Goal: Task Accomplishment & Management: Use online tool/utility

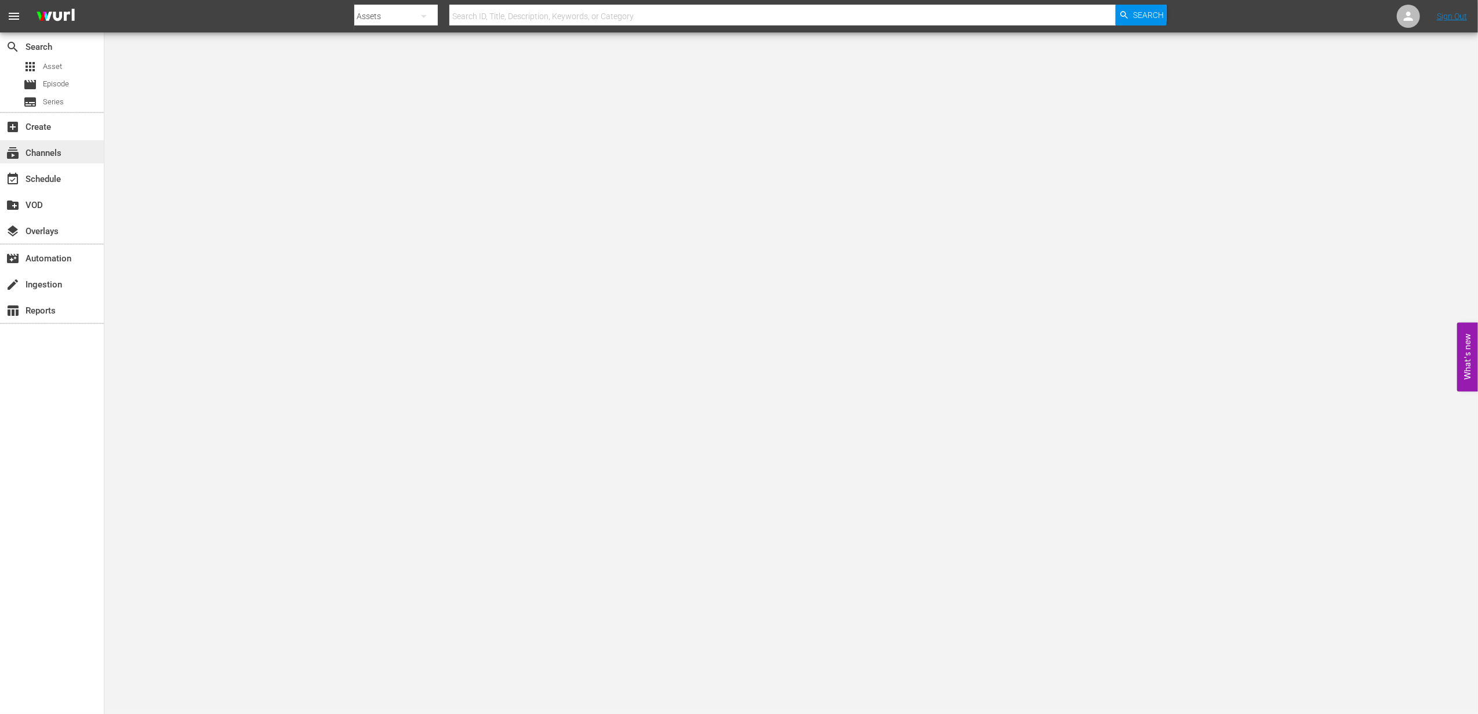
click at [61, 157] on div "subscriptions Channels" at bounding box center [32, 151] width 65 height 10
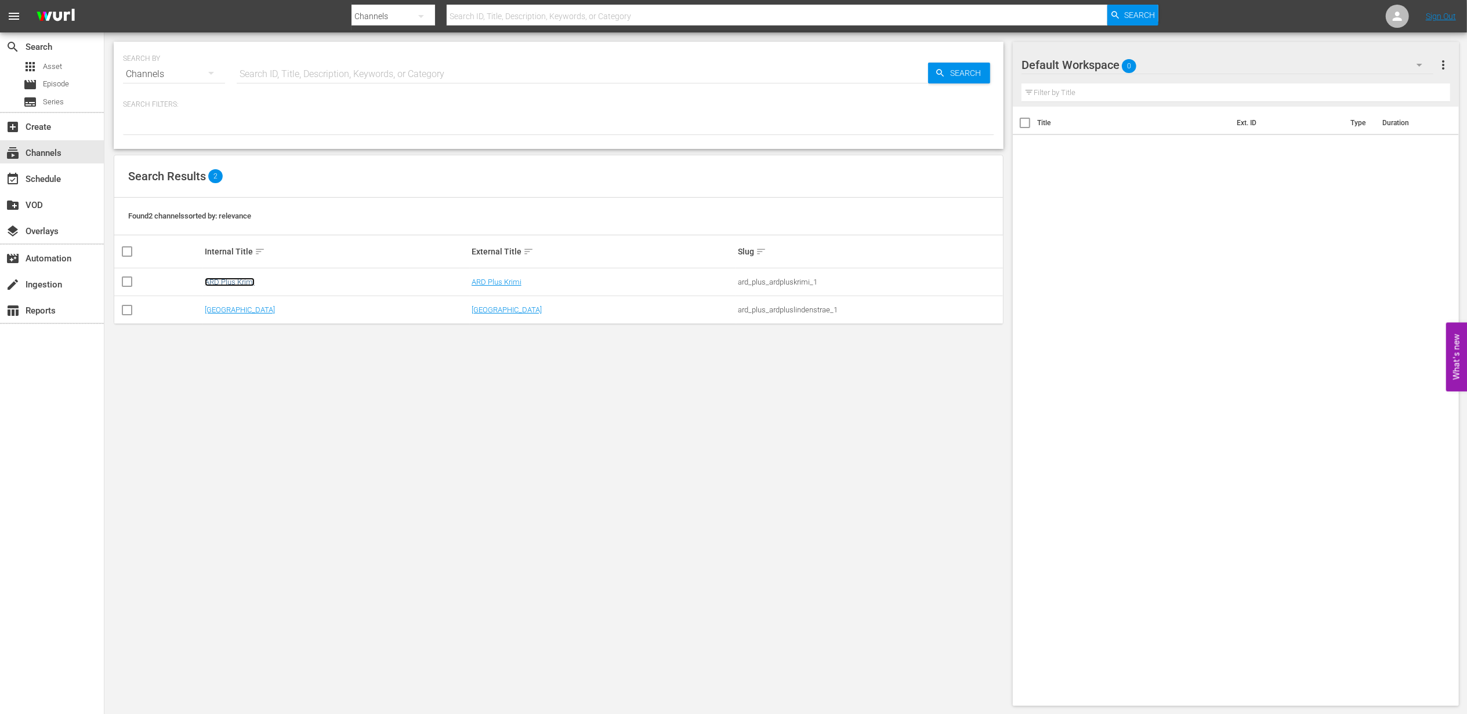
click at [248, 280] on link "ARD Plus Krimi" at bounding box center [230, 282] width 50 height 9
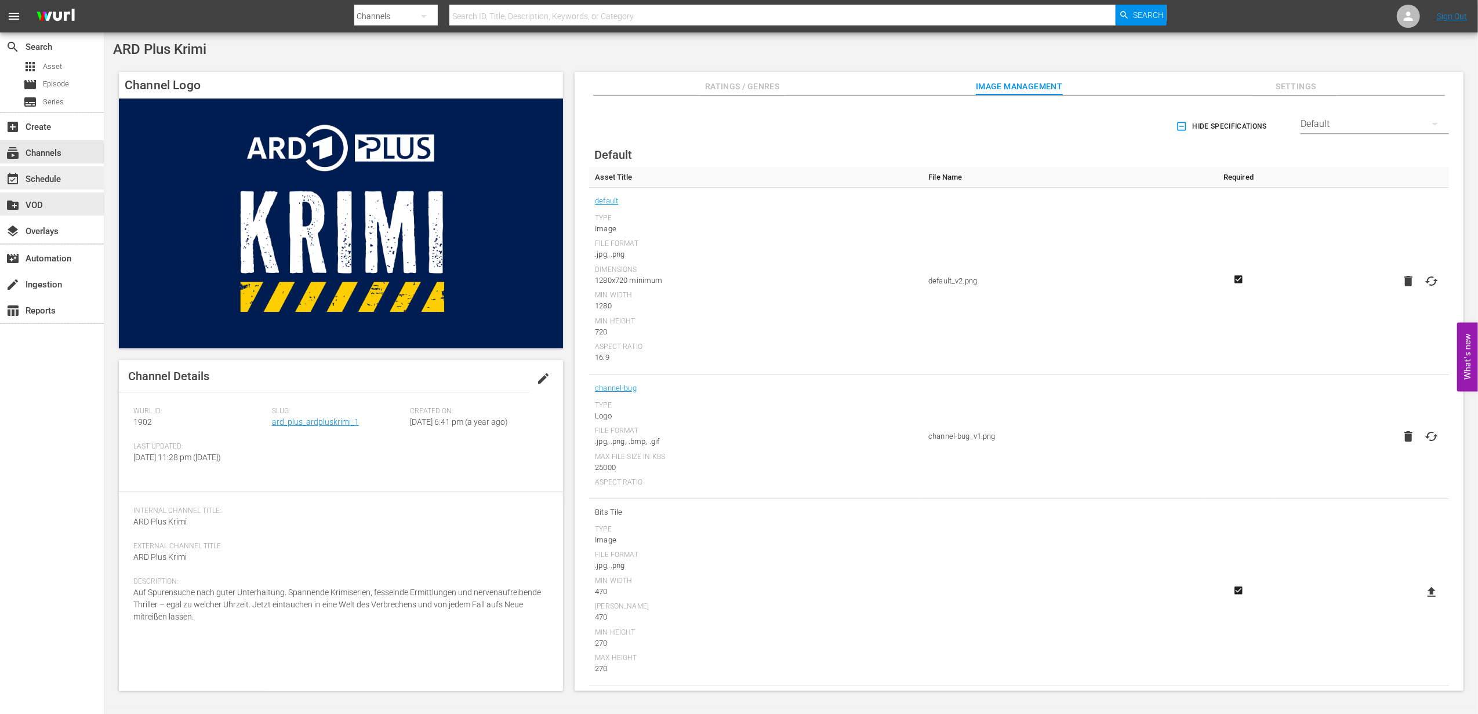
click at [55, 183] on div "event_available Schedule" at bounding box center [32, 177] width 65 height 10
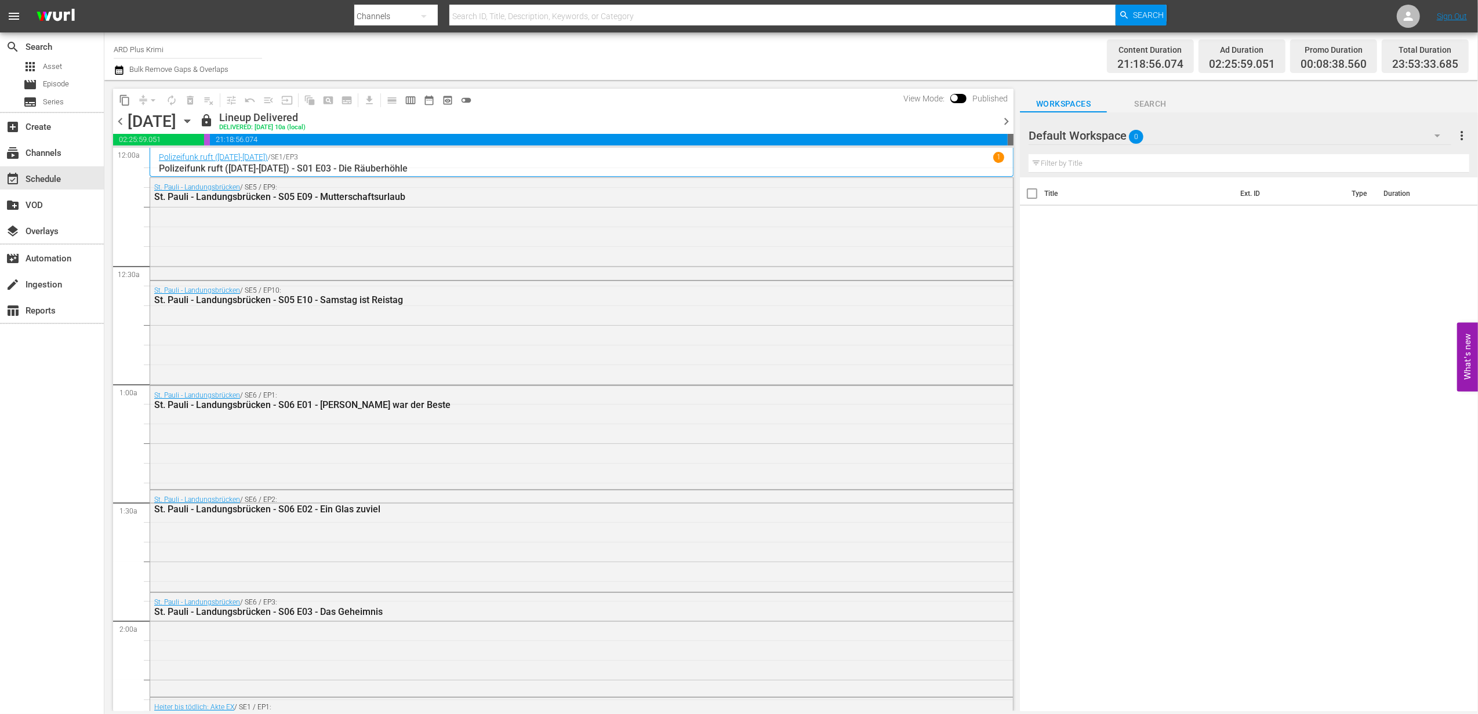
click at [194, 126] on icon "button" at bounding box center [187, 121] width 13 height 13
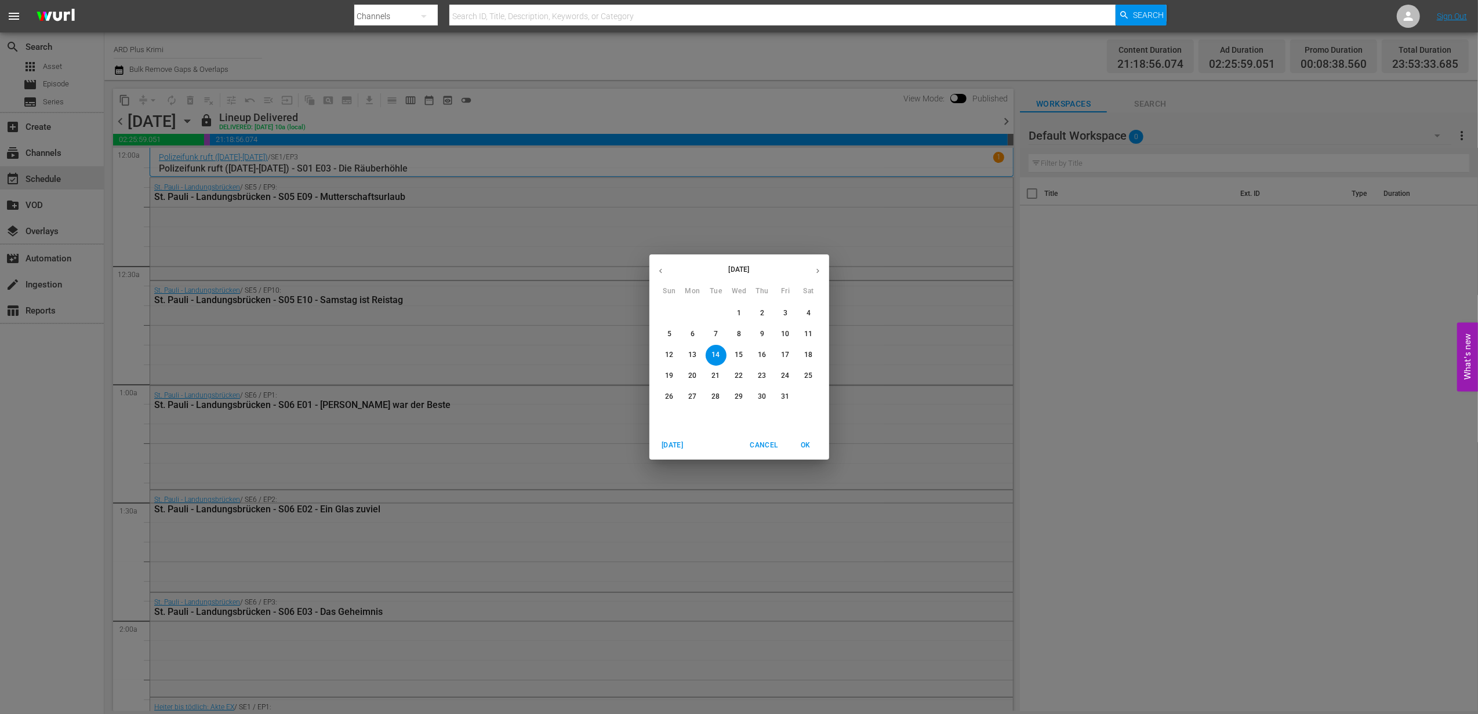
click at [825, 269] on button "button" at bounding box center [818, 271] width 23 height 23
click at [717, 332] on p "4" at bounding box center [716, 334] width 4 height 10
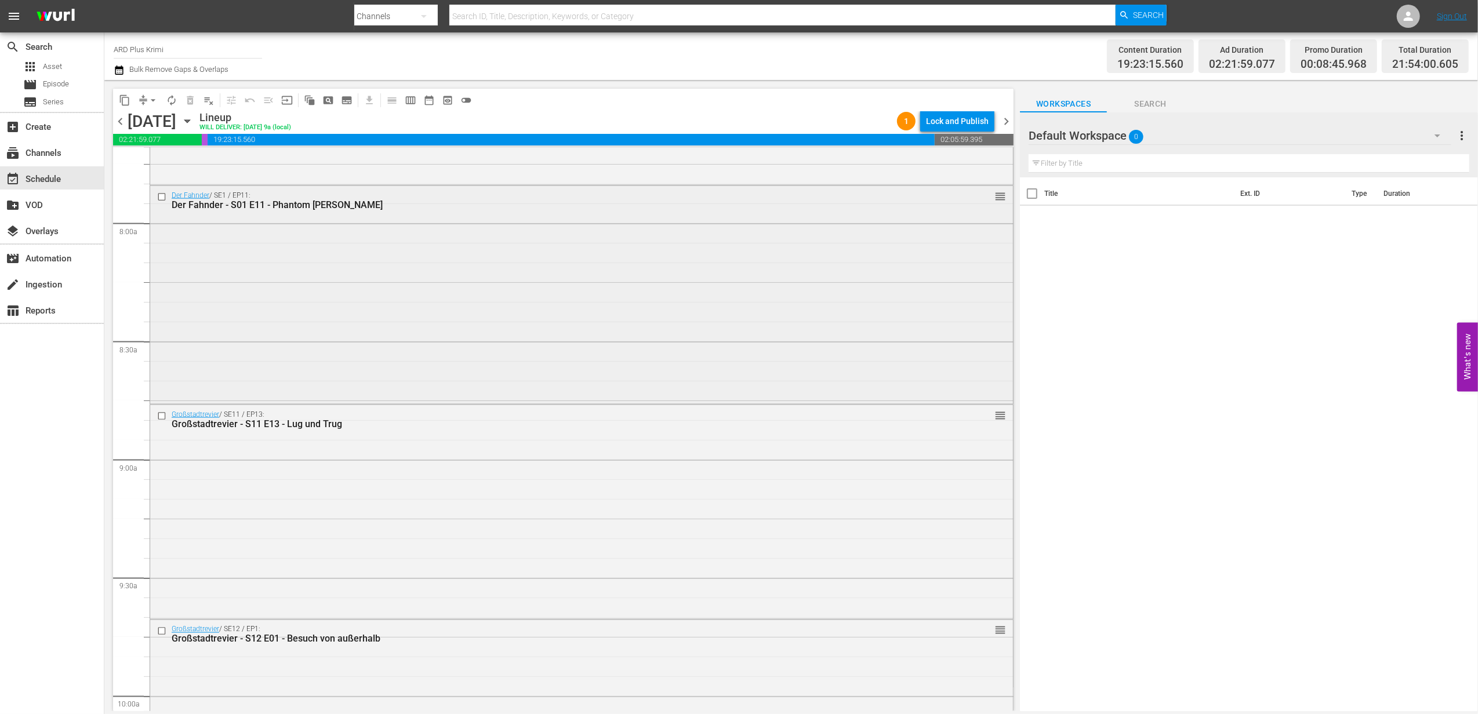
scroll to position [1867, 0]
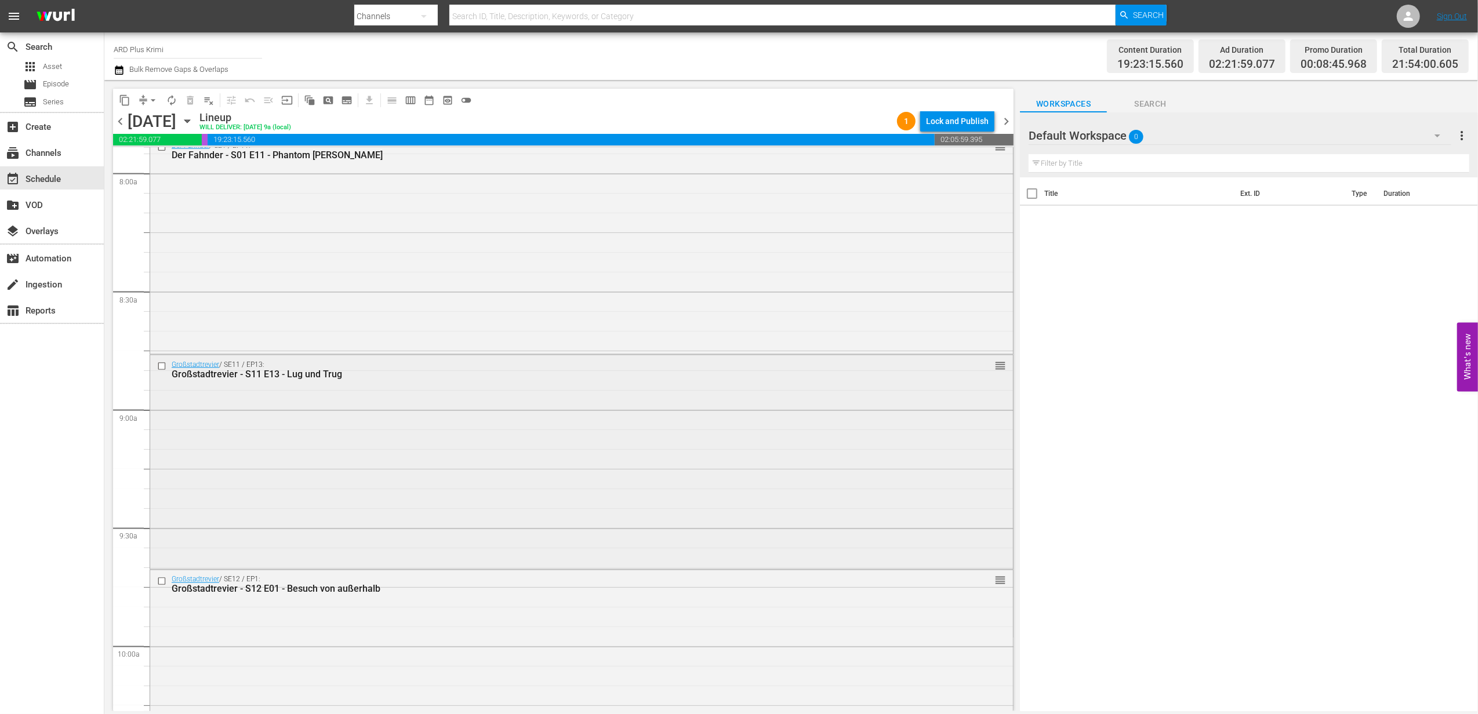
click at [158, 368] on input "checkbox" at bounding box center [163, 366] width 12 height 10
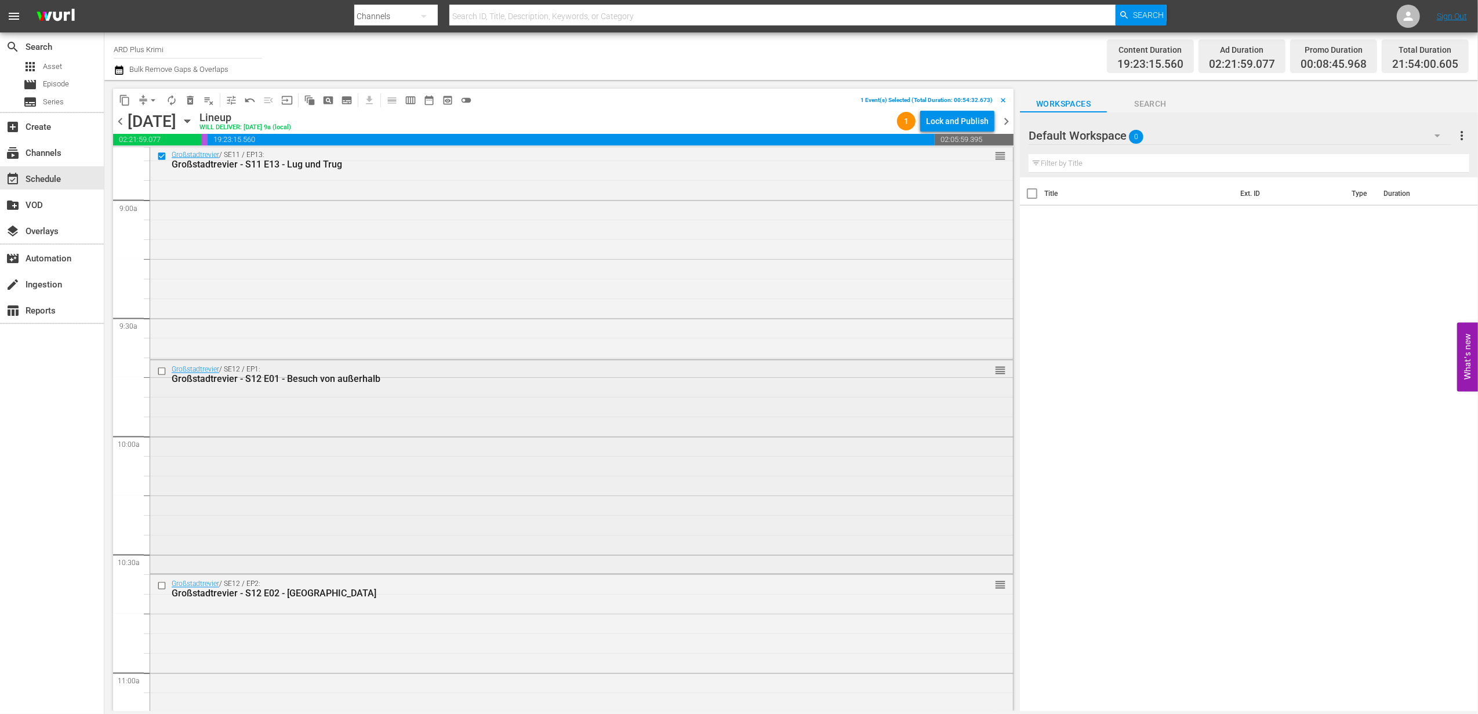
scroll to position [2099, 0]
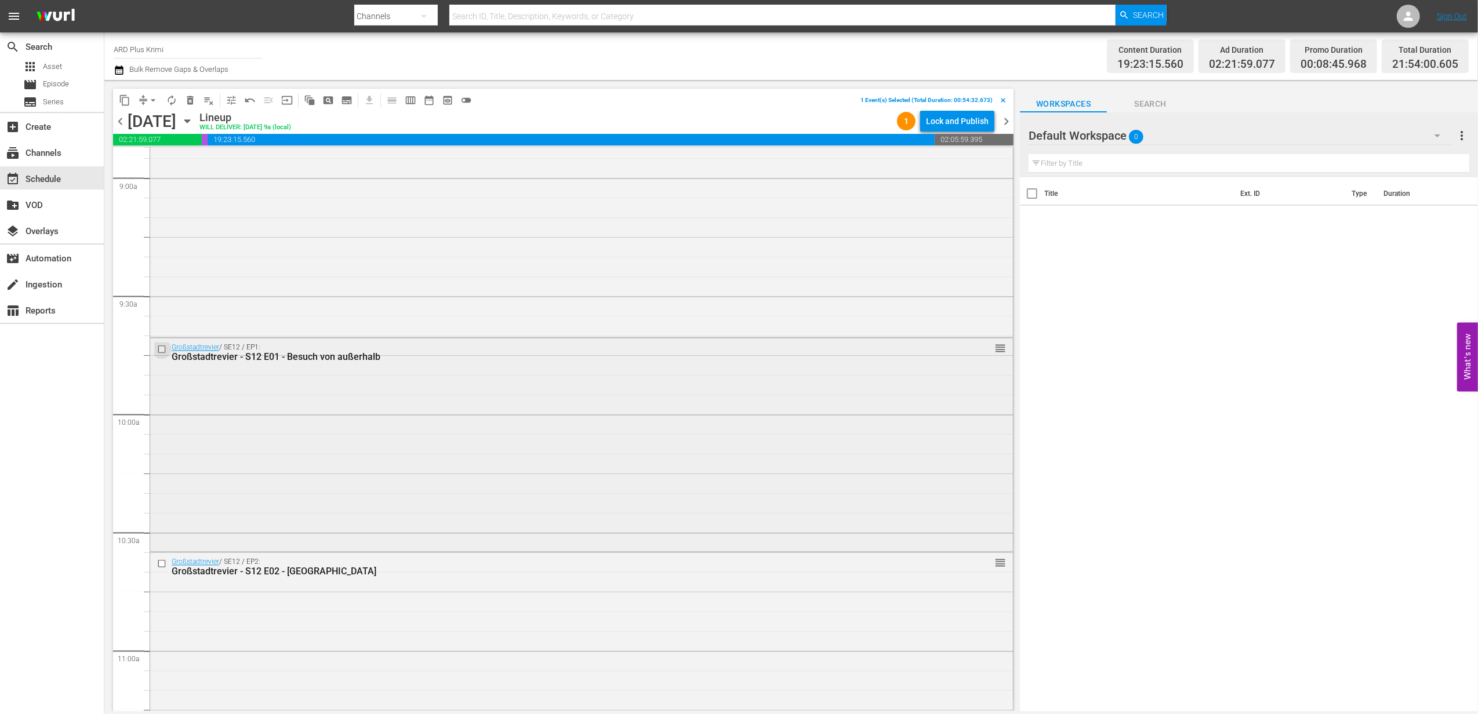
click at [160, 347] on input "checkbox" at bounding box center [163, 349] width 12 height 10
click at [158, 561] on input "checkbox" at bounding box center [163, 565] width 12 height 10
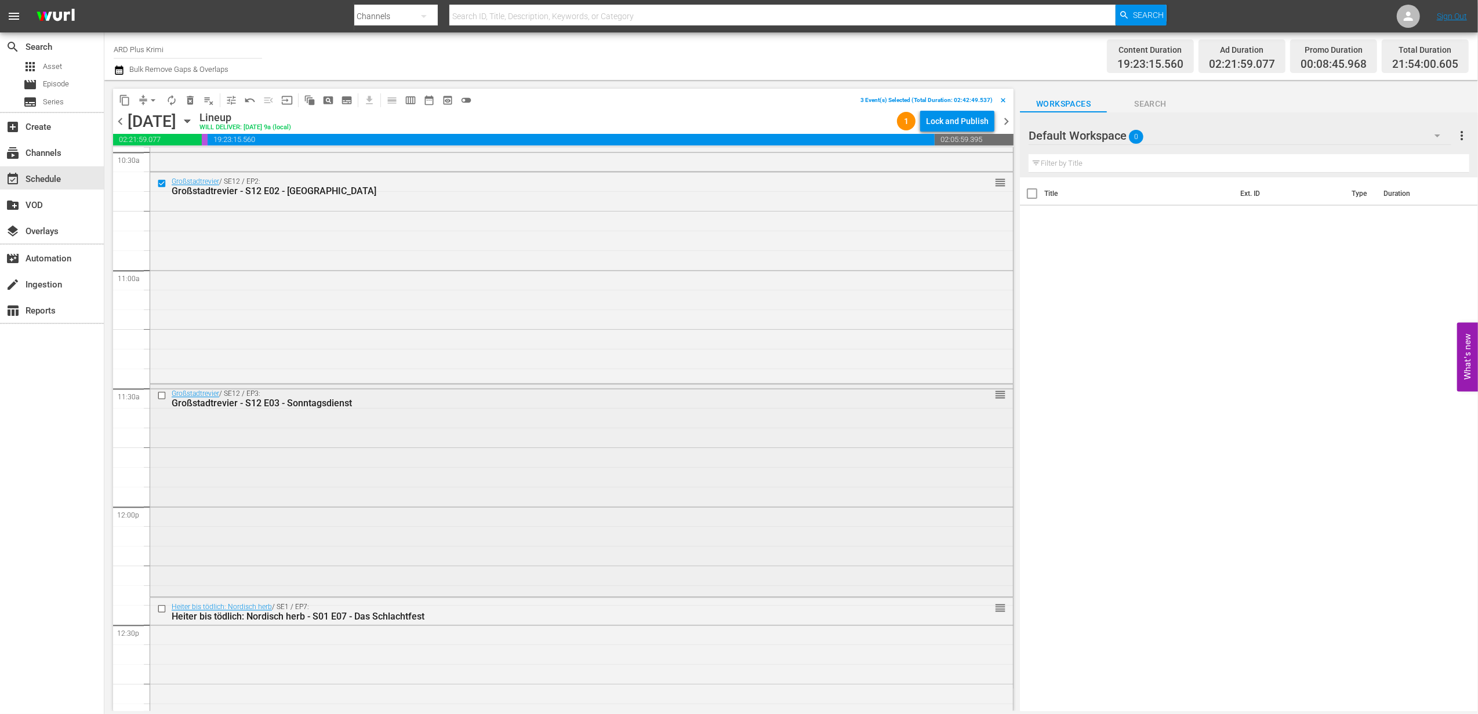
scroll to position [2486, 0]
click at [160, 394] on input "checkbox" at bounding box center [163, 391] width 12 height 10
click at [161, 606] on input "checkbox" at bounding box center [163, 604] width 12 height 10
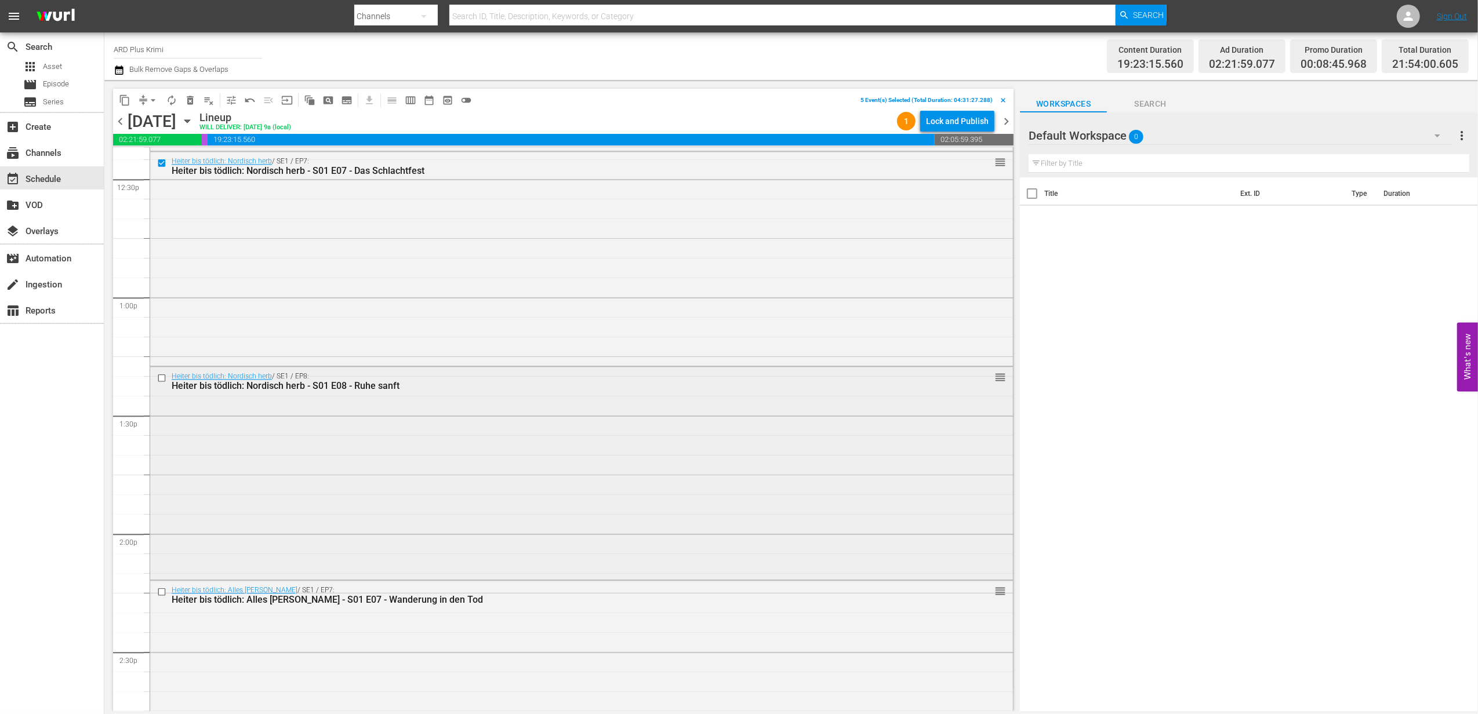
scroll to position [2950, 0]
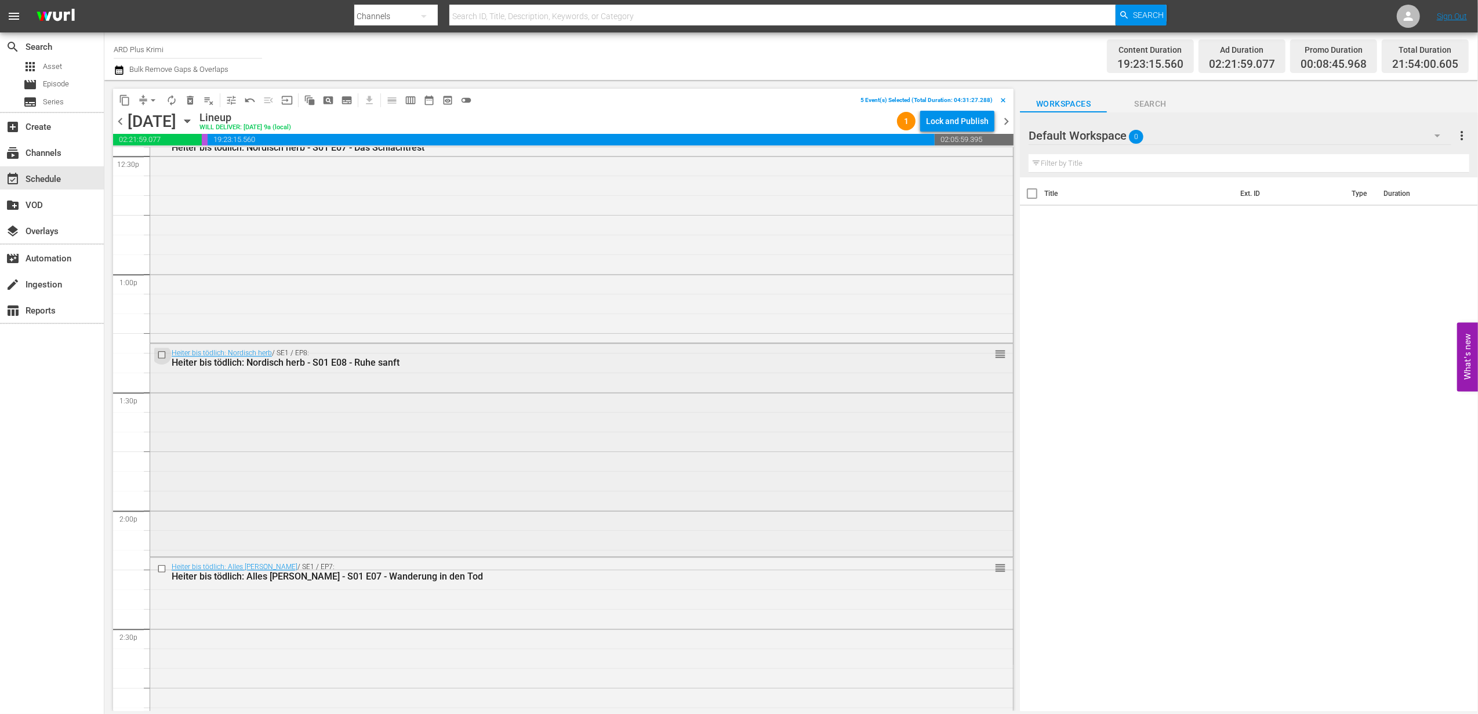
click at [159, 354] on input "checkbox" at bounding box center [163, 355] width 12 height 10
click at [156, 568] on div at bounding box center [162, 569] width 17 height 14
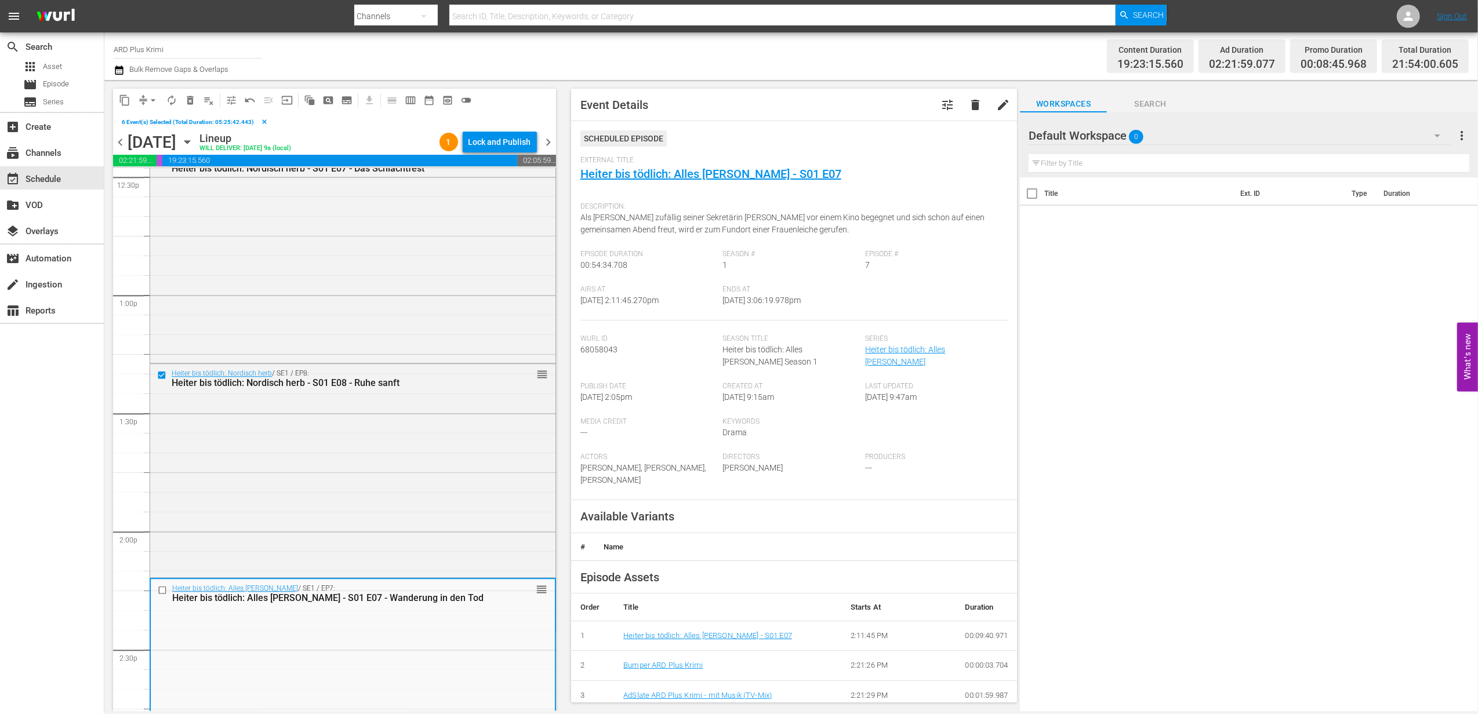
click at [163, 588] on input "checkbox" at bounding box center [164, 590] width 12 height 10
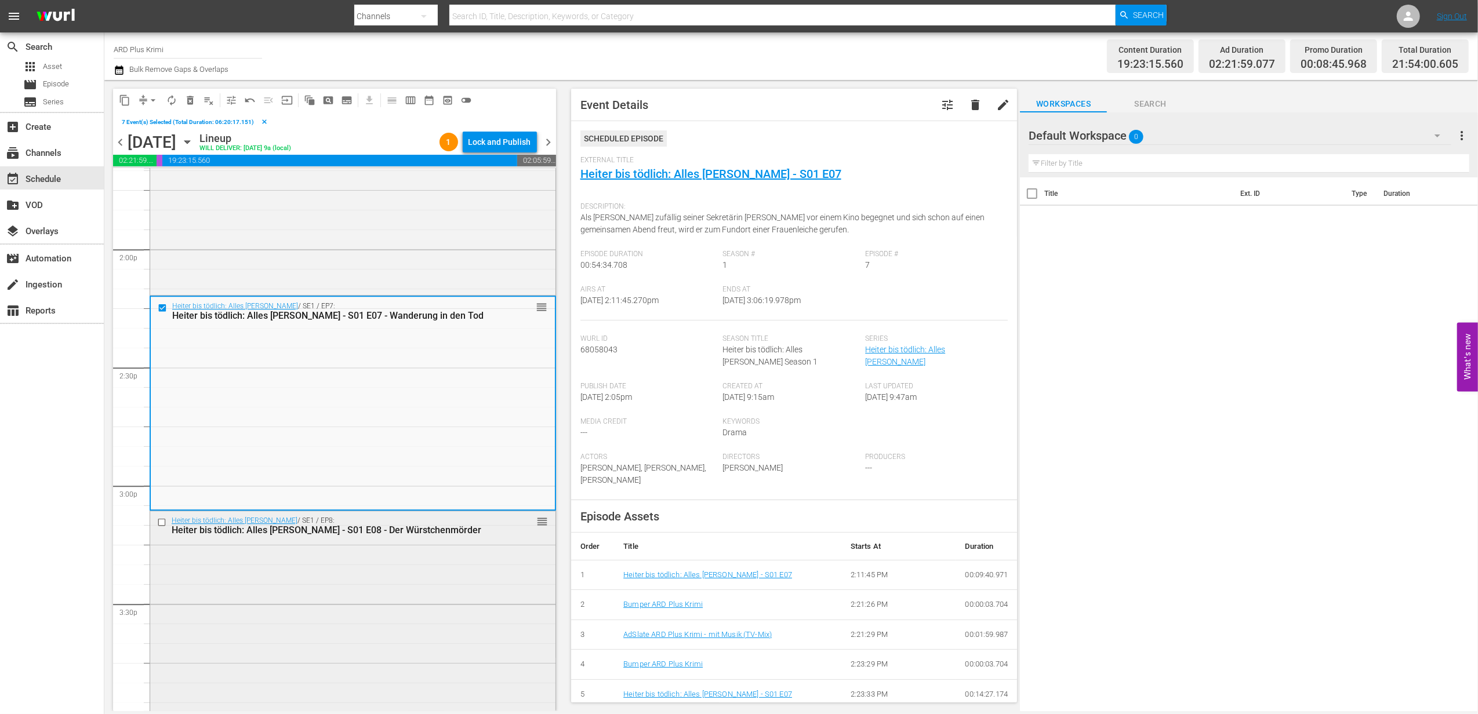
scroll to position [3336, 0]
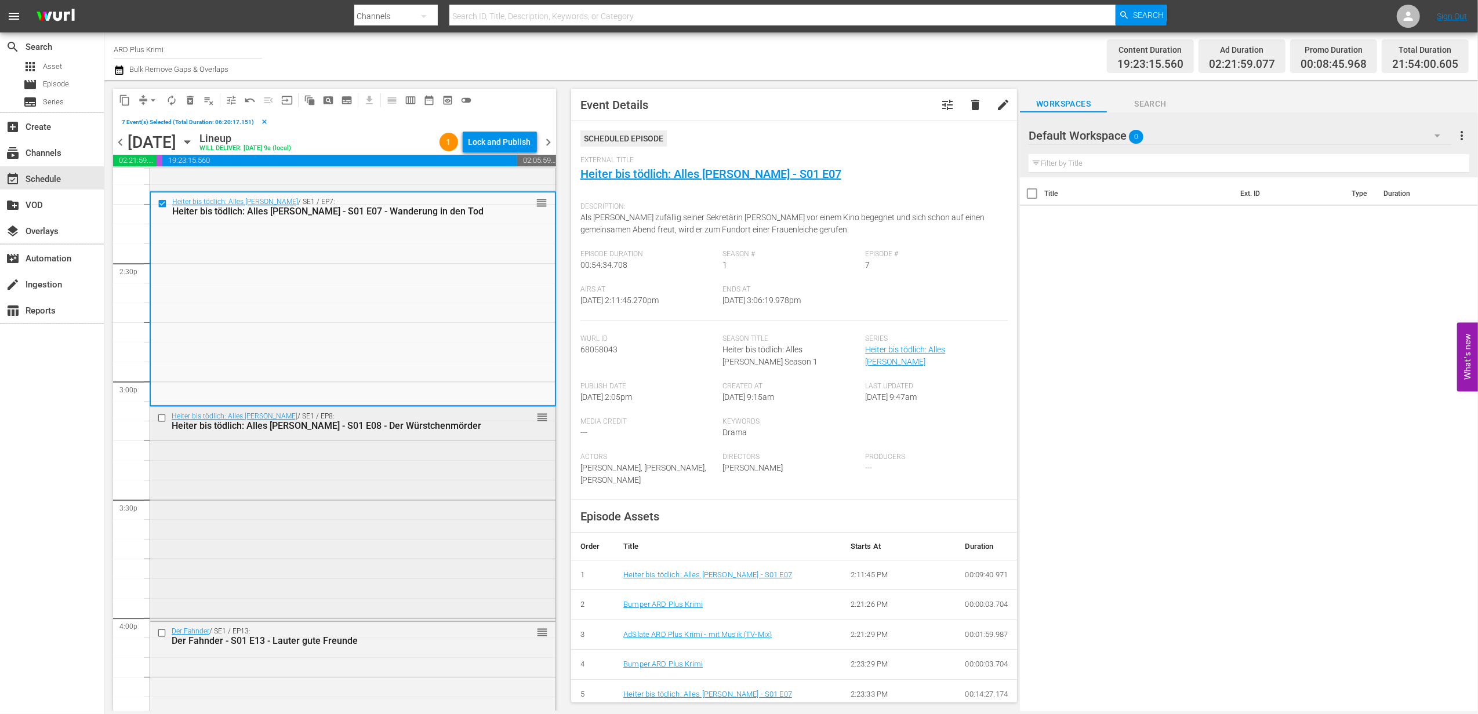
click at [161, 418] on input "checkbox" at bounding box center [163, 418] width 12 height 10
click at [163, 632] on input "checkbox" at bounding box center [163, 633] width 12 height 10
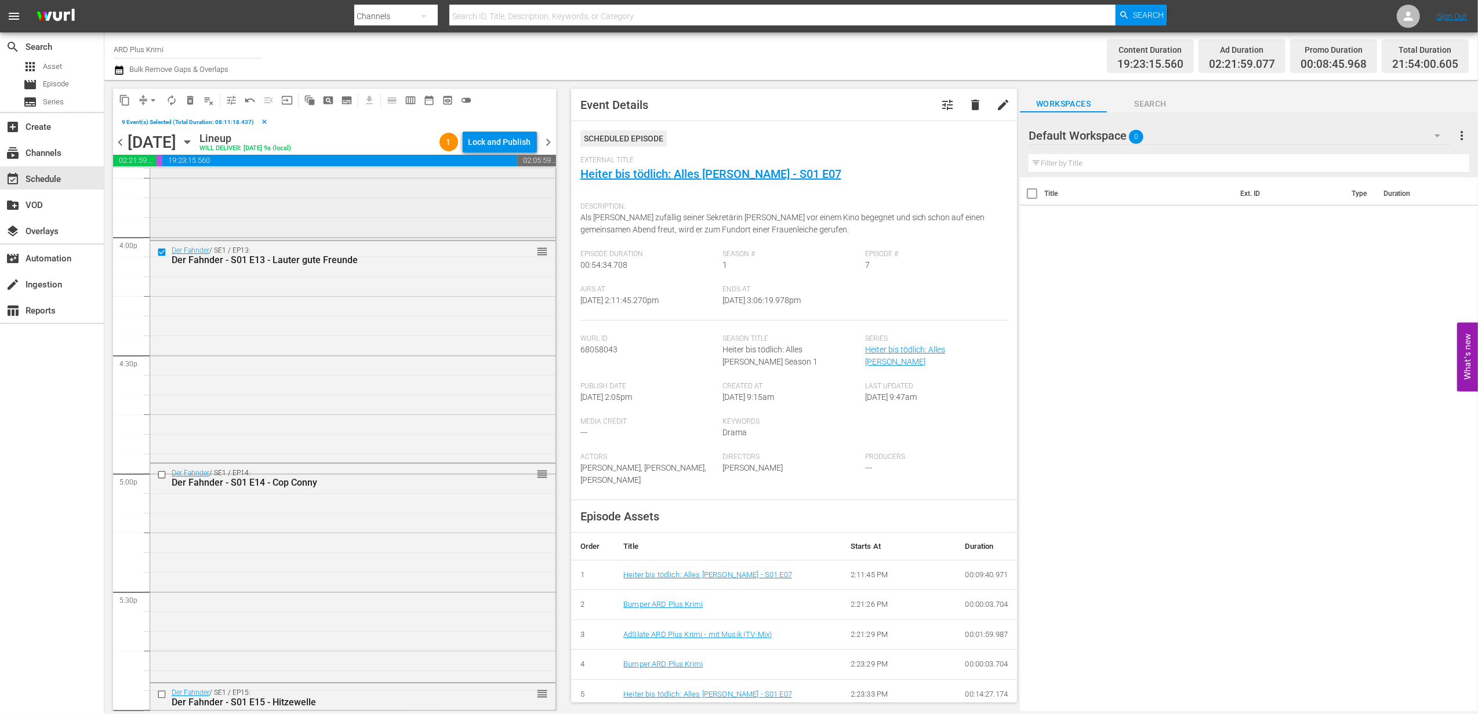
scroll to position [3723, 0]
click at [164, 469] on input "checkbox" at bounding box center [163, 469] width 12 height 10
click at [161, 688] on input "checkbox" at bounding box center [163, 689] width 12 height 10
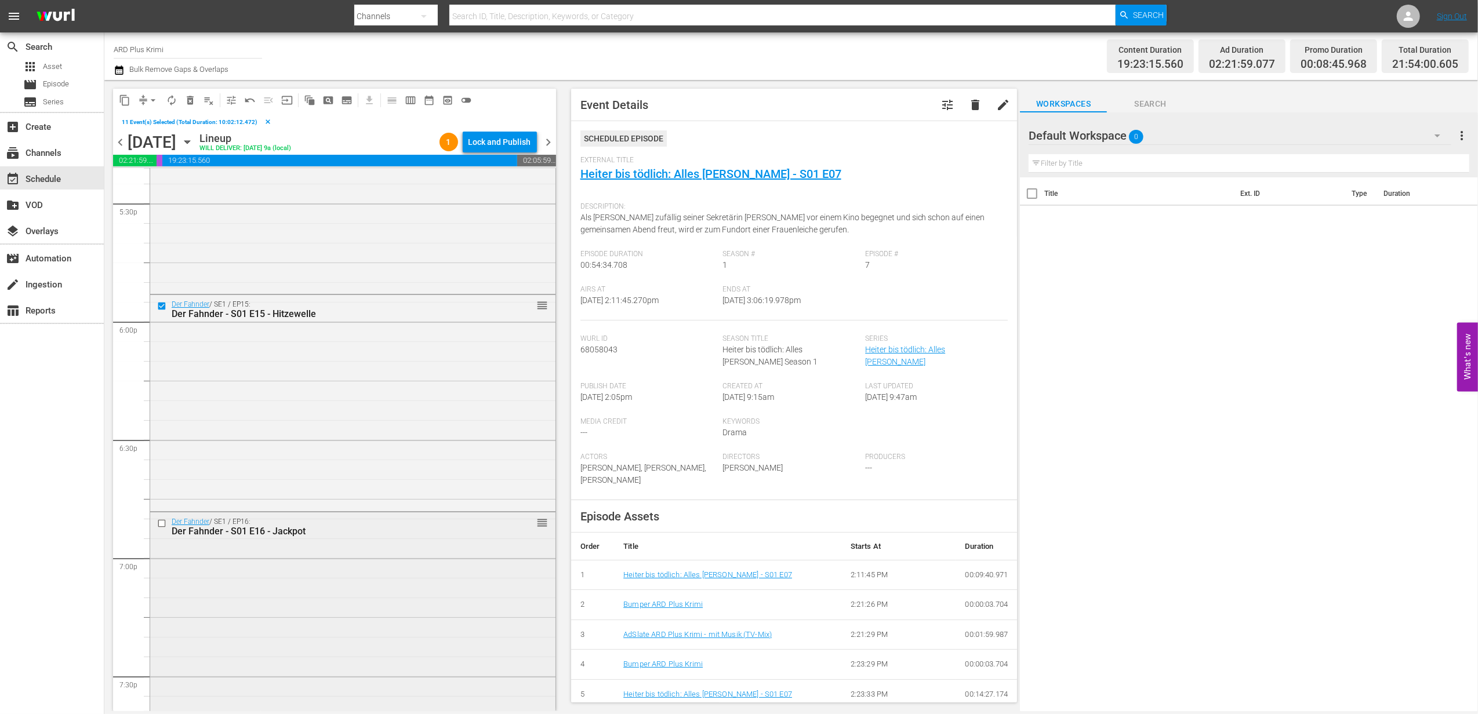
scroll to position [4109, 0]
click at [163, 523] on input "checkbox" at bounding box center [163, 520] width 12 height 10
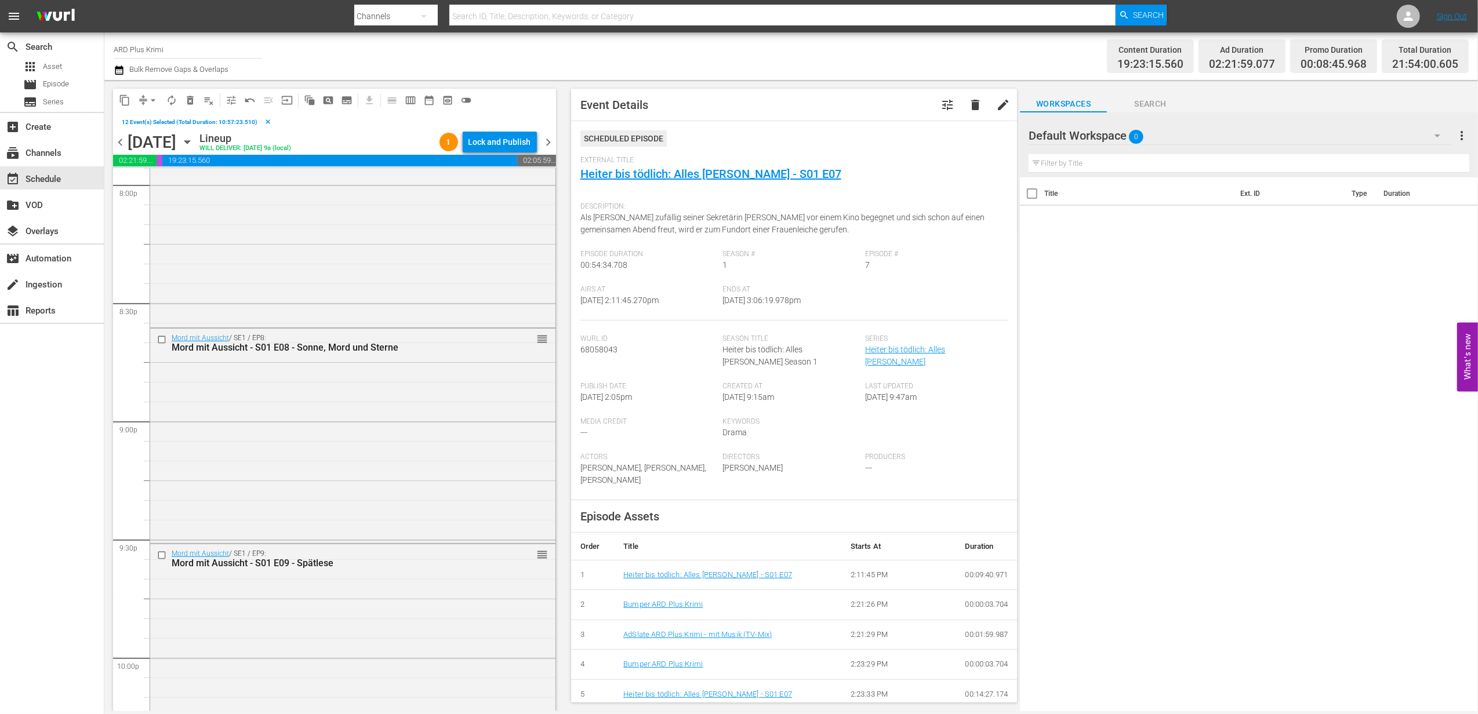
scroll to position [4883, 0]
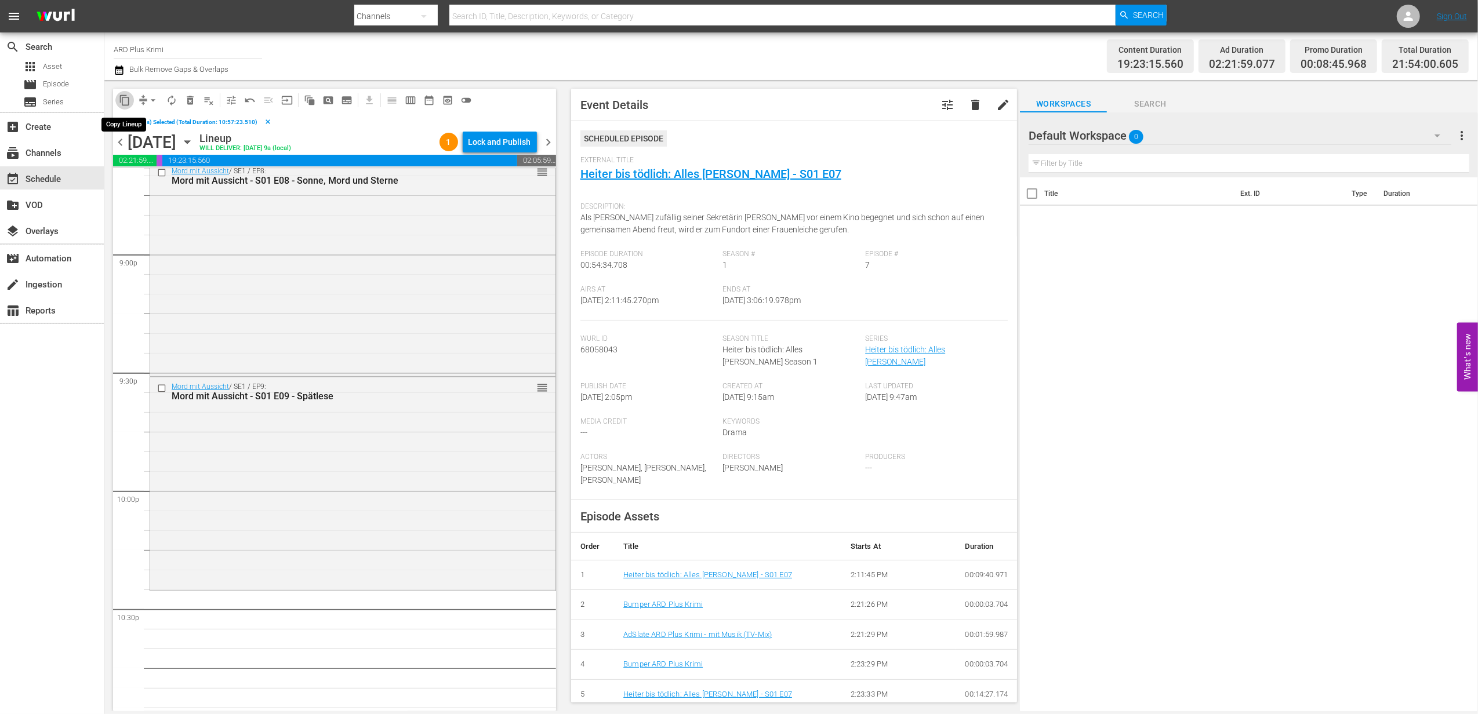
click at [121, 103] on span "content_copy" at bounding box center [125, 101] width 12 height 12
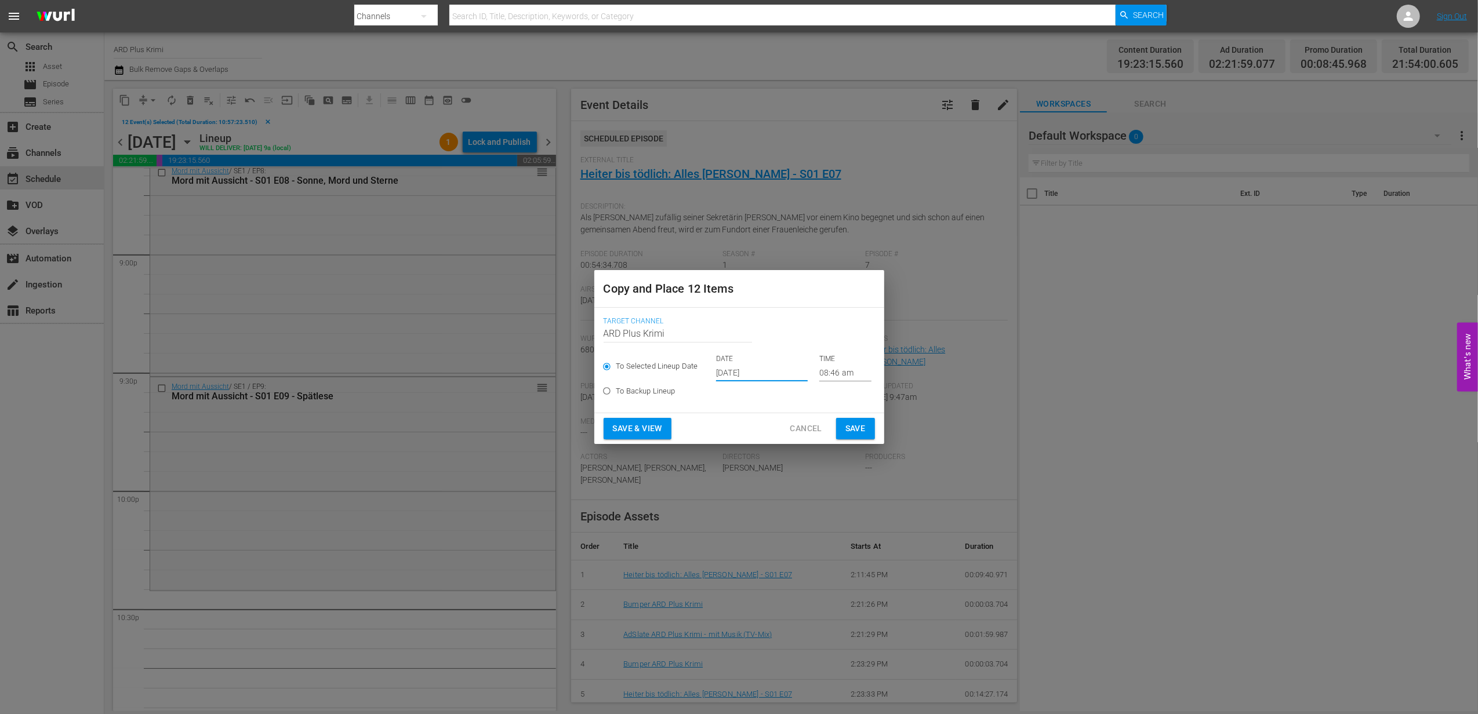
click at [789, 371] on input "[DATE]" at bounding box center [762, 372] width 92 height 17
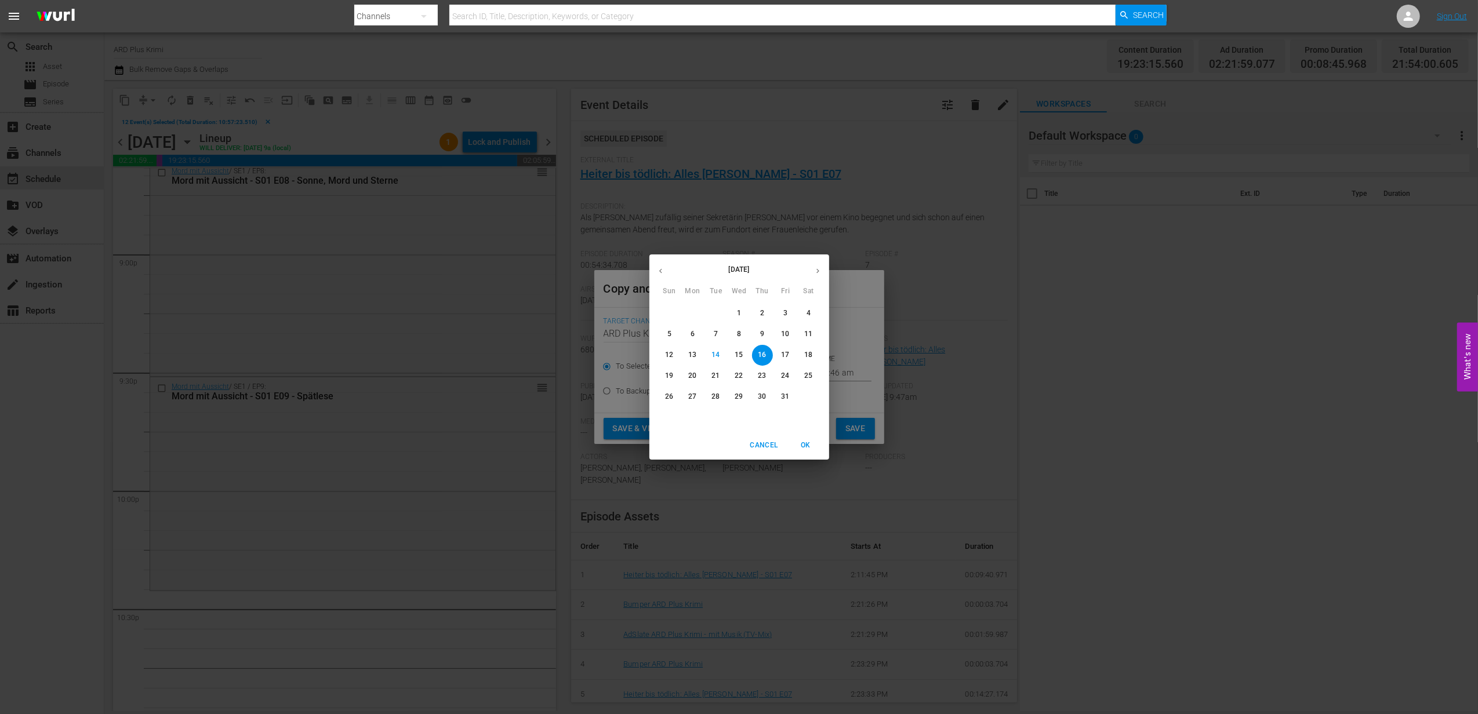
click at [817, 269] on icon "button" at bounding box center [818, 271] width 9 height 9
click at [714, 332] on p "4" at bounding box center [716, 334] width 4 height 10
type input "[DATE]"
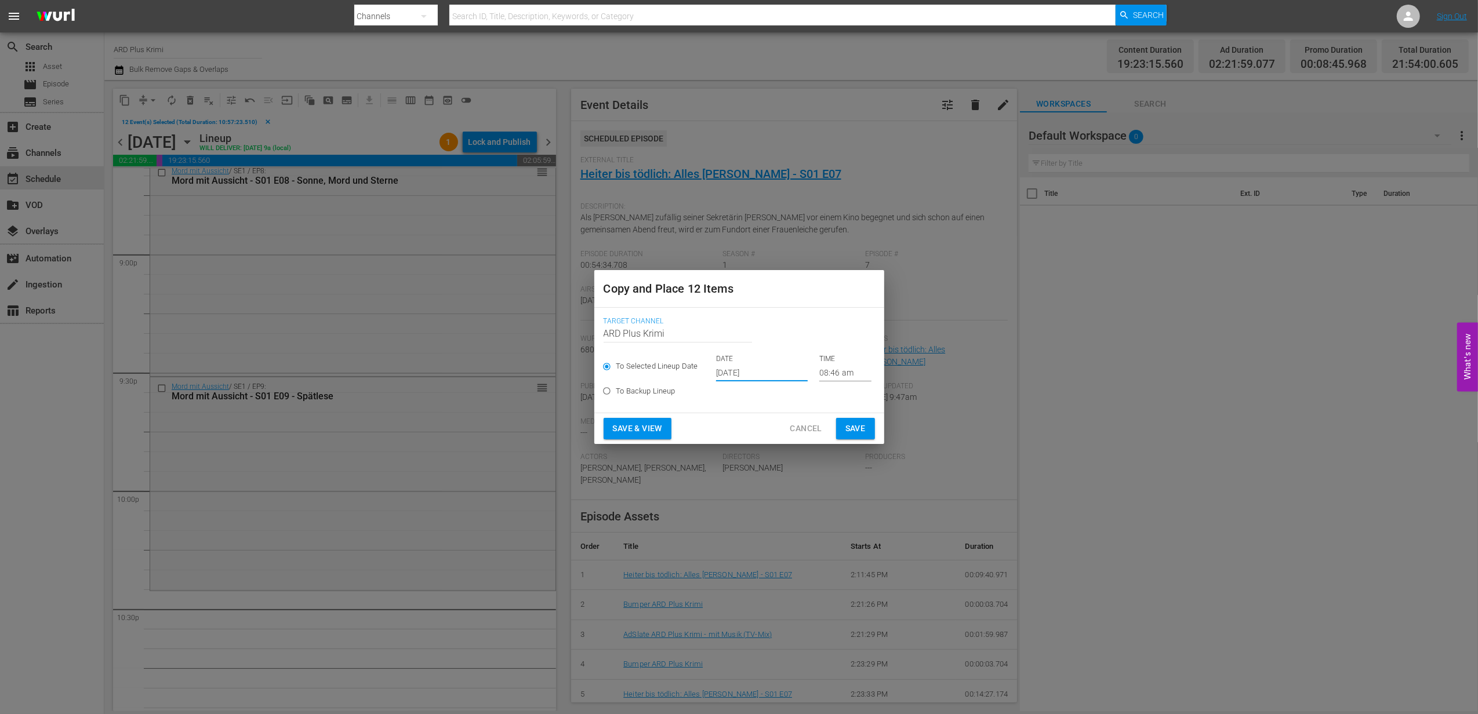
click at [825, 372] on input "08:46 am" at bounding box center [845, 372] width 52 height 17
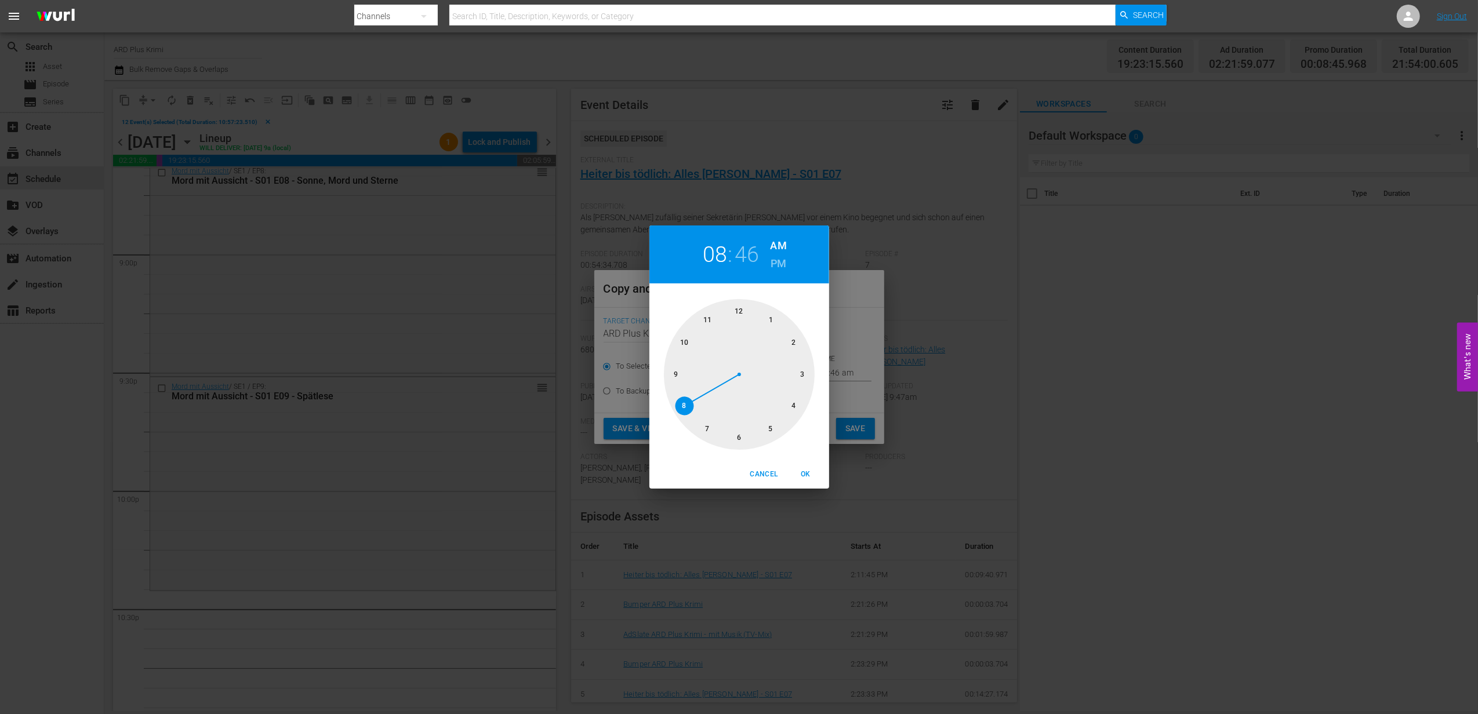
click at [777, 267] on h6 "PM" at bounding box center [779, 264] width 16 height 19
click at [682, 344] on div at bounding box center [739, 374] width 151 height 151
click at [742, 437] on div at bounding box center [739, 374] width 151 height 151
click at [807, 472] on span "OK" at bounding box center [806, 475] width 28 height 12
type input "10:30 pm"
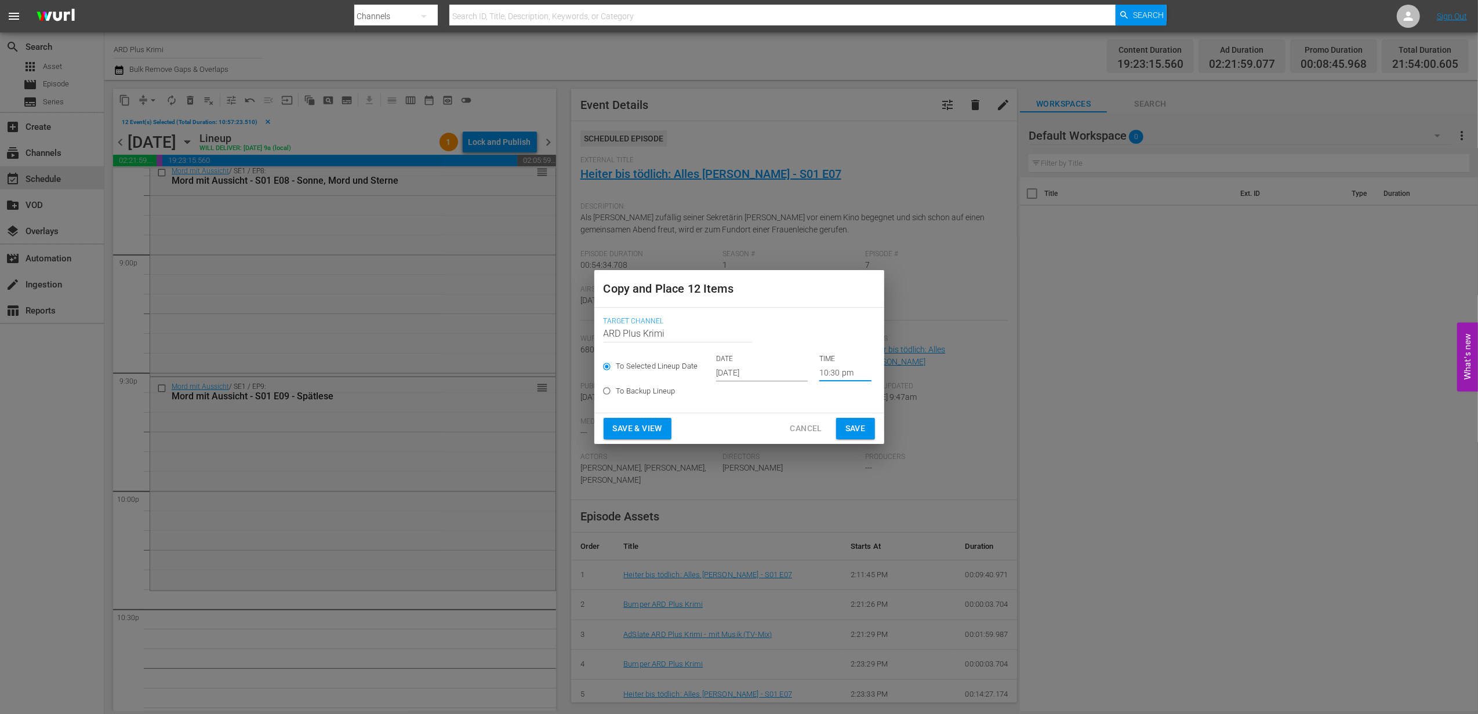
click at [857, 428] on span "Save" at bounding box center [856, 429] width 20 height 14
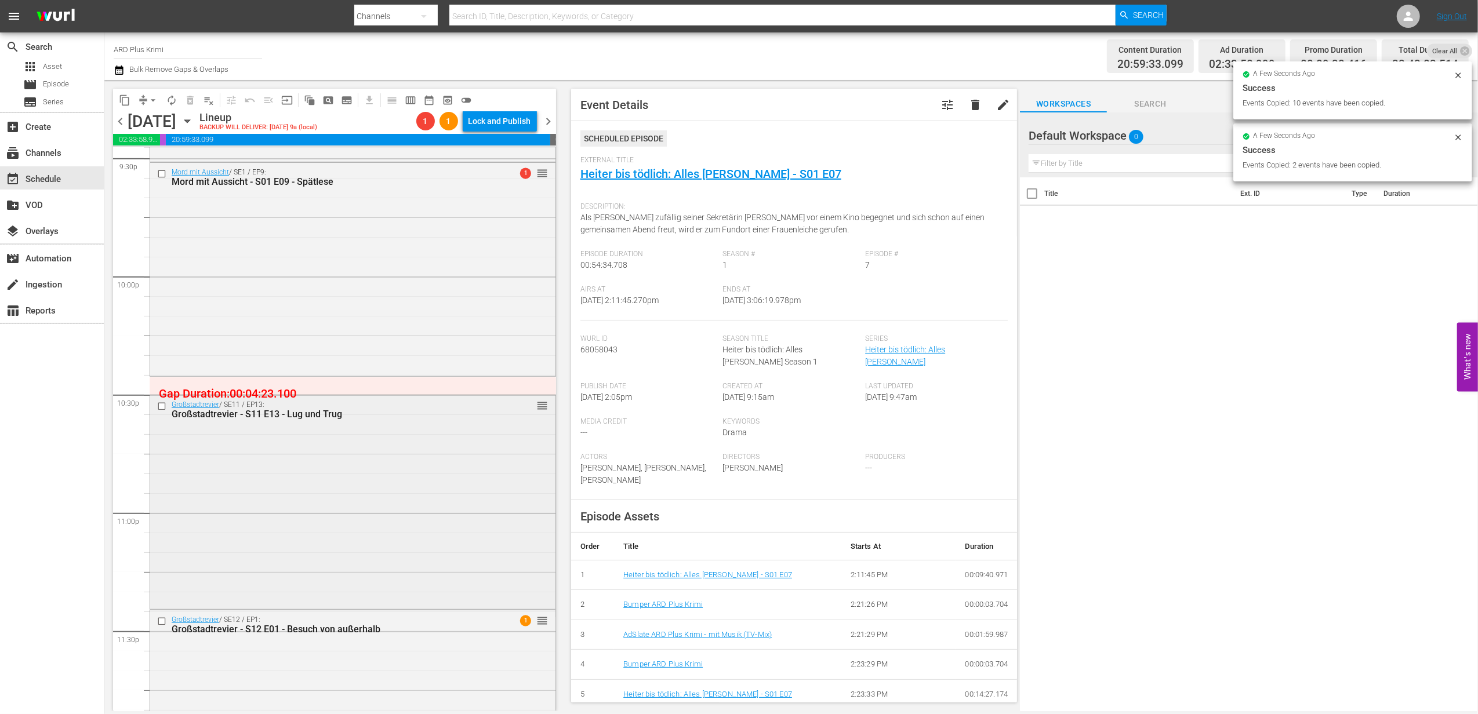
scroll to position [5190, 0]
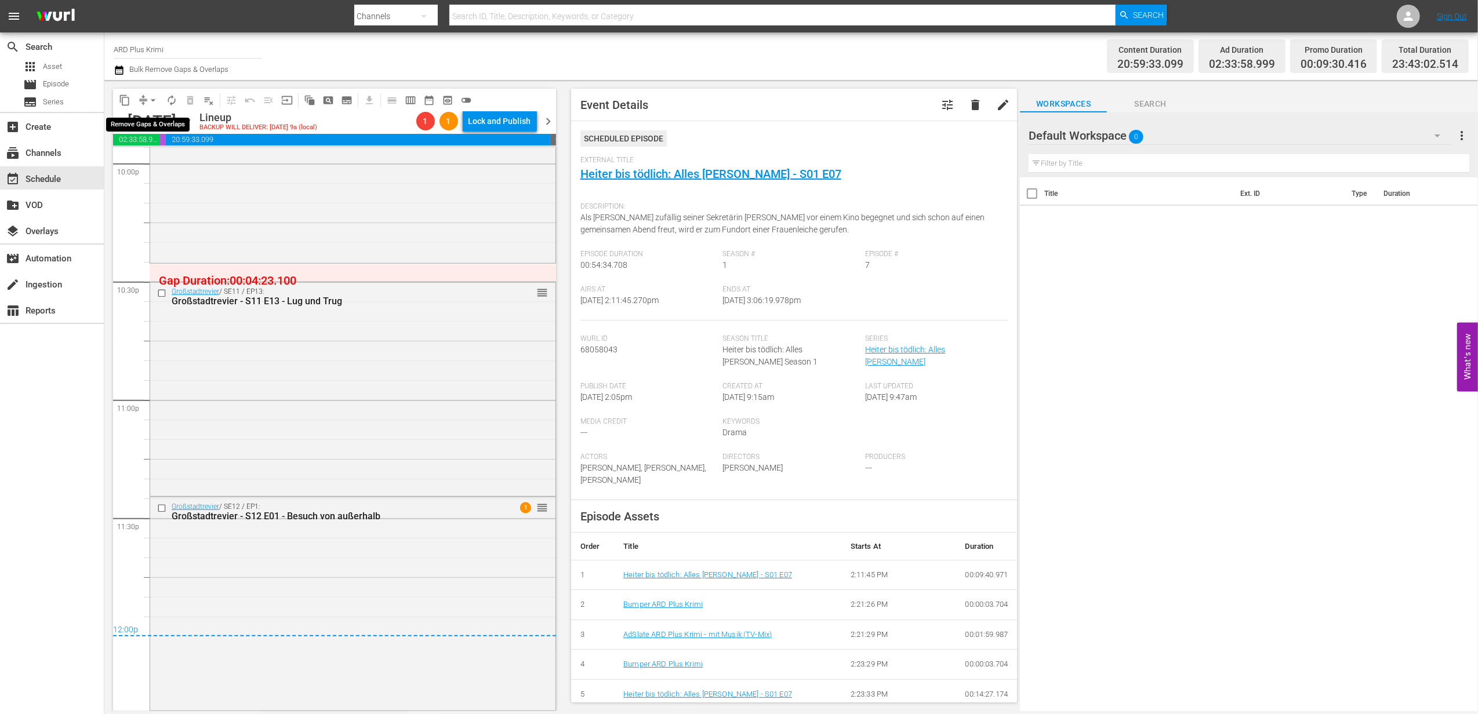
click at [144, 100] on button "arrow_drop_down" at bounding box center [153, 100] width 19 height 19
click at [169, 163] on li "Align to End of Previous Day" at bounding box center [154, 162] width 122 height 19
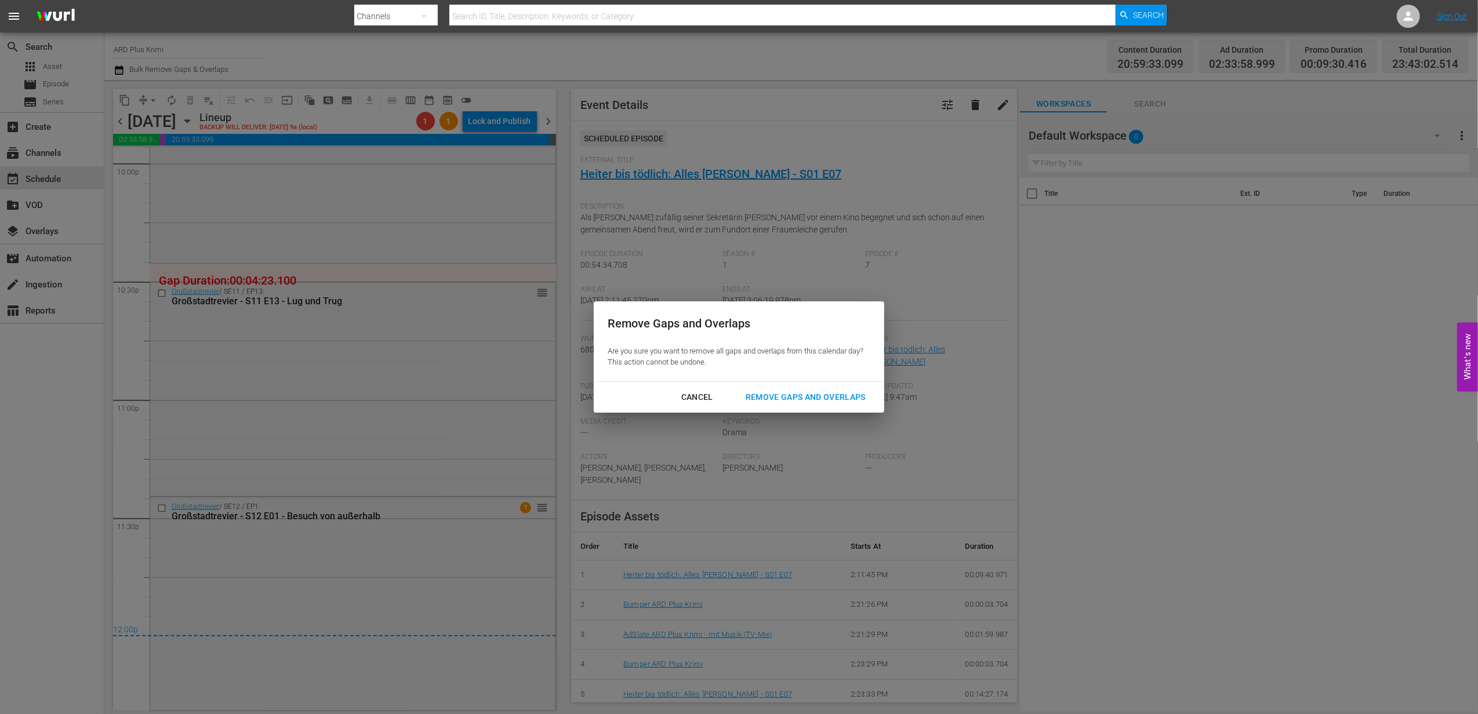
click at [789, 399] on div "Remove Gaps and Overlaps" at bounding box center [806, 397] width 139 height 14
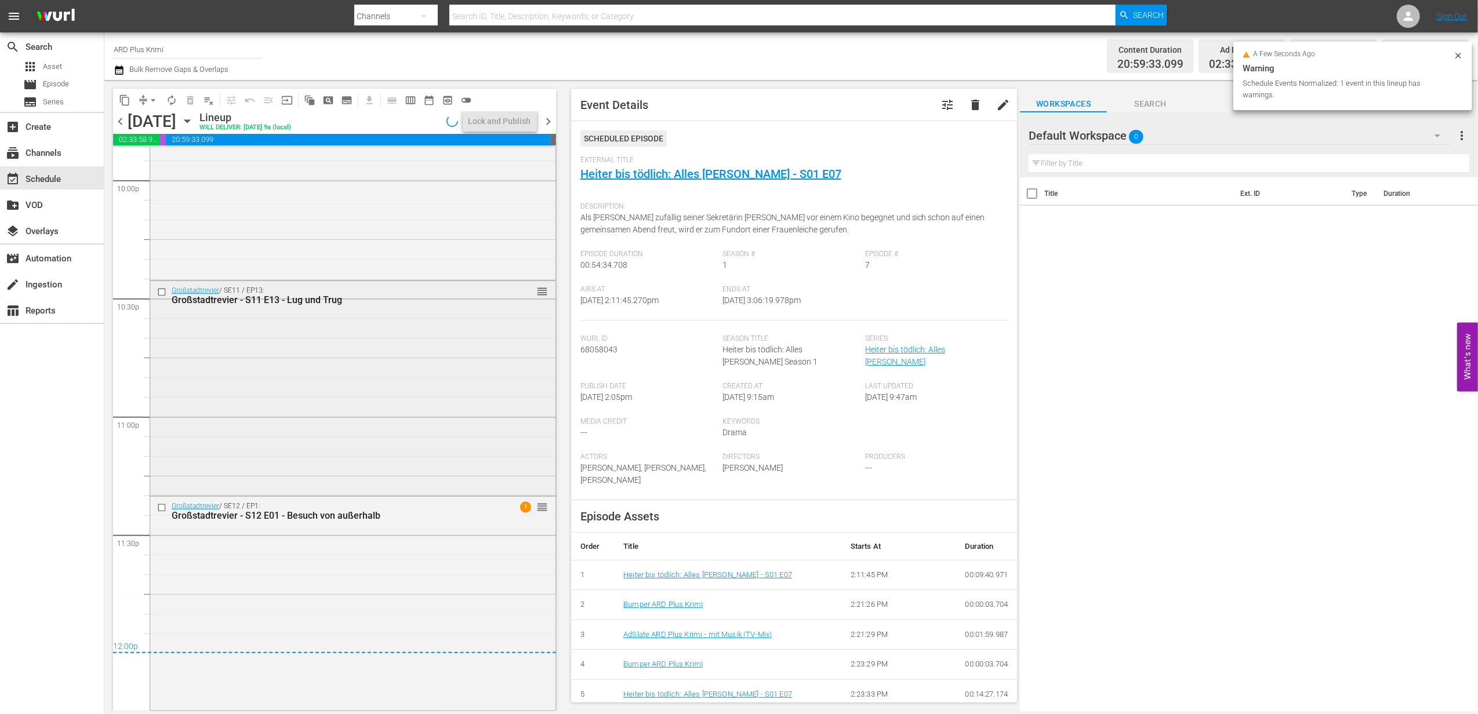
scroll to position [5173, 0]
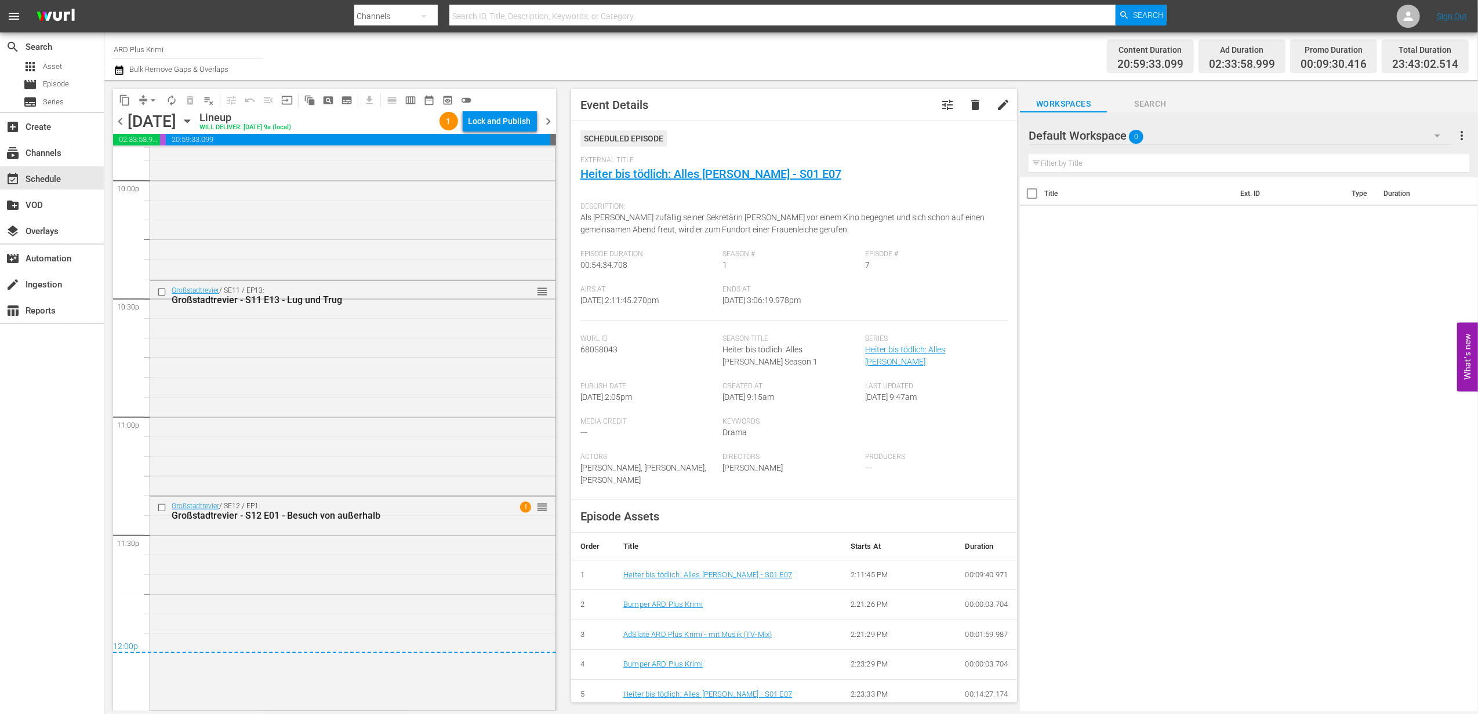
click at [548, 121] on span "chevron_right" at bounding box center [549, 121] width 14 height 14
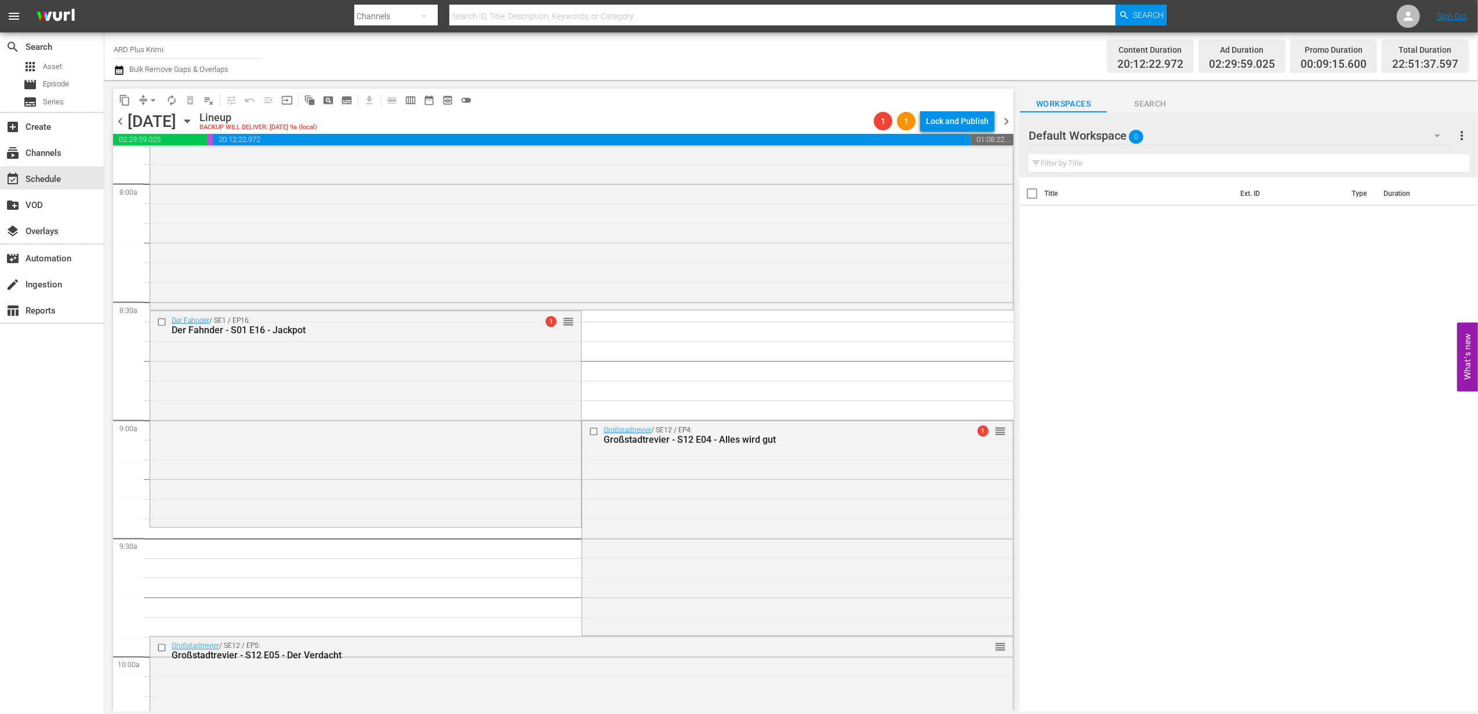
scroll to position [1867, 0]
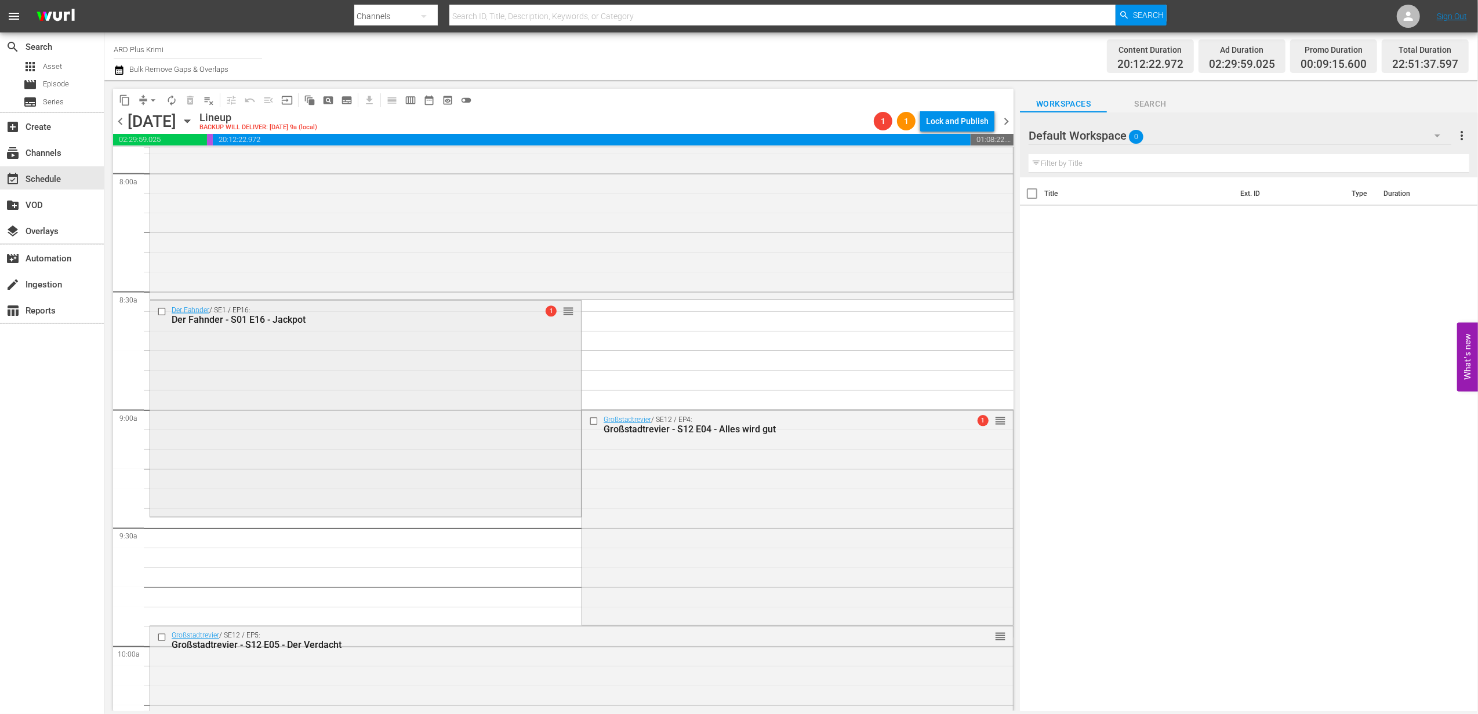
click at [159, 314] on input "checkbox" at bounding box center [163, 312] width 12 height 10
click at [186, 96] on span "delete_forever_outlined" at bounding box center [190, 101] width 12 height 12
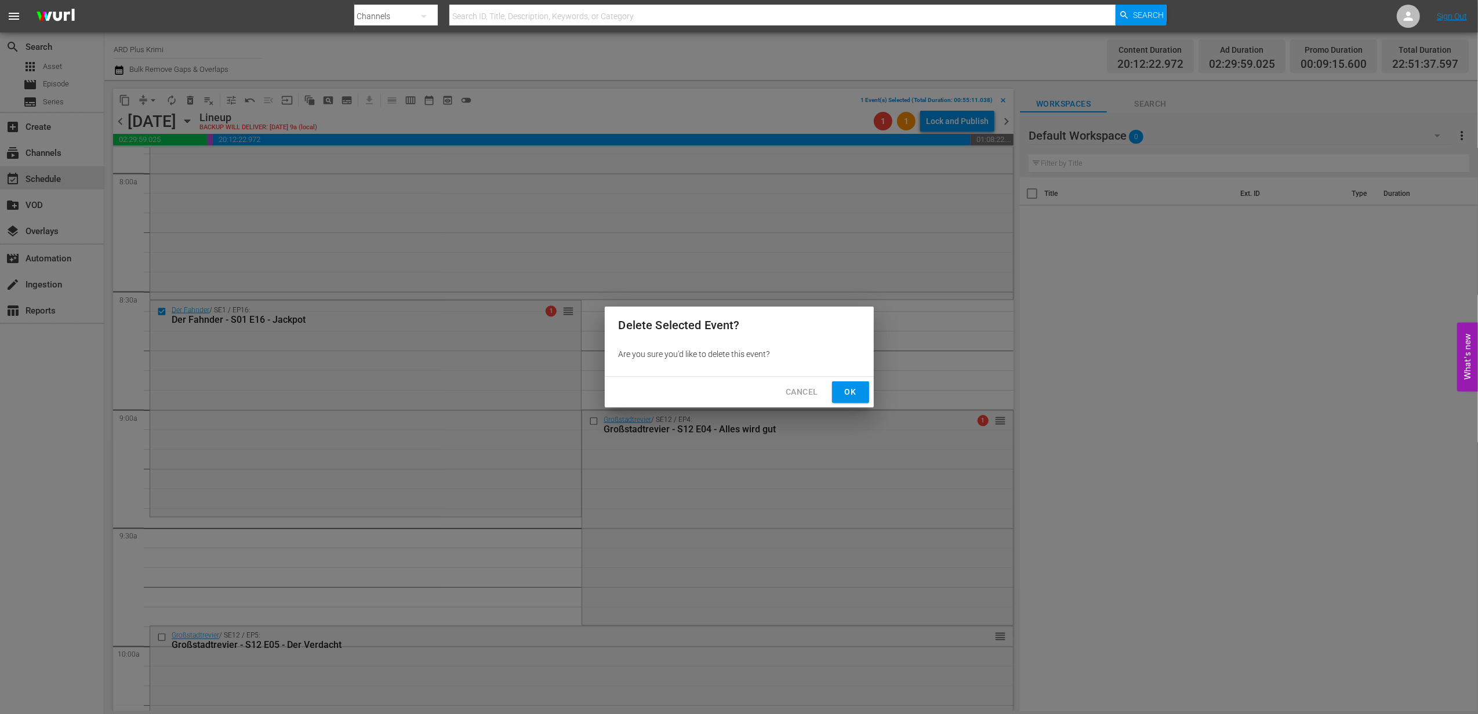
click at [854, 394] on span "Ok" at bounding box center [850, 392] width 19 height 14
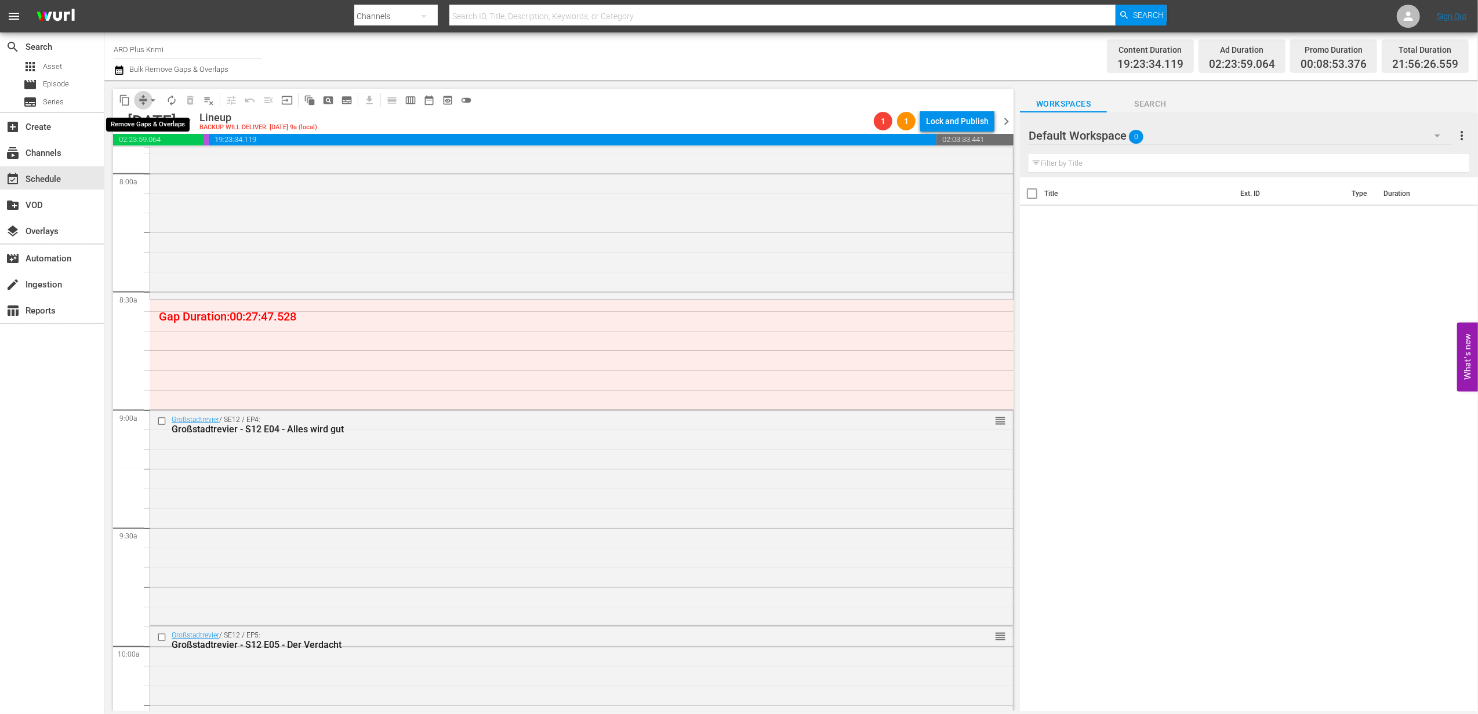
click at [143, 104] on span "compress" at bounding box center [143, 101] width 12 height 12
click at [156, 100] on span "arrow_drop_down" at bounding box center [153, 101] width 12 height 12
click at [167, 160] on li "Align to End of Previous Day" at bounding box center [154, 162] width 122 height 19
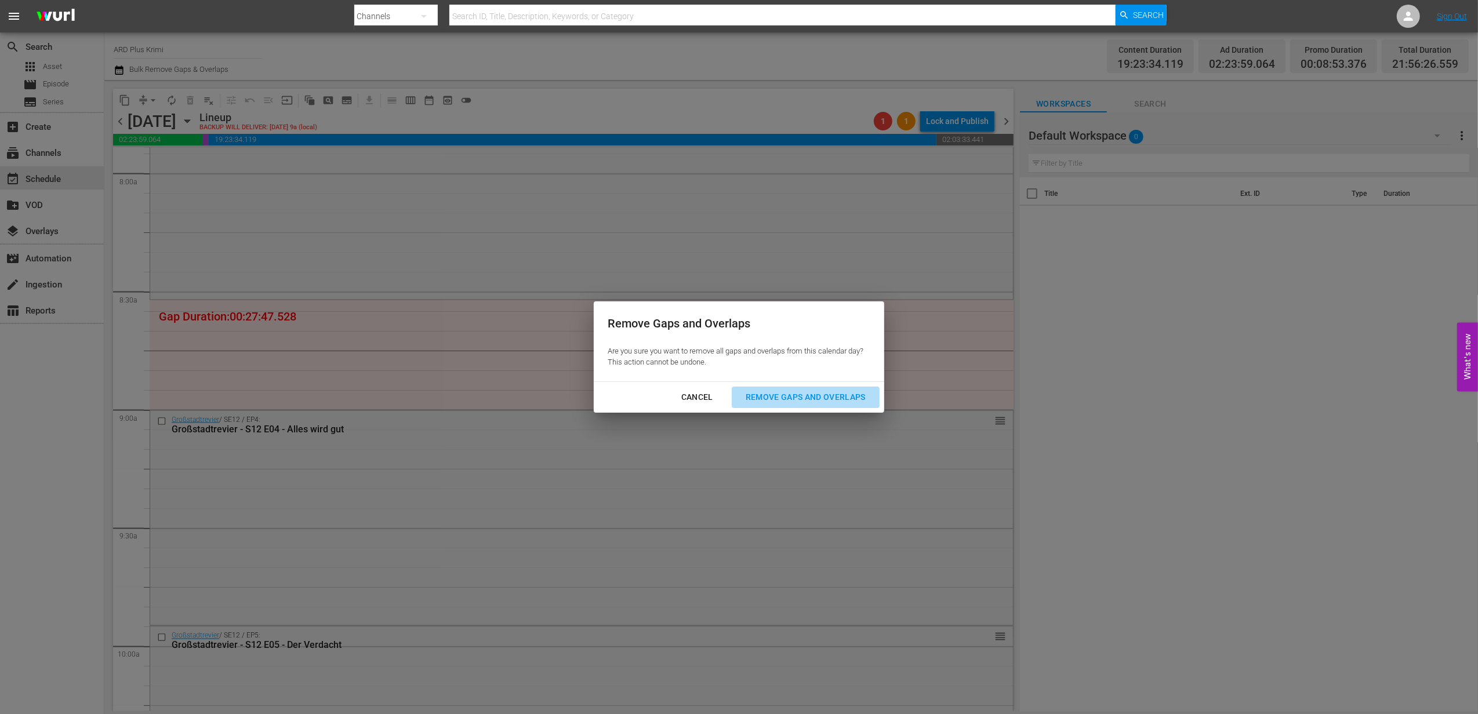
click at [771, 387] on button "Remove Gaps and Overlaps" at bounding box center [806, 397] width 148 height 21
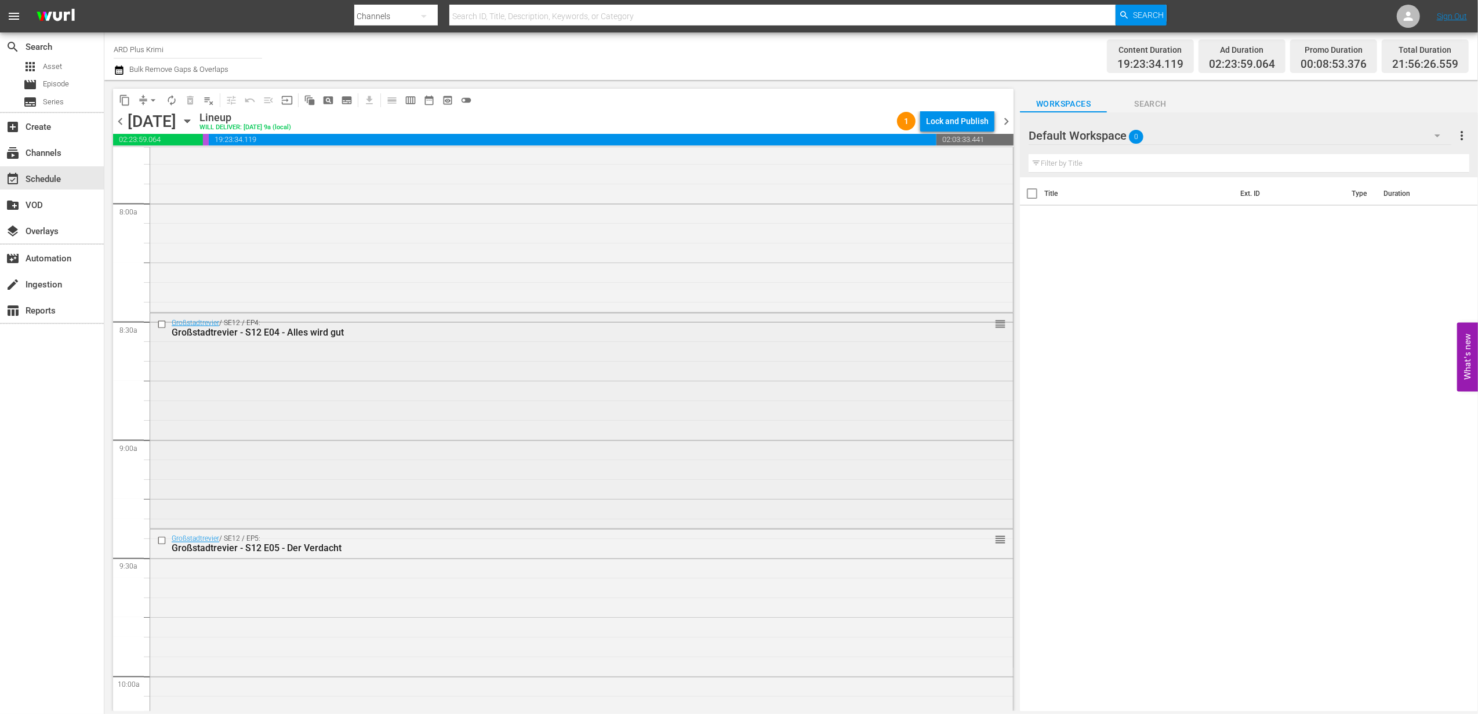
scroll to position [1847, 0]
click at [164, 317] on input "checkbox" at bounding box center [163, 315] width 12 height 10
click at [162, 528] on input "checkbox" at bounding box center [163, 532] width 12 height 10
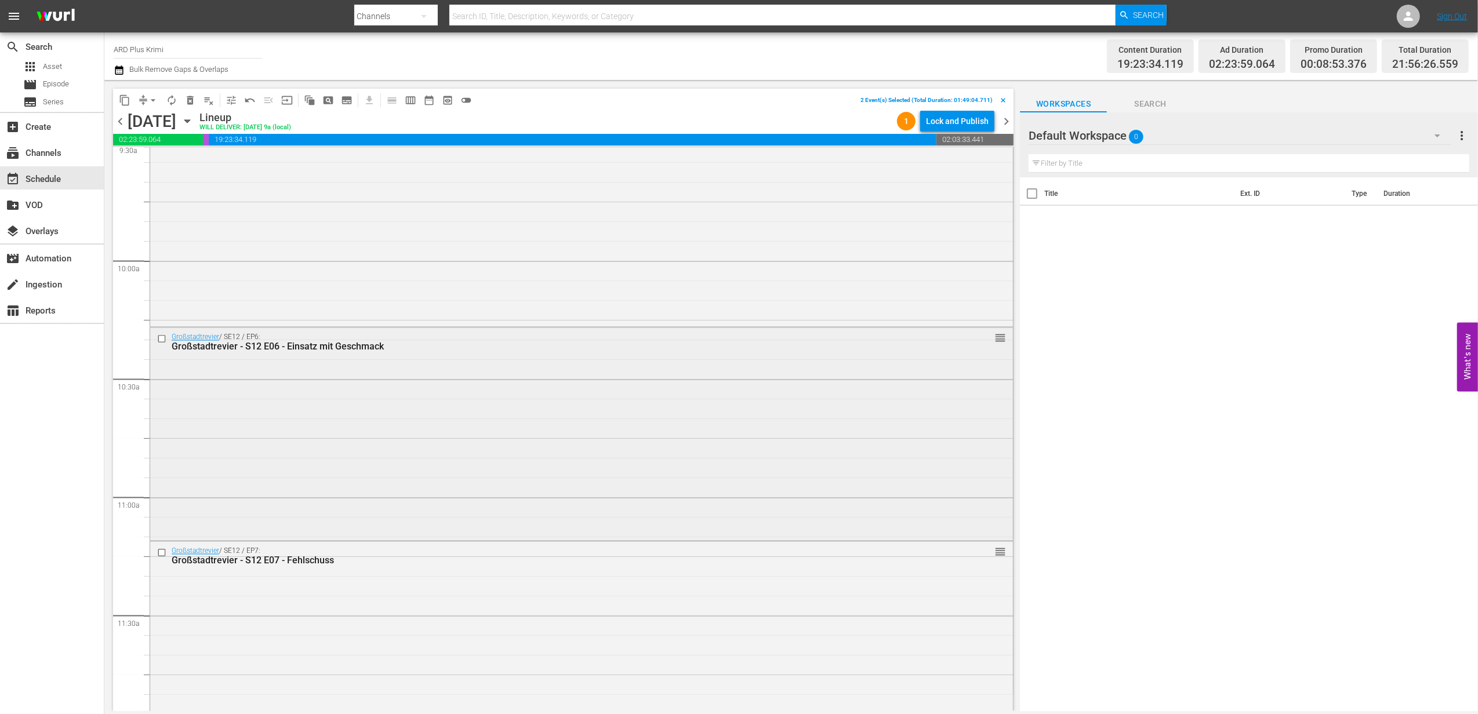
scroll to position [2311, 0]
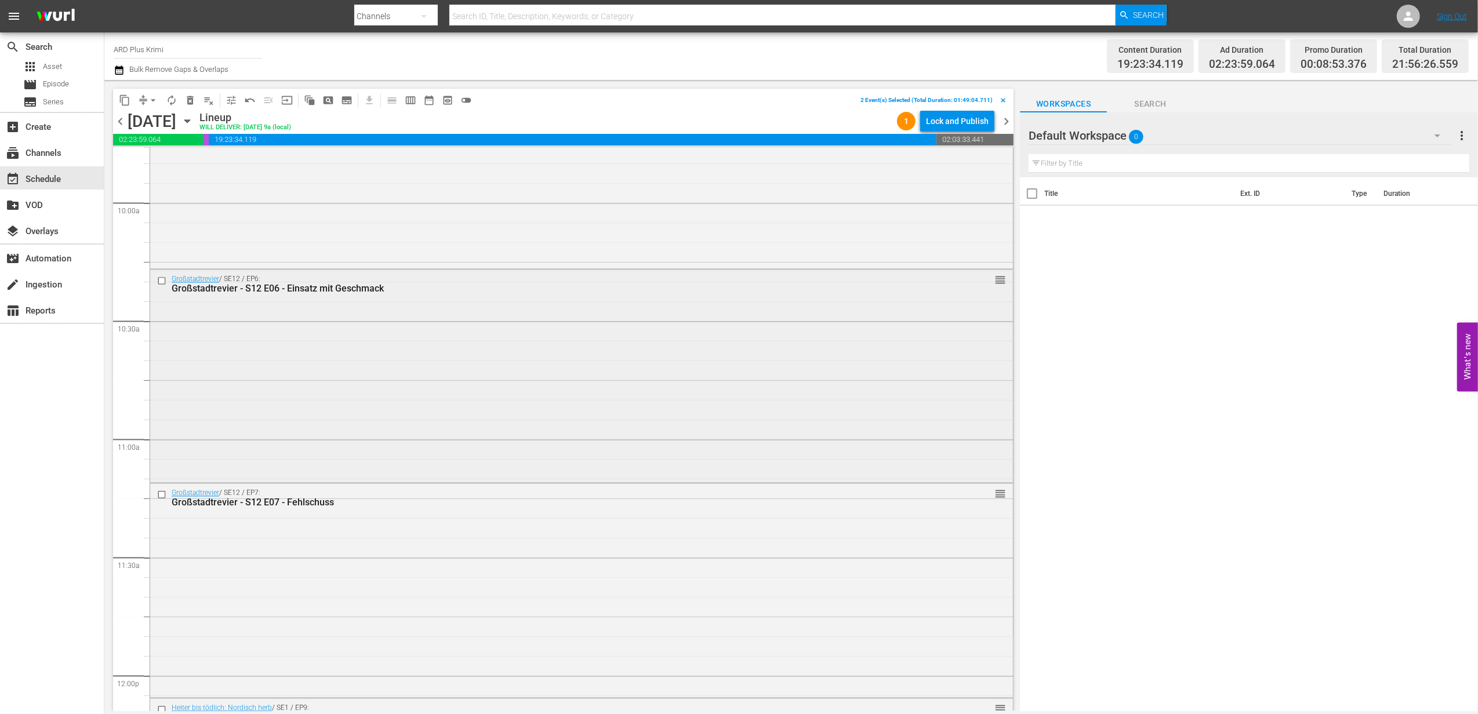
click at [164, 277] on input "checkbox" at bounding box center [163, 281] width 12 height 10
click at [162, 495] on input "checkbox" at bounding box center [163, 495] width 12 height 10
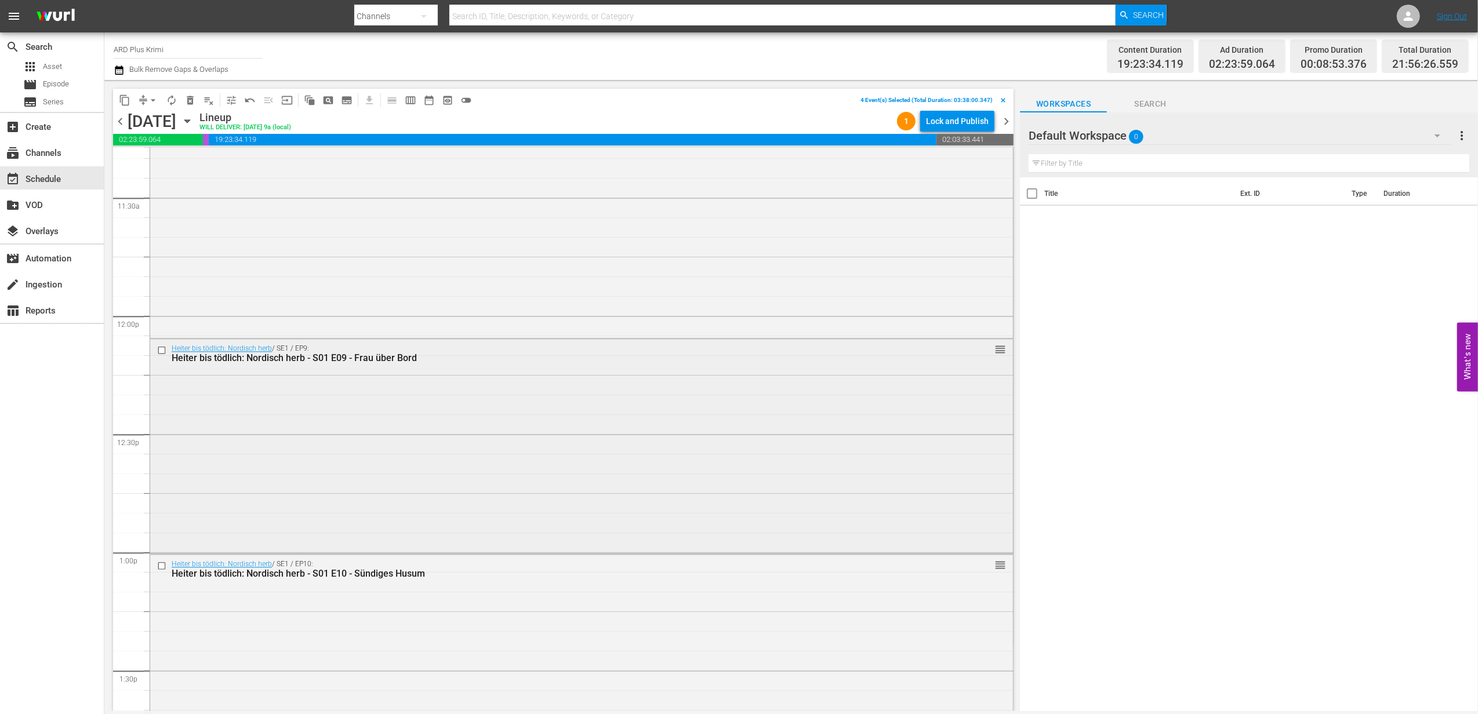
scroll to position [2698, 0]
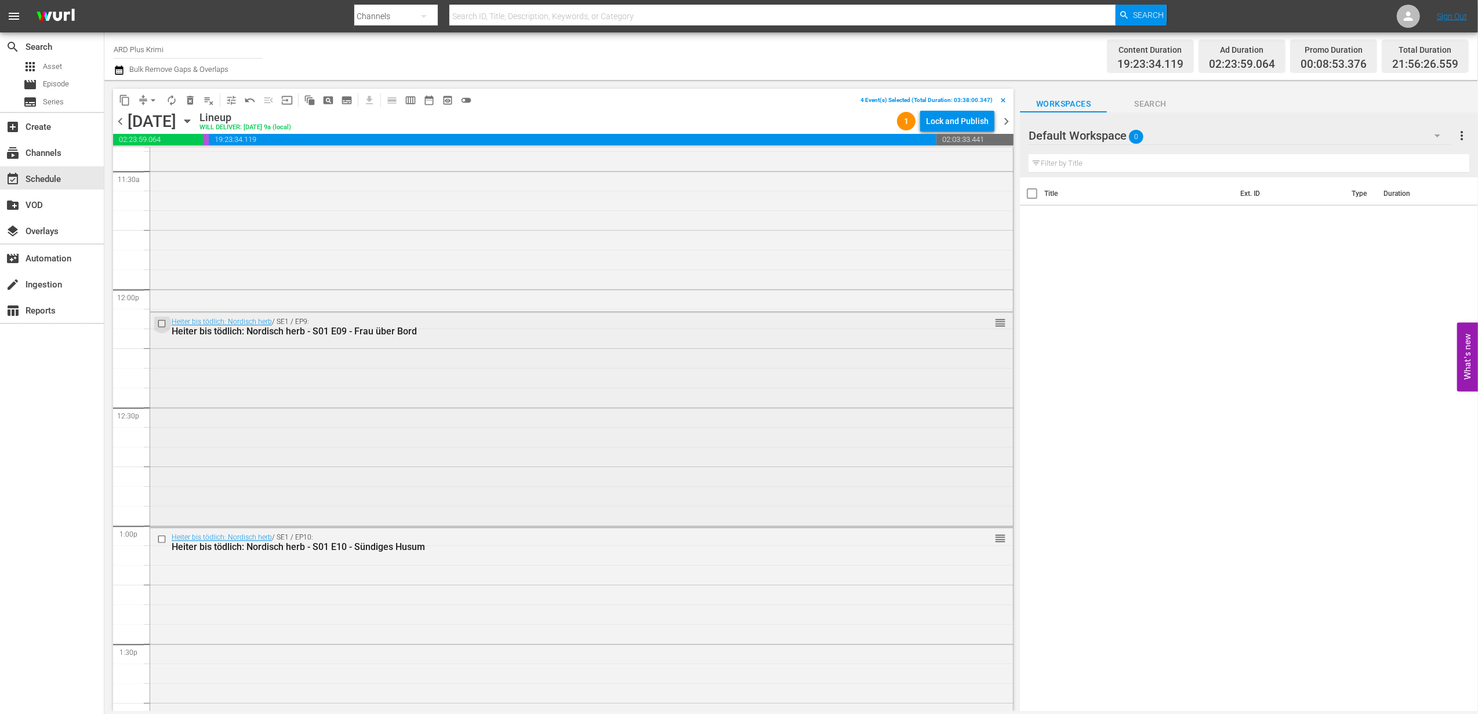
click at [161, 325] on input "checkbox" at bounding box center [163, 324] width 12 height 10
click at [163, 539] on input "checkbox" at bounding box center [163, 540] width 12 height 10
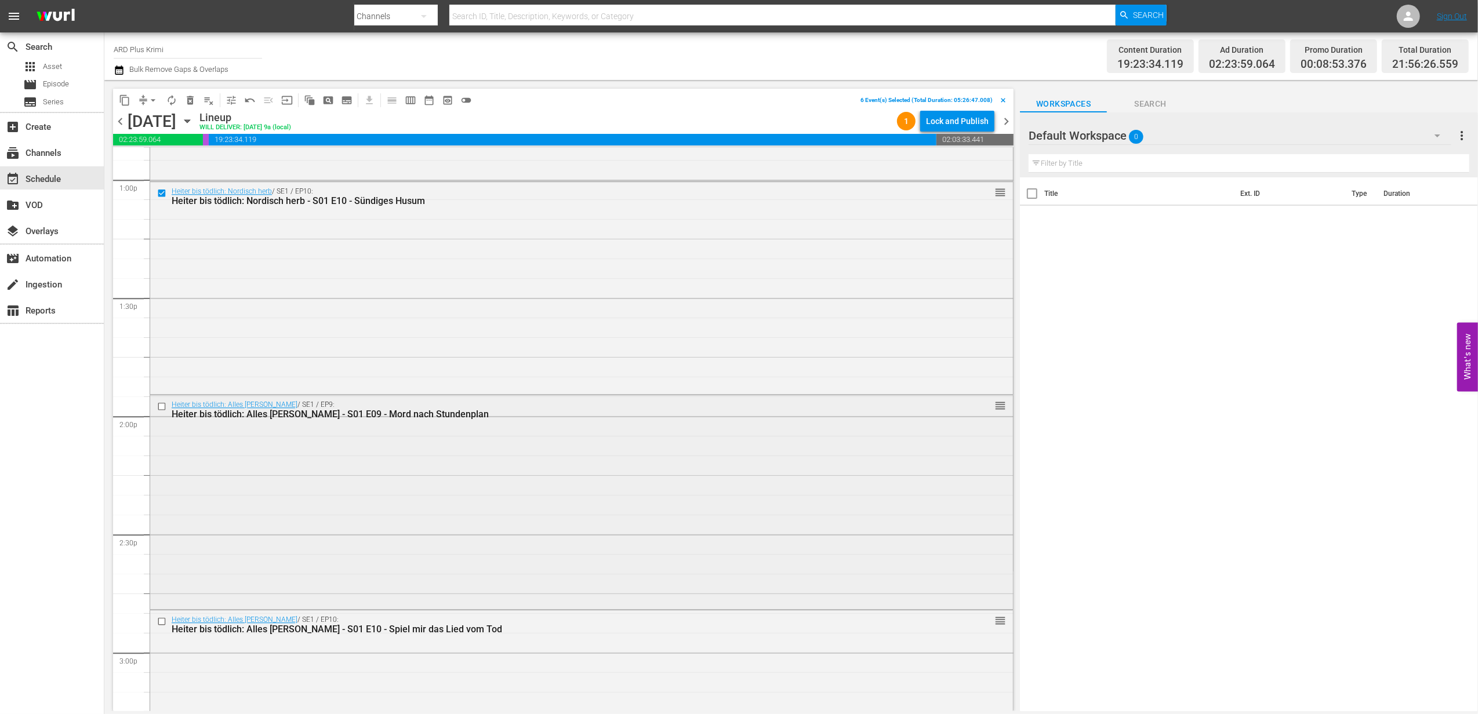
scroll to position [3084, 0]
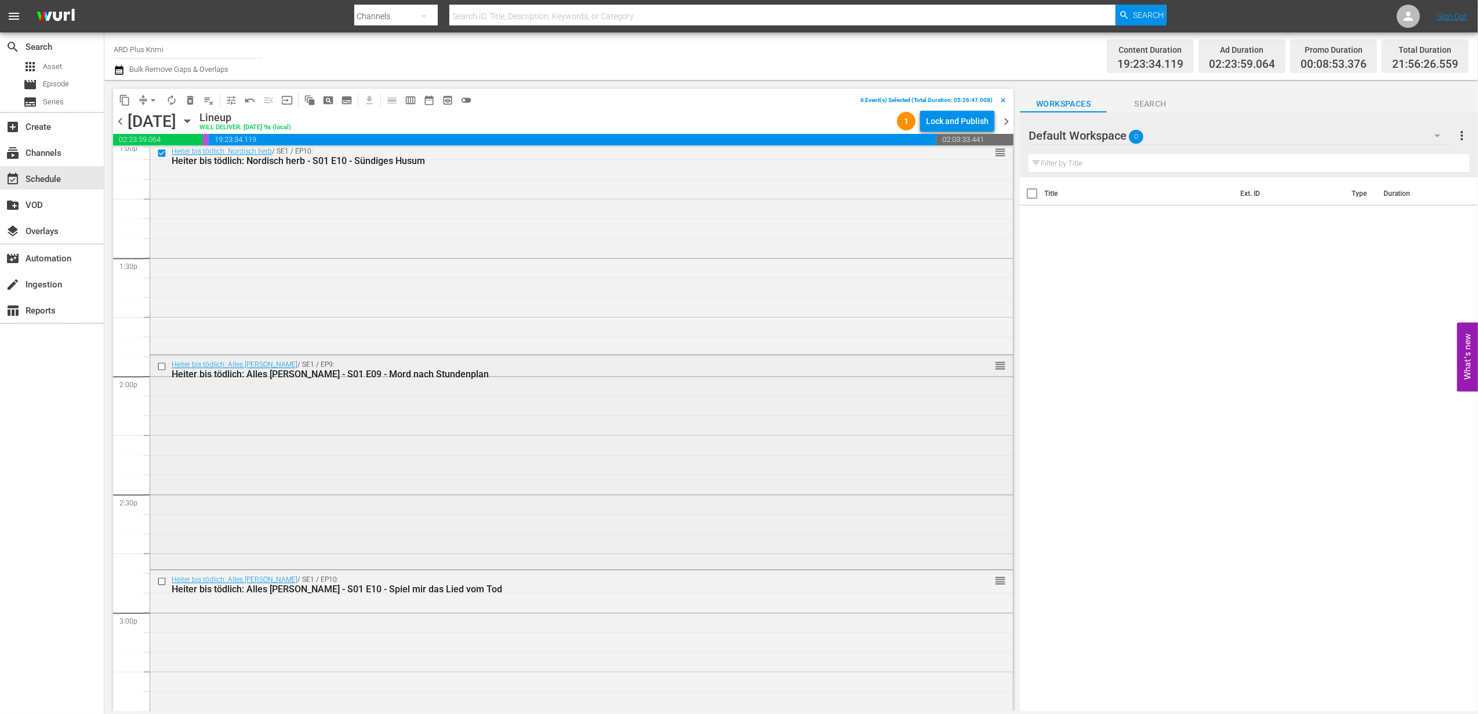
click at [164, 365] on input "checkbox" at bounding box center [163, 367] width 12 height 10
click at [161, 583] on input "checkbox" at bounding box center [163, 582] width 12 height 10
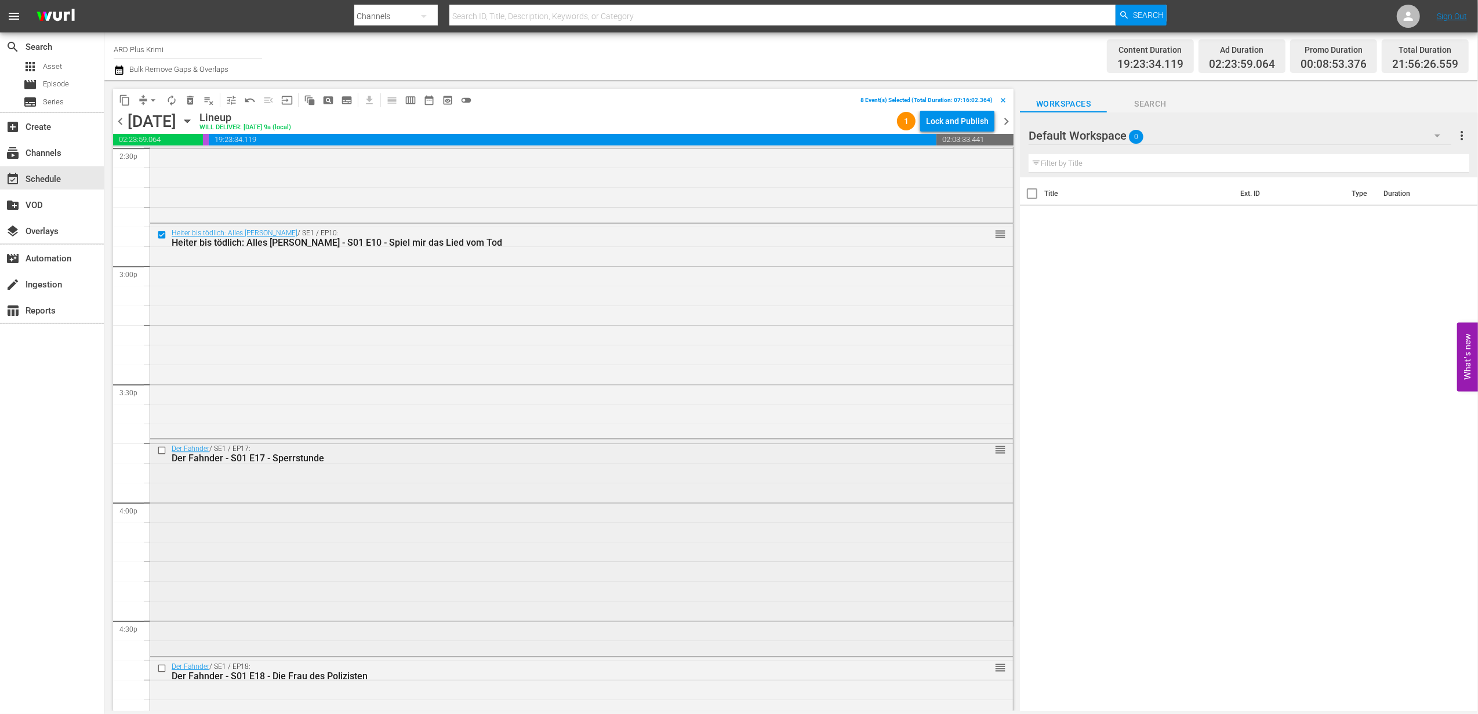
scroll to position [3471, 0]
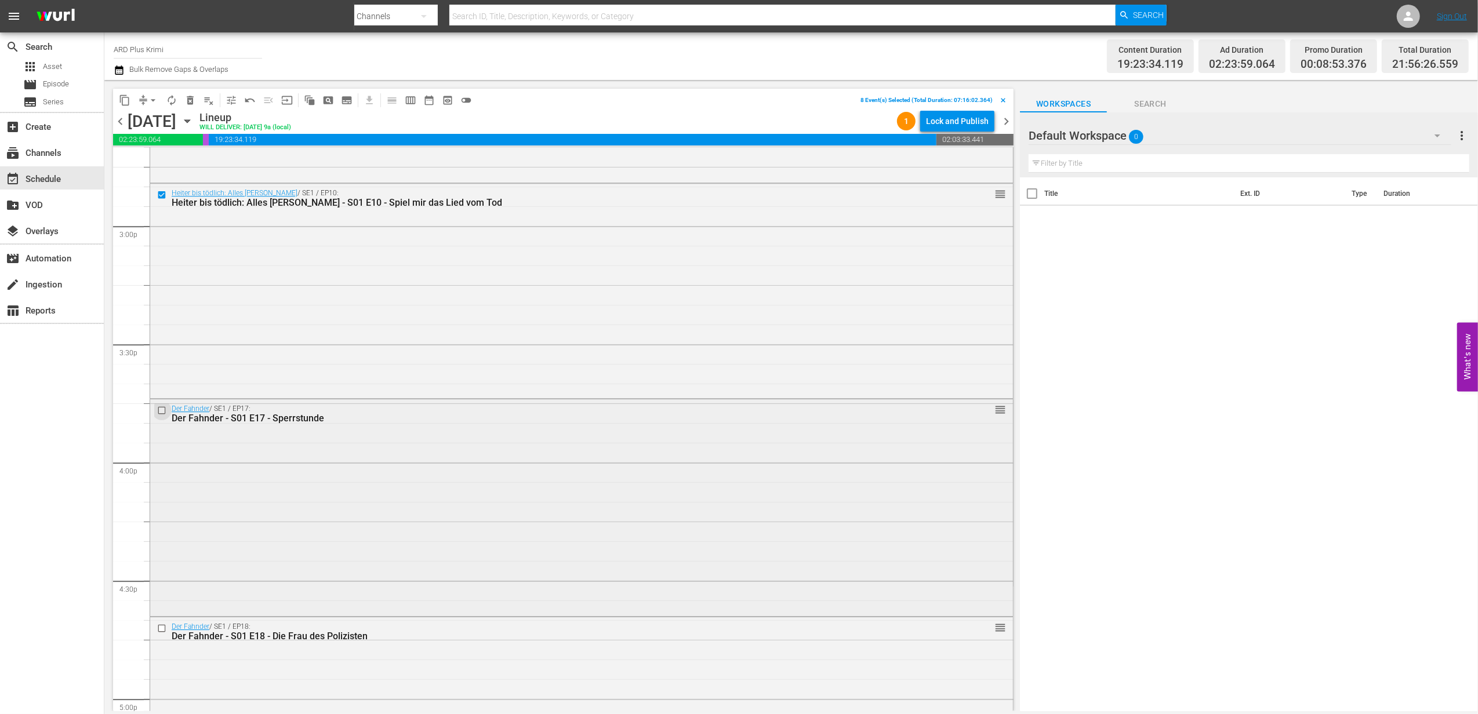
click at [160, 411] on input "checkbox" at bounding box center [163, 411] width 12 height 10
click at [161, 627] on input "checkbox" at bounding box center [163, 629] width 12 height 10
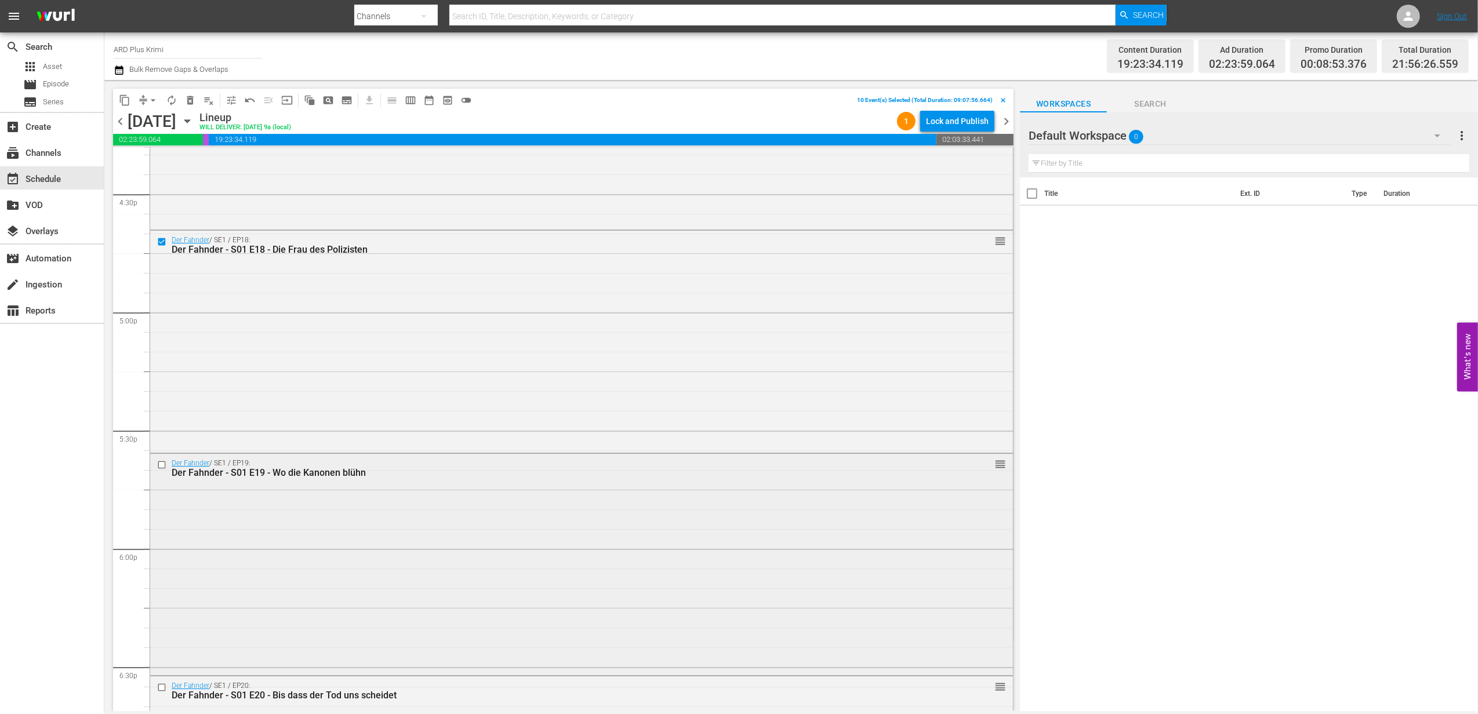
click at [160, 467] on input "checkbox" at bounding box center [163, 465] width 12 height 10
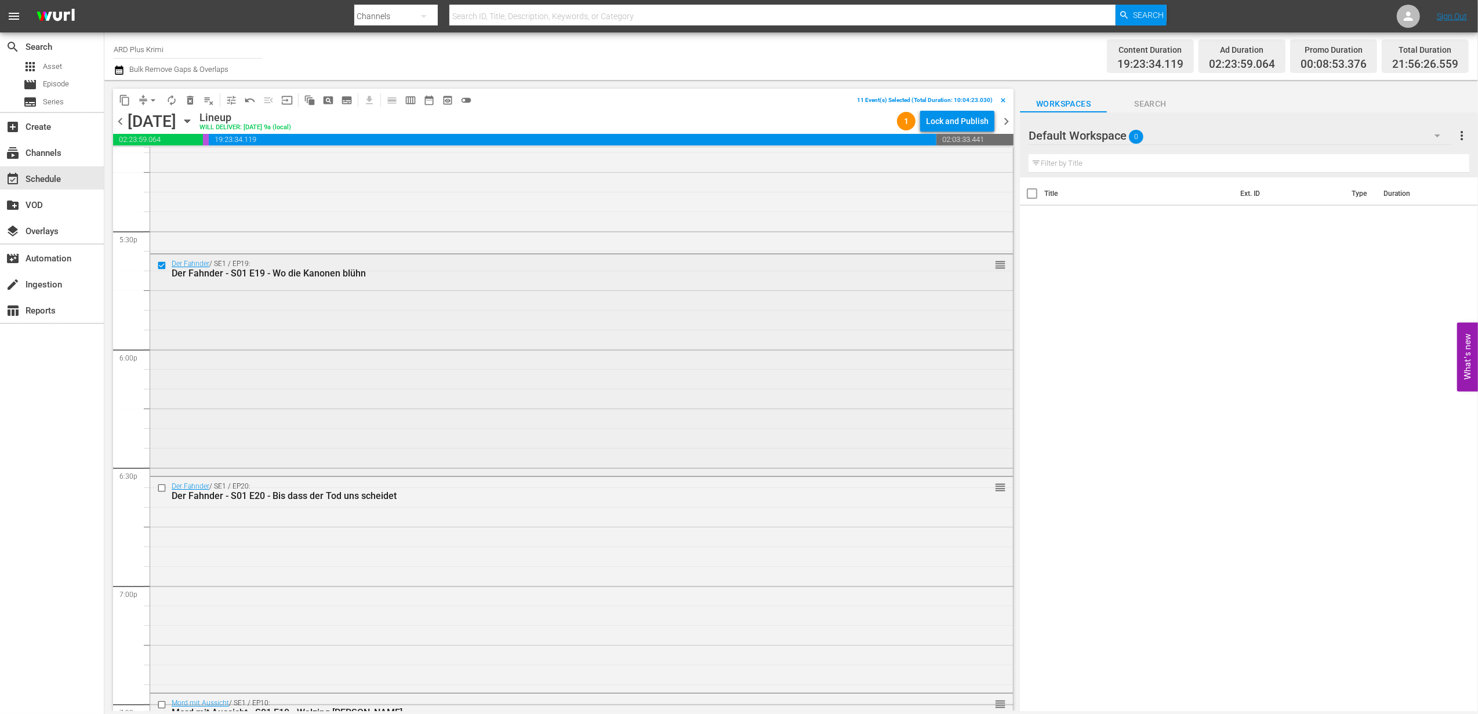
scroll to position [4167, 0]
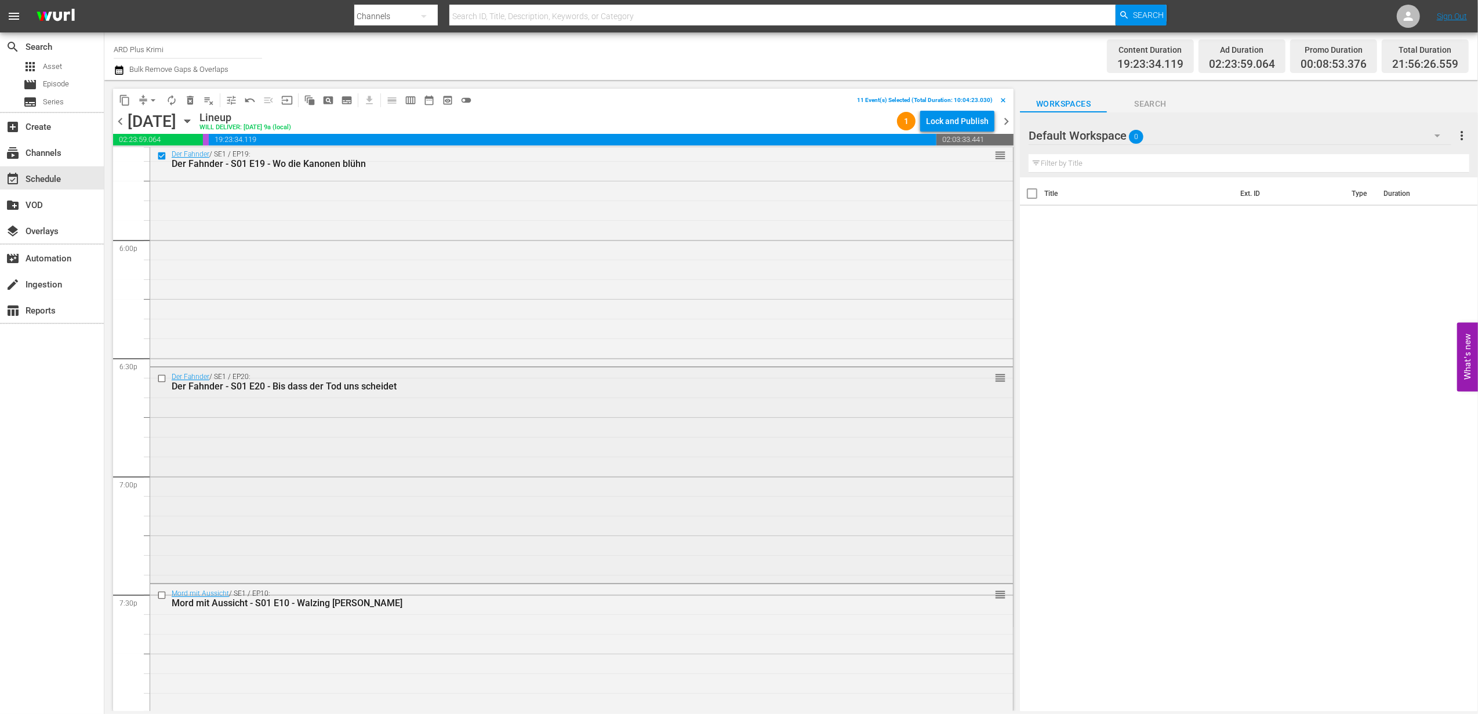
click at [161, 379] on input "checkbox" at bounding box center [163, 379] width 12 height 10
click at [161, 596] on input "checkbox" at bounding box center [163, 596] width 12 height 10
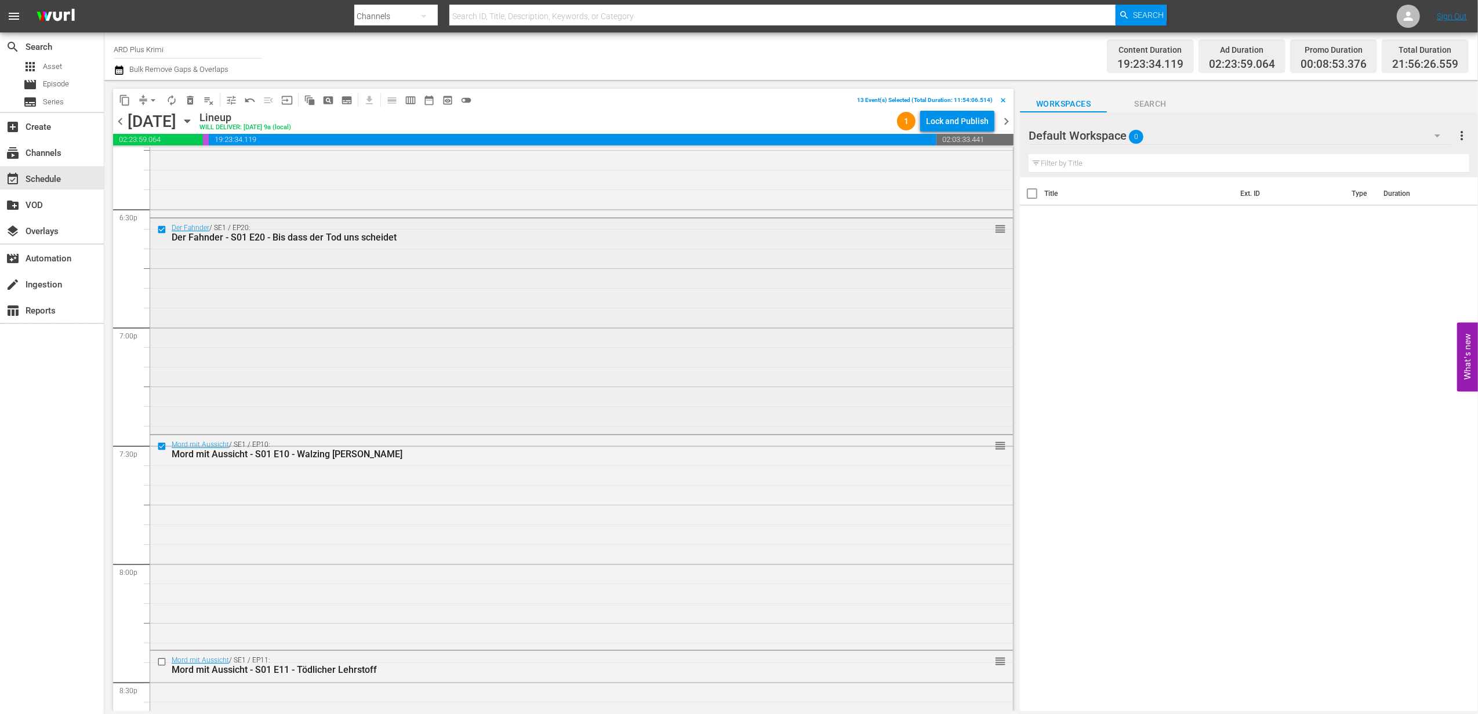
scroll to position [4244, 0]
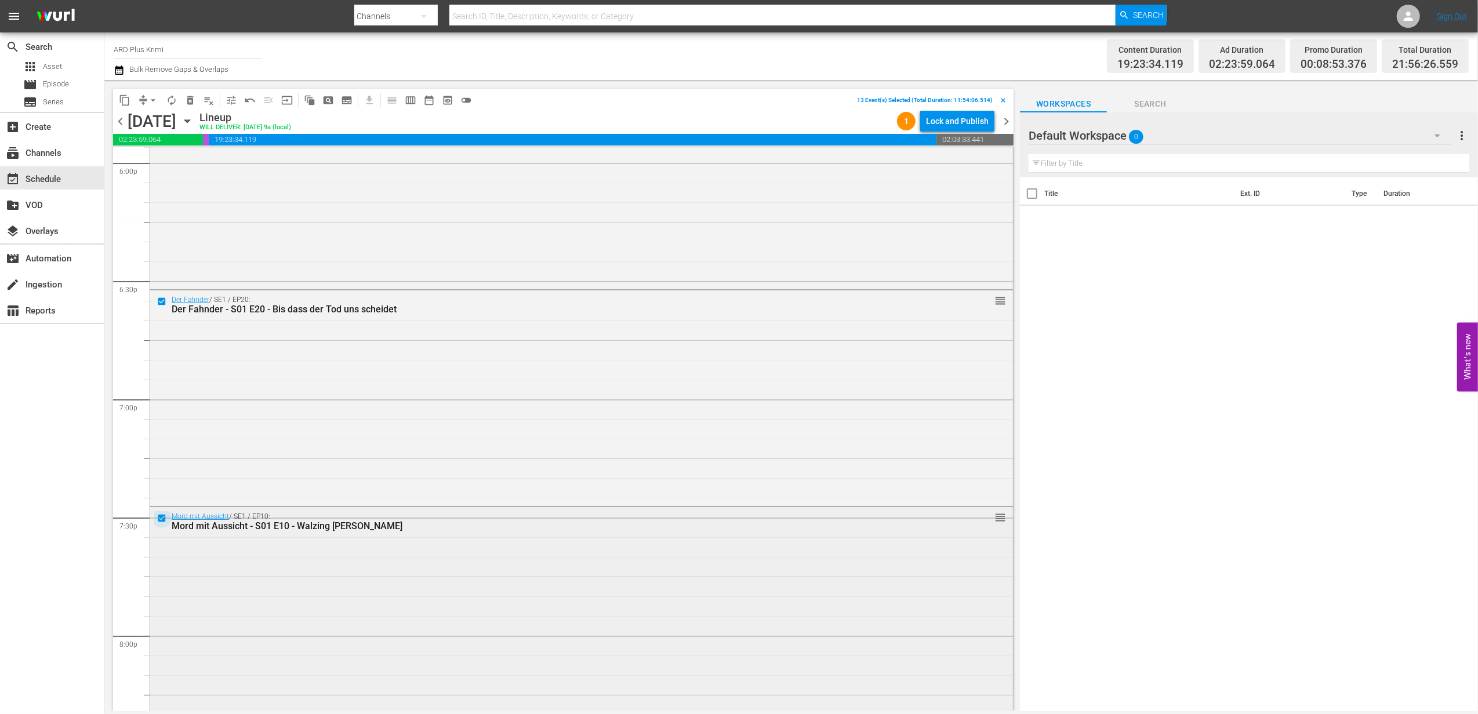
click at [165, 520] on input "checkbox" at bounding box center [163, 519] width 12 height 10
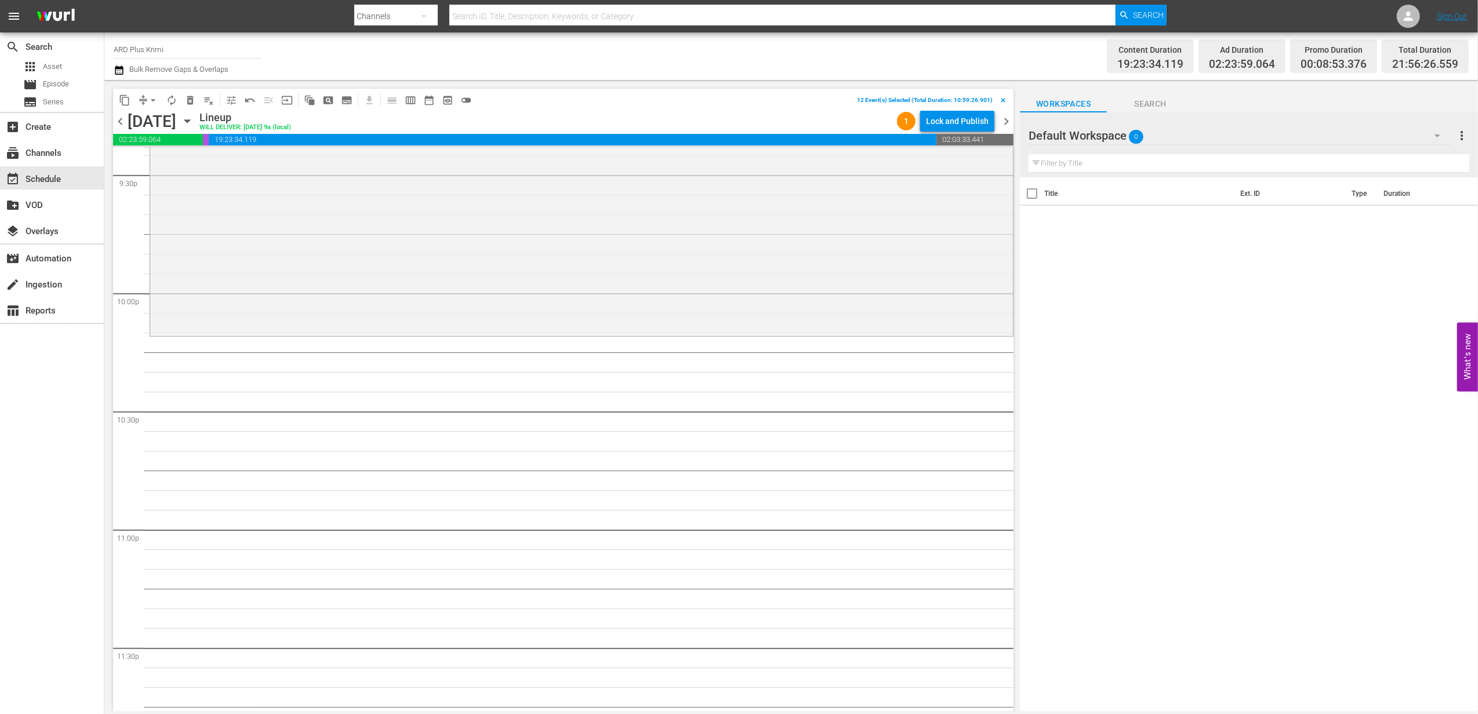
scroll to position [5095, 0]
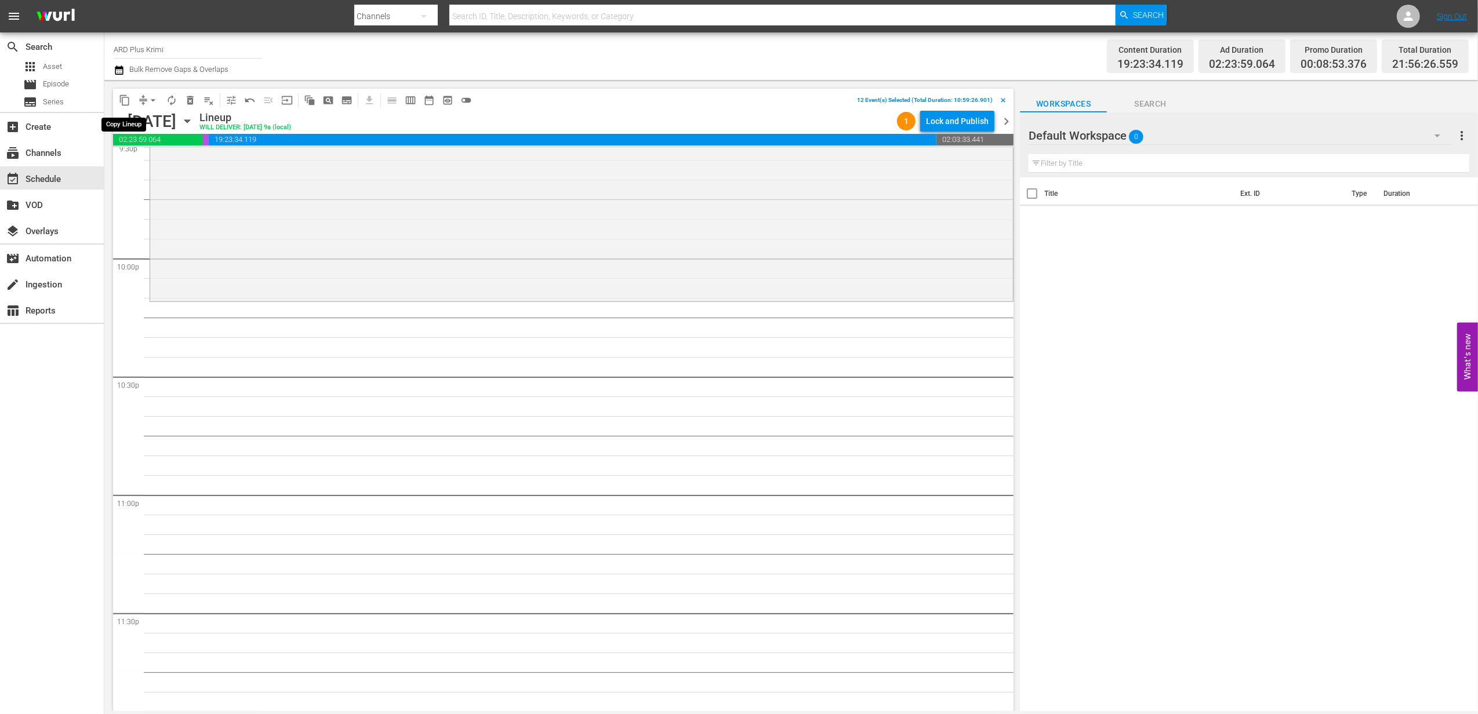
click at [126, 100] on span "content_copy" at bounding box center [125, 101] width 12 height 12
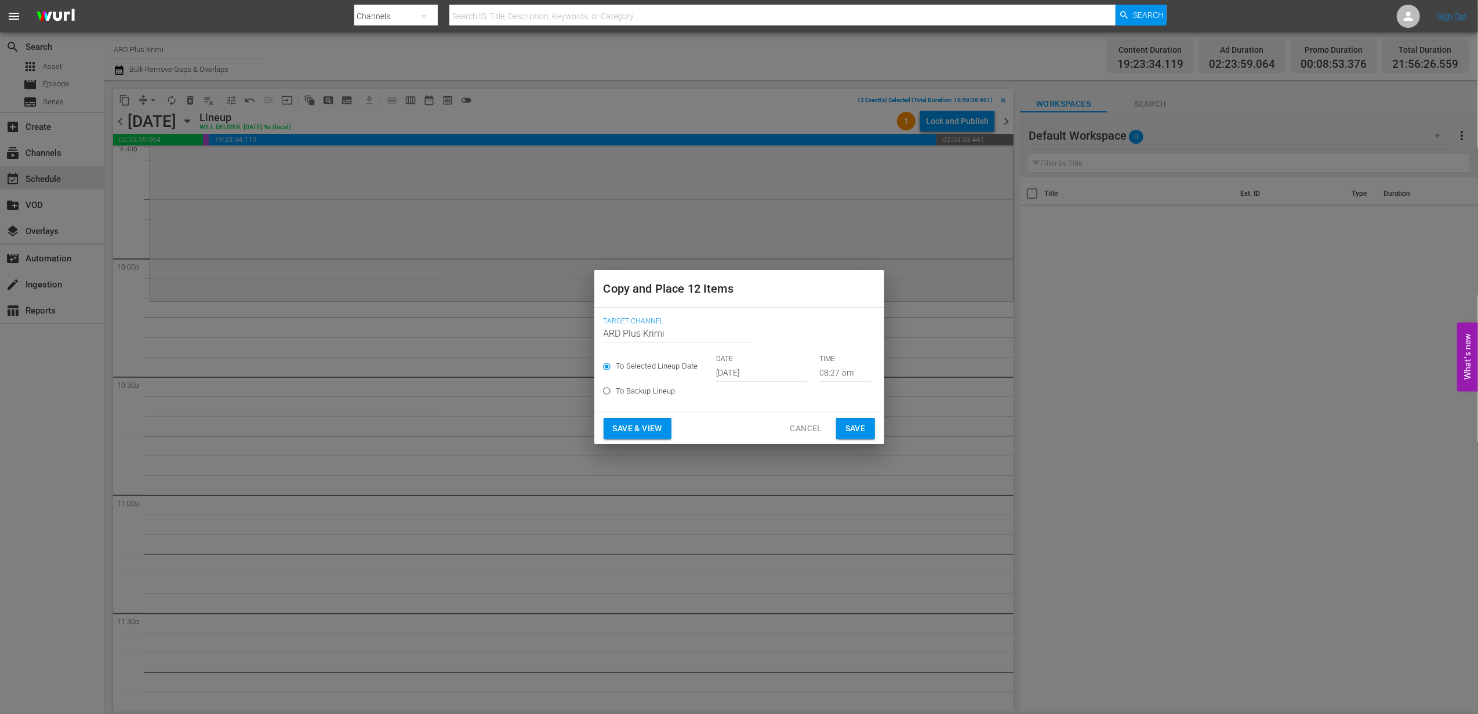
click at [734, 369] on input "[DATE]" at bounding box center [762, 372] width 92 height 17
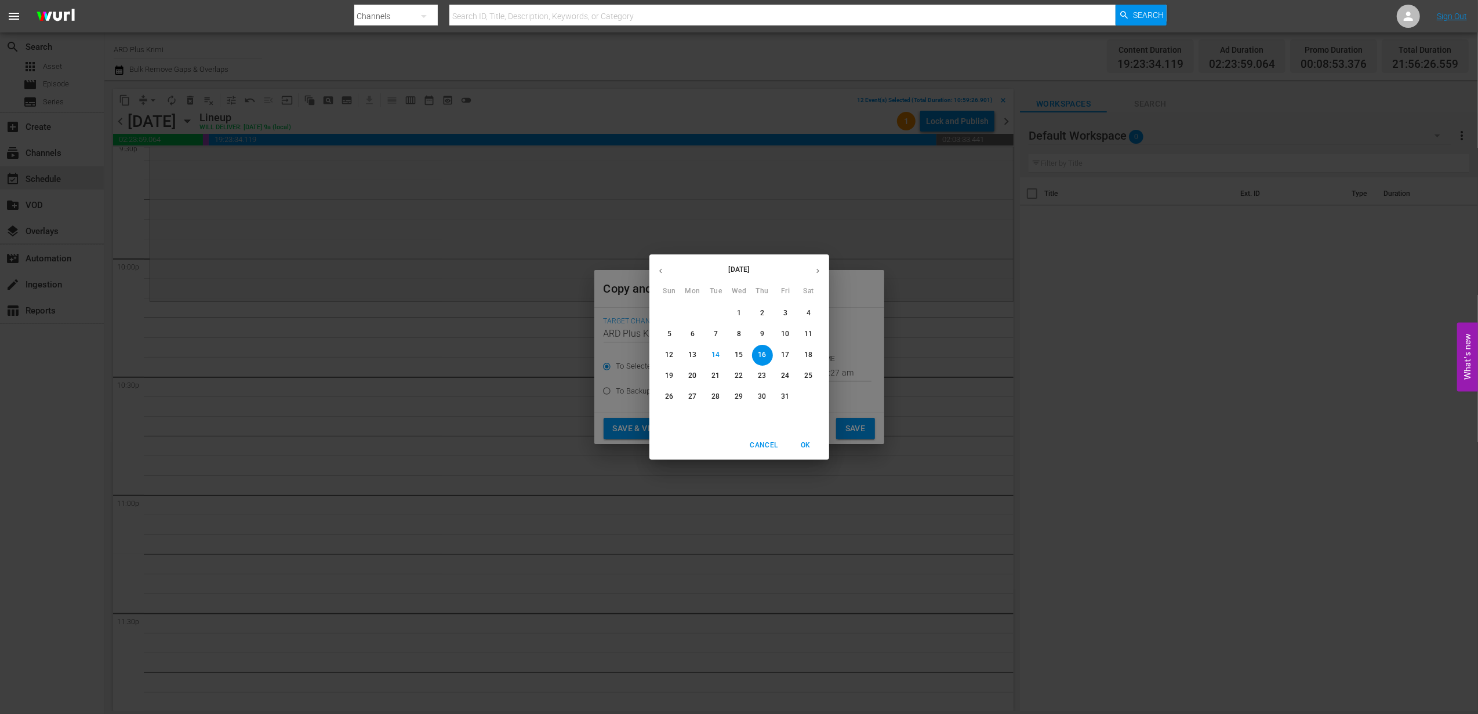
click at [822, 267] on icon "button" at bounding box center [818, 271] width 9 height 9
click at [741, 334] on span "5" at bounding box center [739, 334] width 21 height 10
type input "[DATE]"
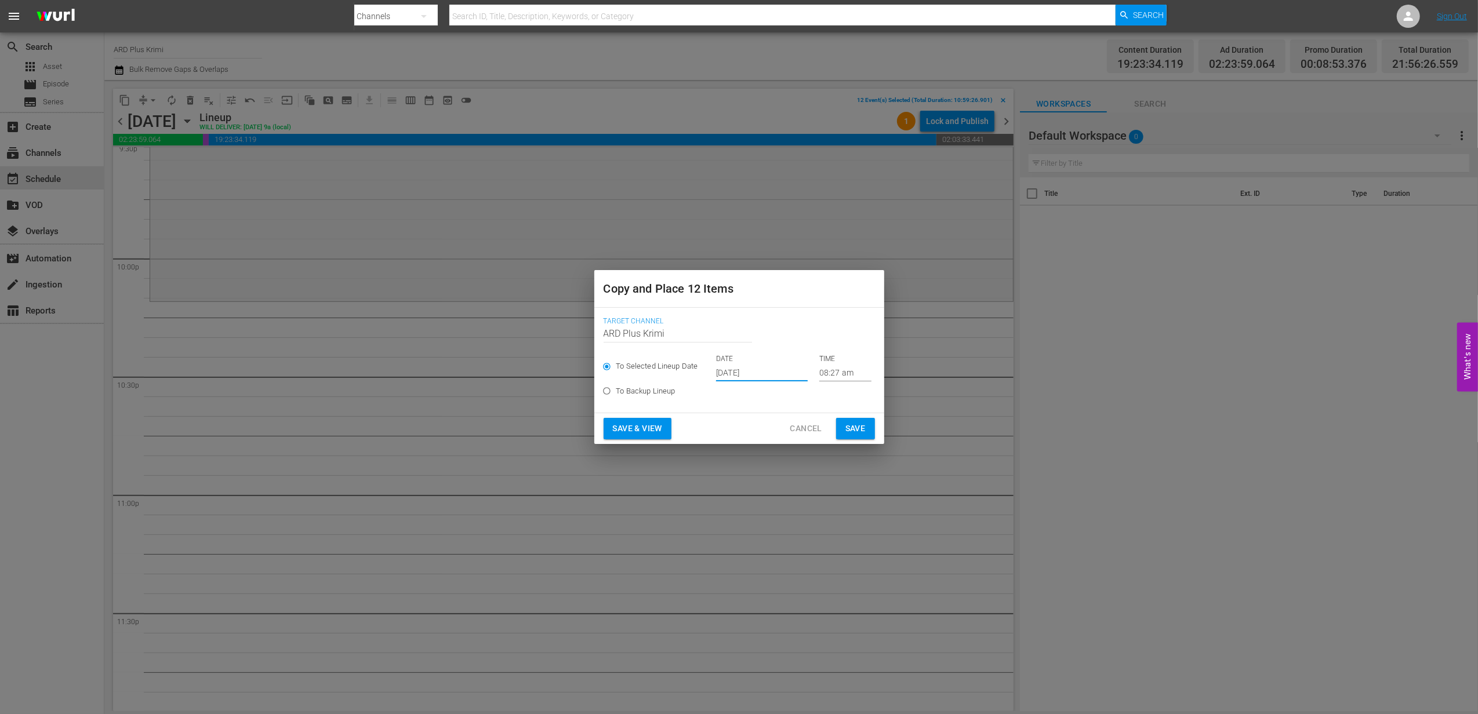
click at [828, 372] on input "08:27 am" at bounding box center [845, 372] width 52 height 17
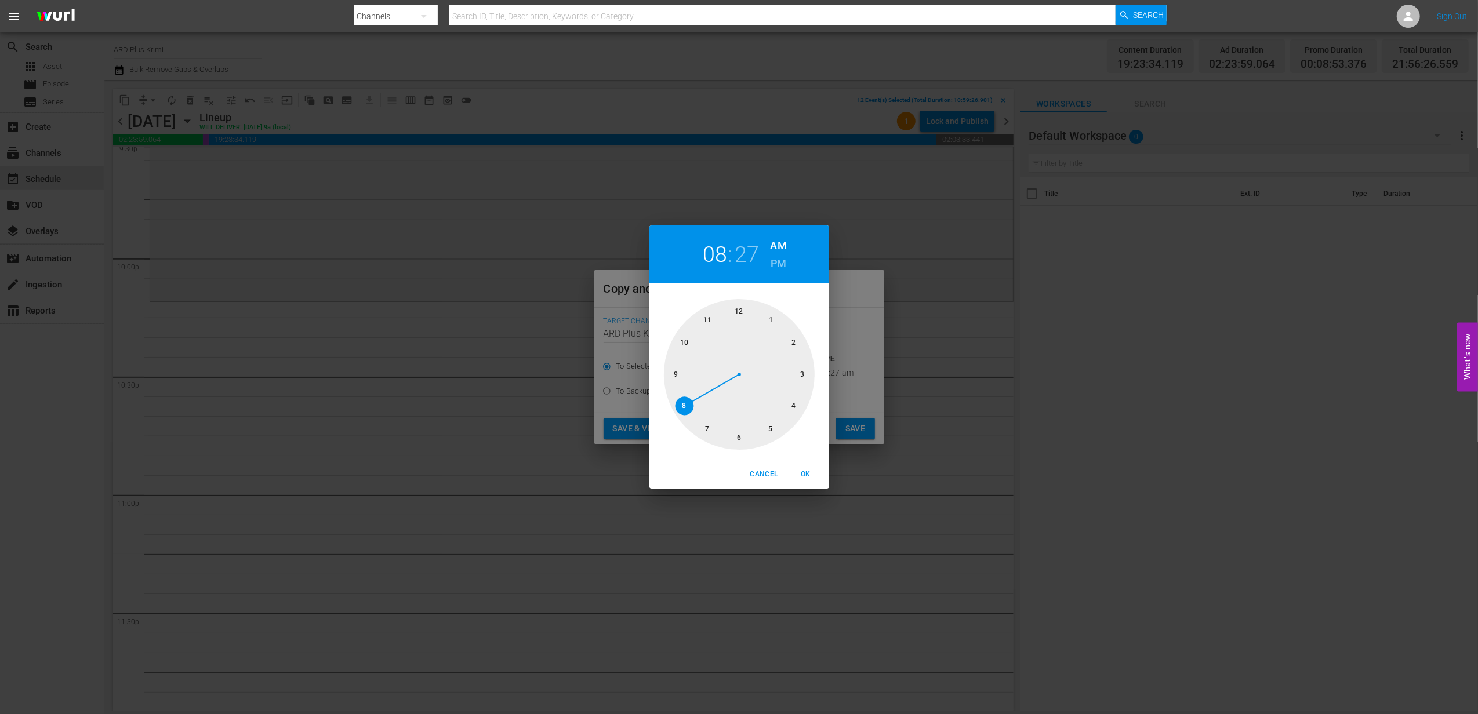
click at [681, 344] on div at bounding box center [739, 374] width 151 height 151
click at [734, 437] on div at bounding box center [739, 374] width 151 height 151
click at [773, 260] on h6 "PM" at bounding box center [779, 264] width 16 height 19
click at [803, 471] on span "OK" at bounding box center [806, 475] width 28 height 12
type input "10:30 pm"
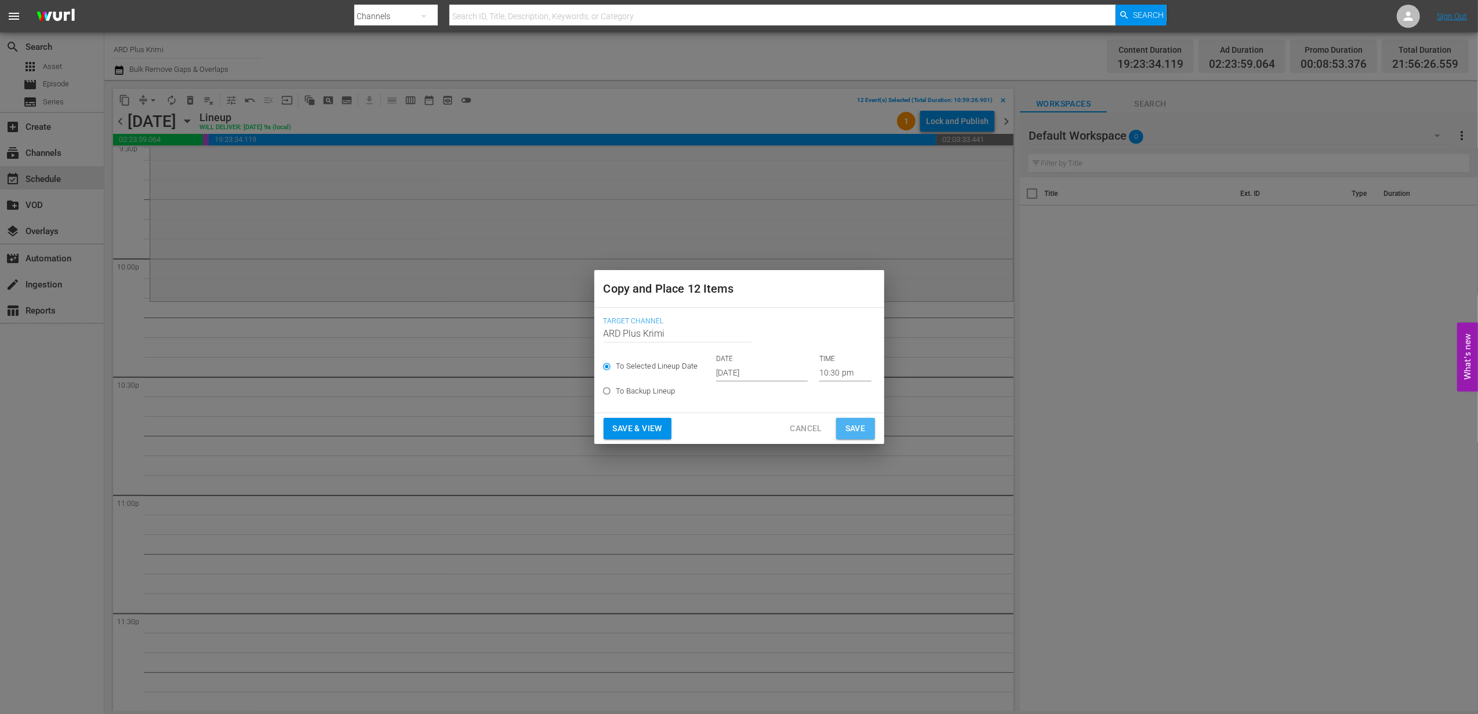
click at [854, 430] on span "Save" at bounding box center [856, 429] width 20 height 14
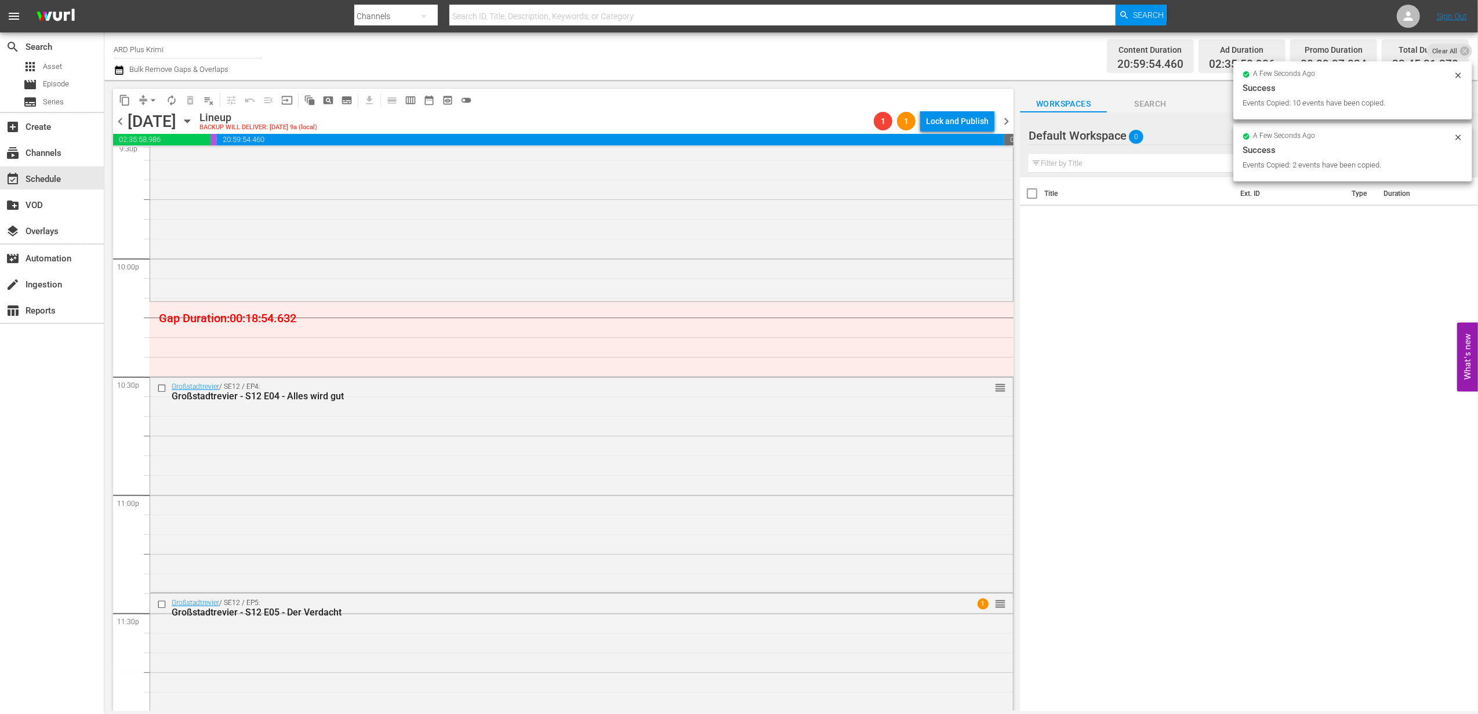
click at [149, 109] on div "arrow_drop_down" at bounding box center [153, 100] width 19 height 19
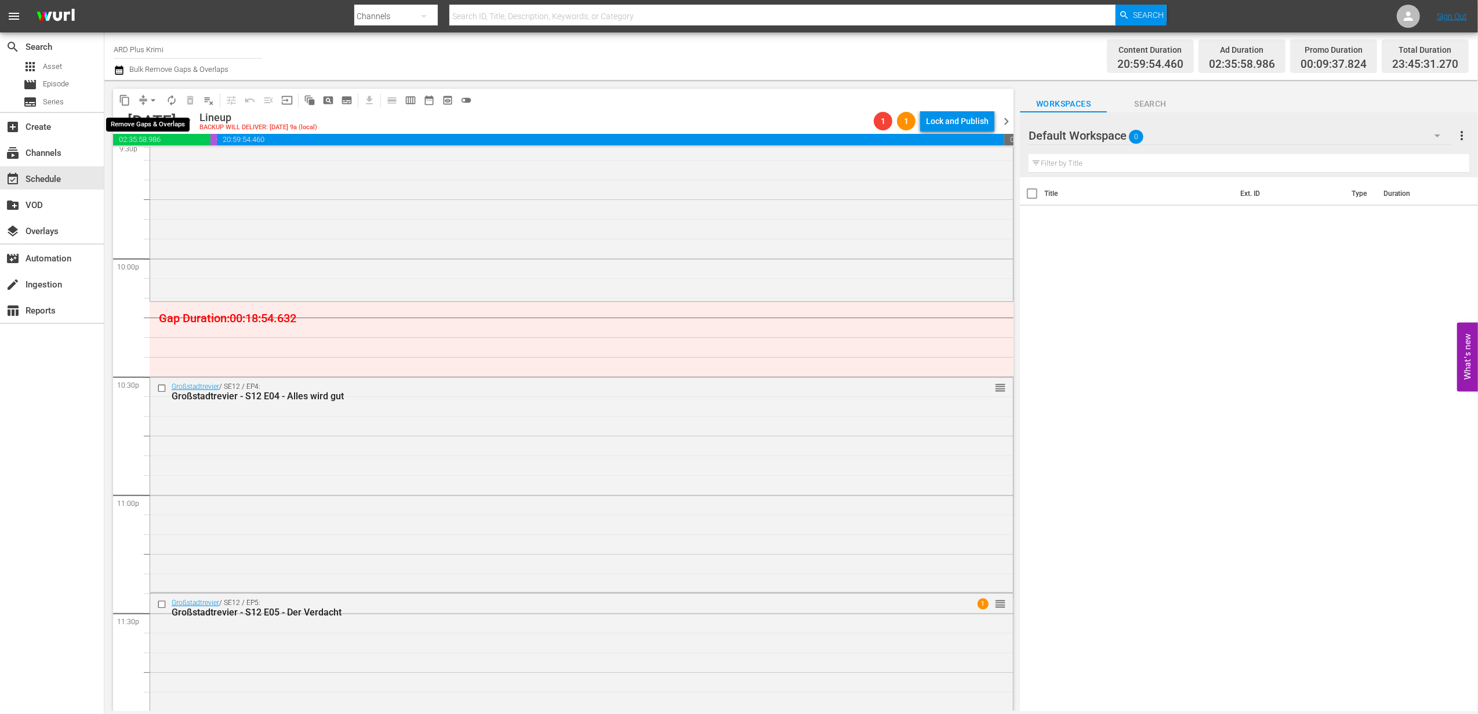
click at [149, 107] on button "arrow_drop_down" at bounding box center [153, 100] width 19 height 19
click at [166, 154] on li "Align to End of Previous Day" at bounding box center [154, 162] width 122 height 19
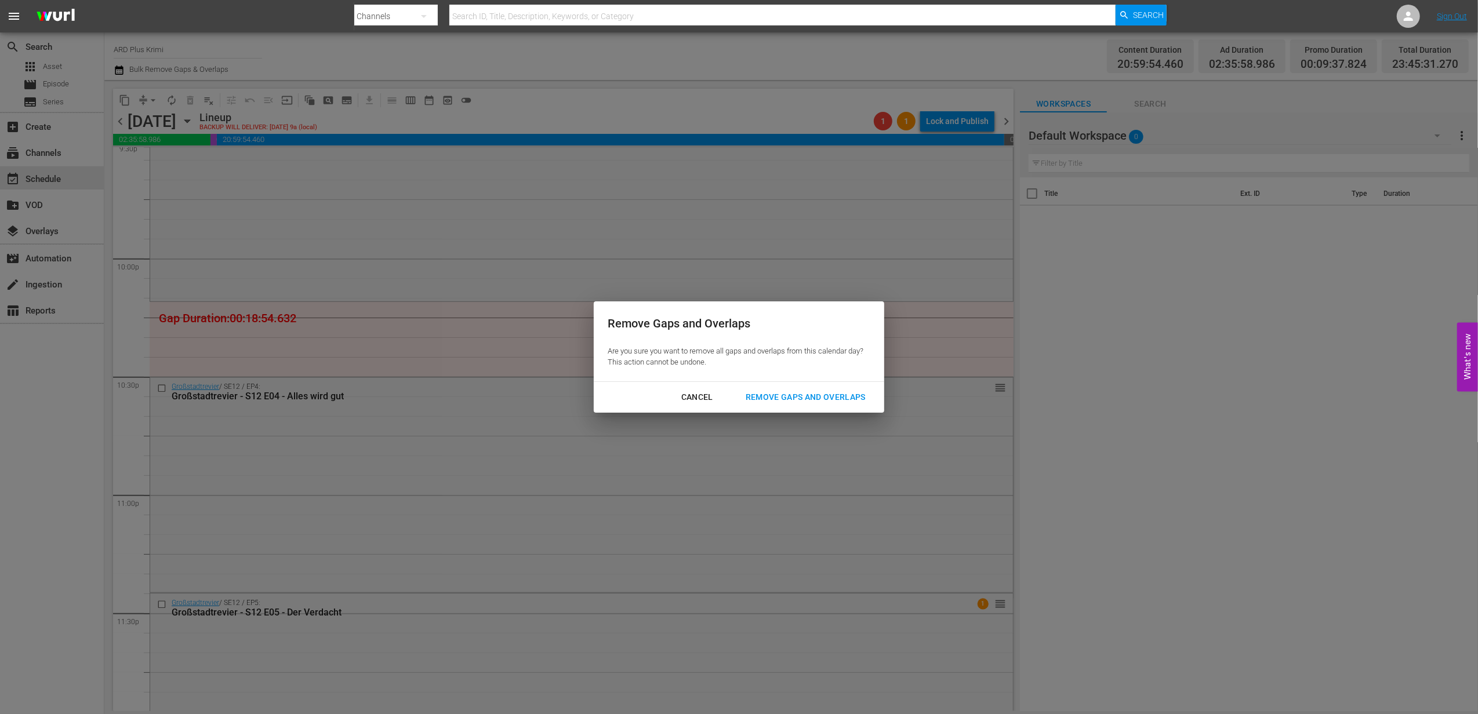
click at [840, 393] on div "Remove Gaps and Overlaps" at bounding box center [806, 397] width 139 height 14
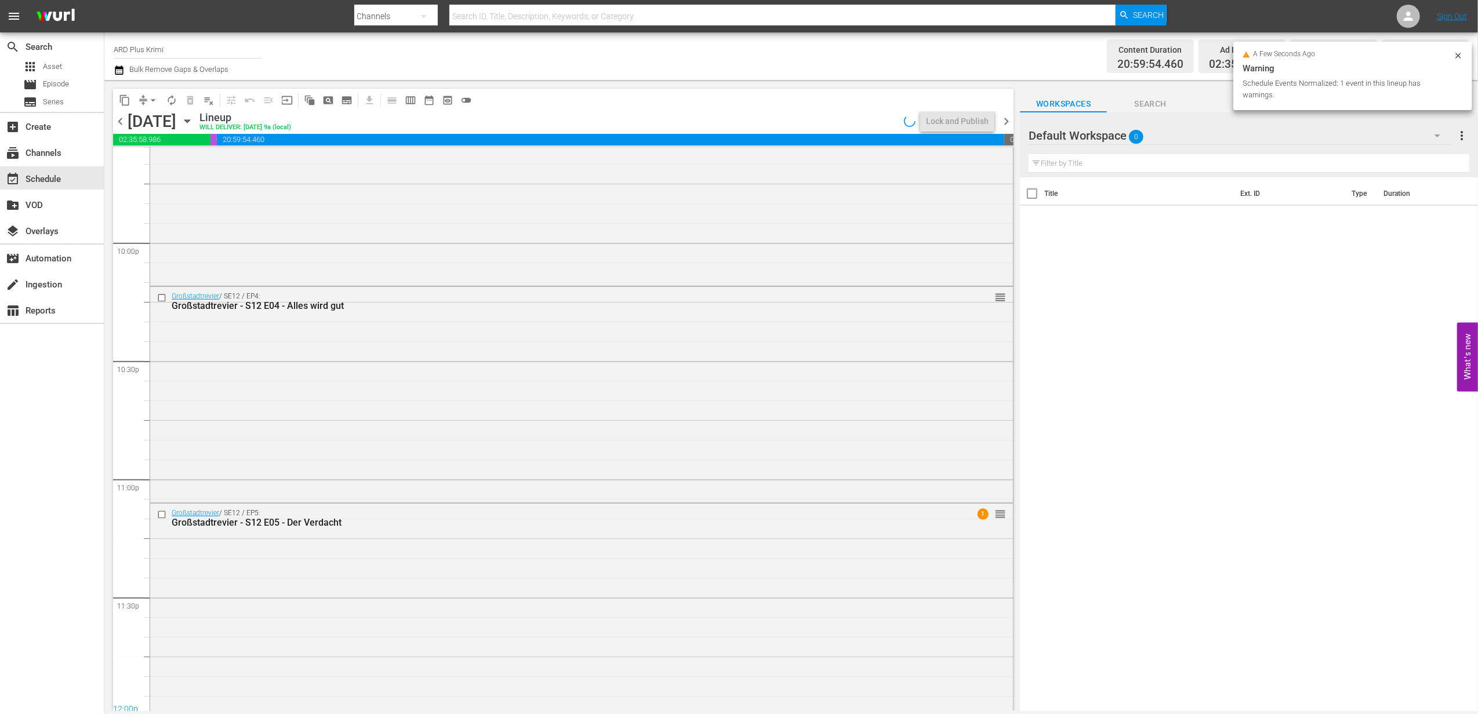
scroll to position [5116, 0]
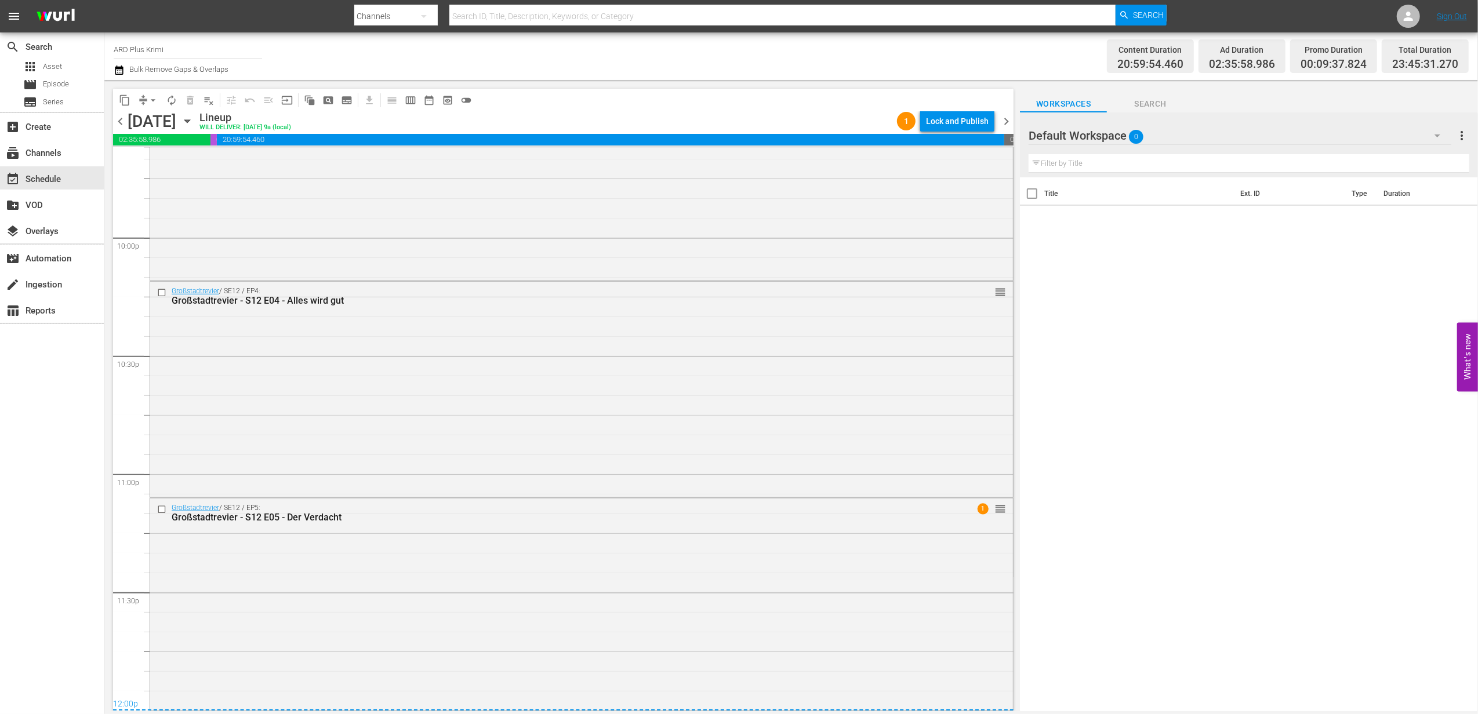
click at [529, 613] on div "Großstadtrevier / SE12 / EP5: Großstadtrevier - S12 E05 - Der Verdacht 1 reorder" at bounding box center [581, 604] width 863 height 211
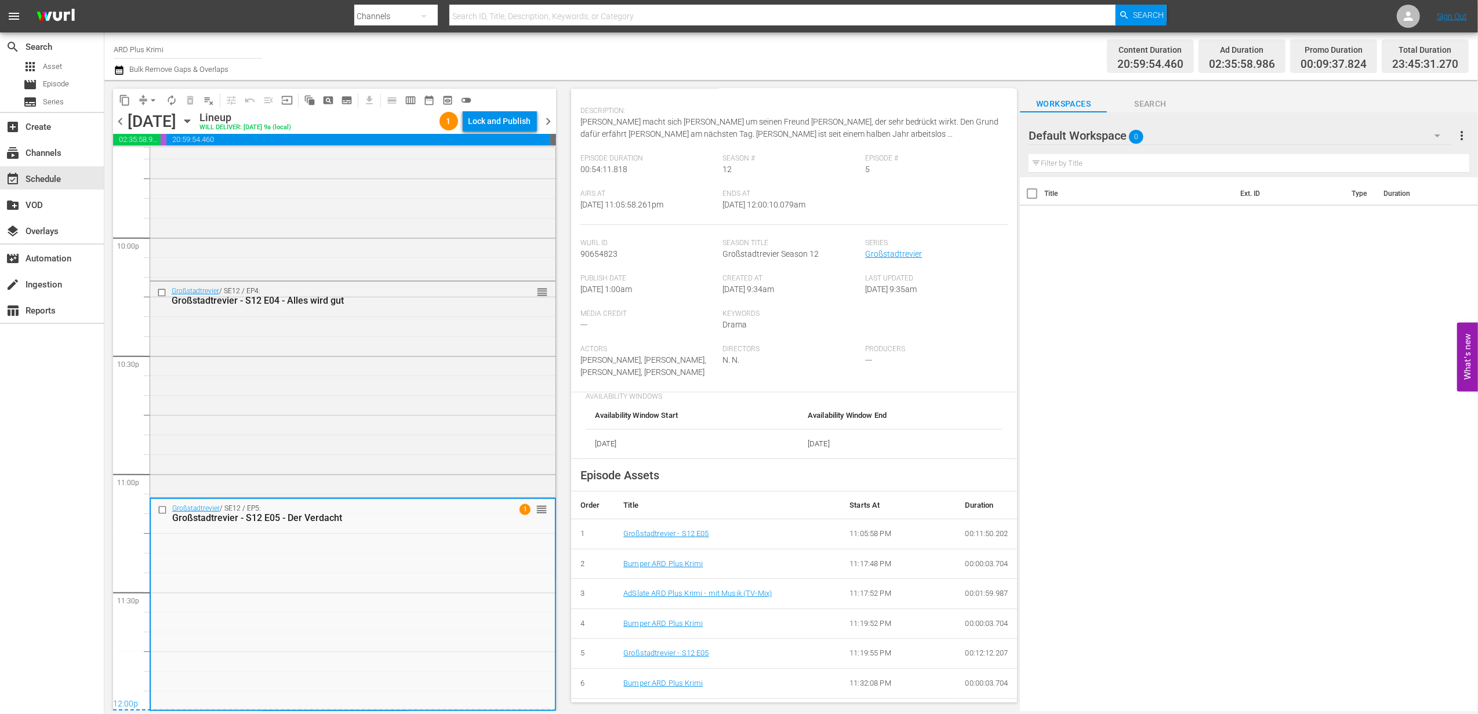
scroll to position [0, 0]
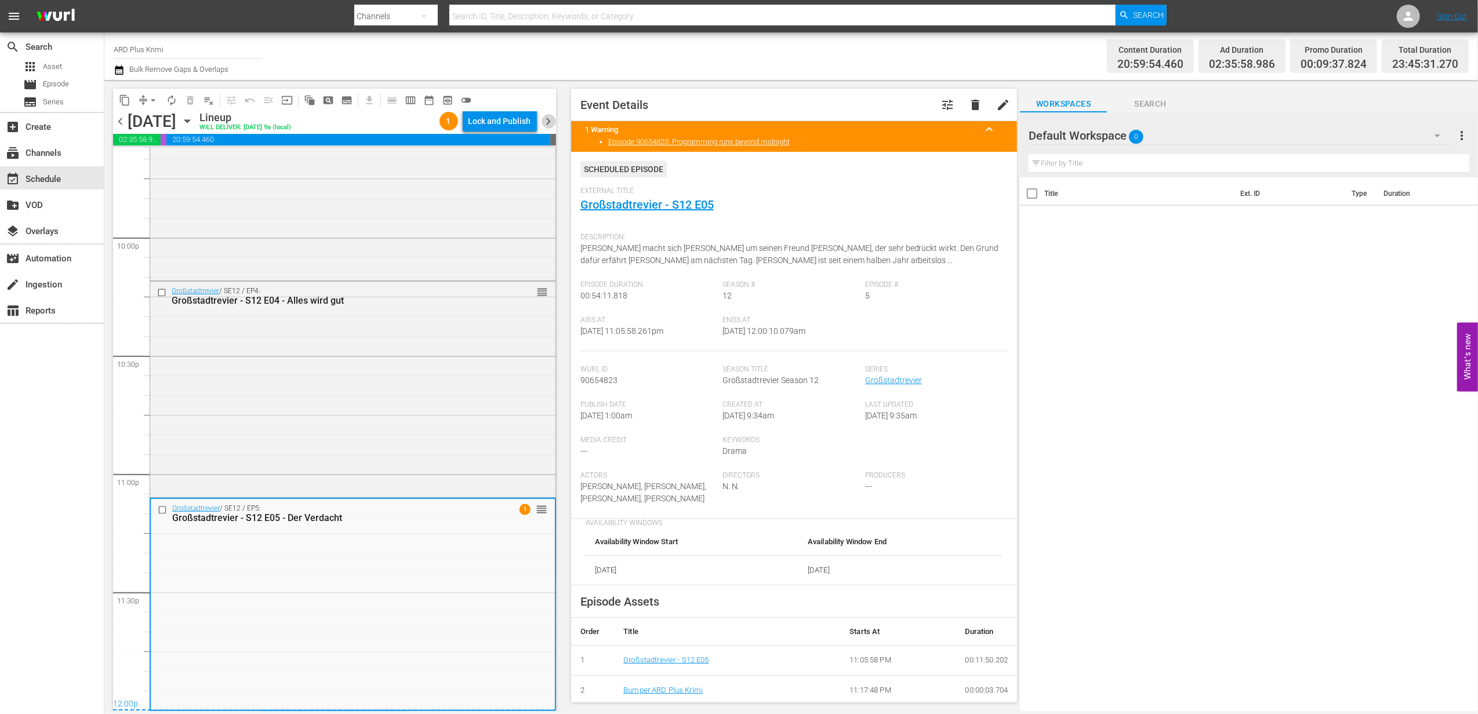
click at [549, 115] on span "chevron_right" at bounding box center [549, 121] width 14 height 14
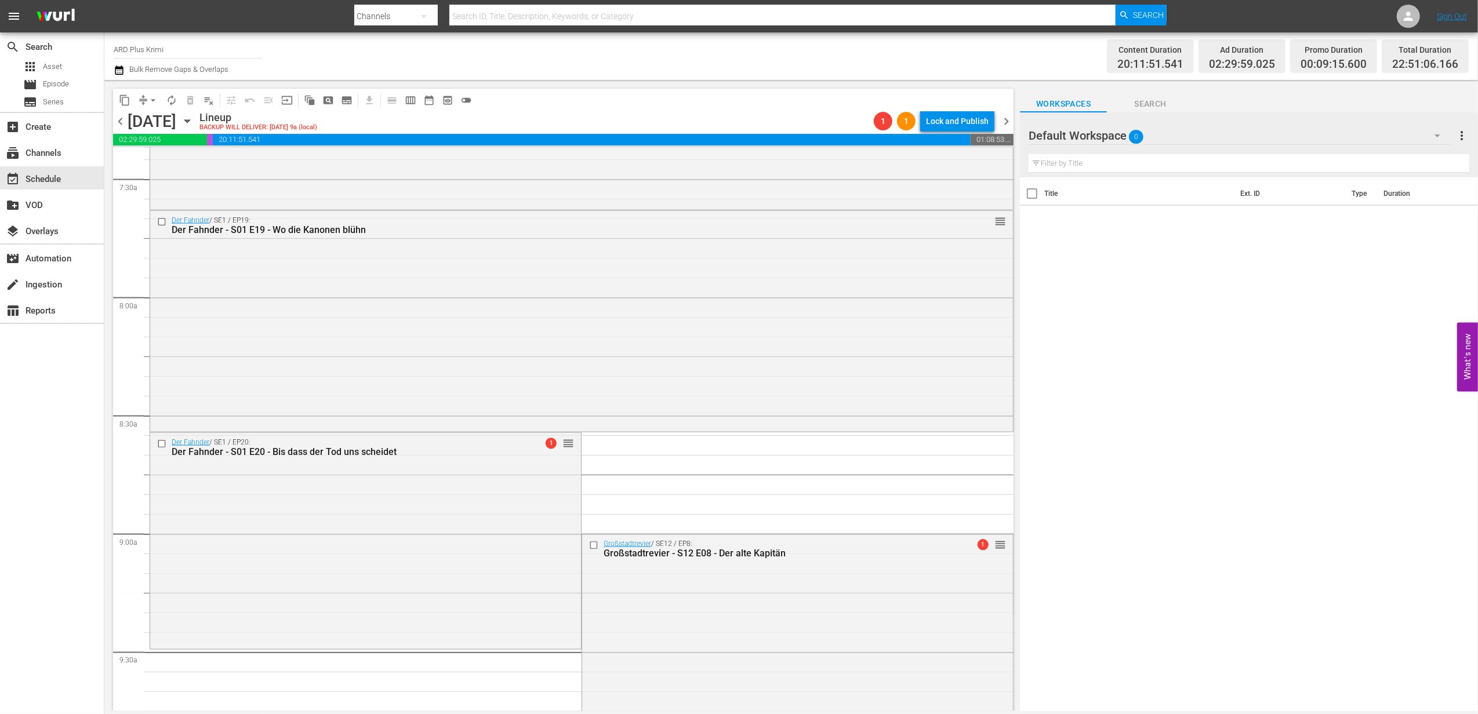
scroll to position [1778, 0]
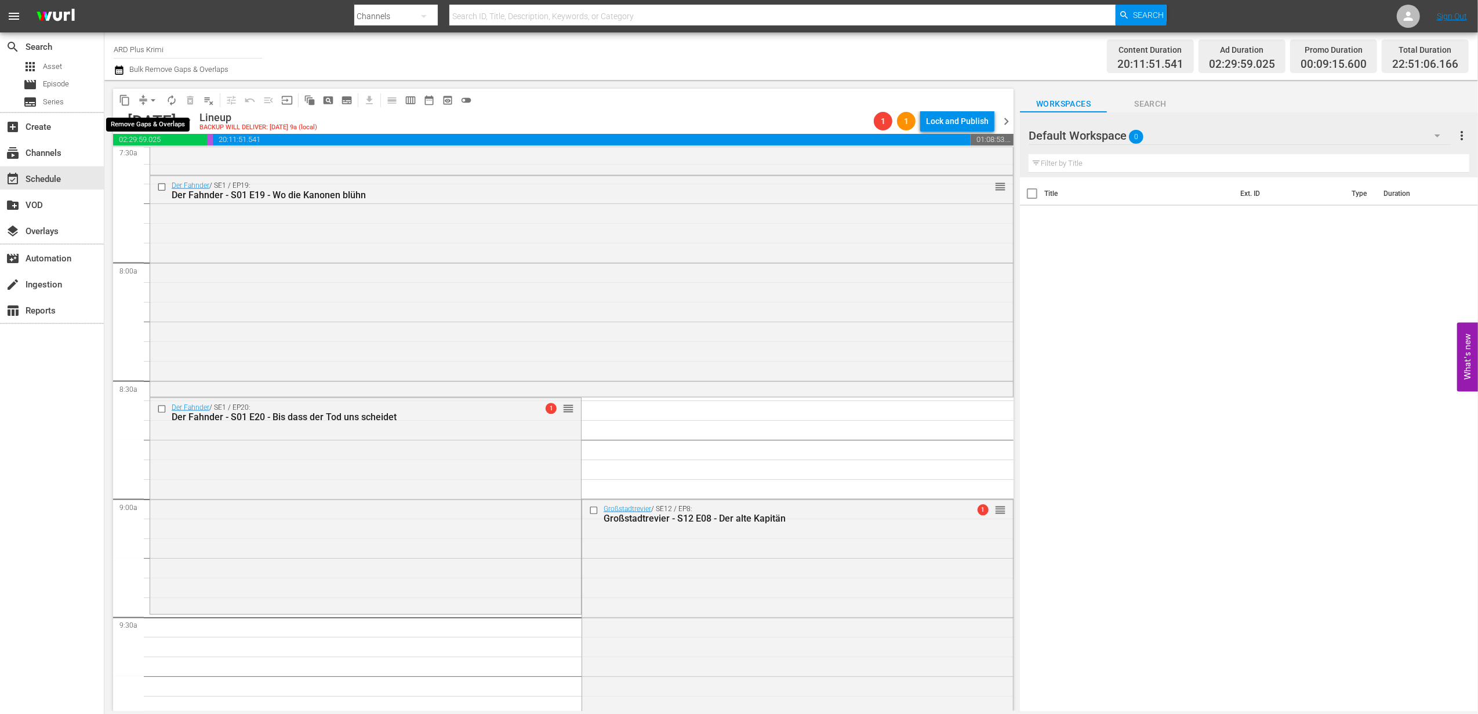
click at [150, 102] on span "arrow_drop_down" at bounding box center [153, 101] width 12 height 12
click at [165, 163] on li "Align to End of Previous Day" at bounding box center [154, 162] width 122 height 19
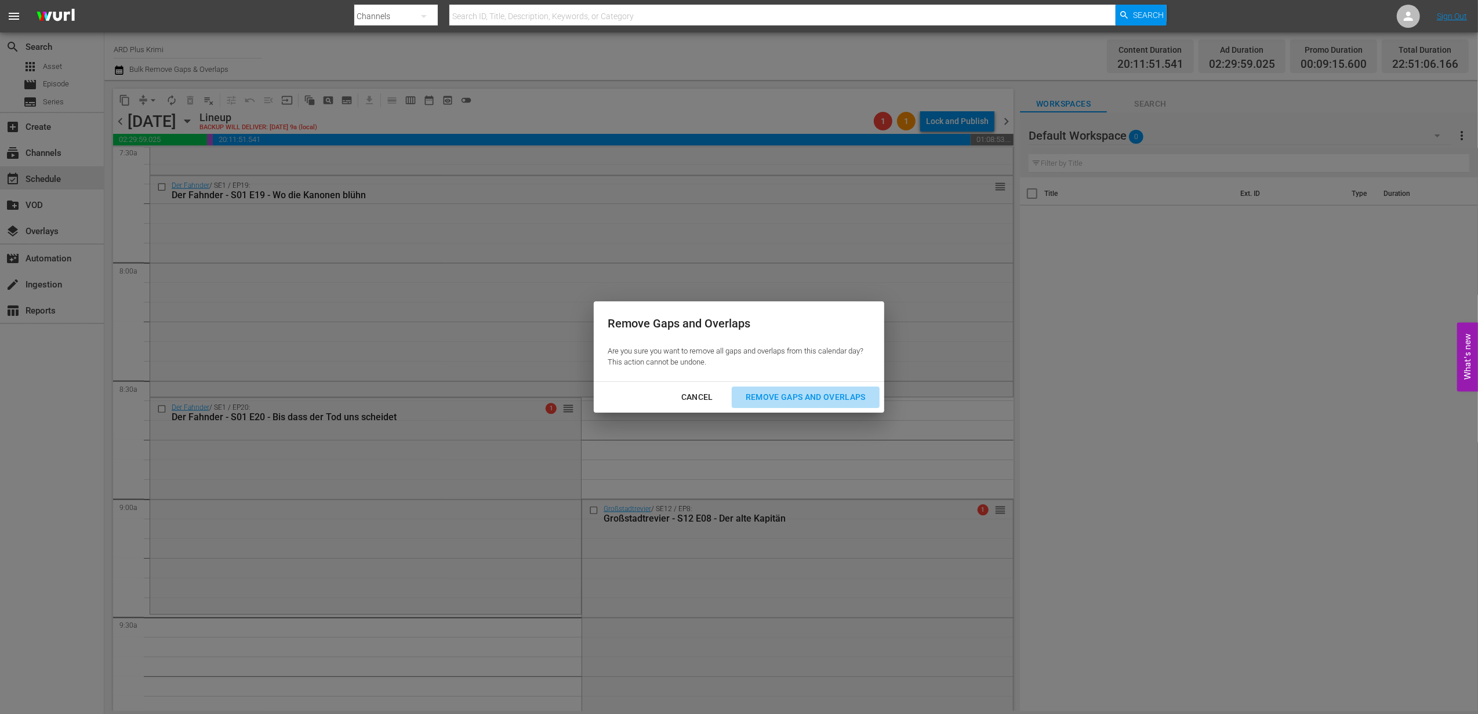
click at [819, 395] on div "Remove Gaps and Overlaps" at bounding box center [806, 397] width 139 height 14
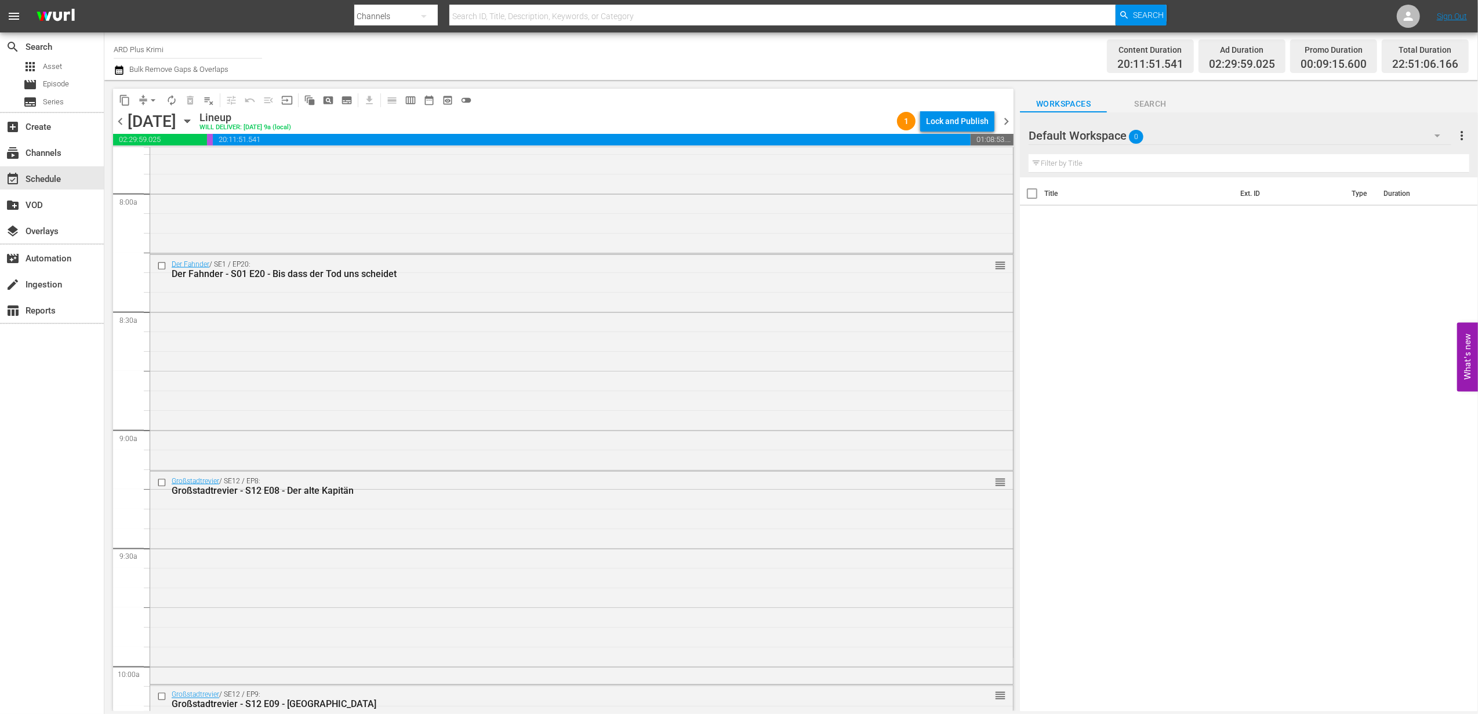
scroll to position [1856, 0]
click at [161, 476] on input "checkbox" at bounding box center [163, 475] width 12 height 10
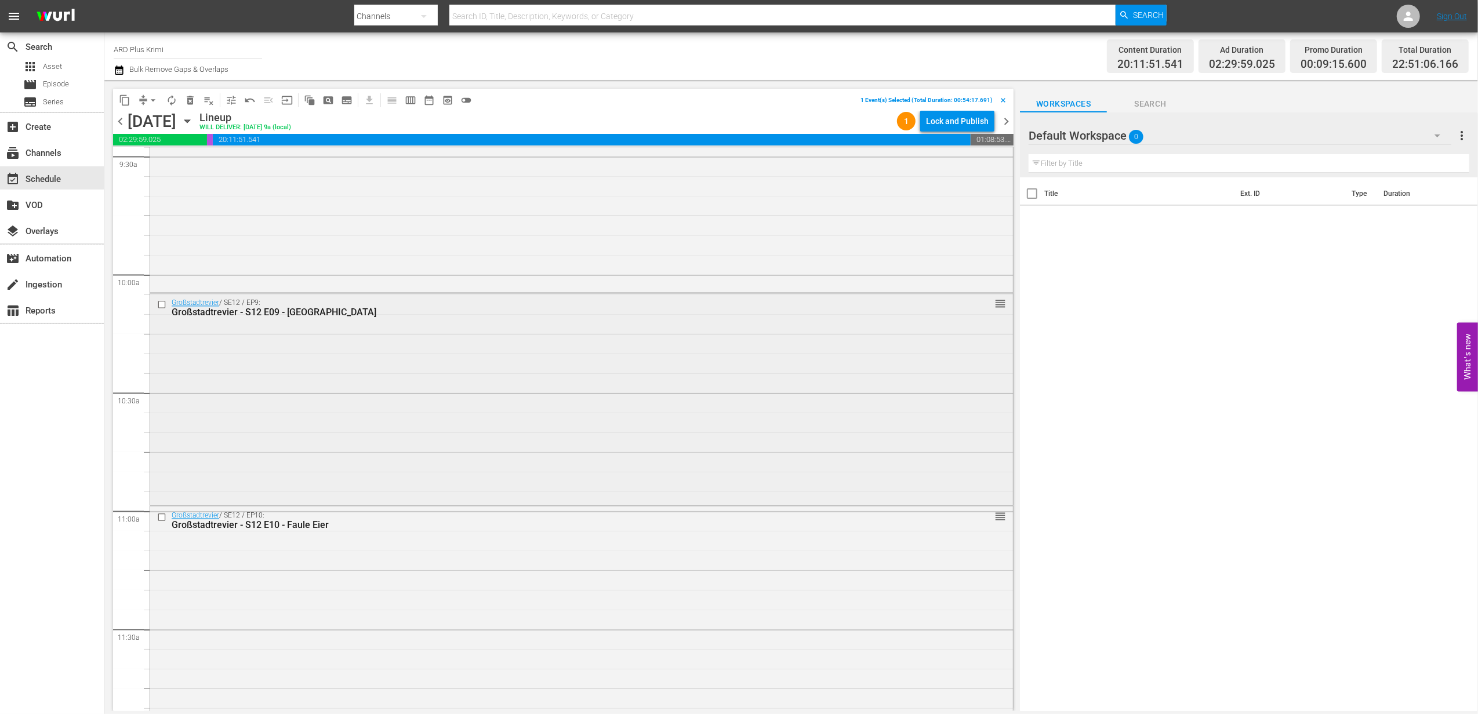
scroll to position [2242, 0]
click at [162, 303] on input "checkbox" at bounding box center [163, 303] width 12 height 10
click at [158, 513] on input "checkbox" at bounding box center [163, 515] width 12 height 10
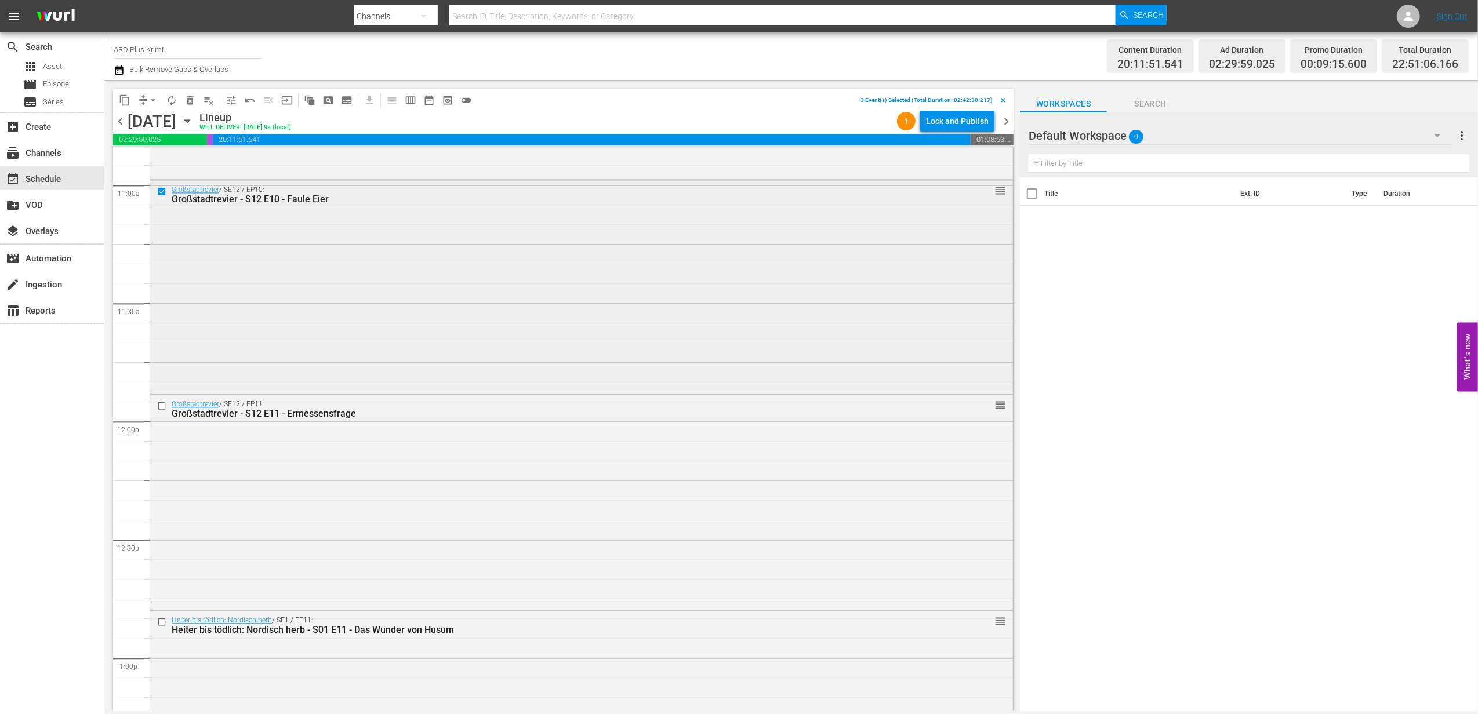
scroll to position [2629, 0]
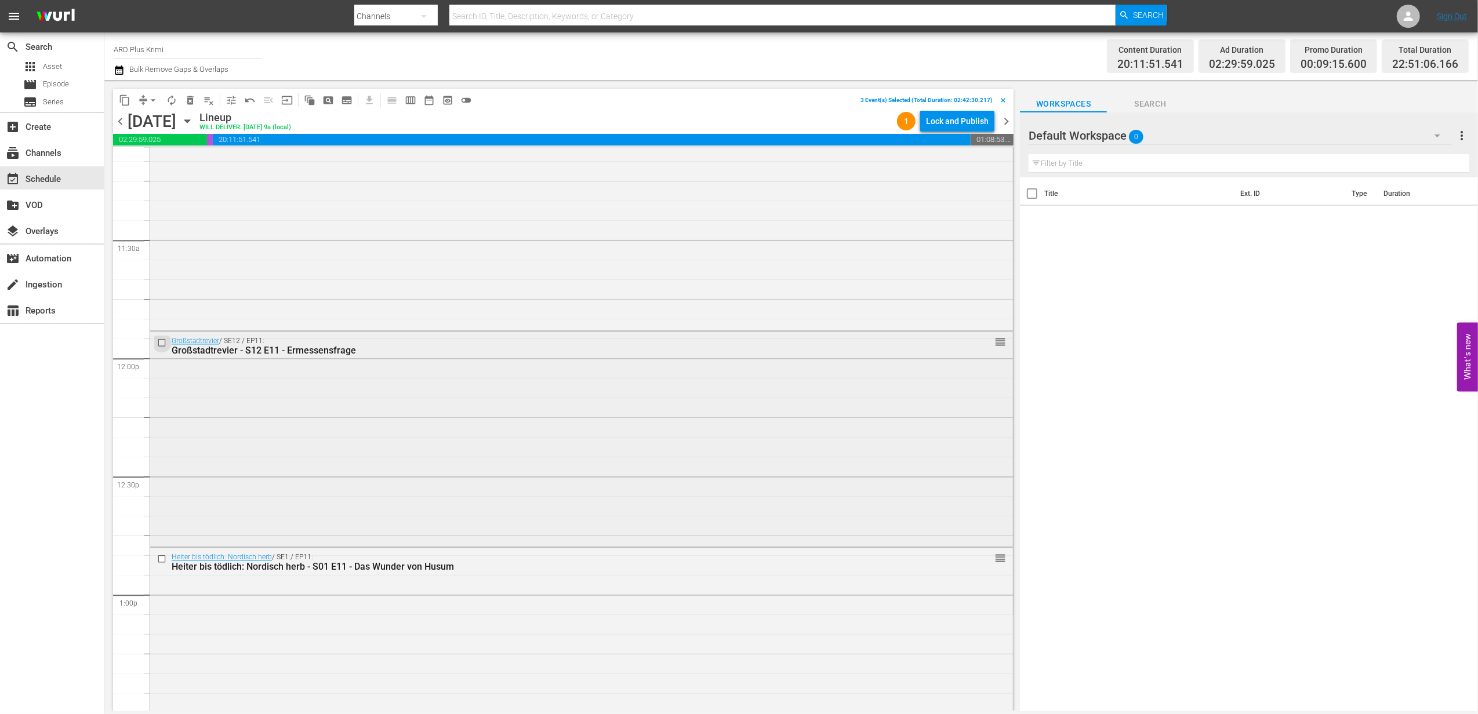
click at [161, 343] on input "checkbox" at bounding box center [163, 343] width 12 height 10
click at [161, 556] on input "checkbox" at bounding box center [163, 559] width 12 height 10
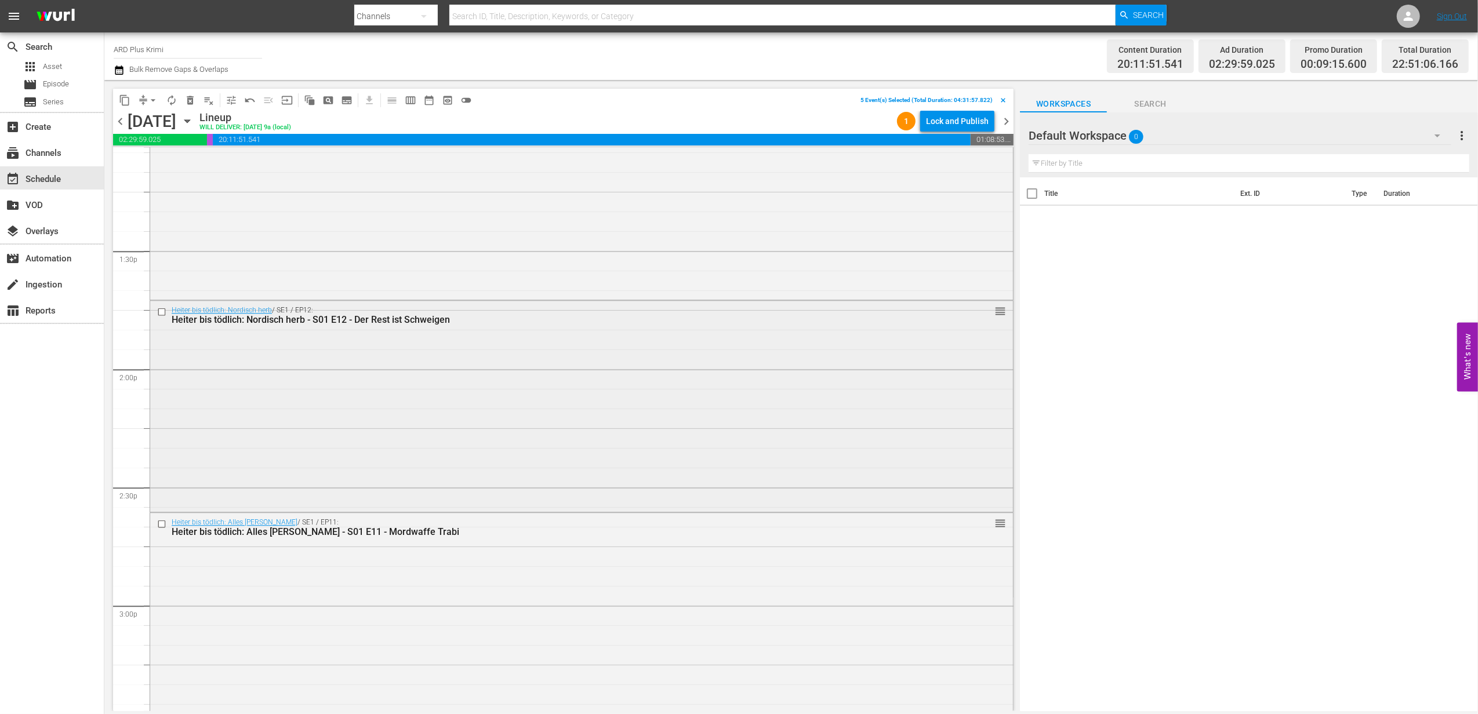
scroll to position [3093, 0]
click at [161, 309] on input "checkbox" at bounding box center [163, 311] width 12 height 10
click at [160, 522] on input "checkbox" at bounding box center [163, 523] width 12 height 10
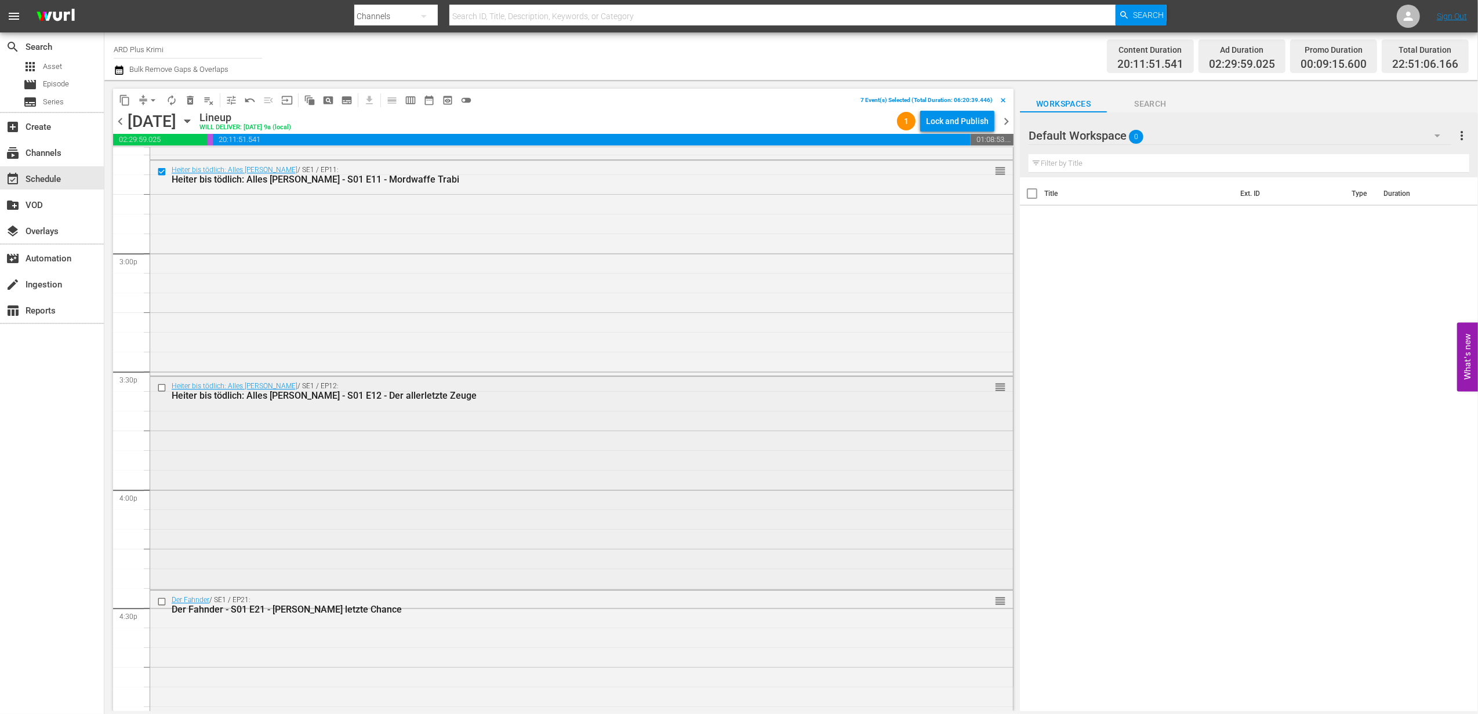
scroll to position [3480, 0]
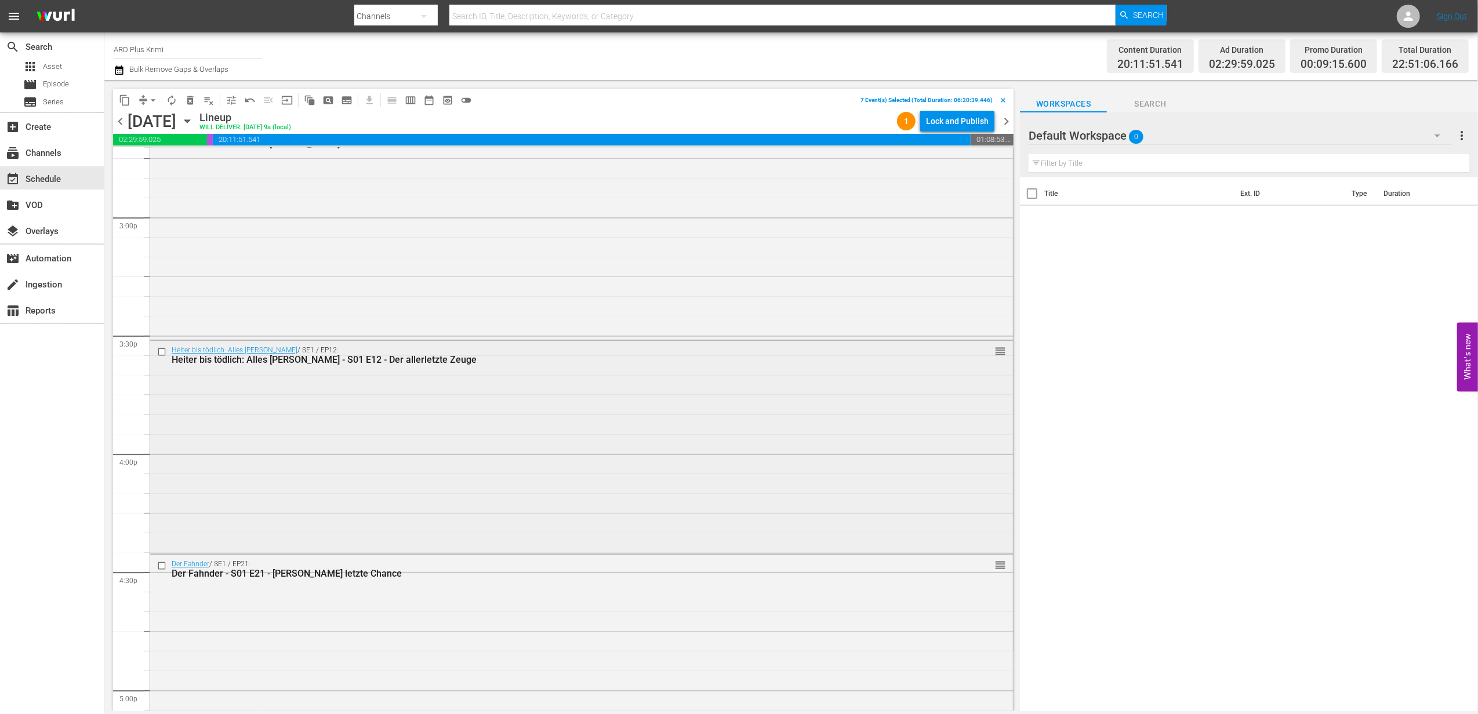
click at [158, 350] on input "checkbox" at bounding box center [163, 352] width 12 height 10
click at [161, 568] on input "checkbox" at bounding box center [163, 566] width 12 height 10
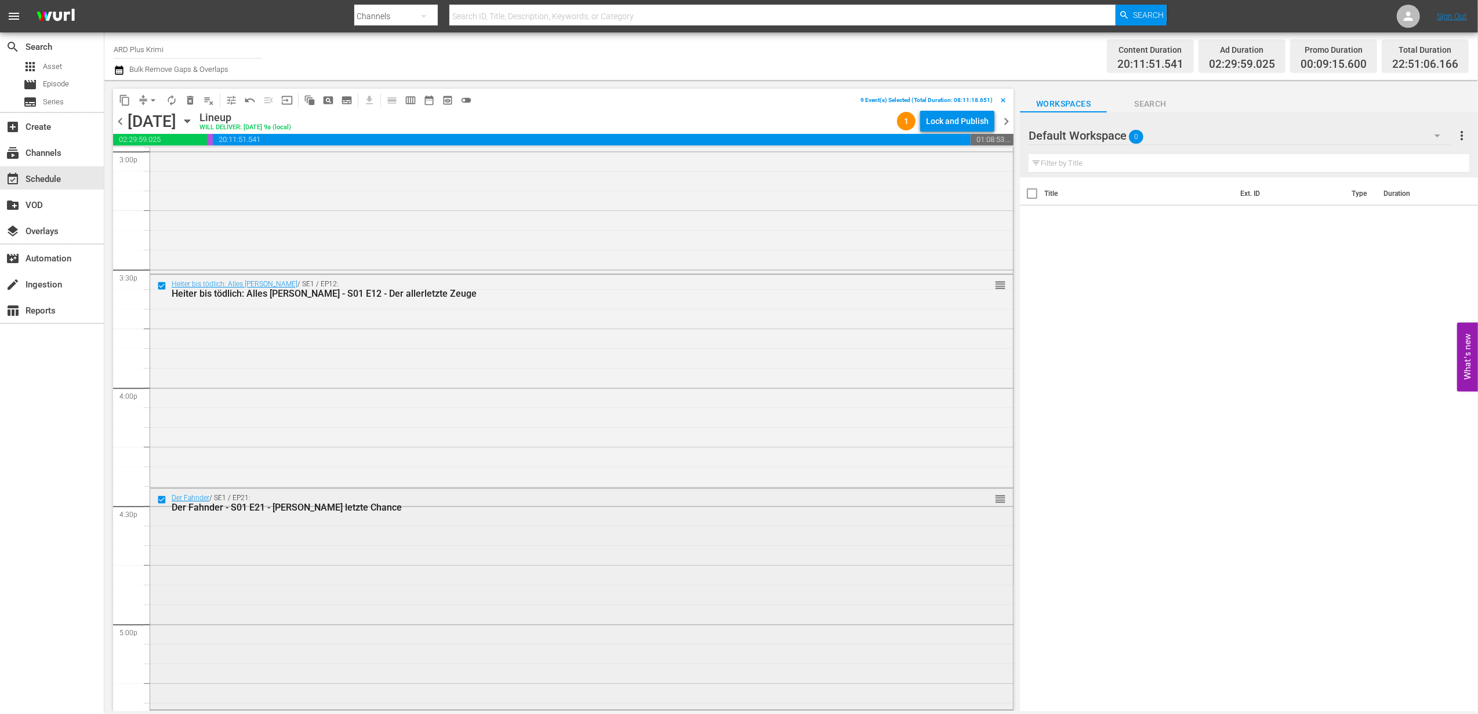
scroll to position [3789, 0]
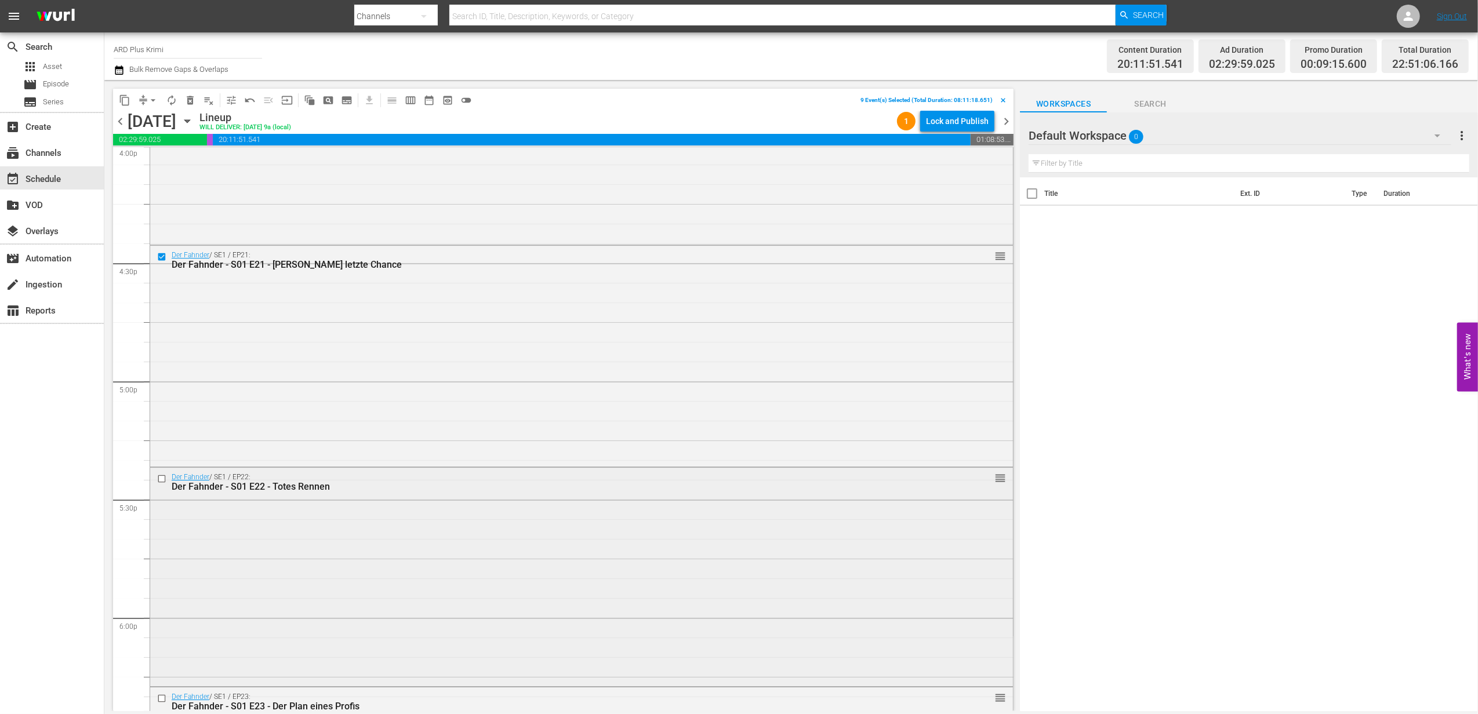
click at [161, 484] on input "checkbox" at bounding box center [163, 479] width 12 height 10
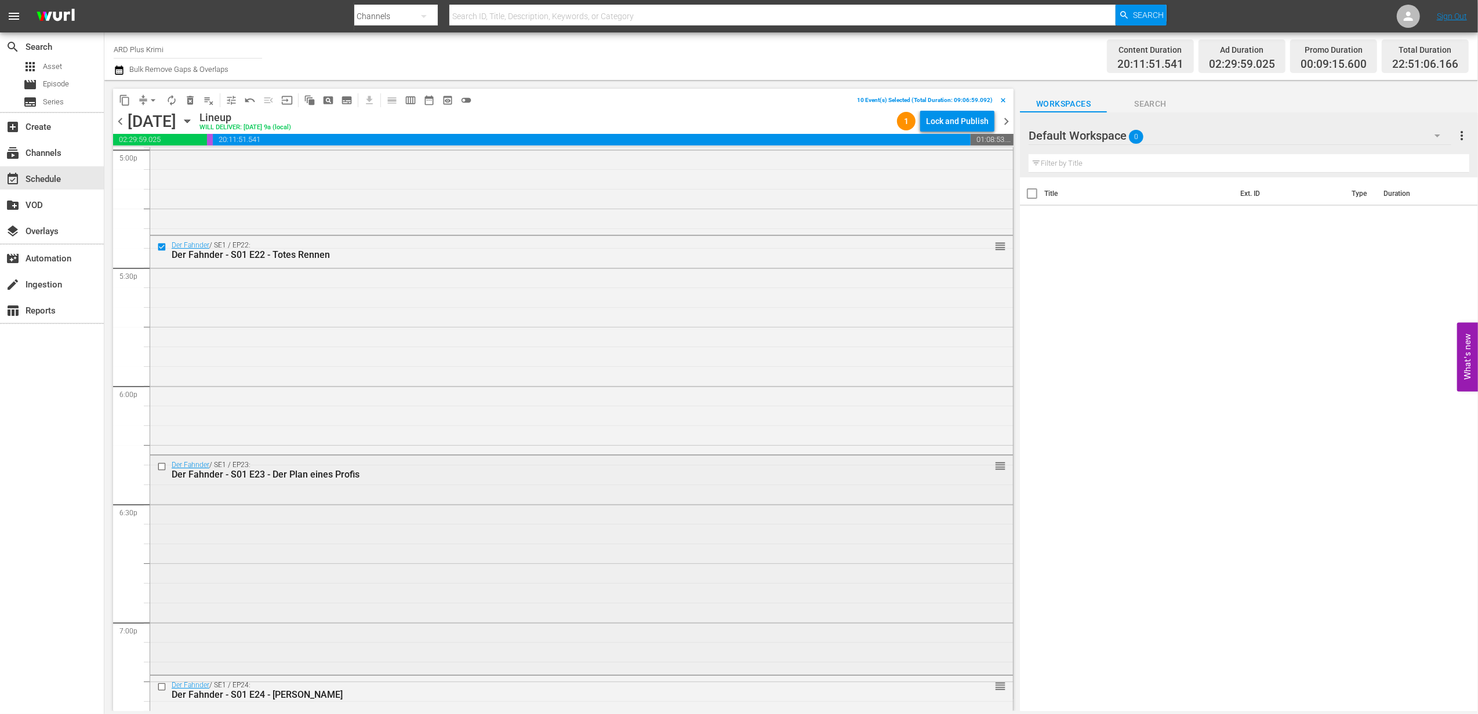
click at [162, 466] on input "checkbox" at bounding box center [163, 467] width 12 height 10
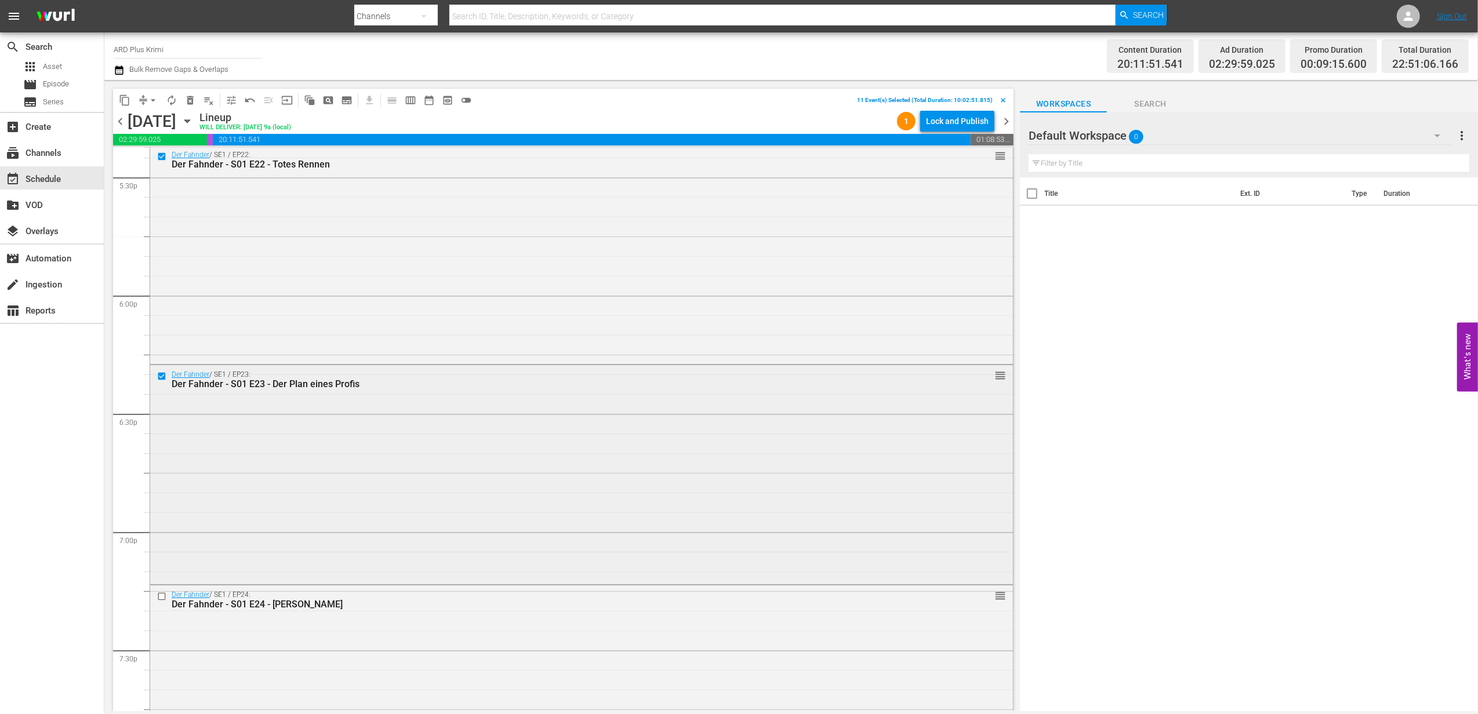
scroll to position [4330, 0]
click at [161, 380] on input "checkbox" at bounding box center [163, 378] width 12 height 10
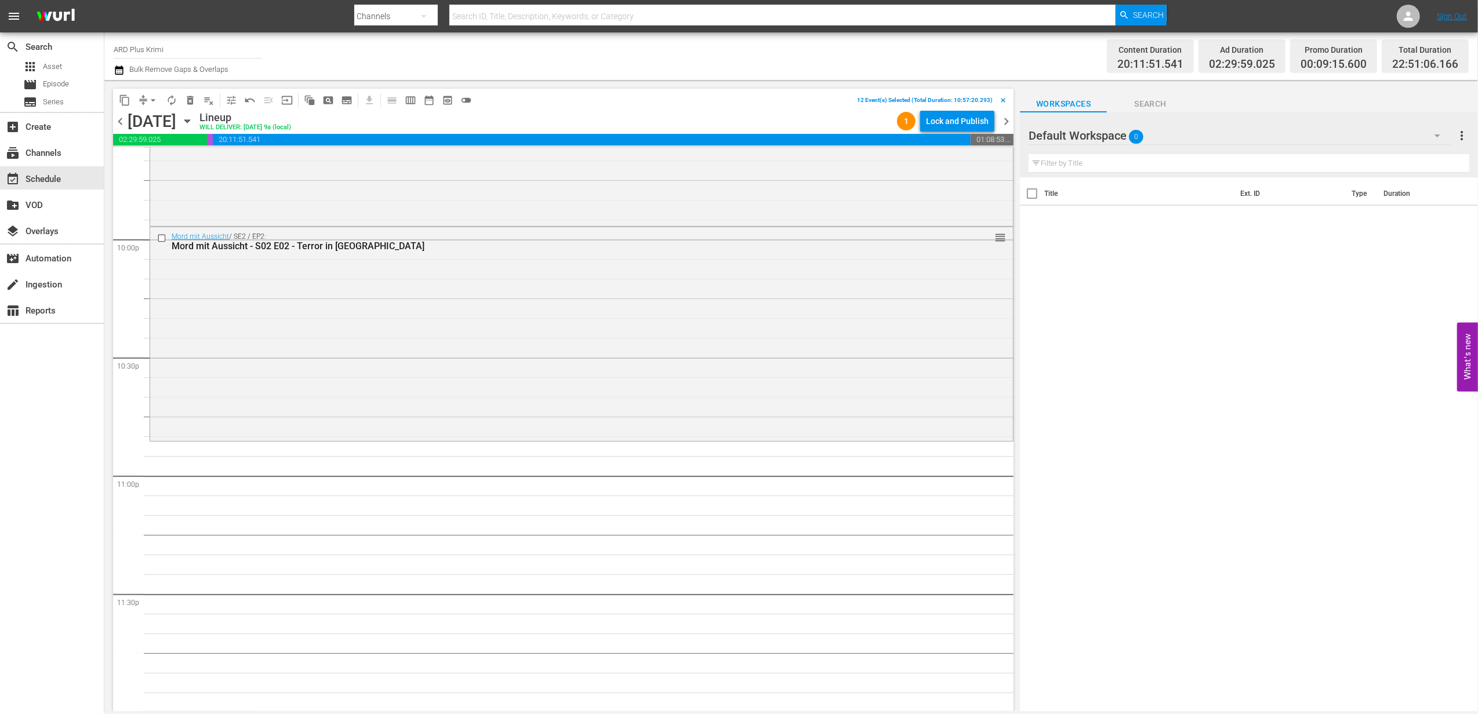
scroll to position [5115, 0]
click at [129, 100] on span "content_copy" at bounding box center [125, 101] width 12 height 12
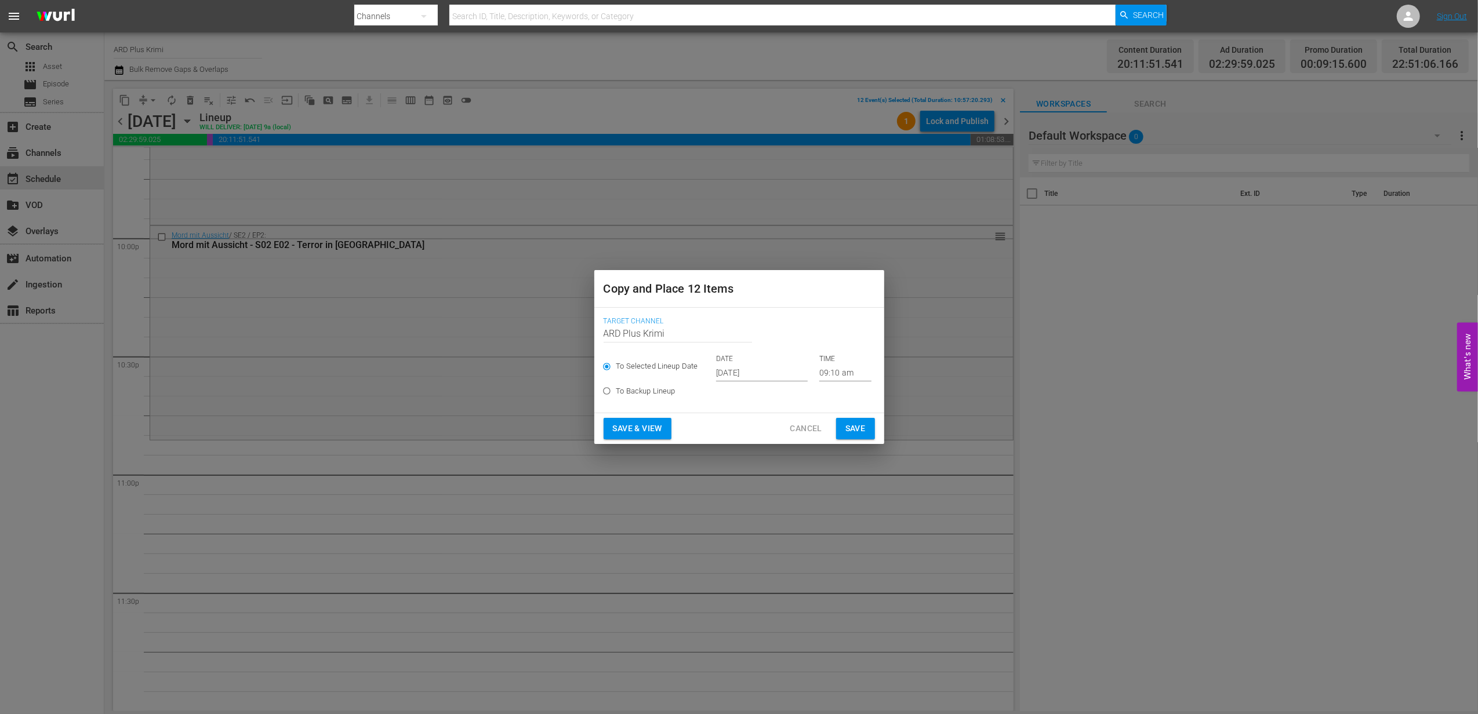
click at [738, 369] on input "[DATE]" at bounding box center [762, 372] width 92 height 17
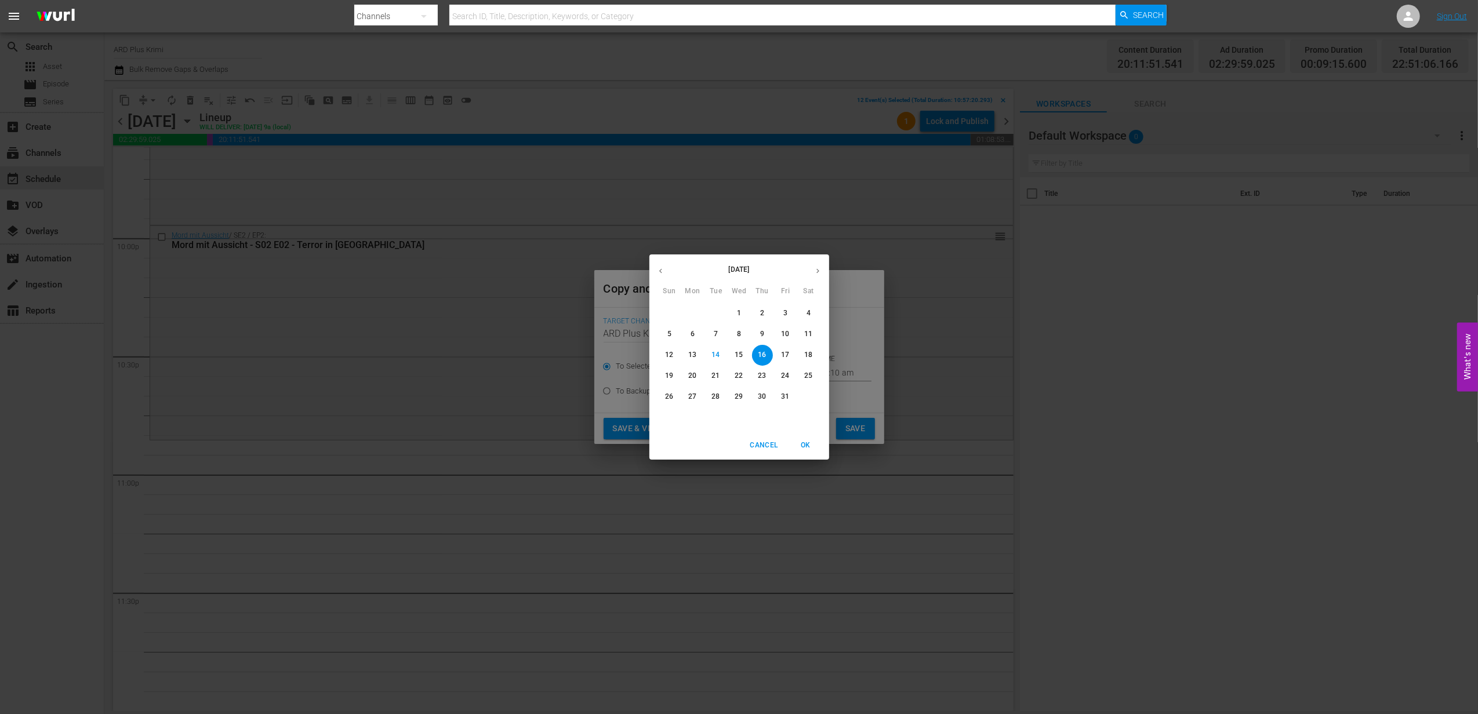
click at [817, 268] on icon "button" at bounding box center [818, 271] width 9 height 9
click at [759, 333] on span "6" at bounding box center [762, 334] width 21 height 10
type input "[DATE]"
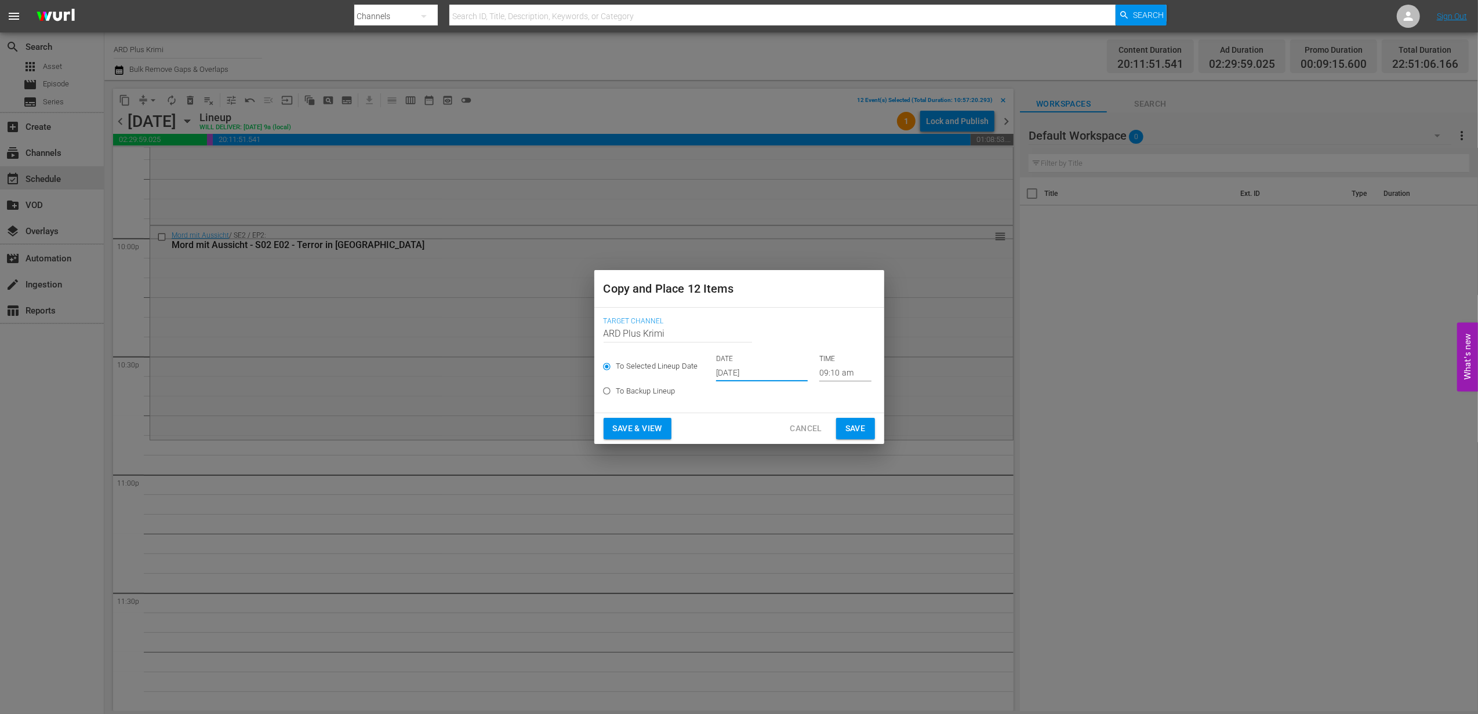
click at [819, 373] on input "09:10 am" at bounding box center [845, 372] width 52 height 17
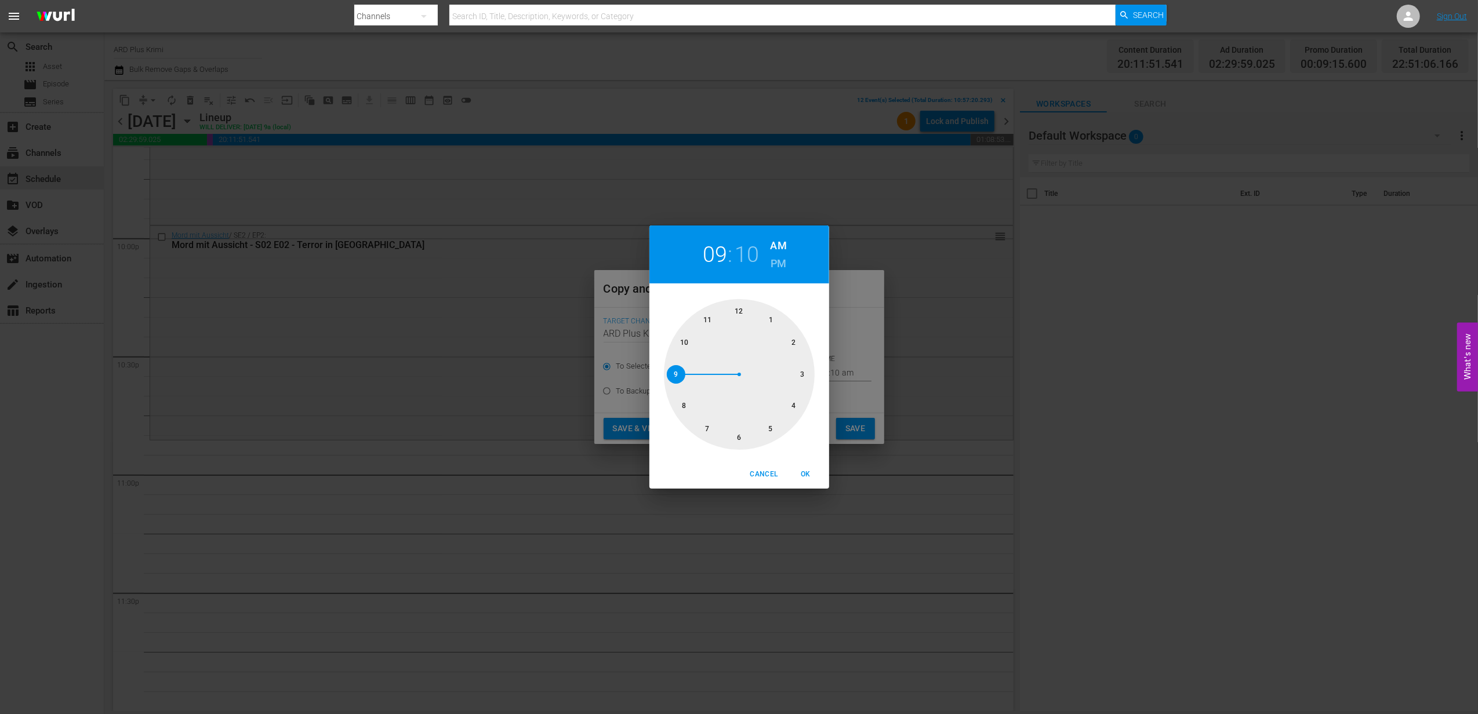
click at [710, 324] on div at bounding box center [739, 374] width 151 height 151
click at [736, 310] on div at bounding box center [739, 374] width 151 height 151
click at [778, 266] on h6 "PM" at bounding box center [779, 264] width 16 height 19
click at [807, 473] on span "OK" at bounding box center [806, 475] width 28 height 12
type input "11:00 pm"
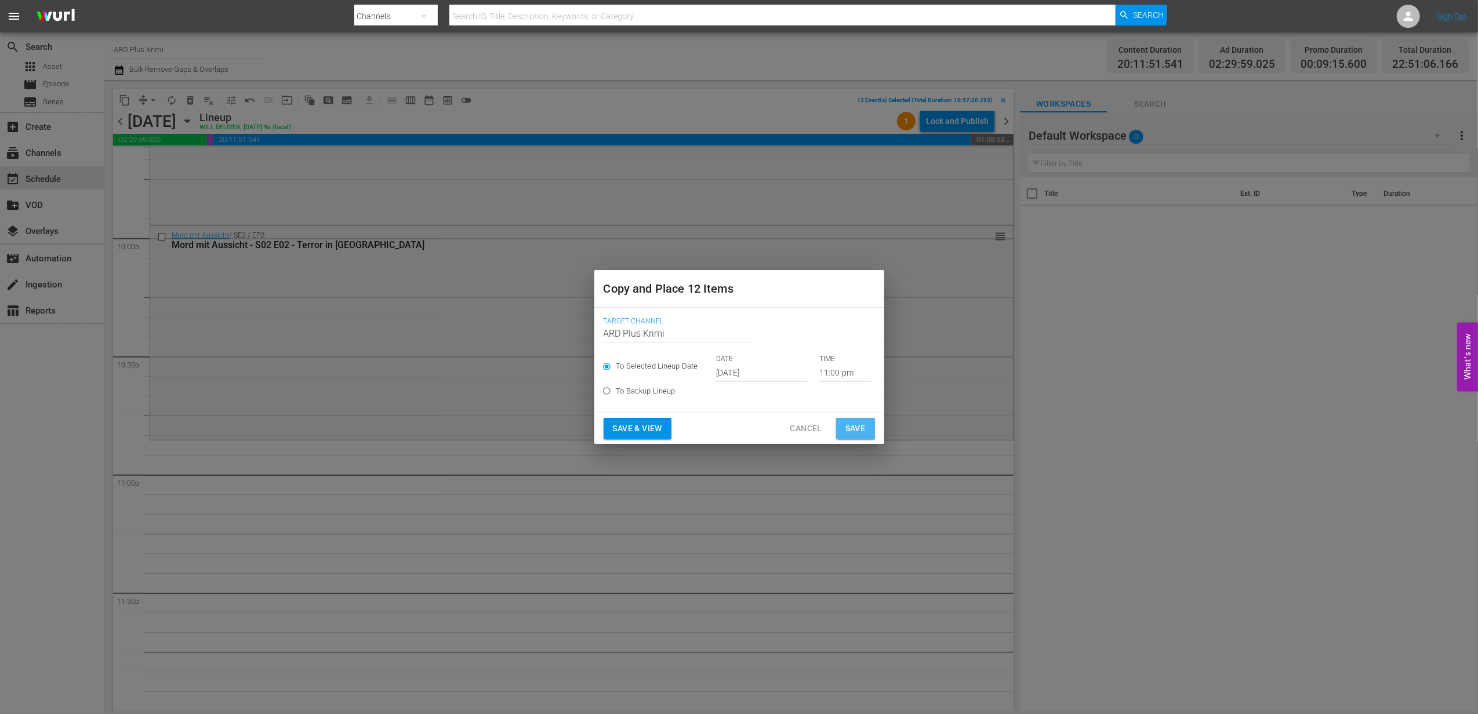
click at [855, 437] on button "Save" at bounding box center [855, 428] width 39 height 21
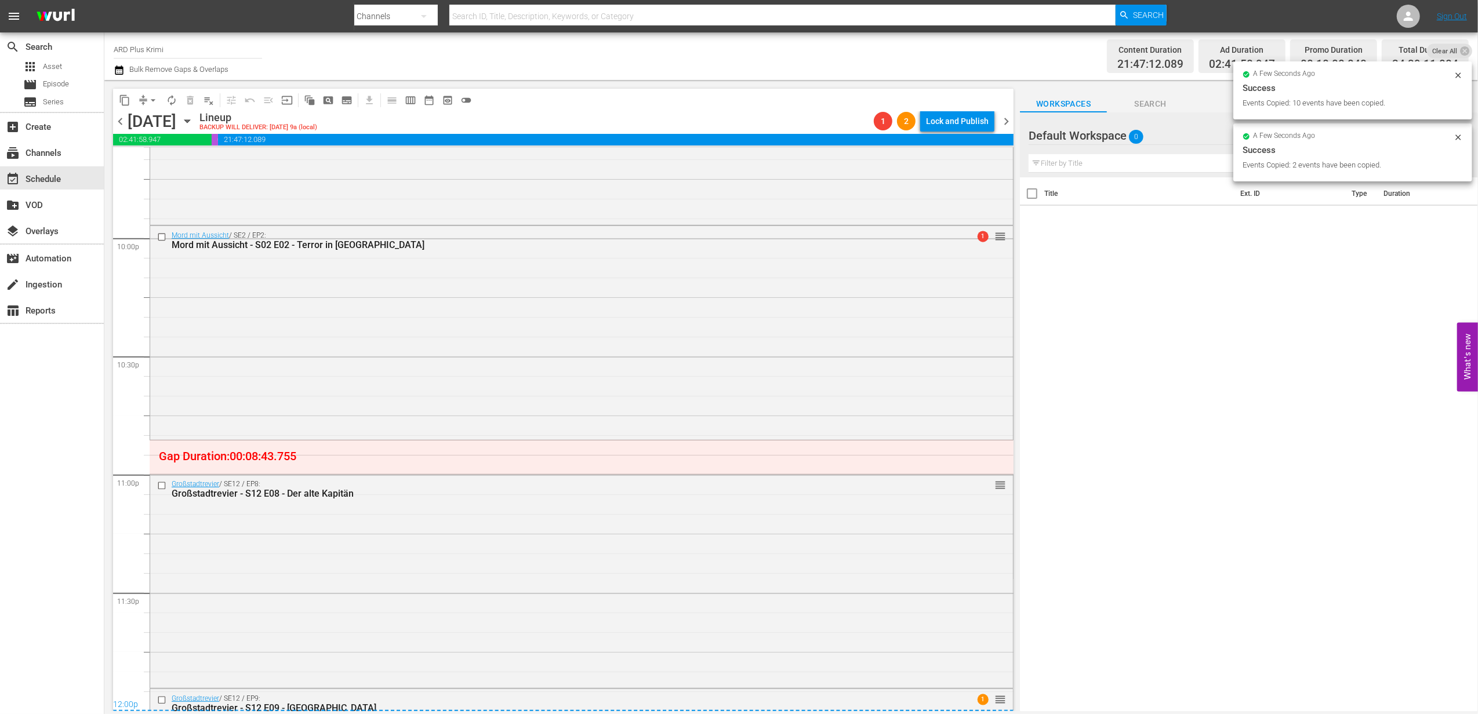
click at [152, 105] on span "arrow_drop_down" at bounding box center [153, 101] width 12 height 12
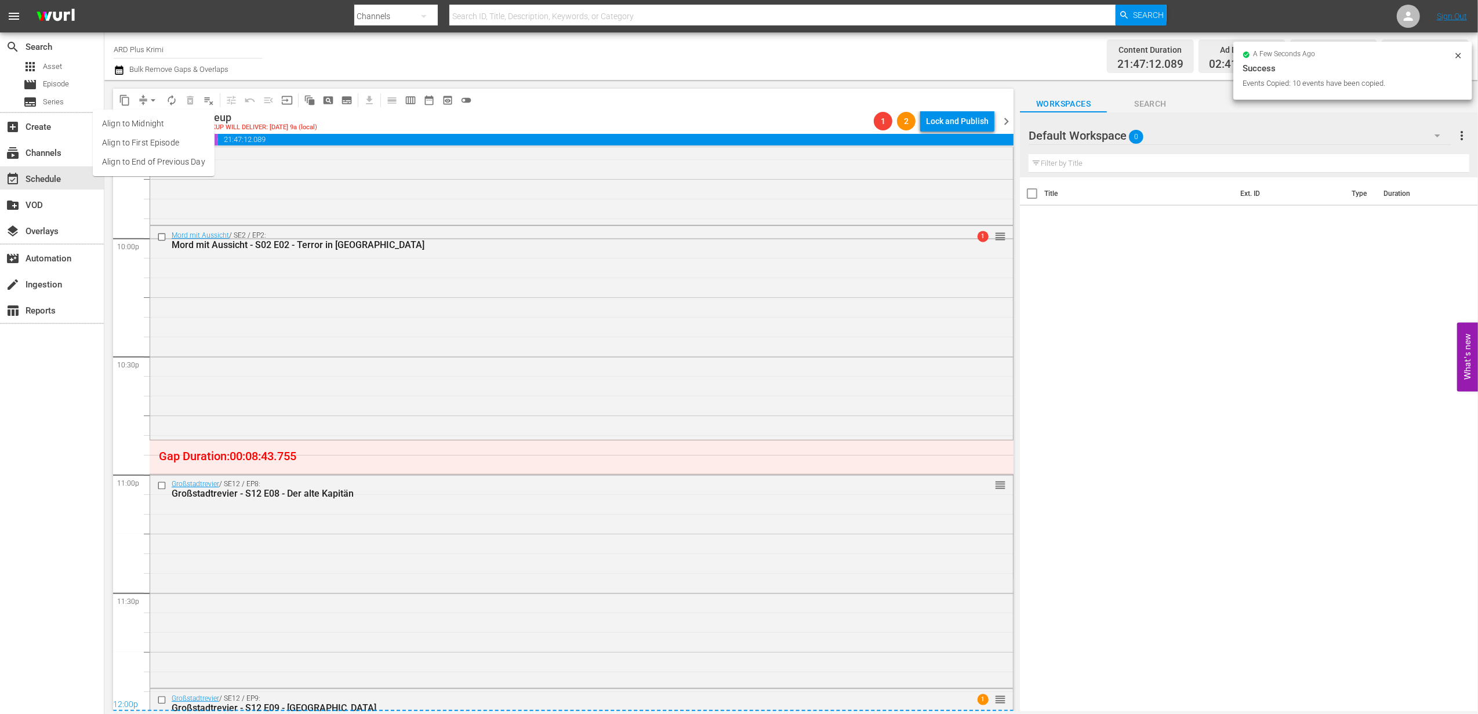
click at [158, 156] on li "Align to End of Previous Day" at bounding box center [154, 162] width 122 height 19
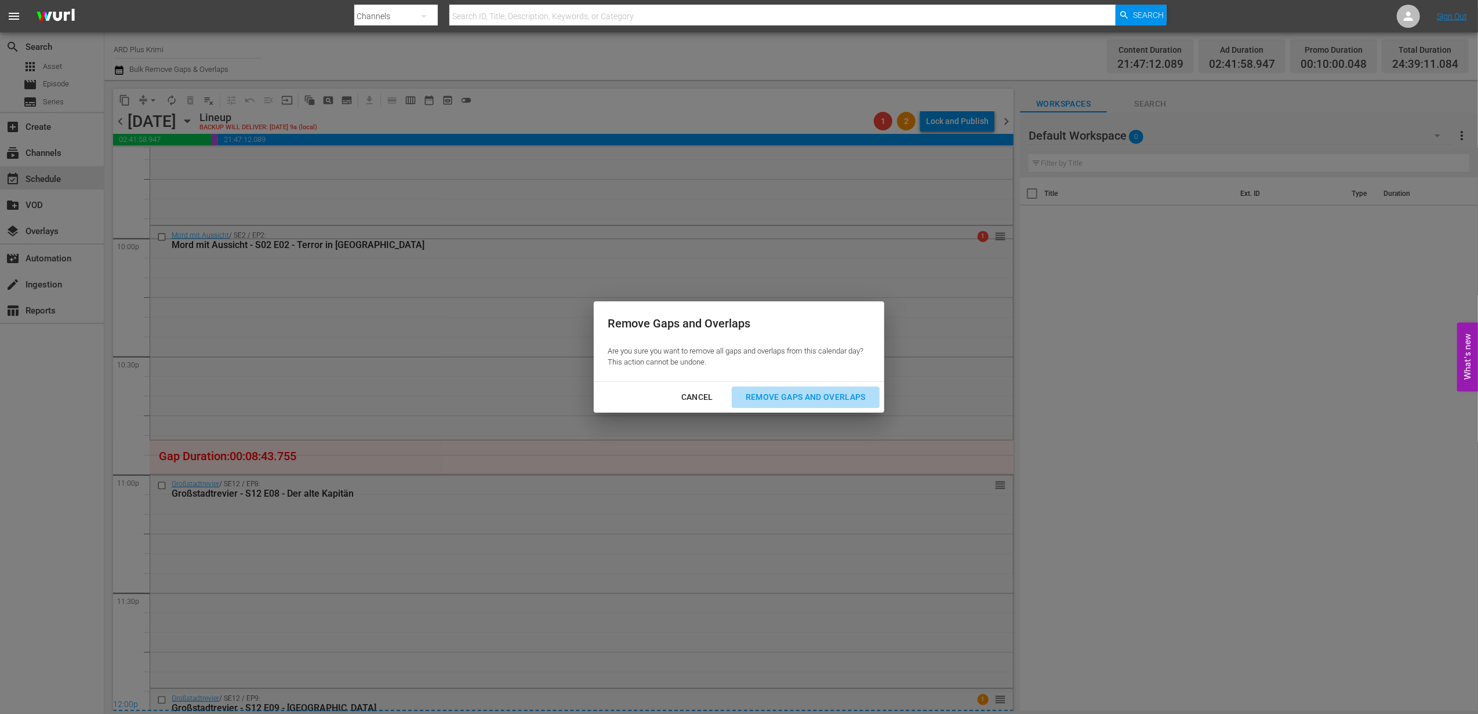
click at [764, 390] on div "Remove Gaps and Overlaps" at bounding box center [806, 397] width 139 height 14
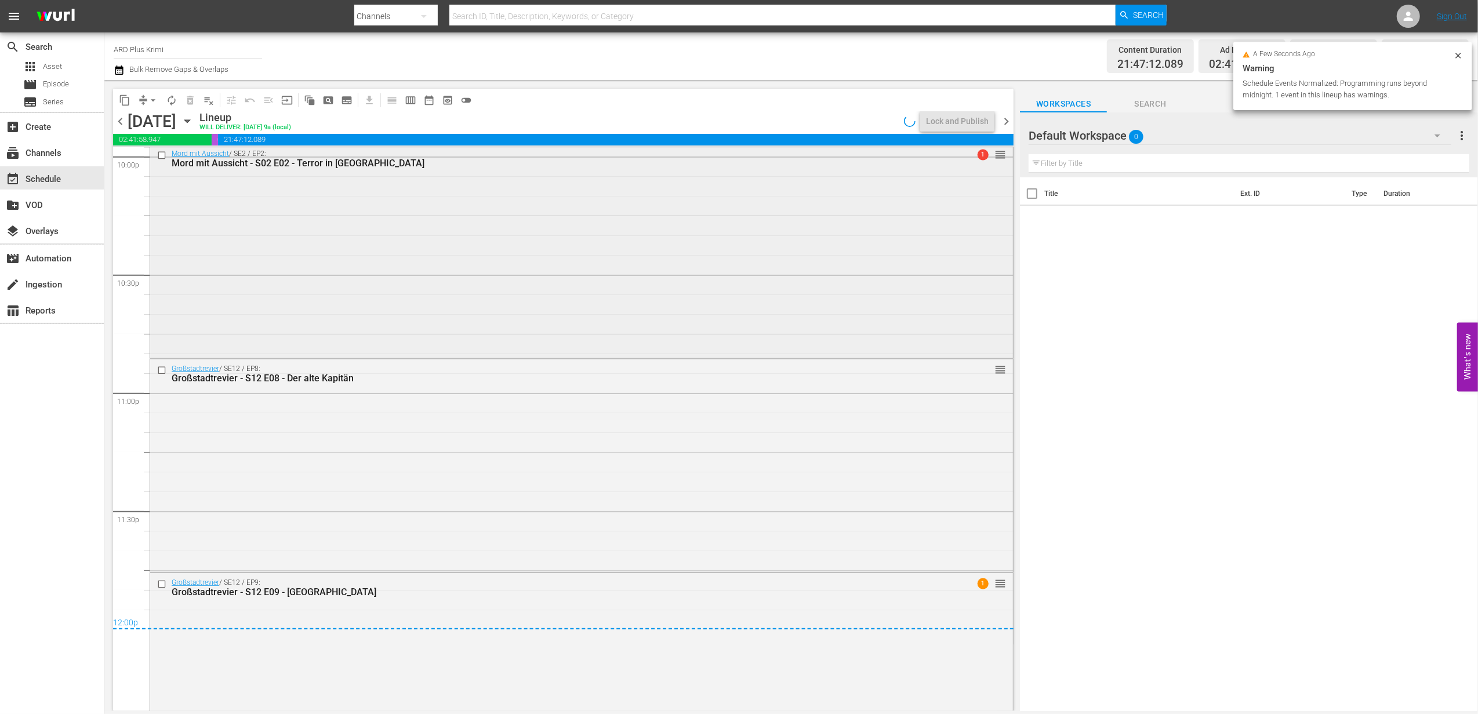
scroll to position [5269, 0]
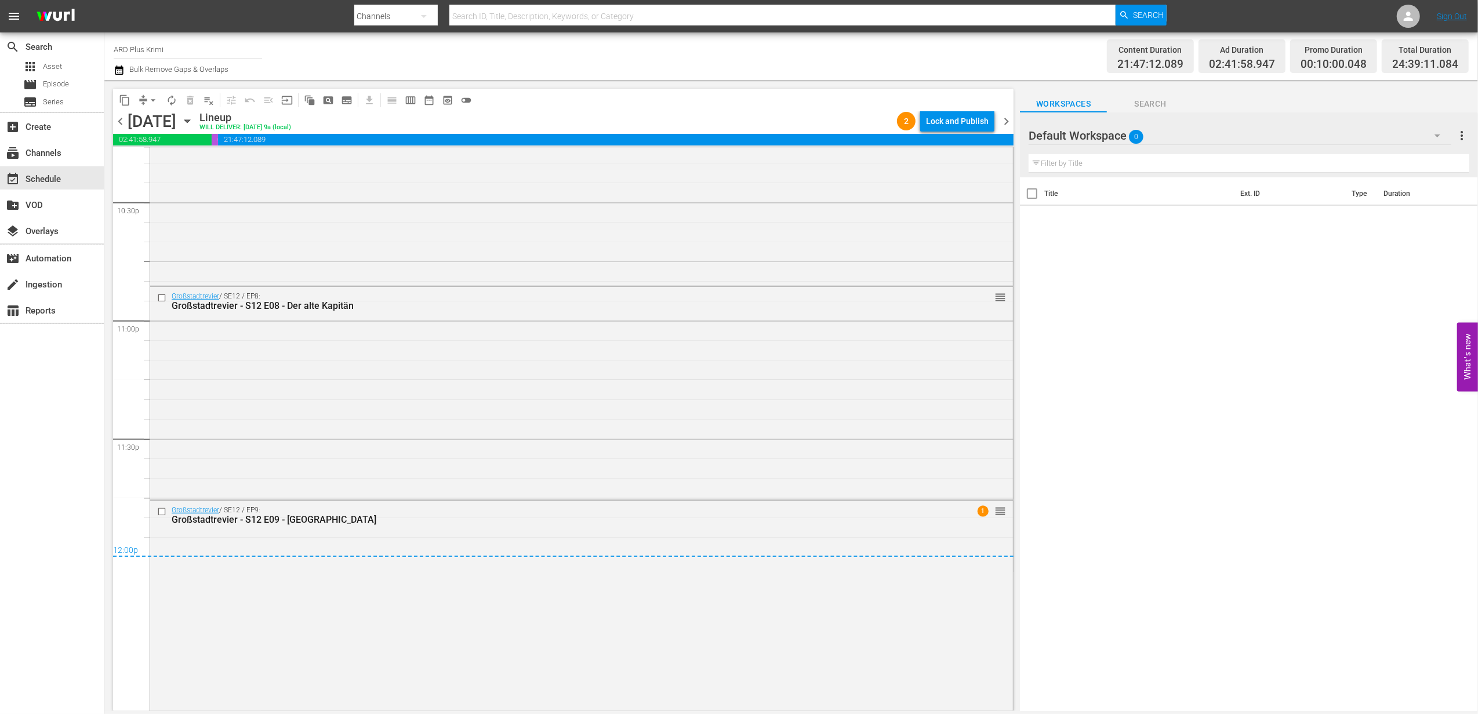
click at [1007, 118] on span "chevron_right" at bounding box center [1006, 121] width 14 height 14
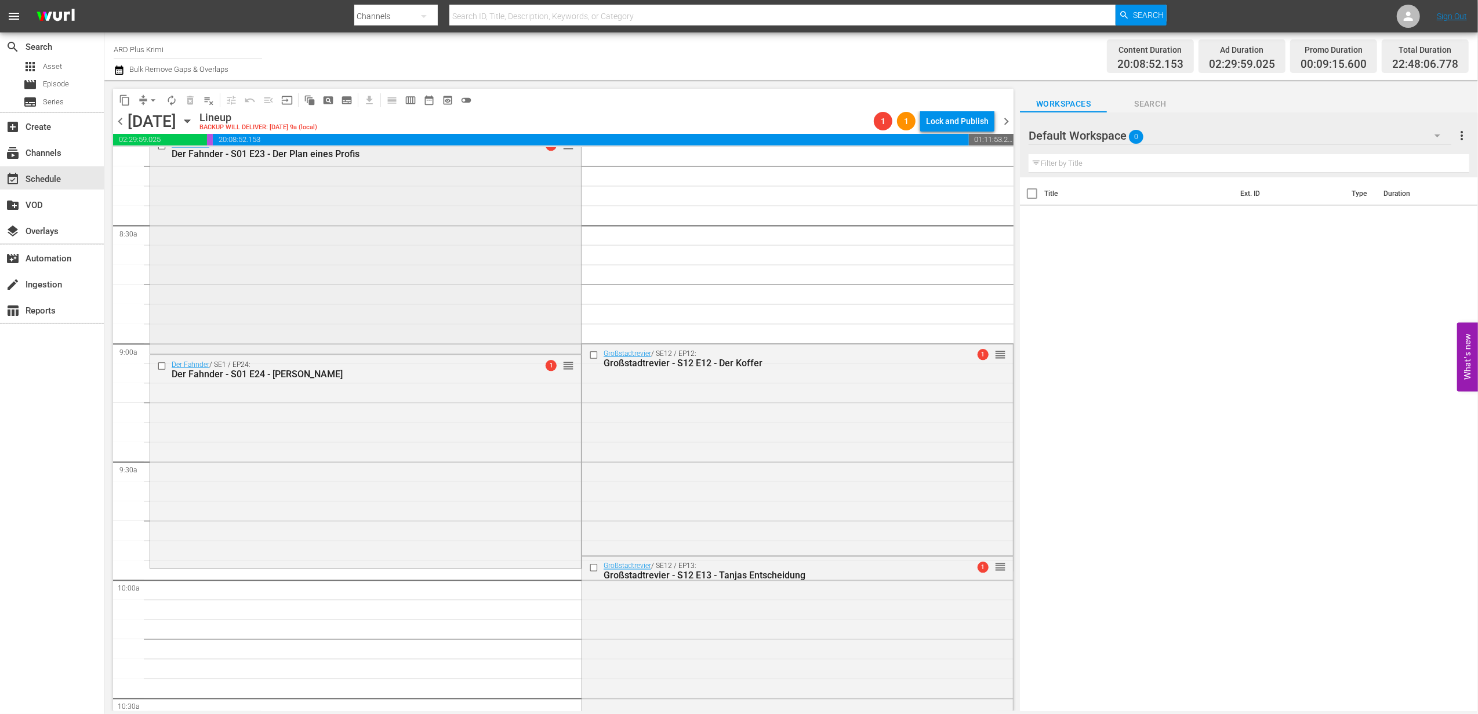
scroll to position [2022, 0]
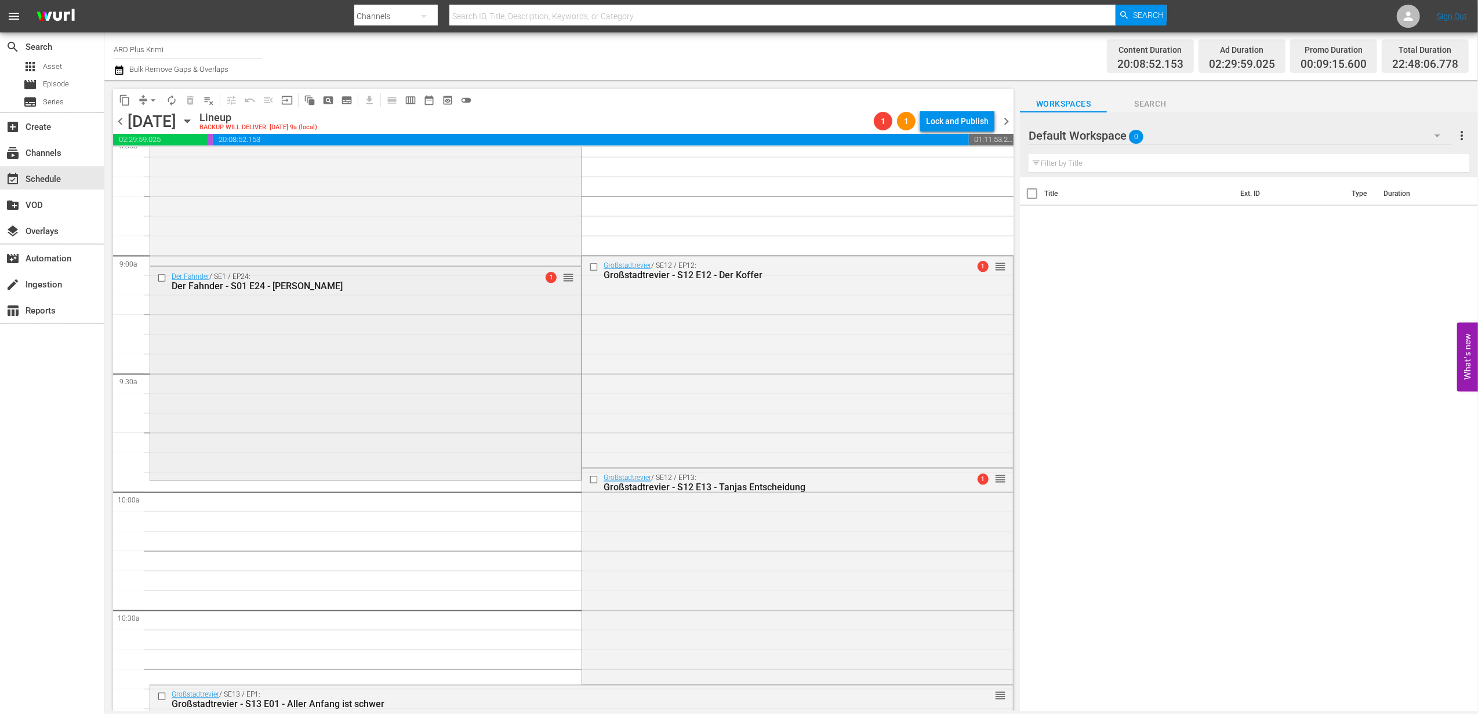
click at [158, 277] on input "checkbox" at bounding box center [163, 279] width 12 height 10
click at [188, 103] on span "delete_forever_outlined" at bounding box center [190, 101] width 12 height 12
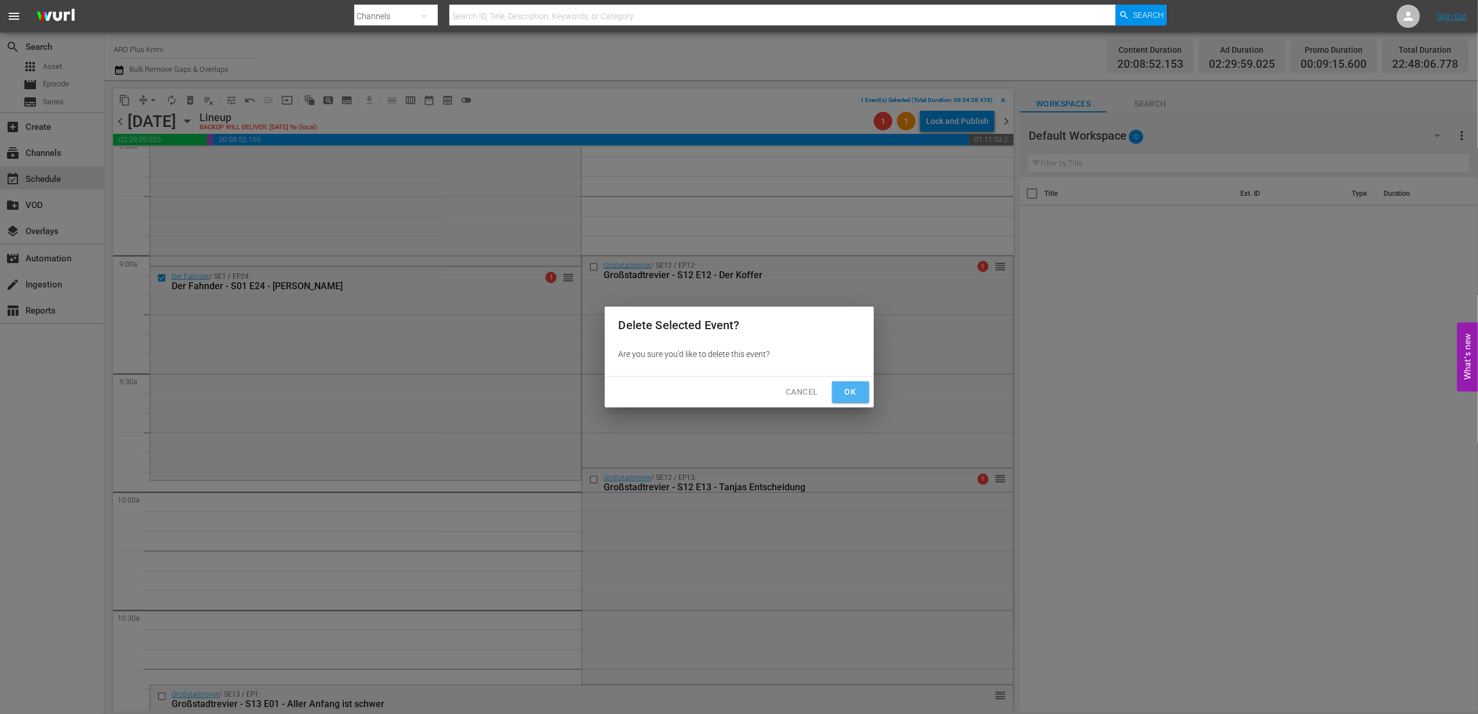
click at [842, 389] on span "Ok" at bounding box center [850, 392] width 19 height 14
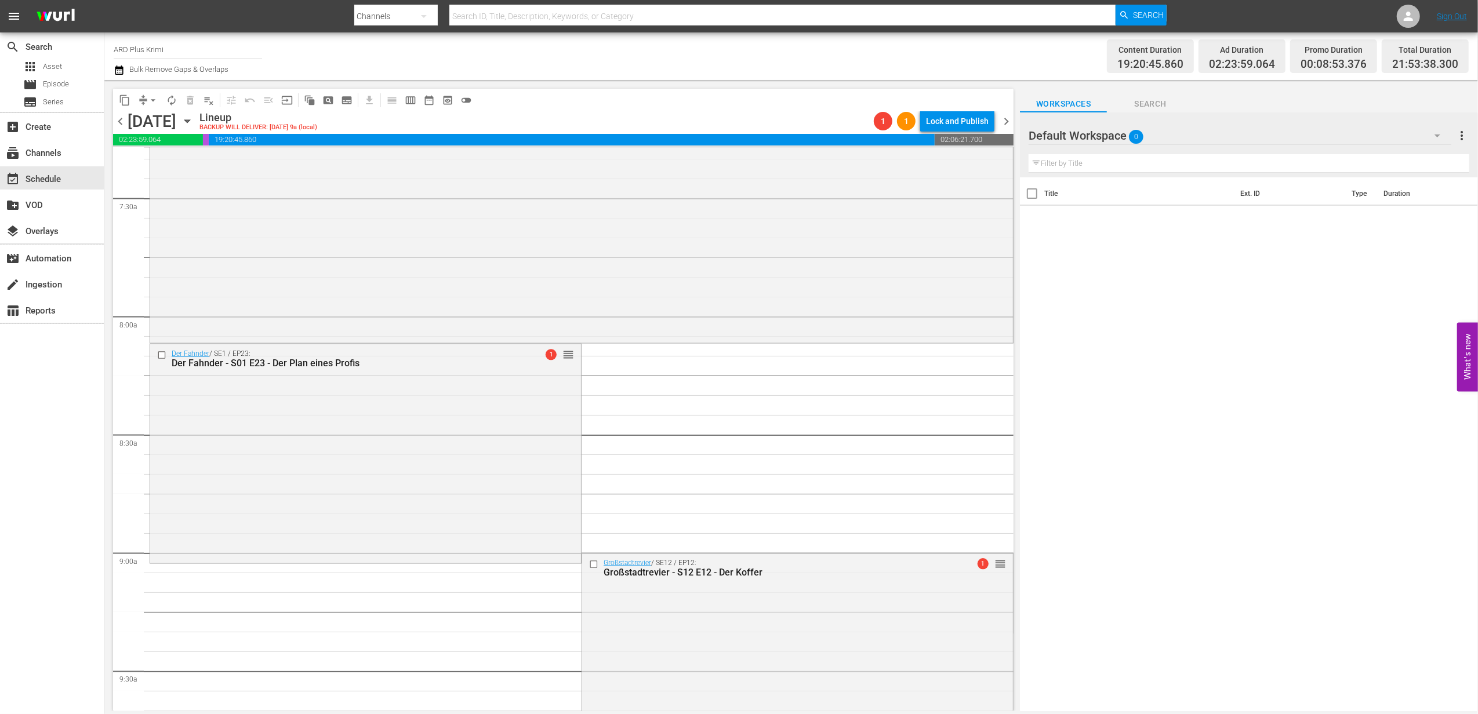
scroll to position [1713, 0]
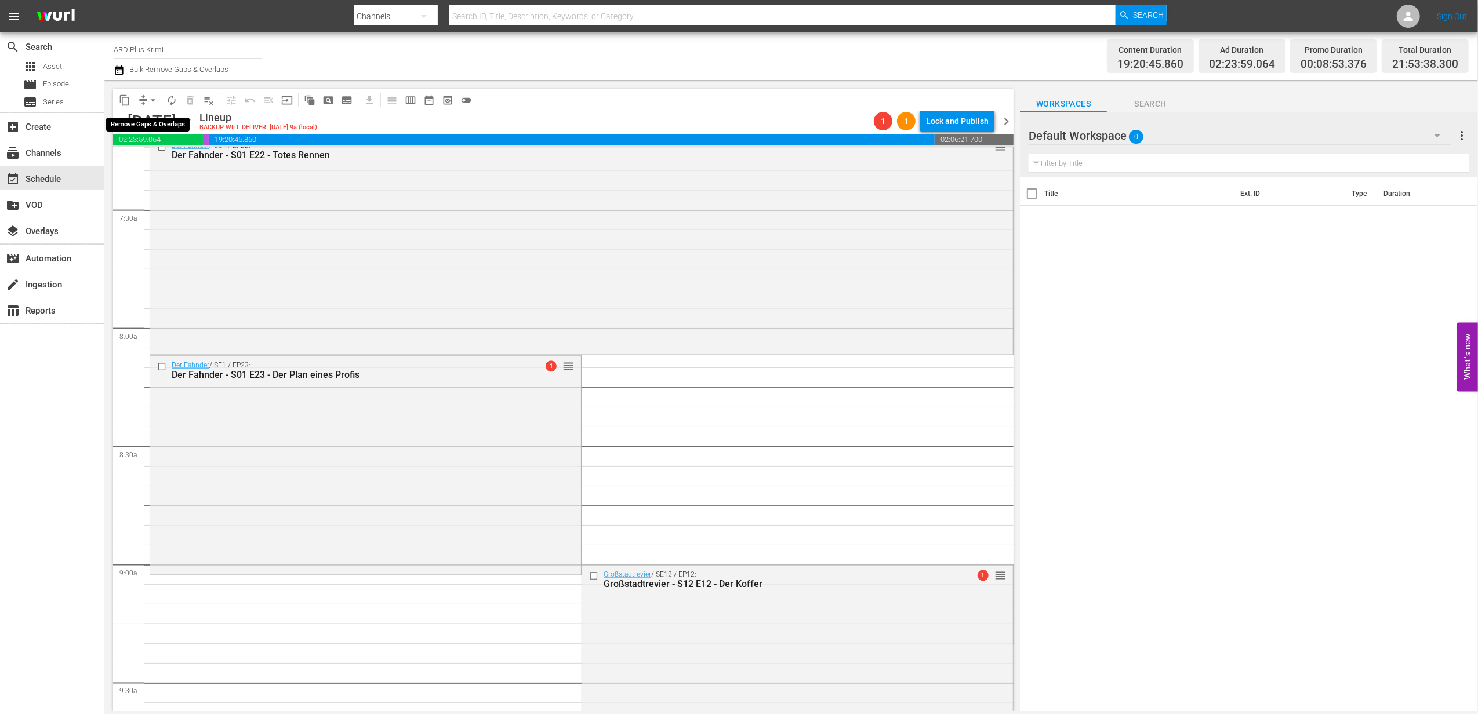
click at [147, 108] on div "arrow_drop_down" at bounding box center [153, 100] width 19 height 19
click at [149, 100] on span "arrow_drop_down" at bounding box center [153, 101] width 12 height 12
click at [166, 158] on li "Align to End of Previous Day" at bounding box center [154, 162] width 122 height 19
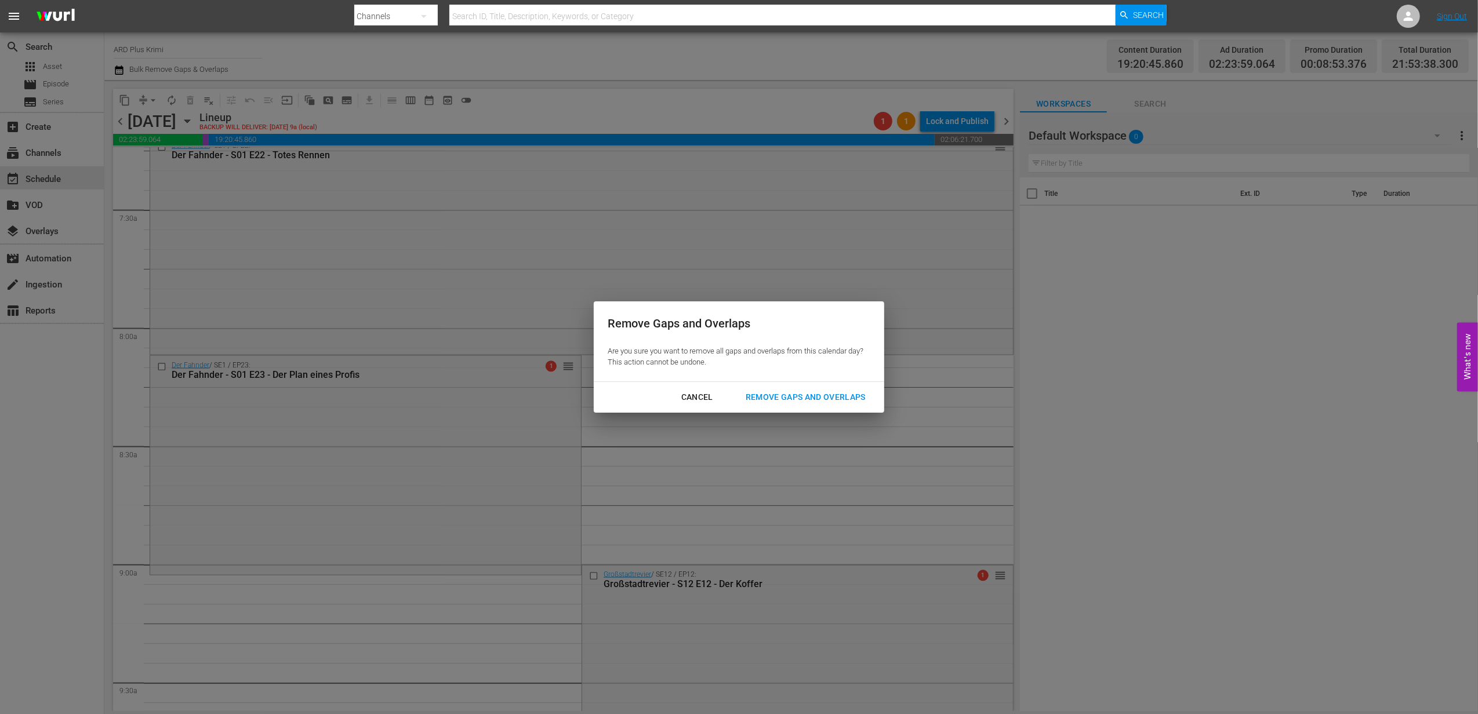
click at [826, 400] on div "Remove Gaps and Overlaps" at bounding box center [806, 397] width 139 height 14
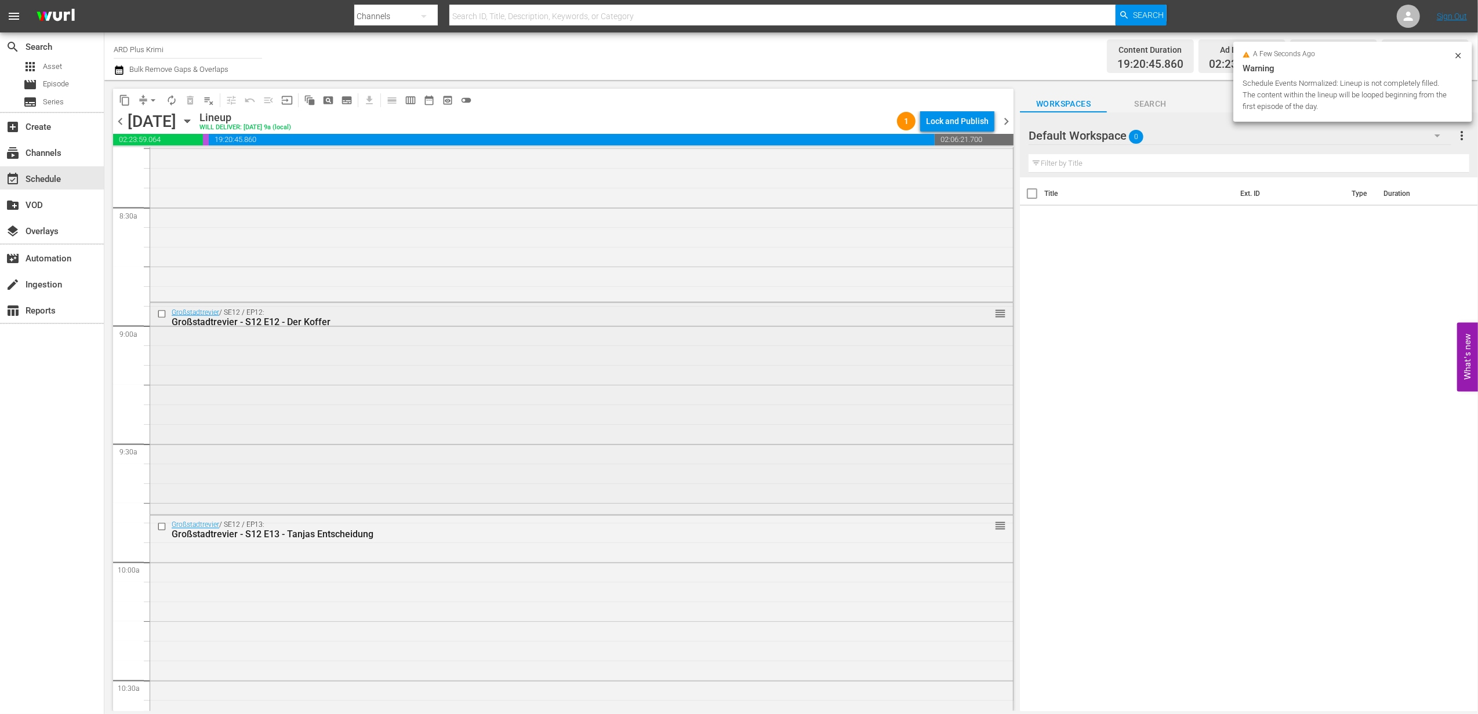
scroll to position [2022, 0]
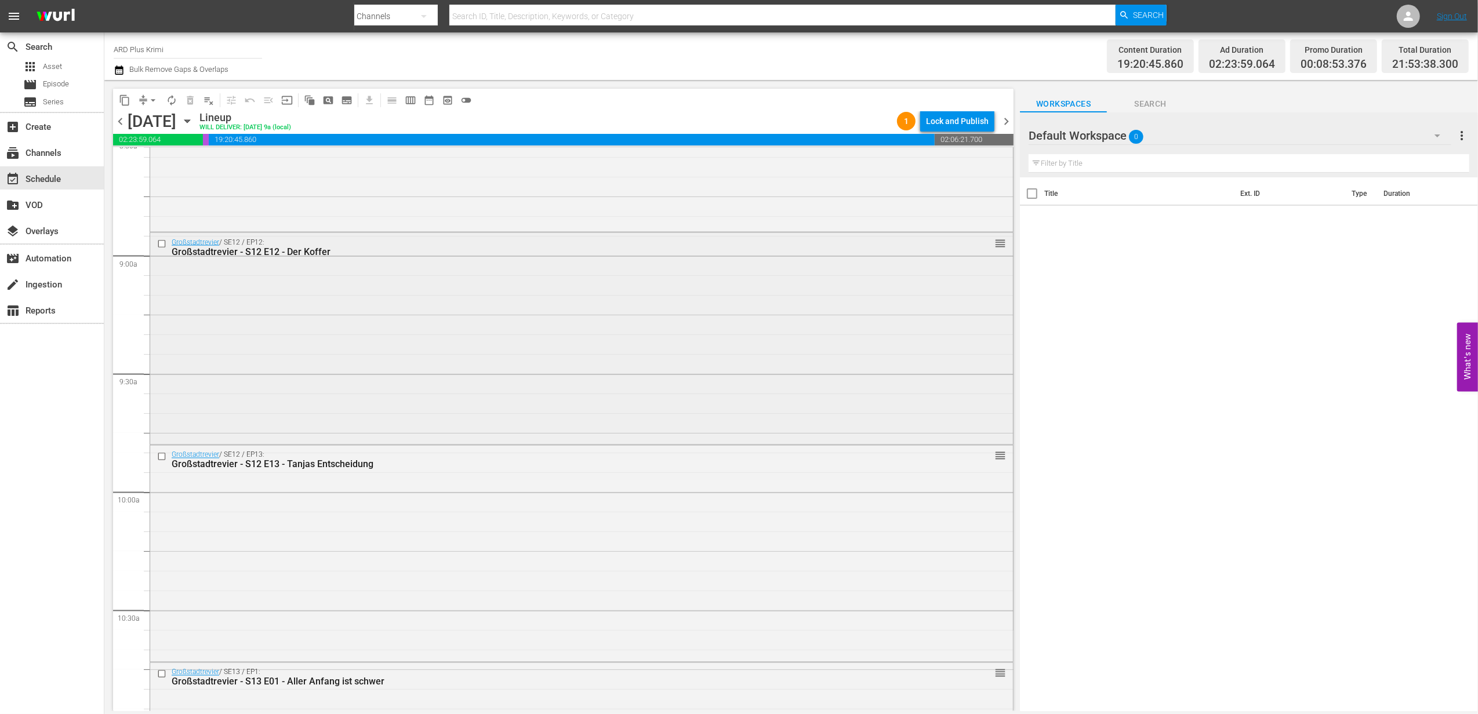
click at [165, 240] on input "checkbox" at bounding box center [163, 244] width 12 height 10
click at [161, 456] on input "checkbox" at bounding box center [163, 457] width 12 height 10
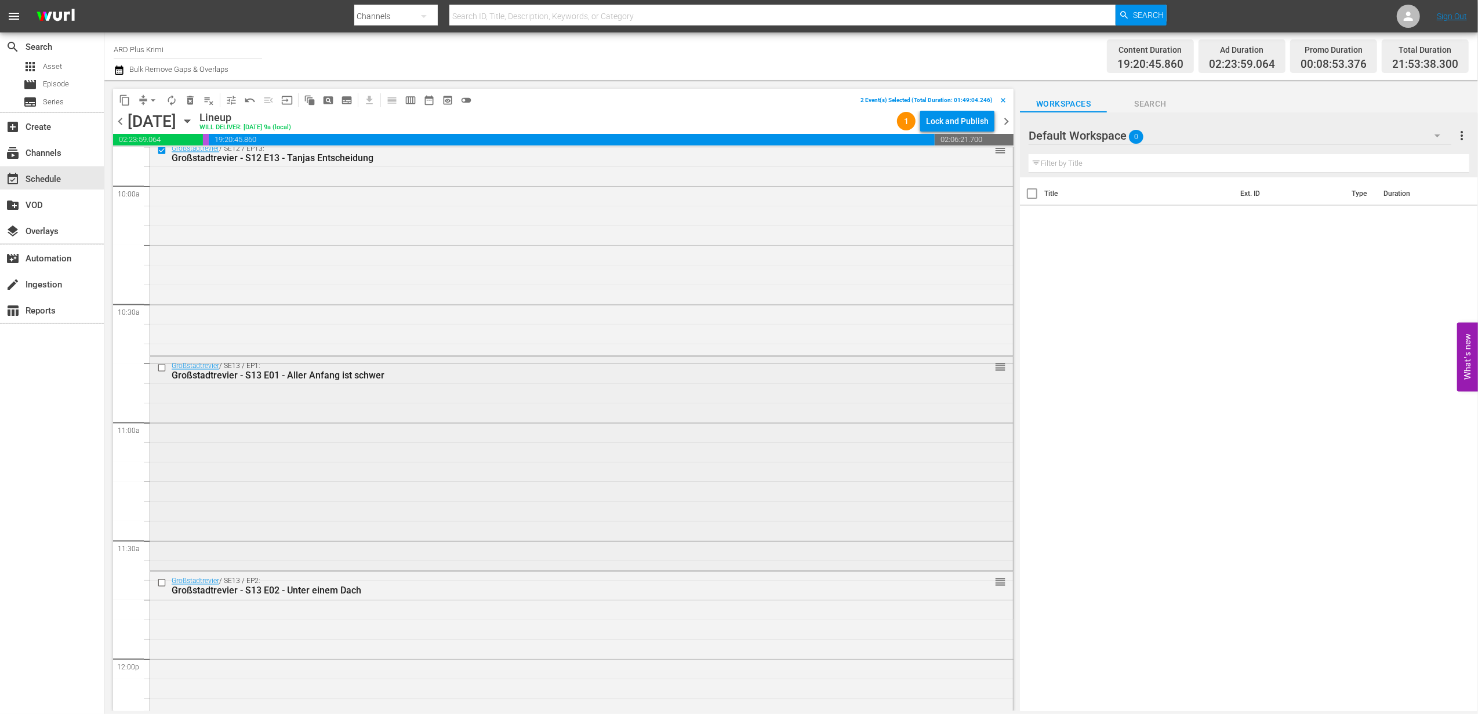
scroll to position [2331, 0]
click at [161, 362] on input "checkbox" at bounding box center [163, 365] width 12 height 10
click at [168, 581] on input "checkbox" at bounding box center [163, 580] width 12 height 10
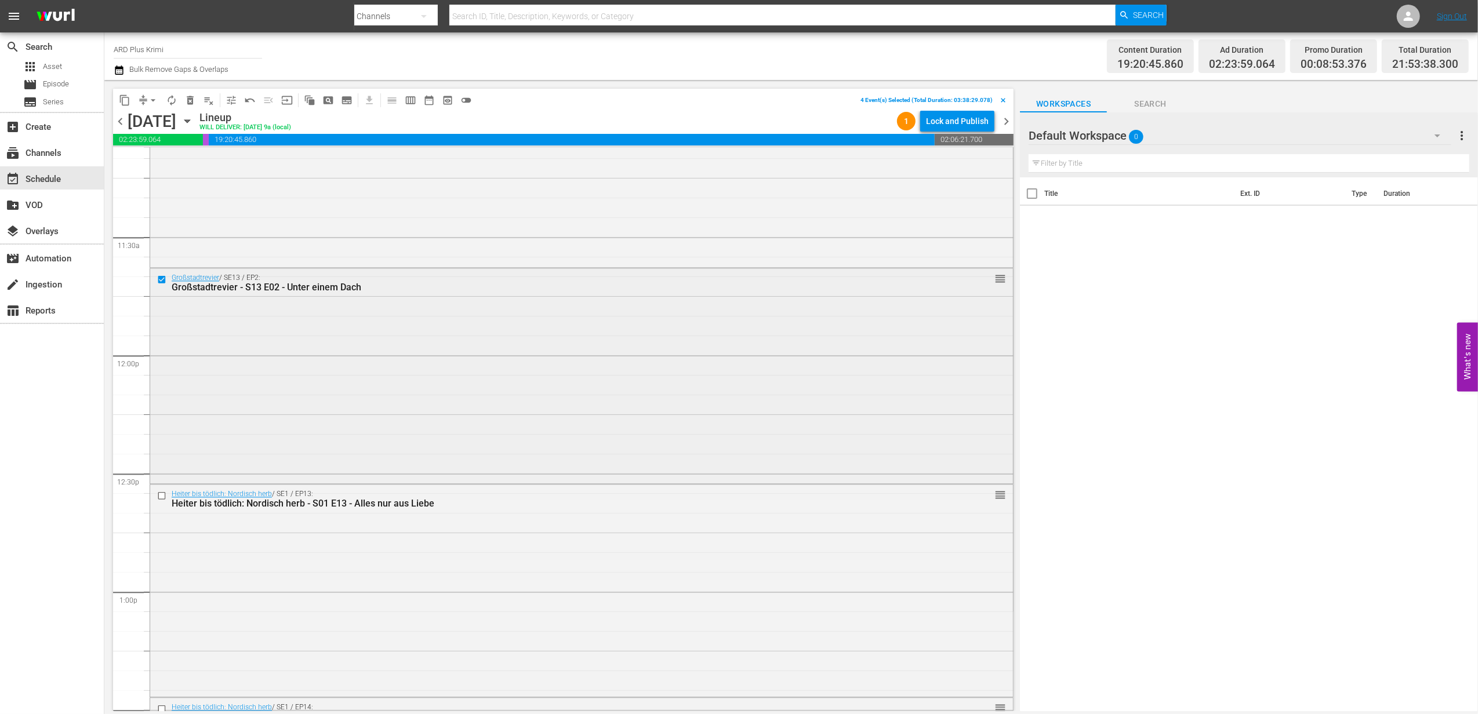
scroll to position [2640, 0]
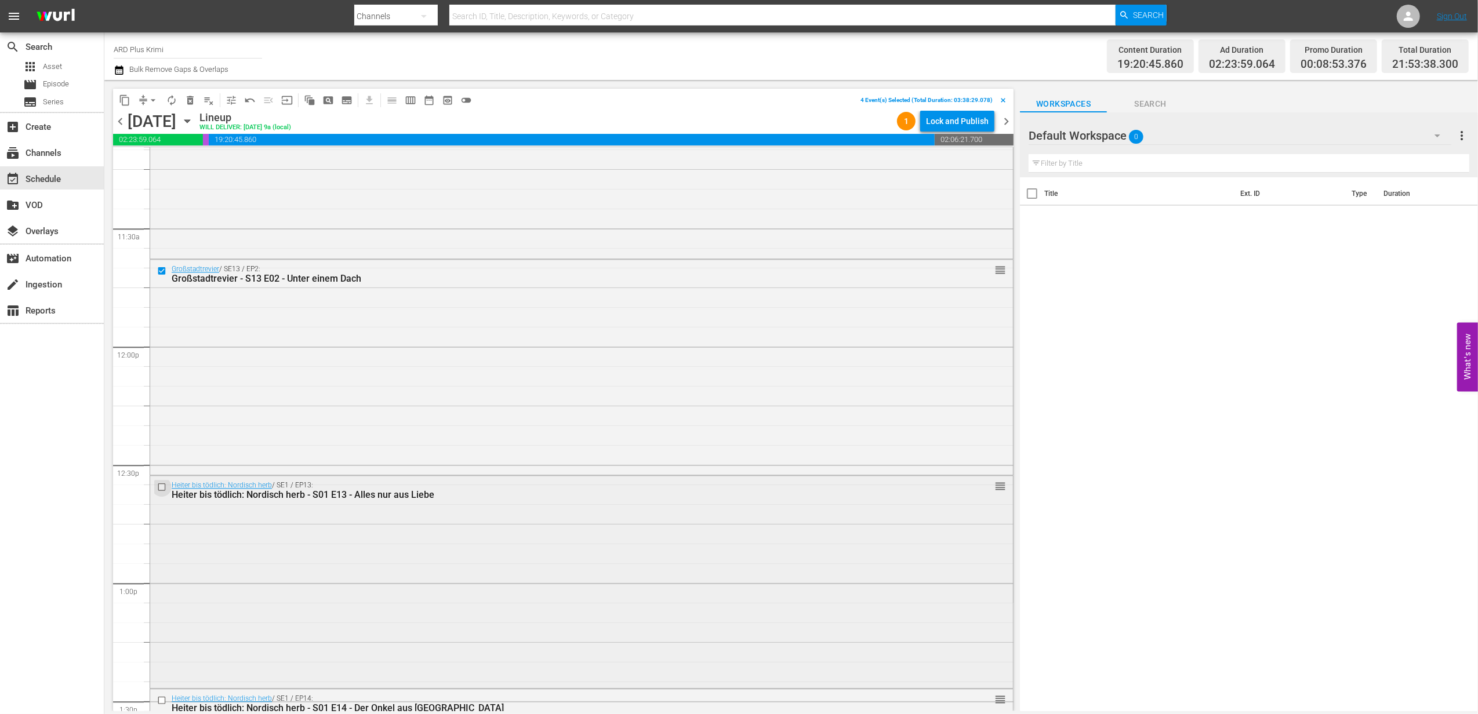
click at [159, 487] on input "checkbox" at bounding box center [163, 488] width 12 height 10
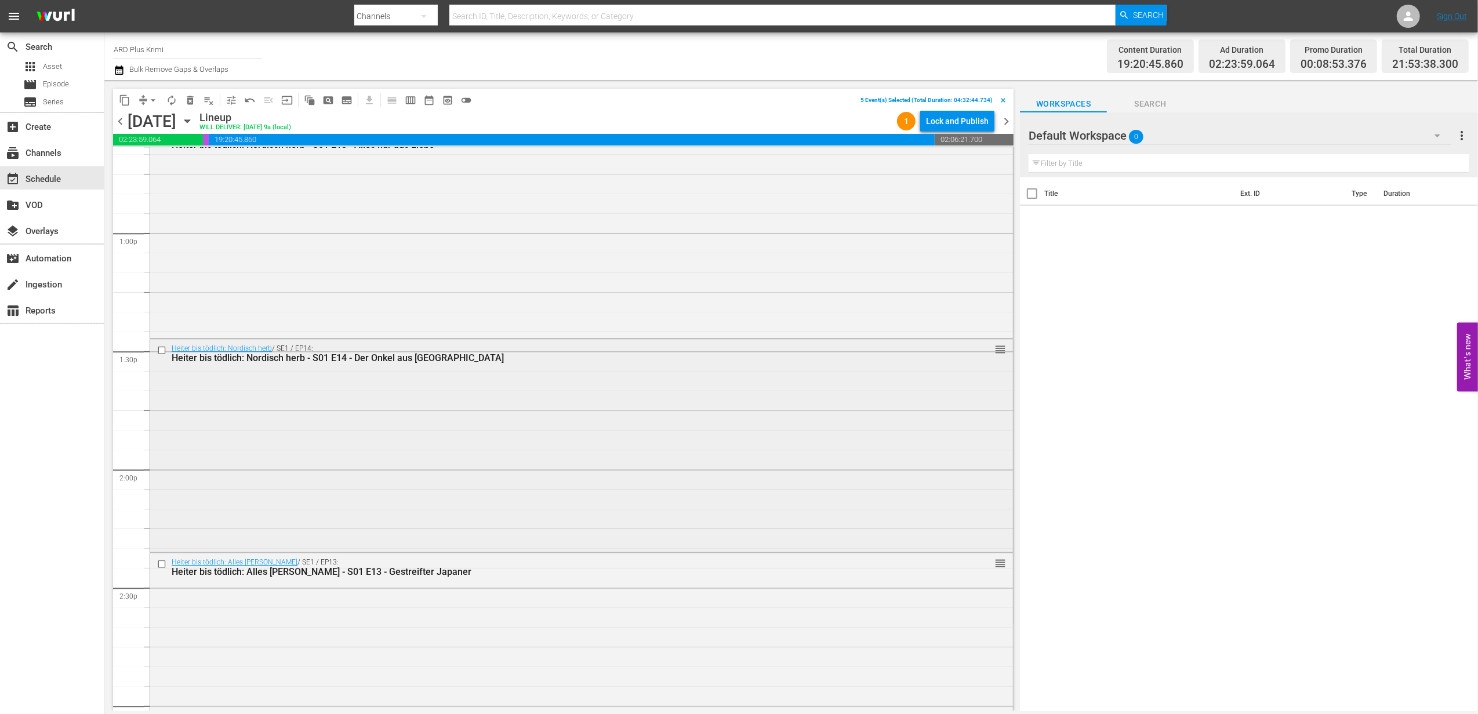
scroll to position [3027, 0]
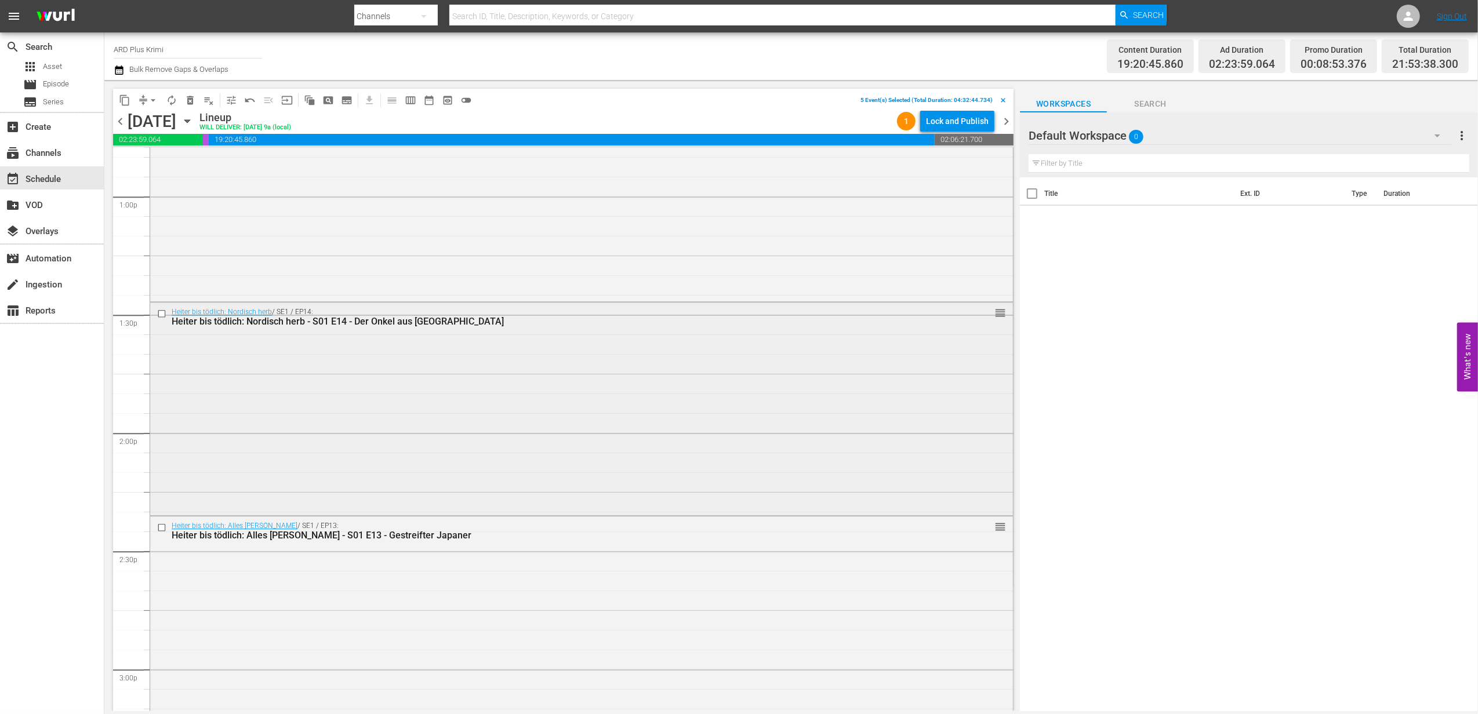
click at [165, 311] on input "checkbox" at bounding box center [163, 314] width 12 height 10
click at [161, 527] on input "checkbox" at bounding box center [163, 528] width 12 height 10
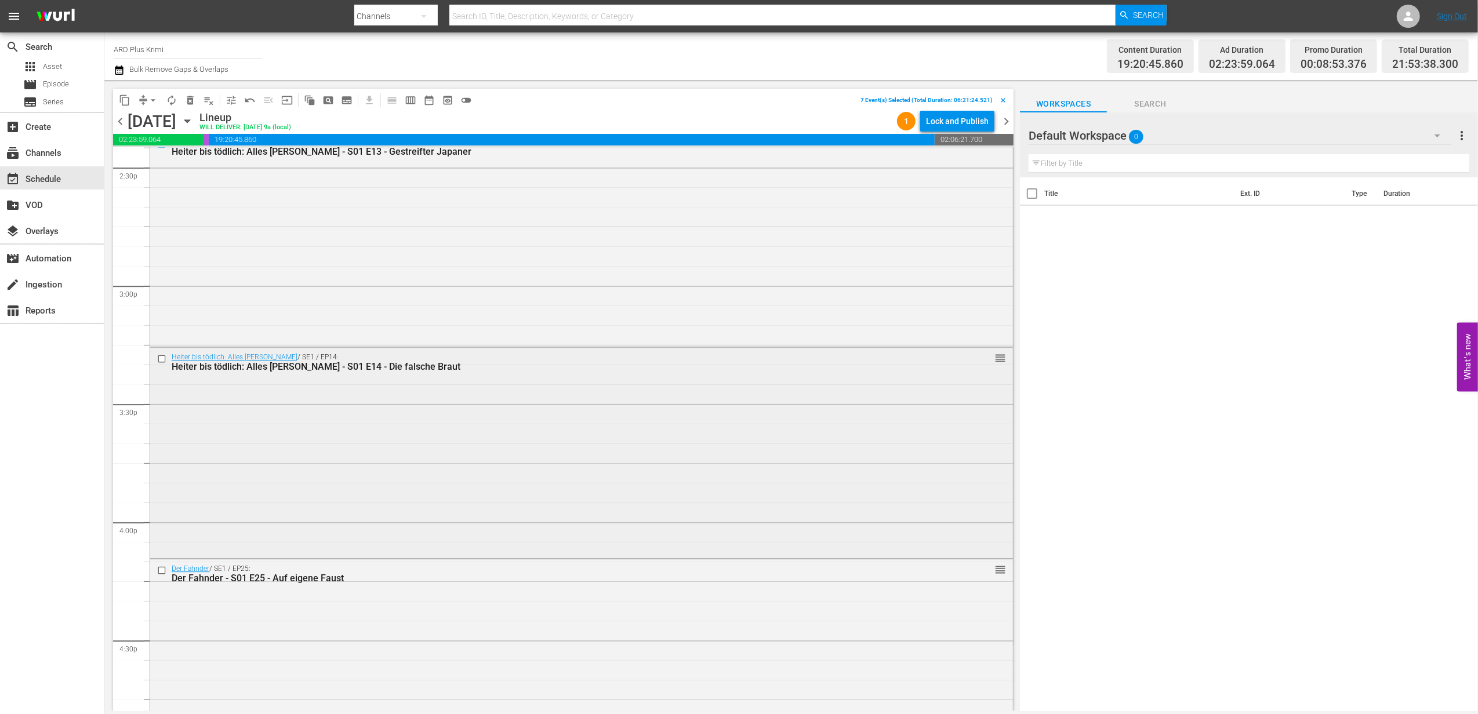
scroll to position [3413, 0]
click at [161, 353] on input "checkbox" at bounding box center [163, 356] width 12 height 10
click at [162, 567] on input "checkbox" at bounding box center [163, 568] width 12 height 10
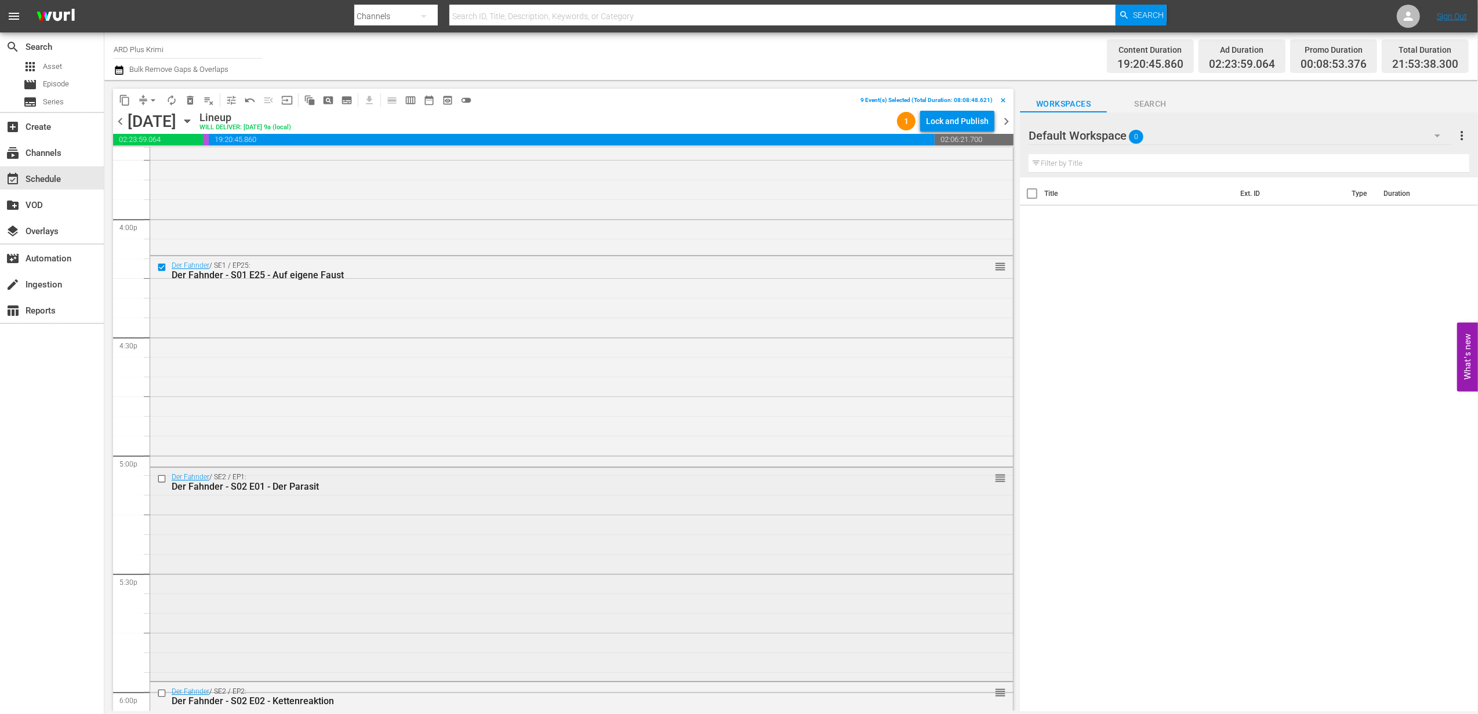
scroll to position [3800, 0]
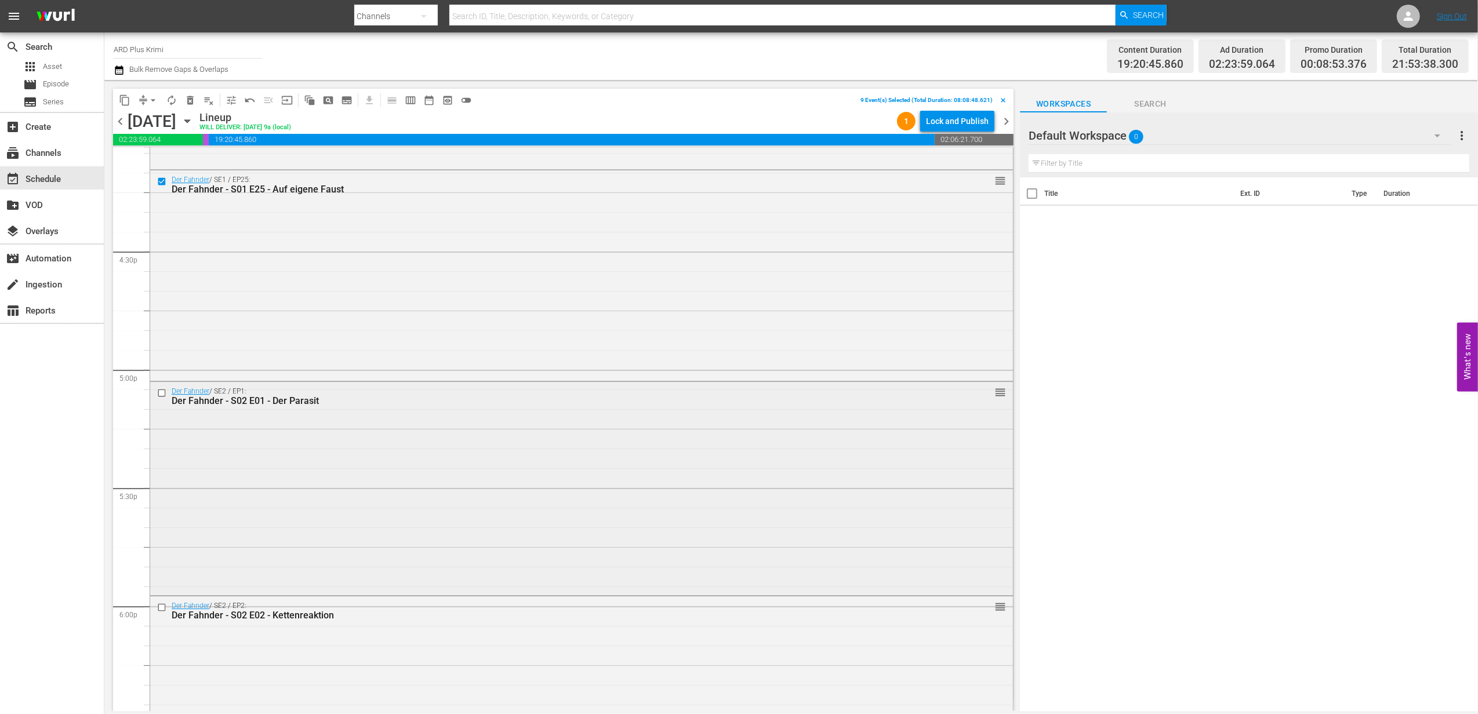
click at [161, 393] on input "checkbox" at bounding box center [163, 394] width 12 height 10
click at [161, 607] on input "checkbox" at bounding box center [163, 608] width 12 height 10
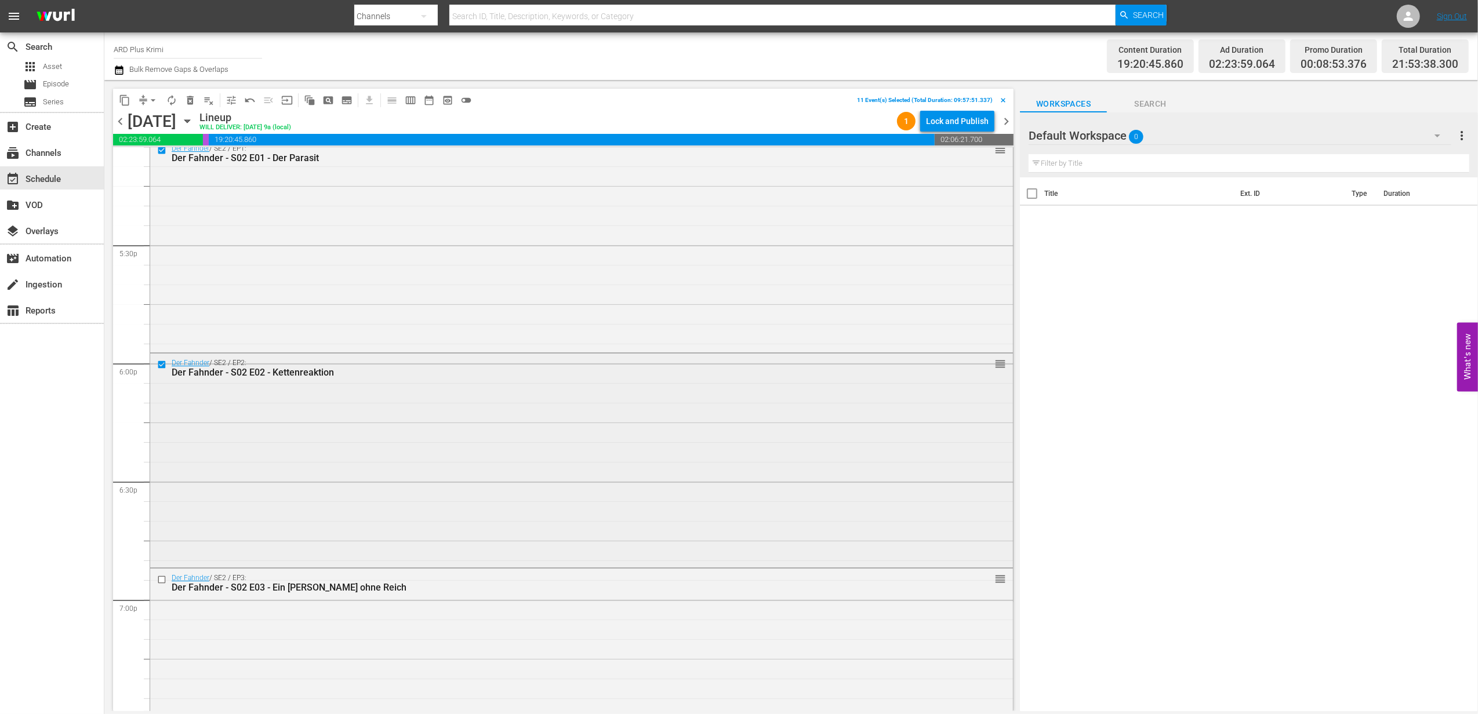
scroll to position [4109, 0]
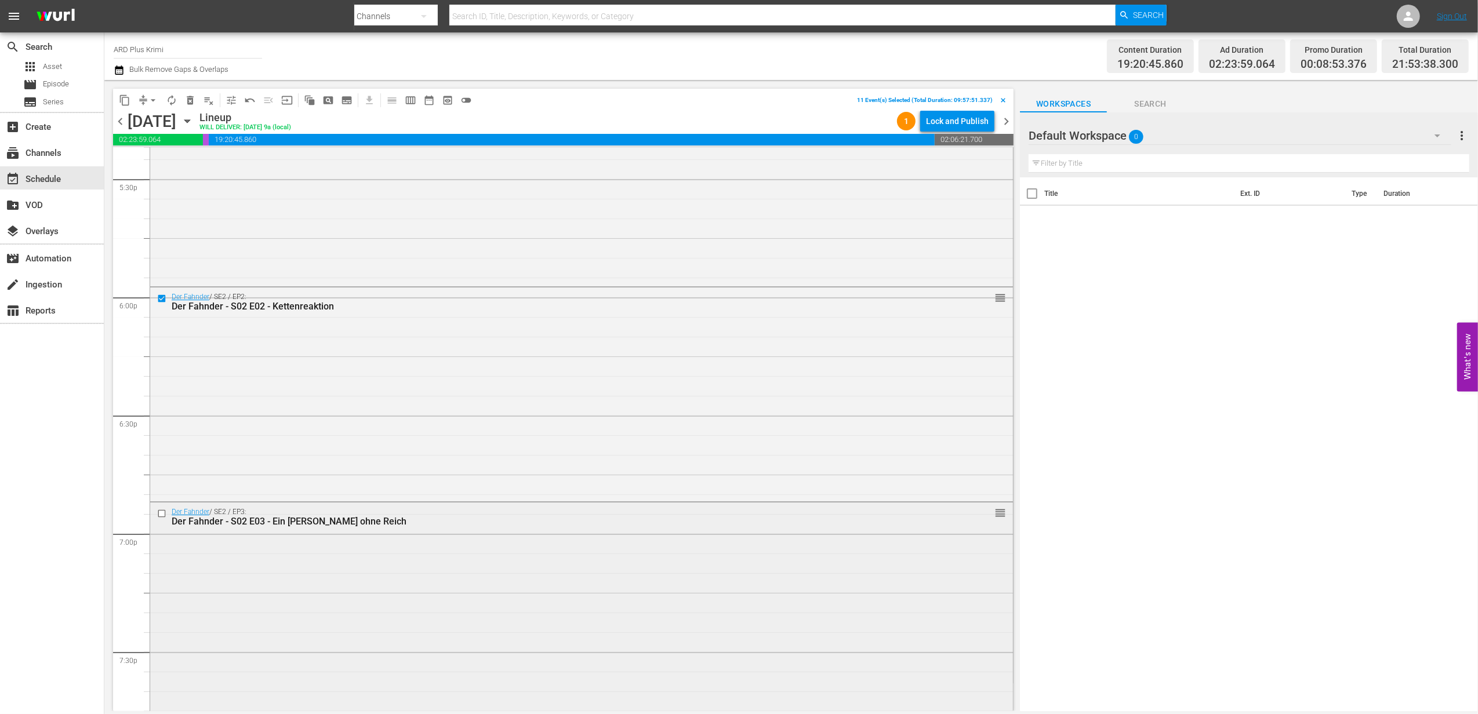
click at [161, 513] on input "checkbox" at bounding box center [163, 514] width 12 height 10
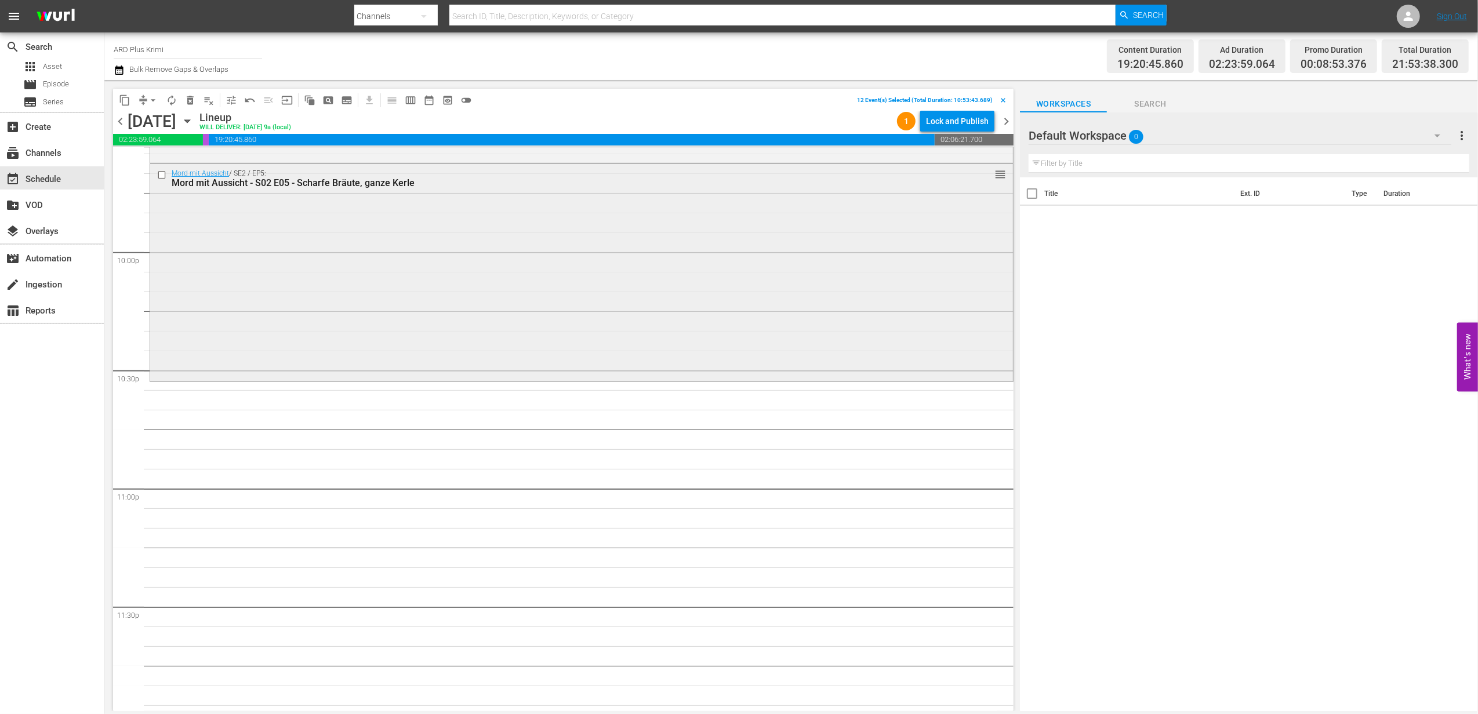
scroll to position [5115, 0]
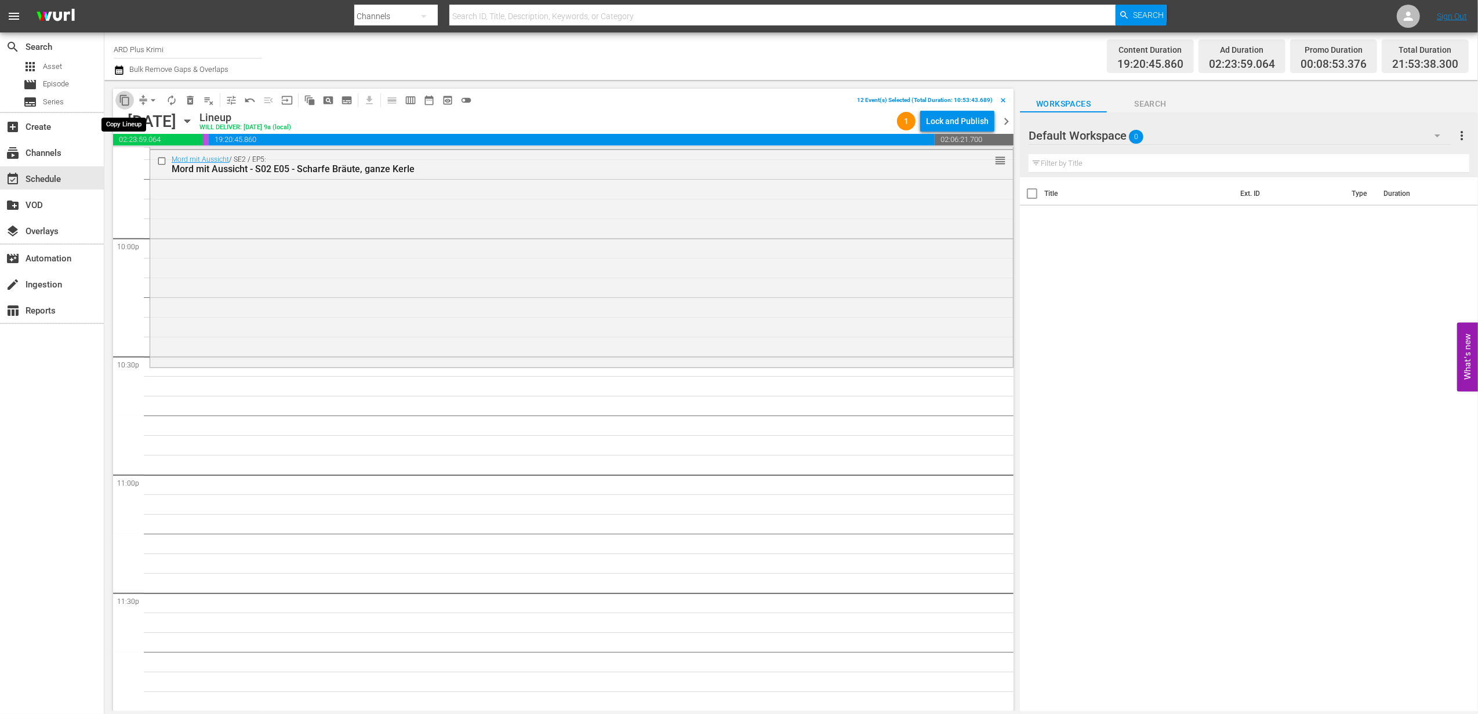
click at [121, 103] on span "content_copy" at bounding box center [125, 101] width 12 height 12
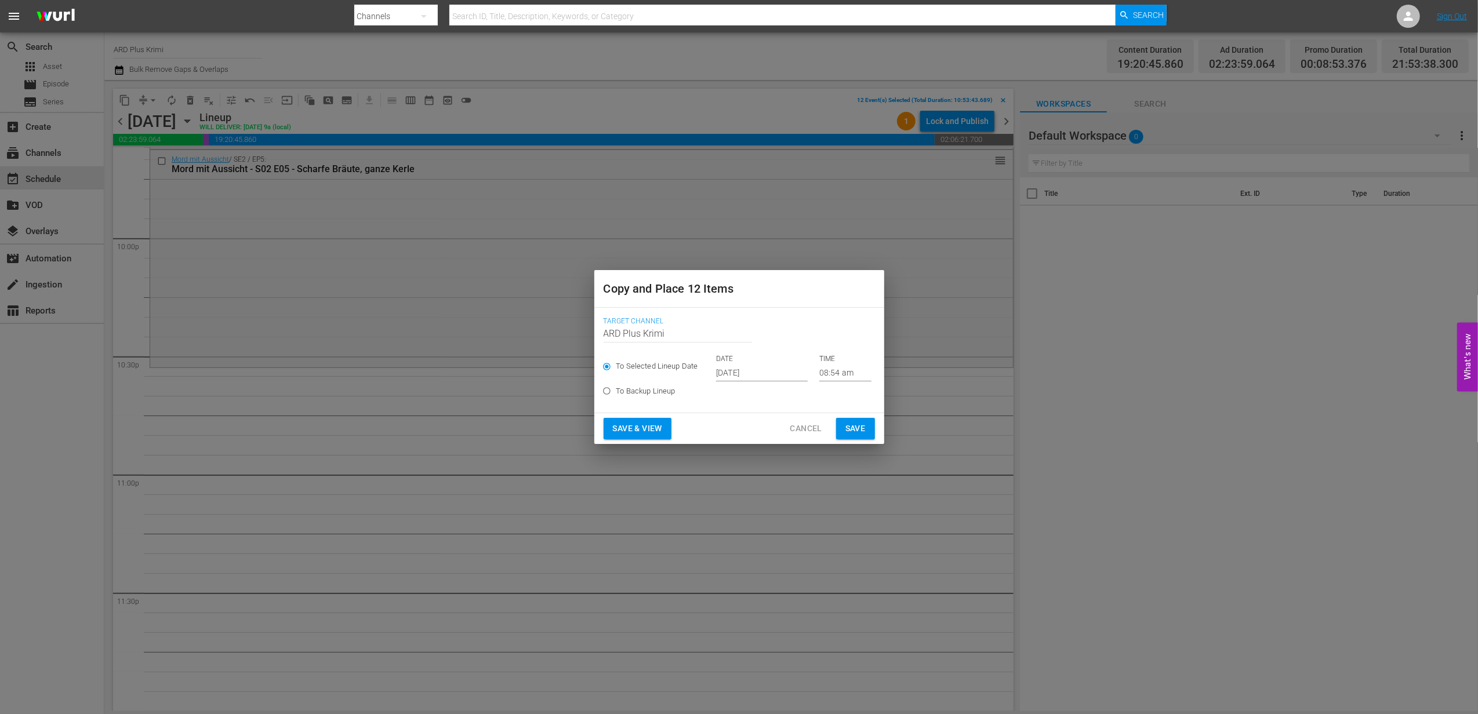
click at [768, 374] on input "[DATE]" at bounding box center [762, 372] width 92 height 17
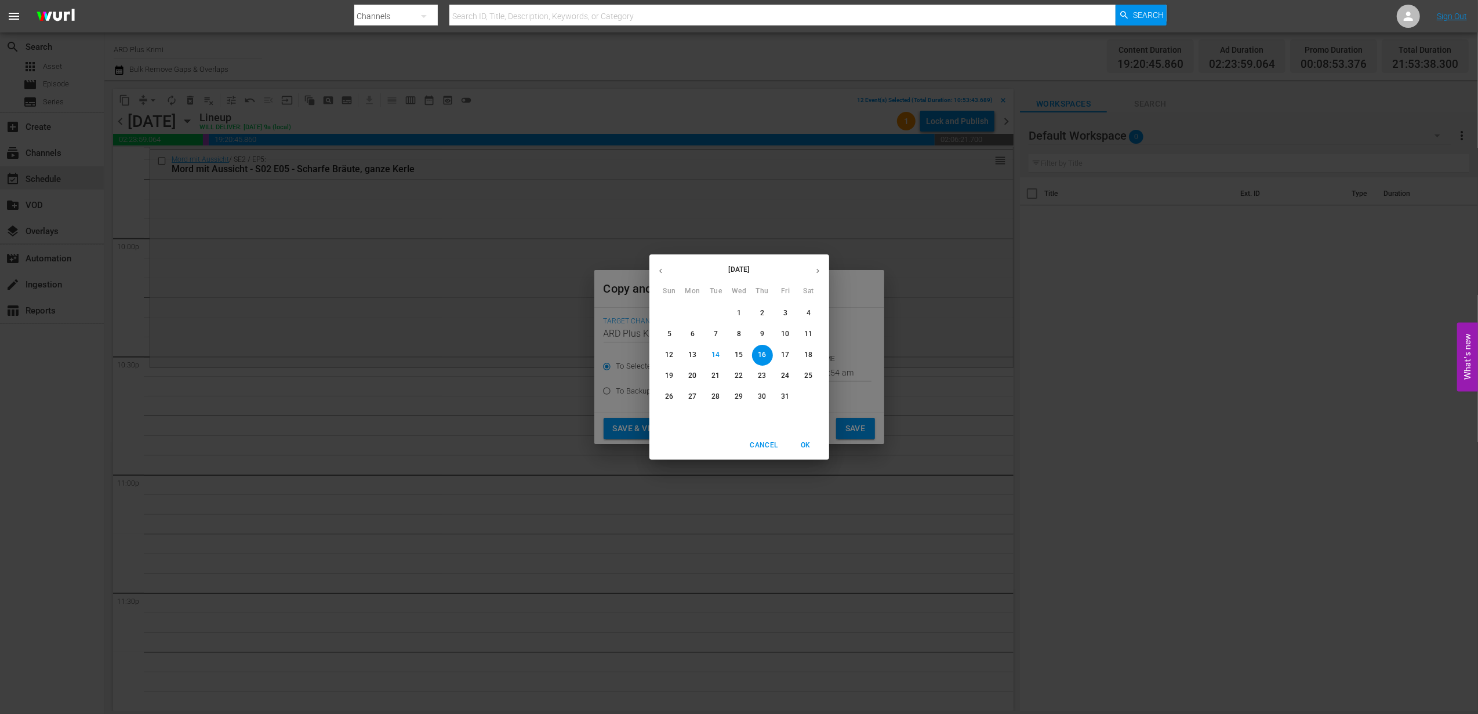
click at [812, 268] on button "button" at bounding box center [818, 271] width 23 height 23
click at [782, 332] on span "7" at bounding box center [785, 334] width 21 height 10
type input "[DATE]"
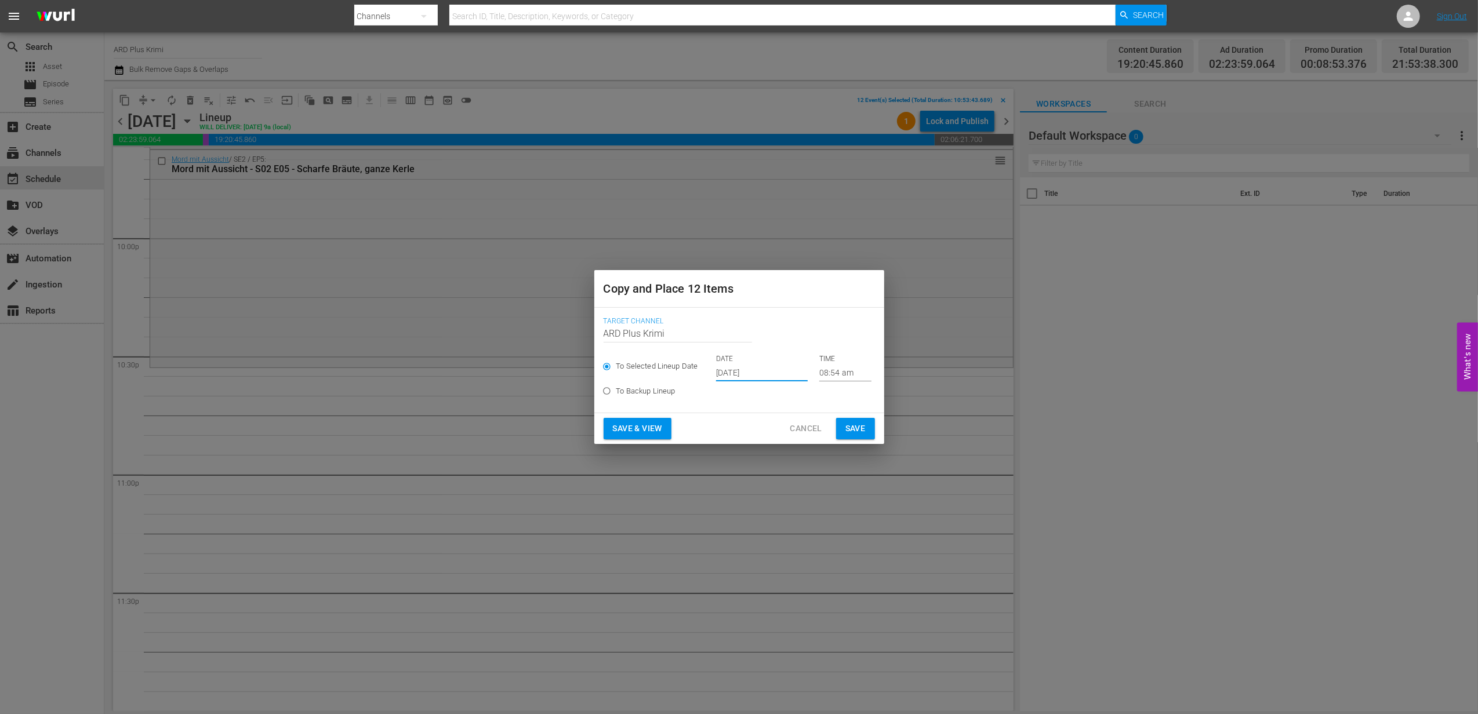
click at [830, 374] on input "08:54 am" at bounding box center [845, 372] width 52 height 17
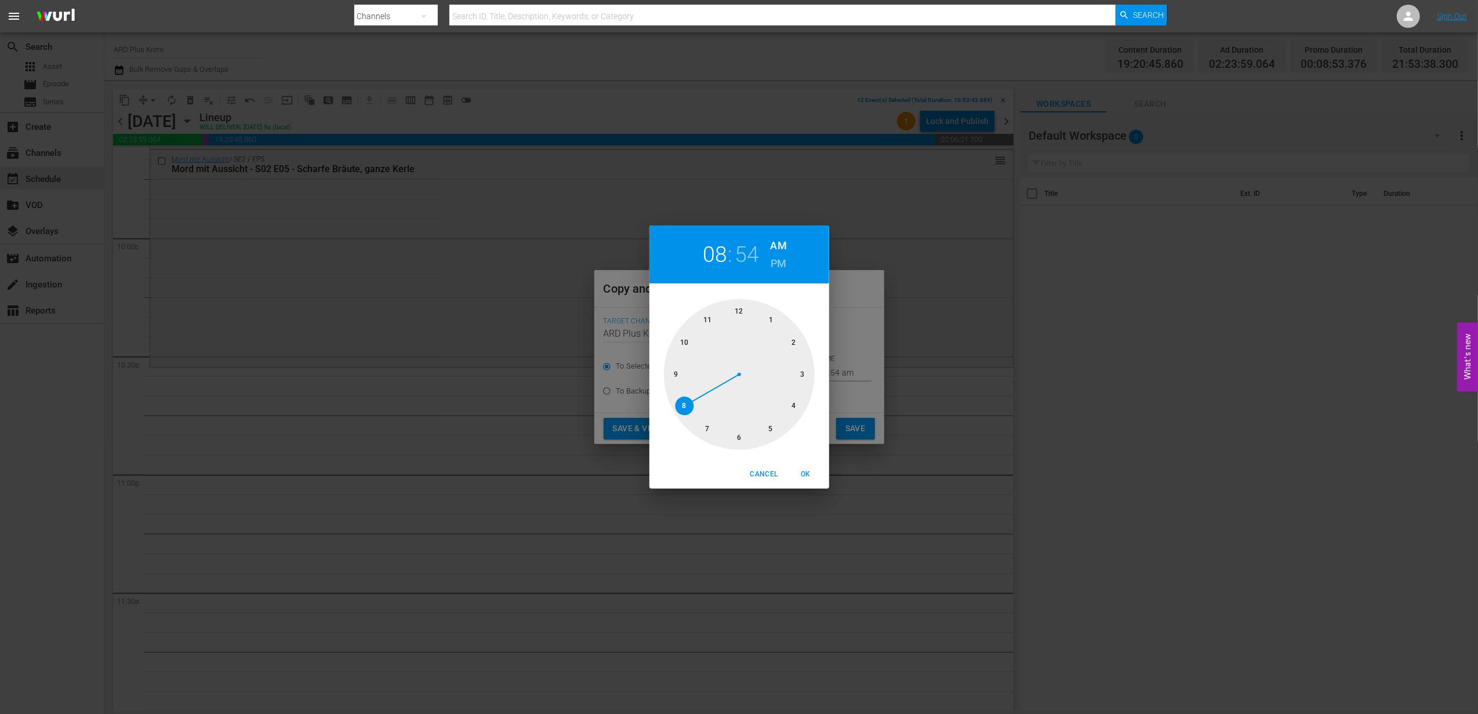
click at [679, 346] on div at bounding box center [739, 374] width 151 height 151
click at [676, 376] on div at bounding box center [739, 374] width 151 height 151
click at [772, 268] on h6 "PM" at bounding box center [779, 264] width 16 height 19
click at [803, 476] on span "OK" at bounding box center [806, 475] width 28 height 12
type input "10:45 pm"
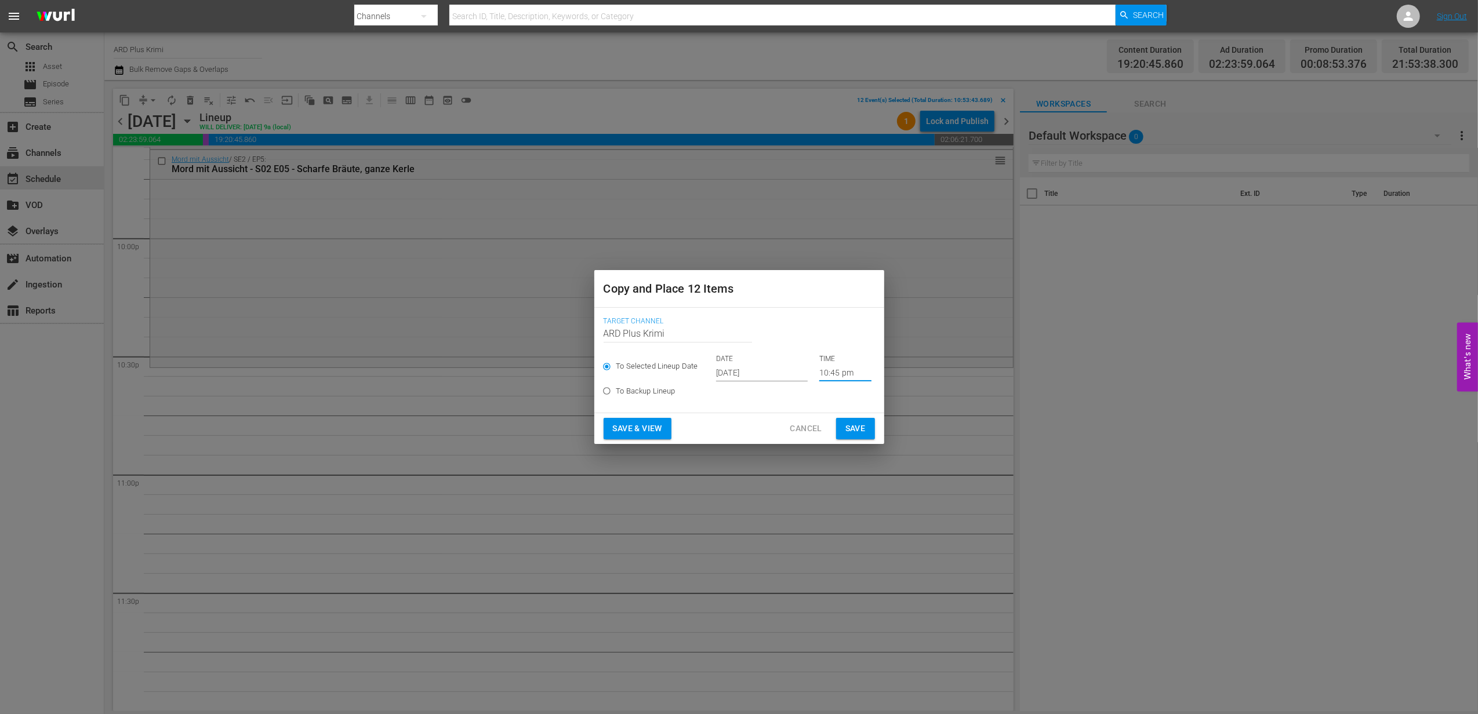
click at [852, 427] on span "Save" at bounding box center [856, 429] width 20 height 14
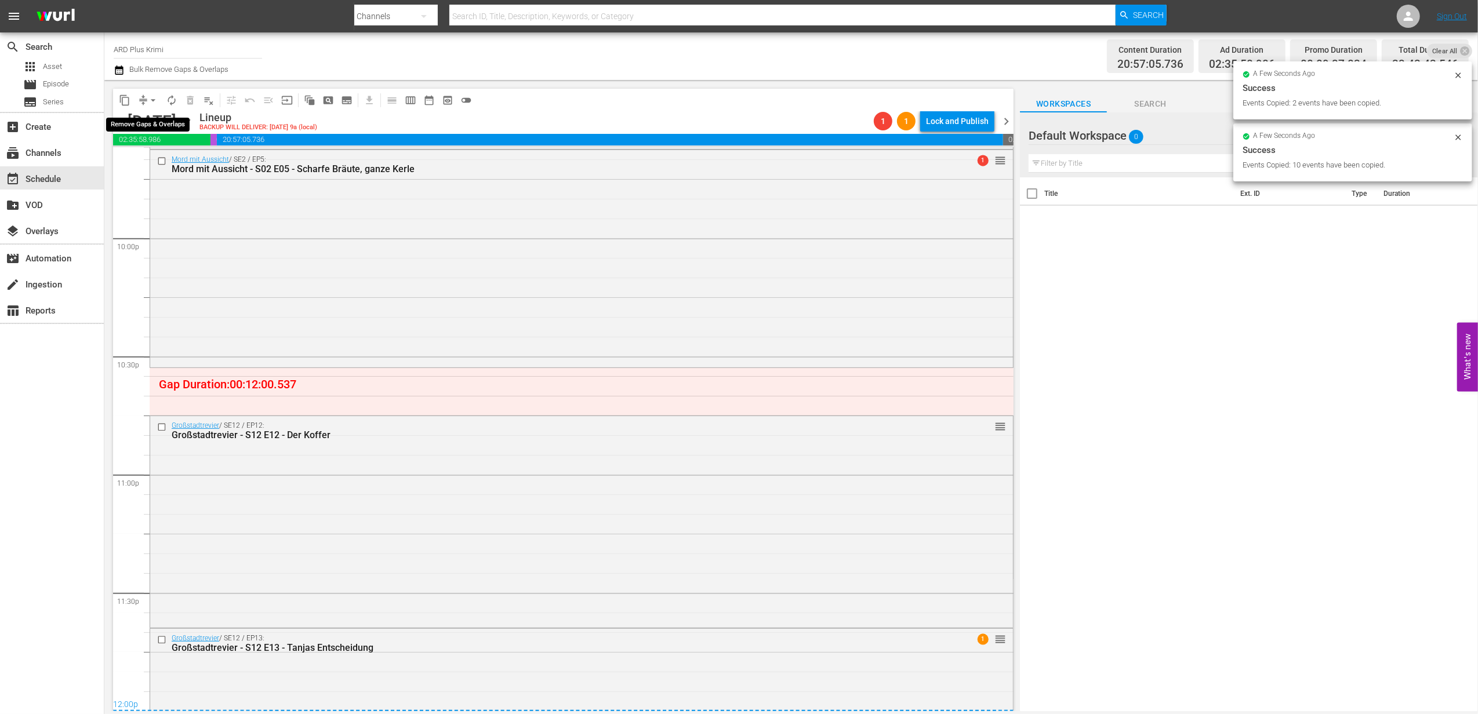
click at [152, 102] on span "arrow_drop_down" at bounding box center [153, 101] width 12 height 12
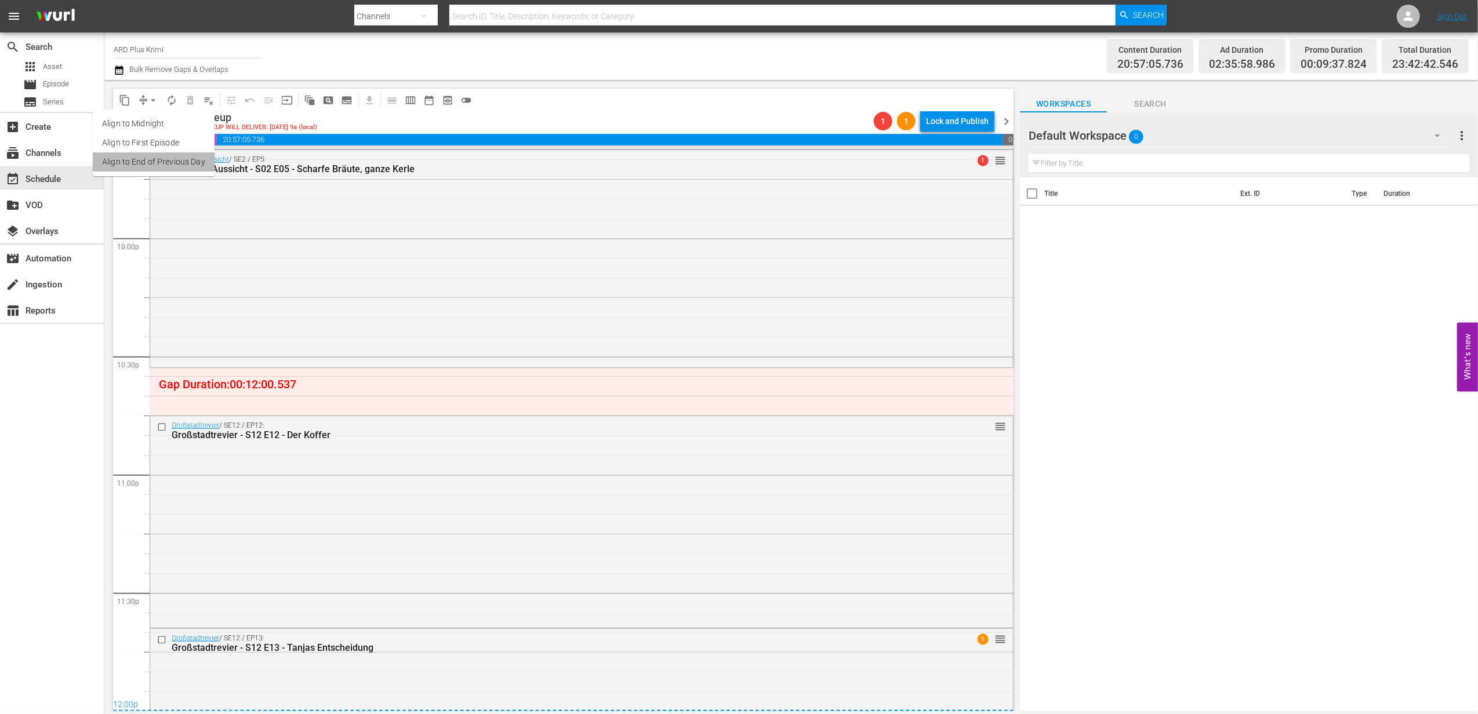
click at [168, 161] on li "Align to End of Previous Day" at bounding box center [154, 162] width 122 height 19
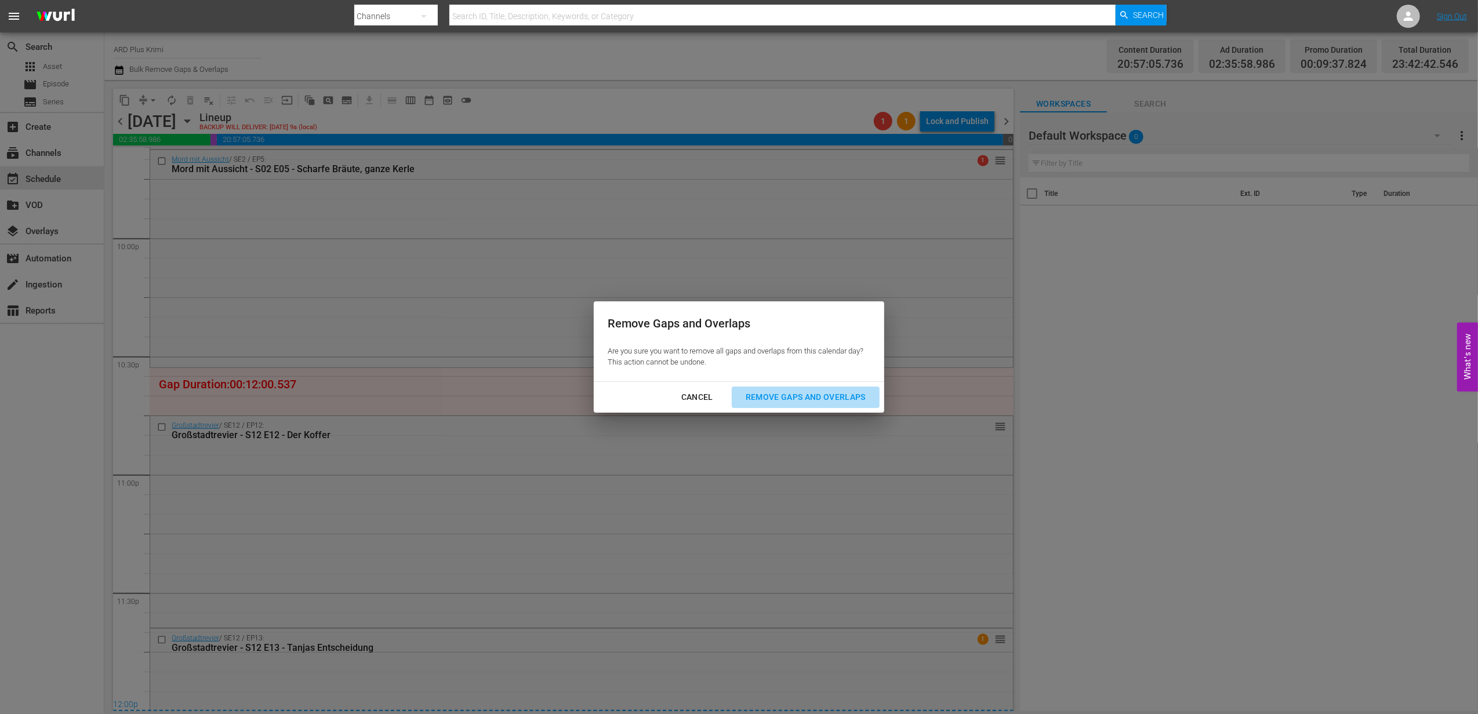
click at [773, 395] on div "Remove Gaps and Overlaps" at bounding box center [806, 397] width 139 height 14
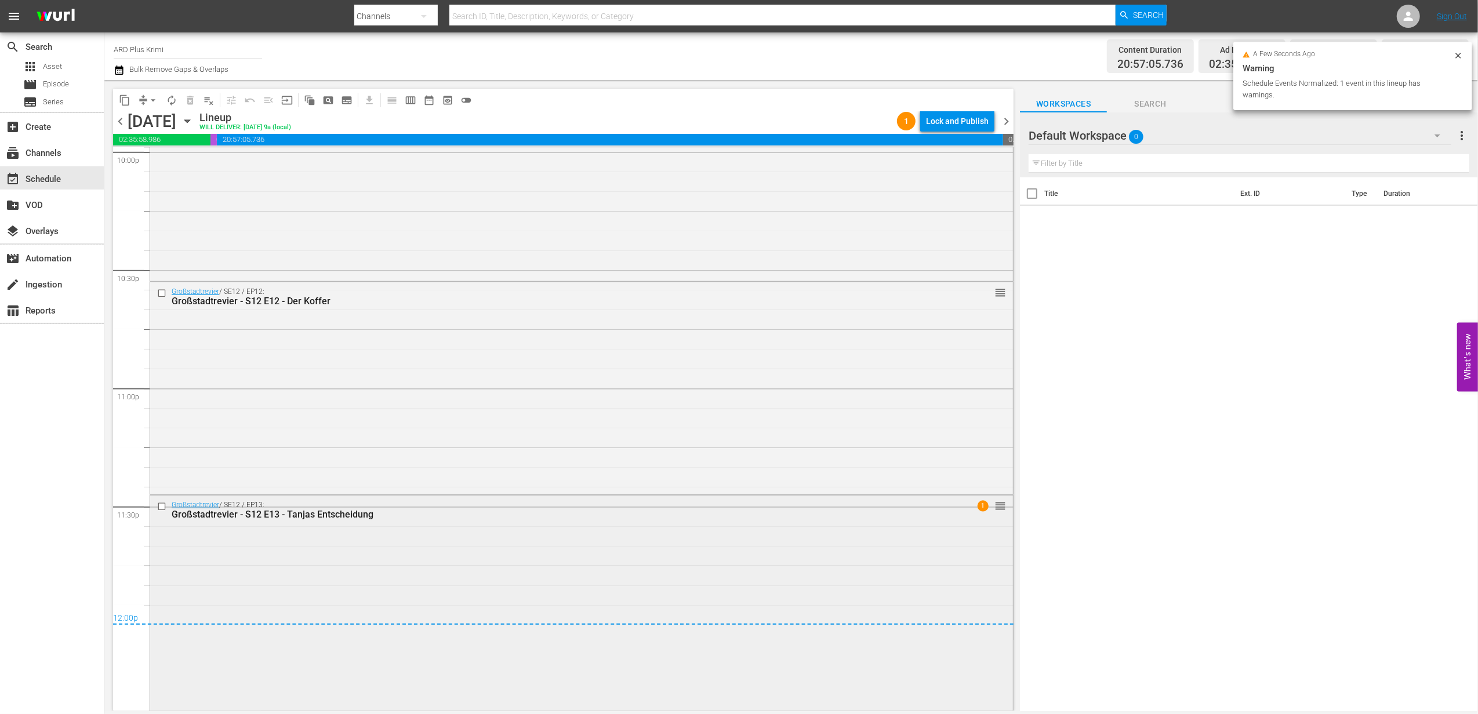
scroll to position [4815, 0]
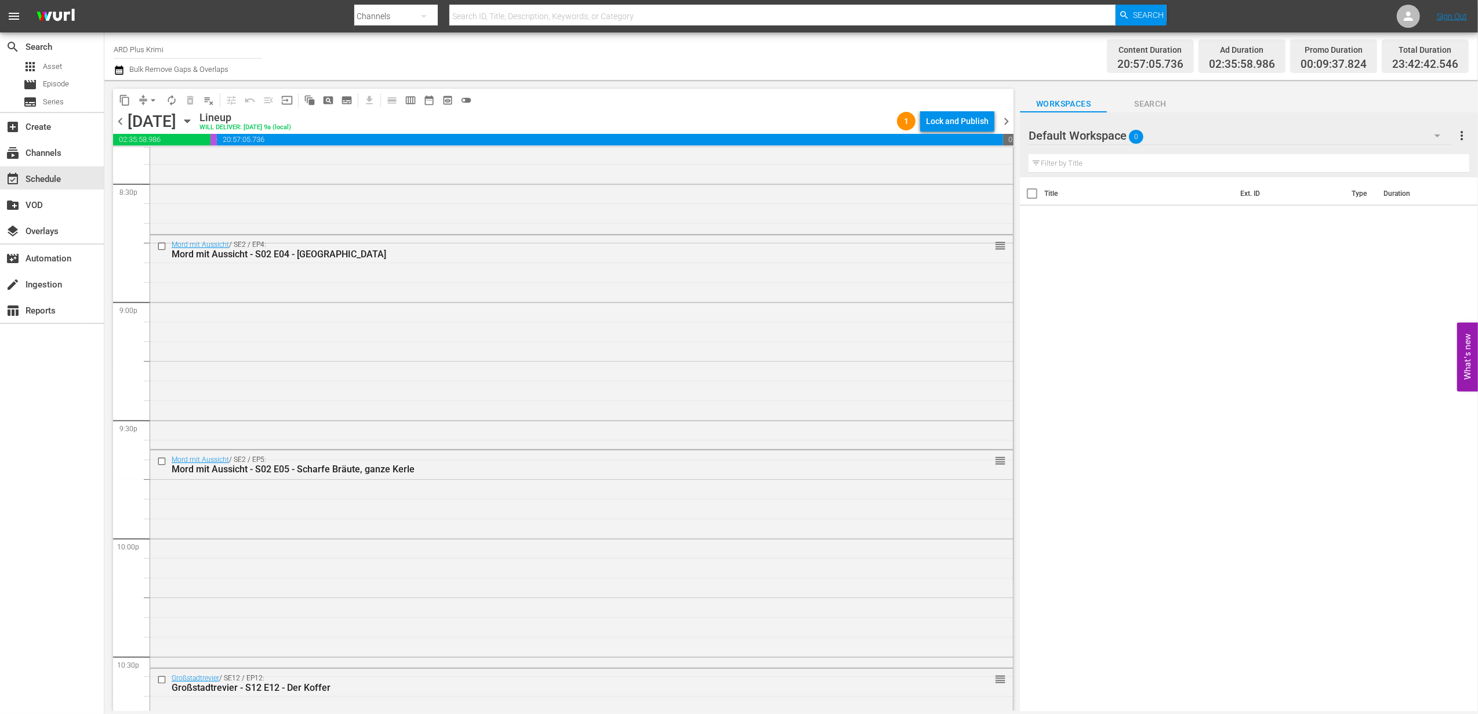
click at [1003, 121] on span "chevron_right" at bounding box center [1006, 121] width 14 height 14
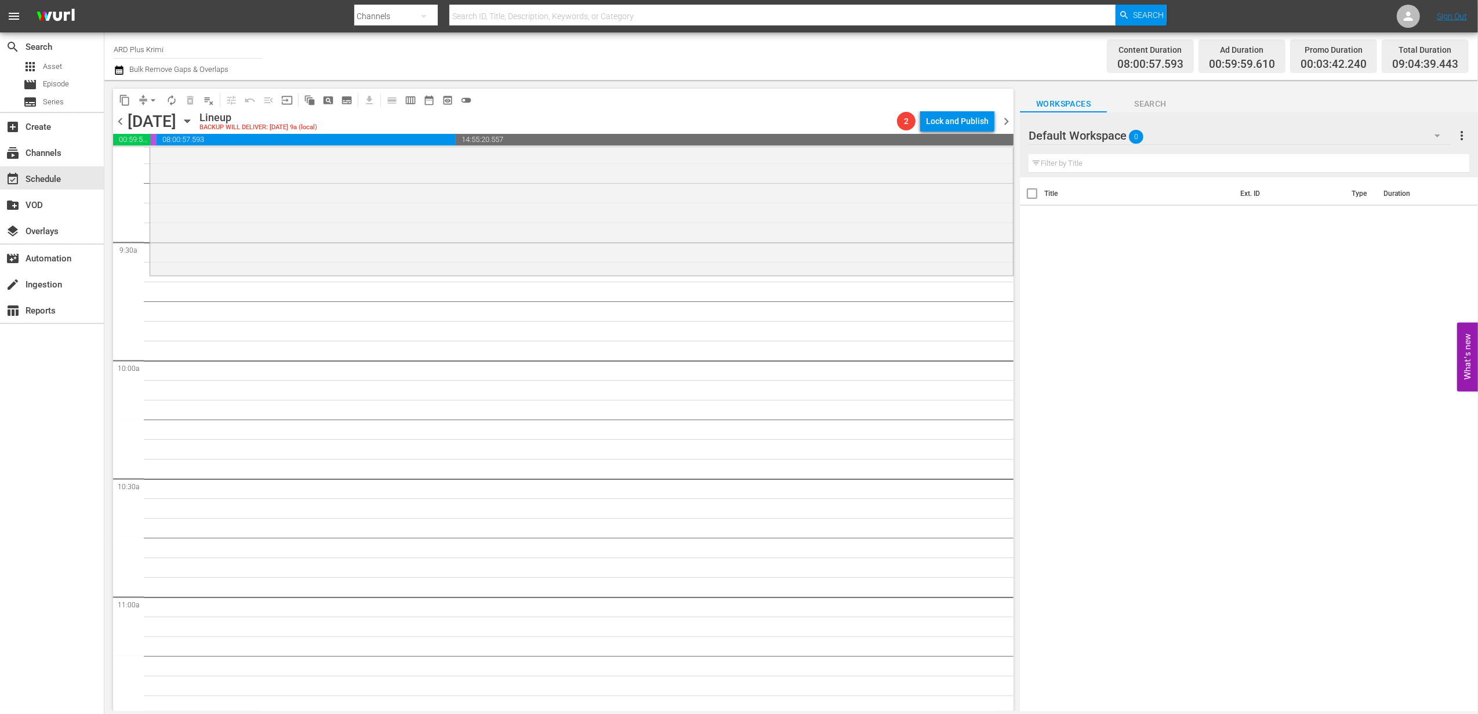
scroll to position [2165, 0]
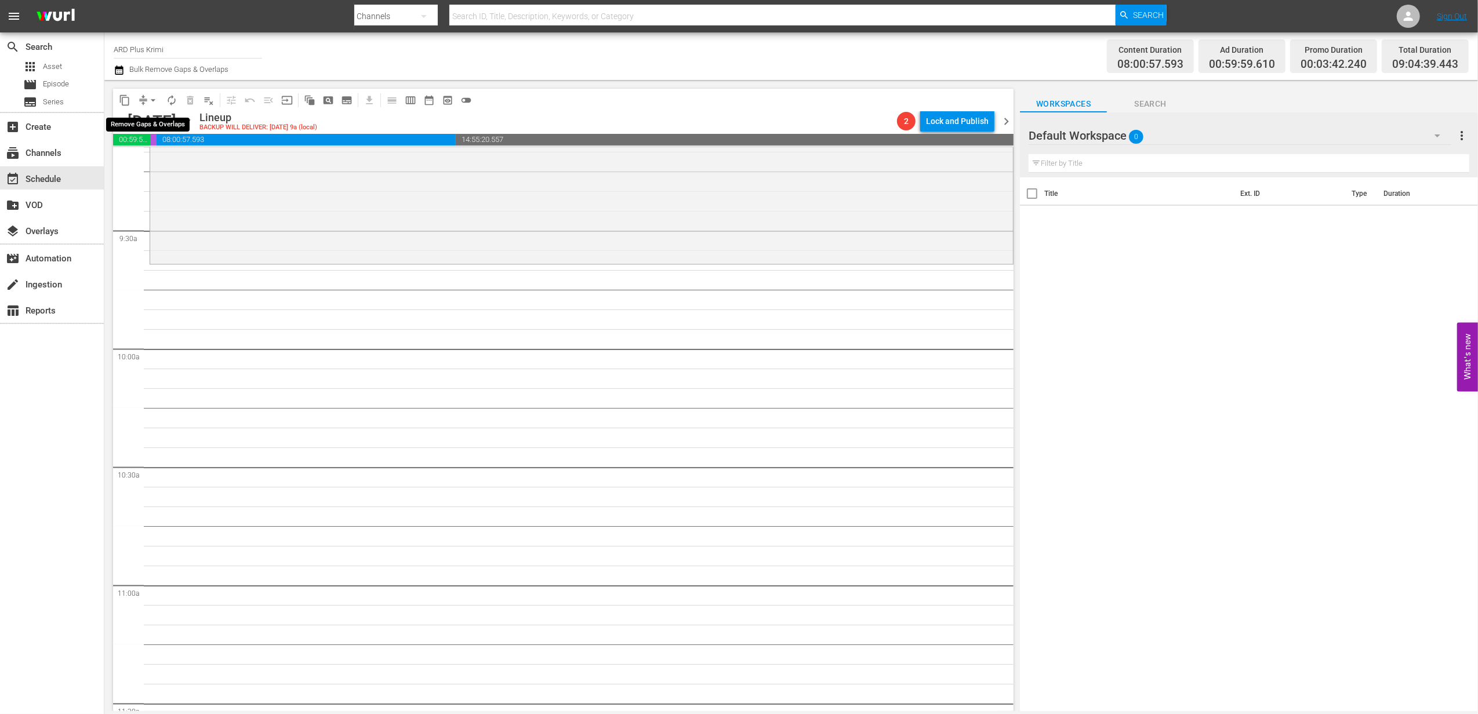
click at [144, 102] on button "arrow_drop_down" at bounding box center [153, 100] width 19 height 19
click at [175, 158] on li "Align to End of Previous Day" at bounding box center [154, 162] width 122 height 19
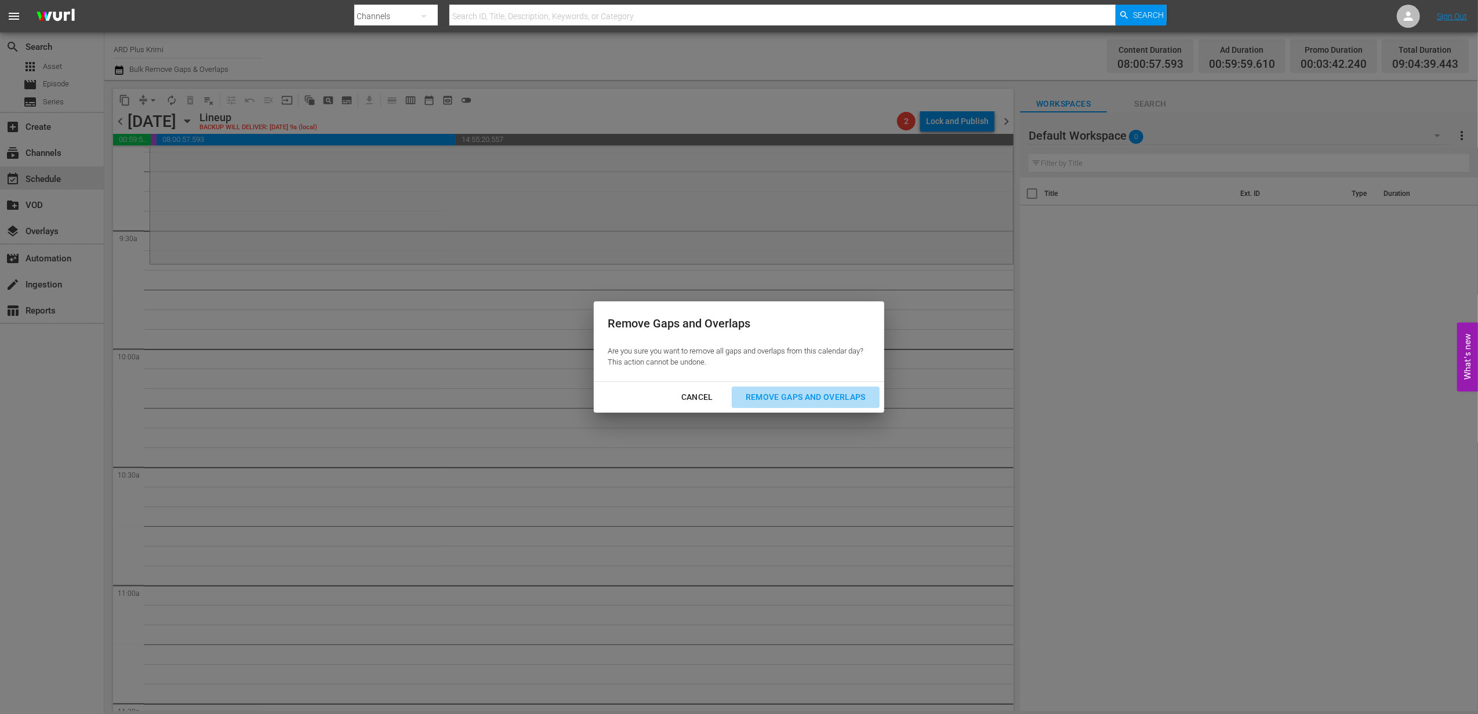
click at [778, 395] on div "Remove Gaps and Overlaps" at bounding box center [806, 397] width 139 height 14
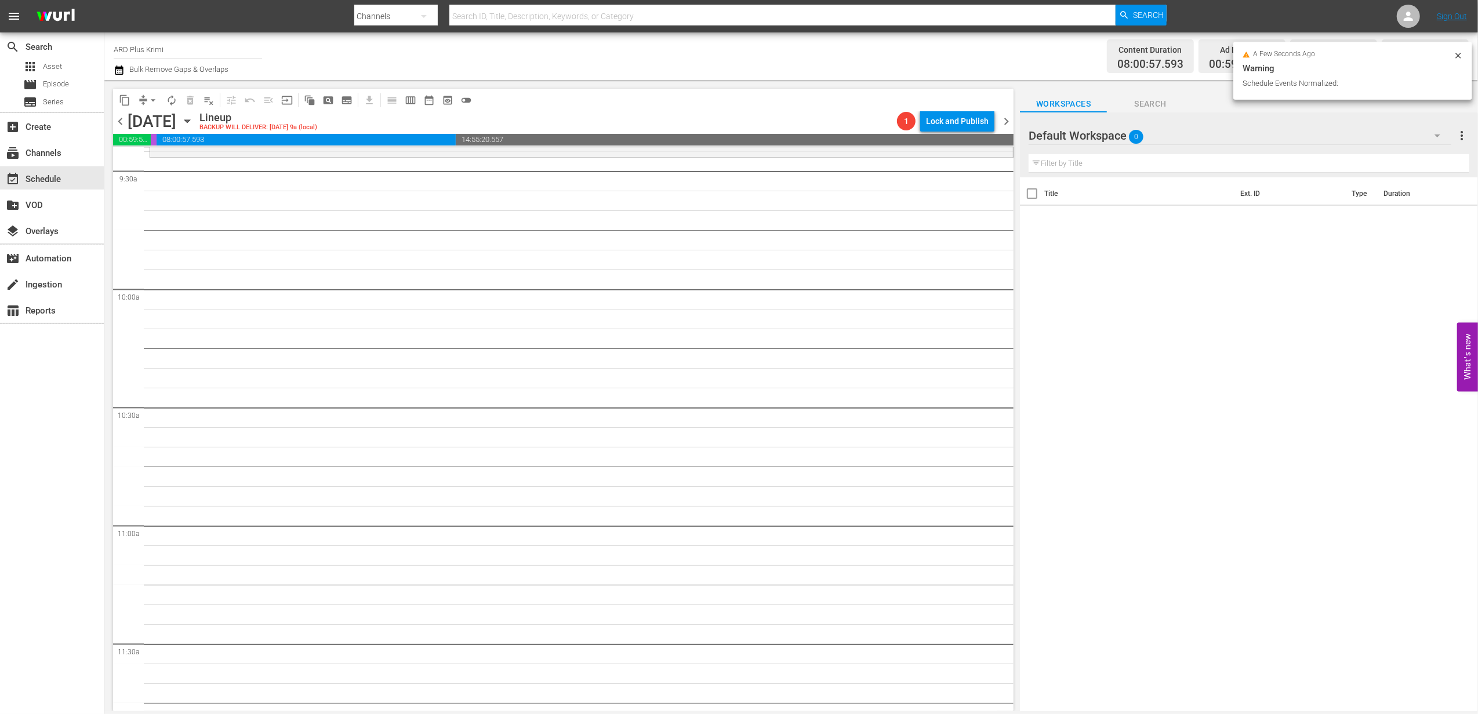
scroll to position [2070, 0]
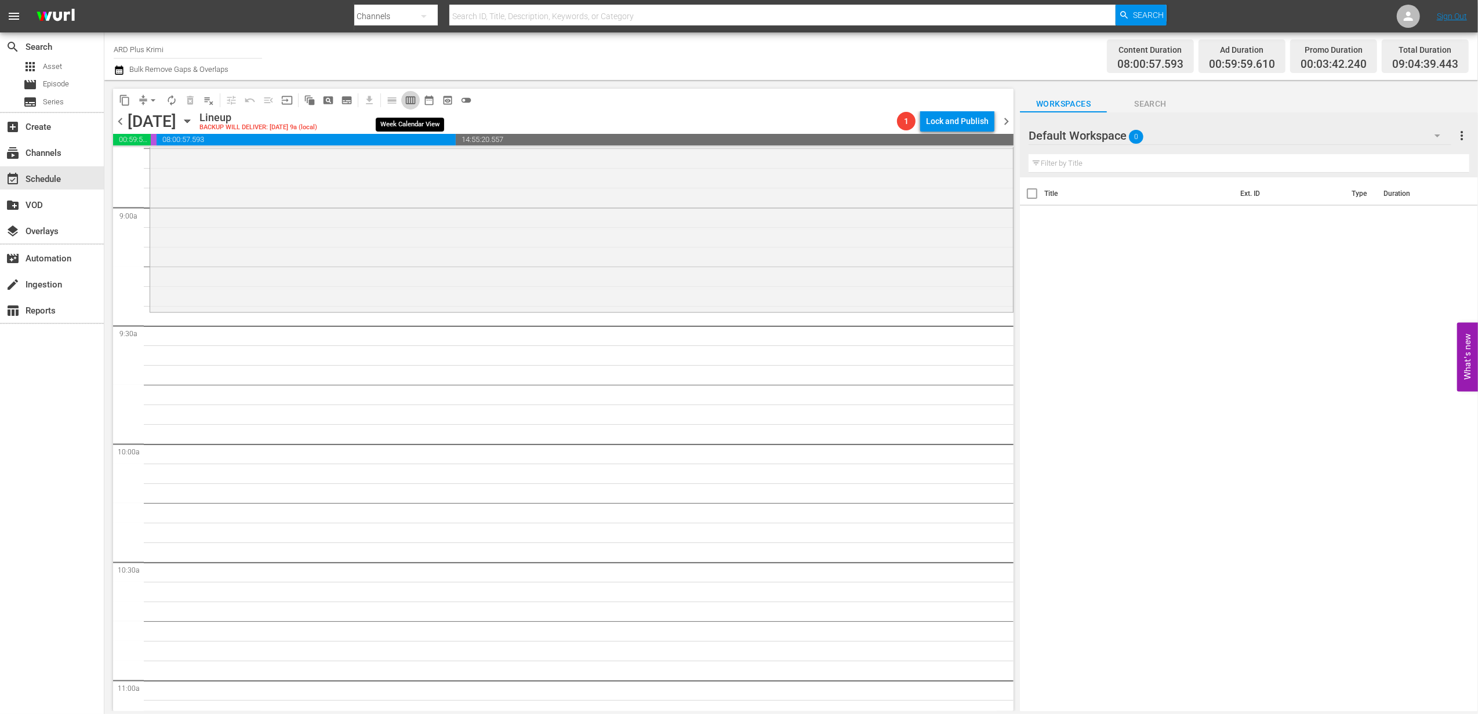
click at [411, 100] on span "calendar_view_week_outlined" at bounding box center [411, 101] width 12 height 12
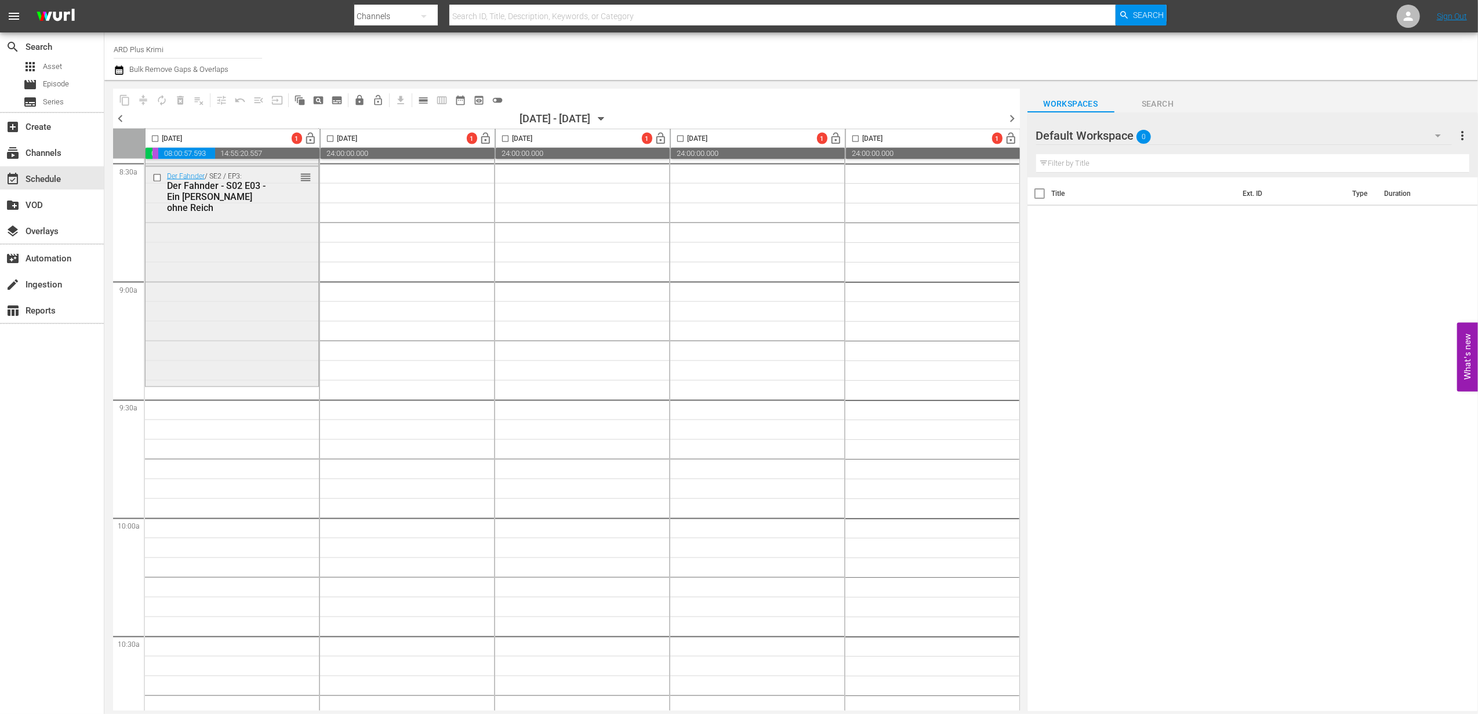
scroll to position [1856, 0]
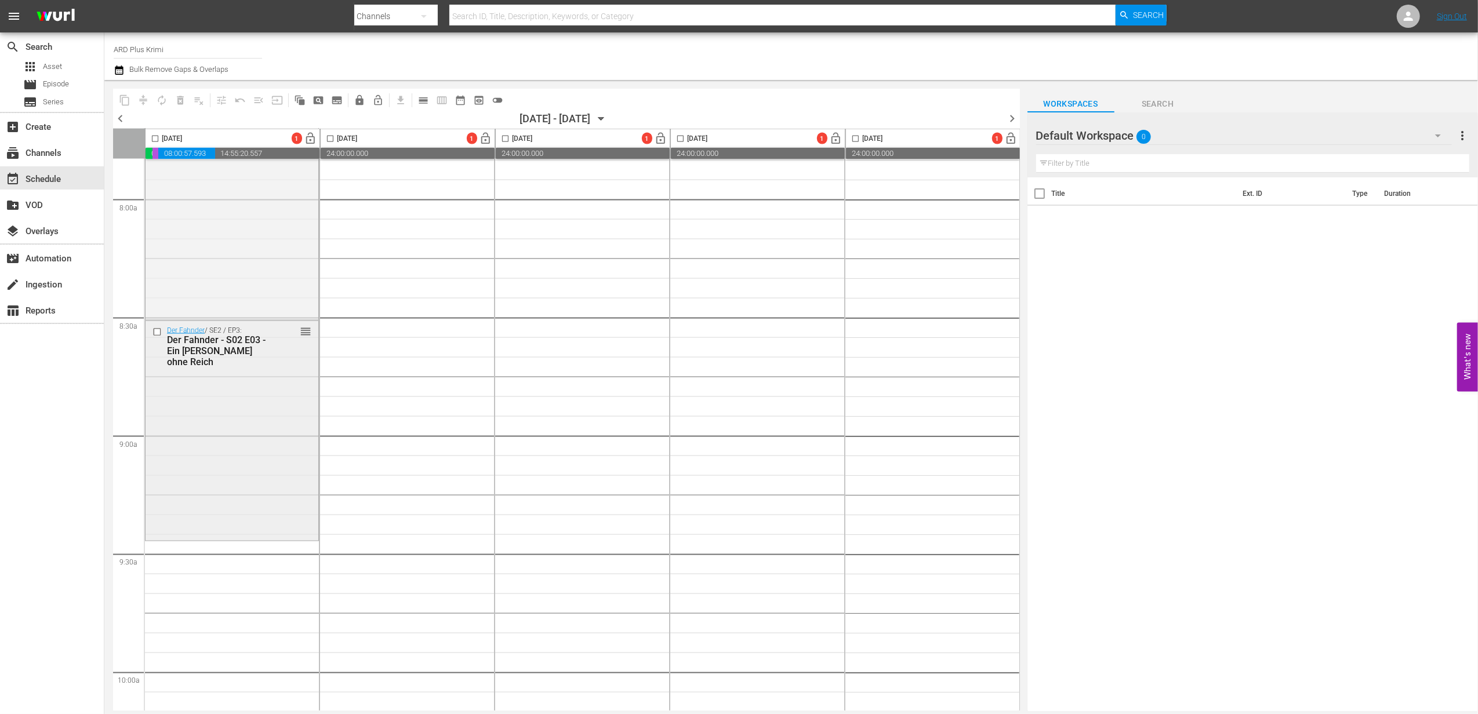
click at [155, 332] on input "checkbox" at bounding box center [159, 333] width 12 height 10
click at [179, 102] on span "delete_forever_outlined" at bounding box center [181, 101] width 12 height 12
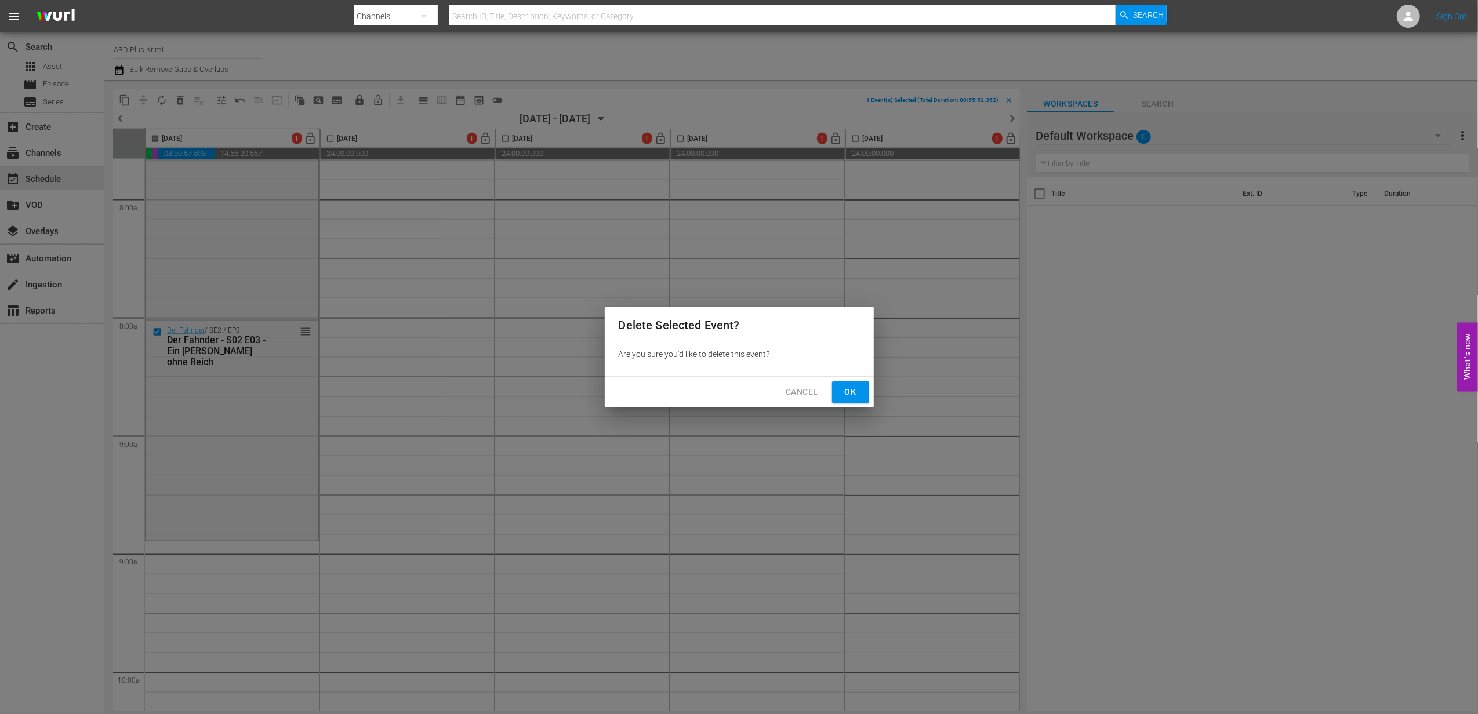
click at [850, 392] on span "Ok" at bounding box center [850, 392] width 19 height 14
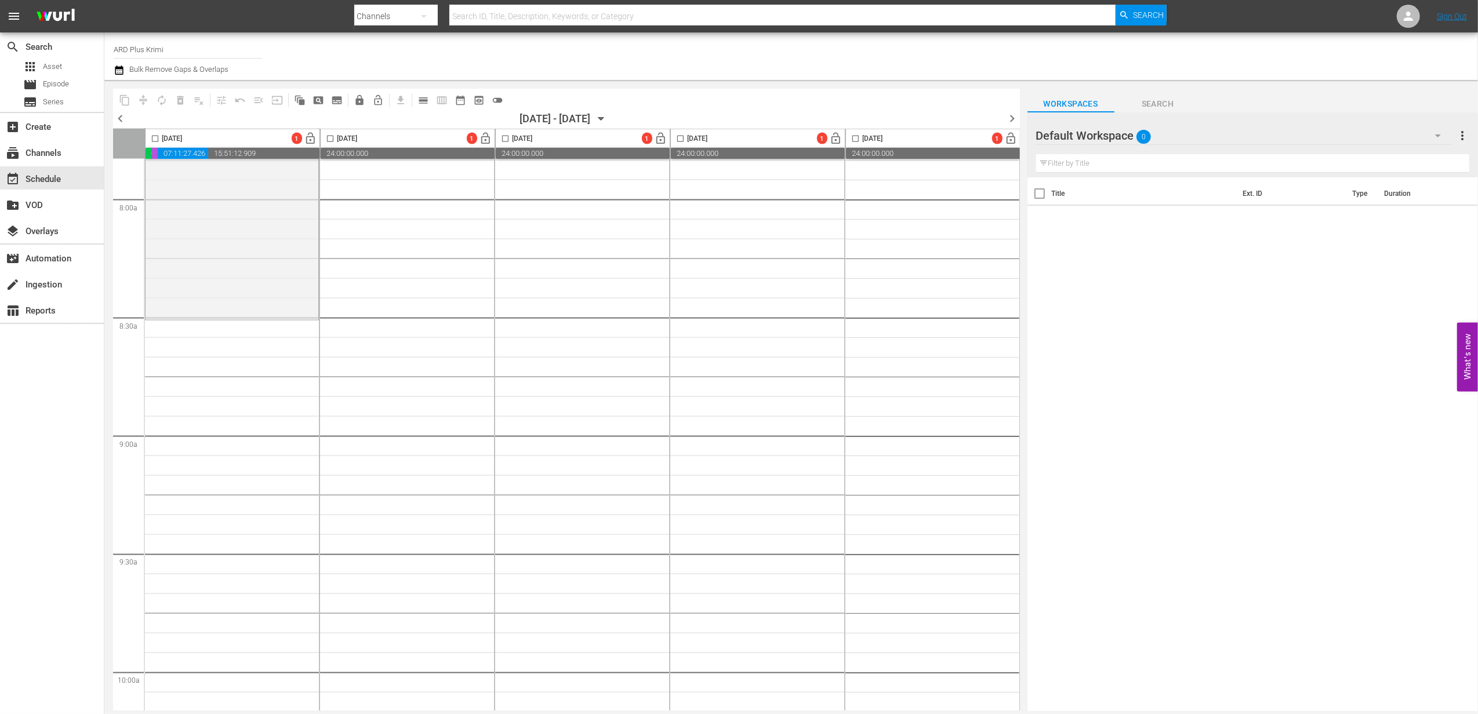
scroll to position [1624, 0]
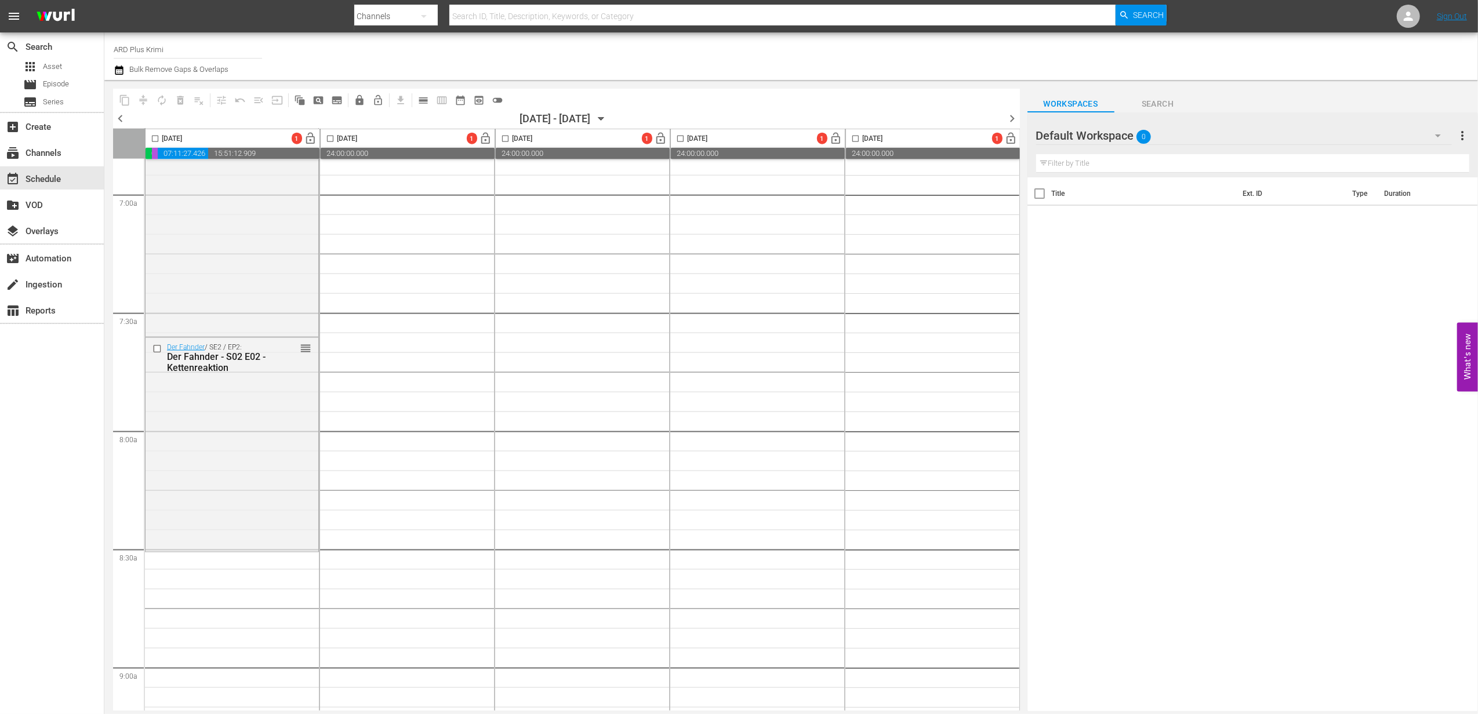
click at [543, 122] on div "[DATE] - [DATE]" at bounding box center [555, 119] width 71 height 12
click at [608, 114] on icon "button" at bounding box center [601, 119] width 13 height 13
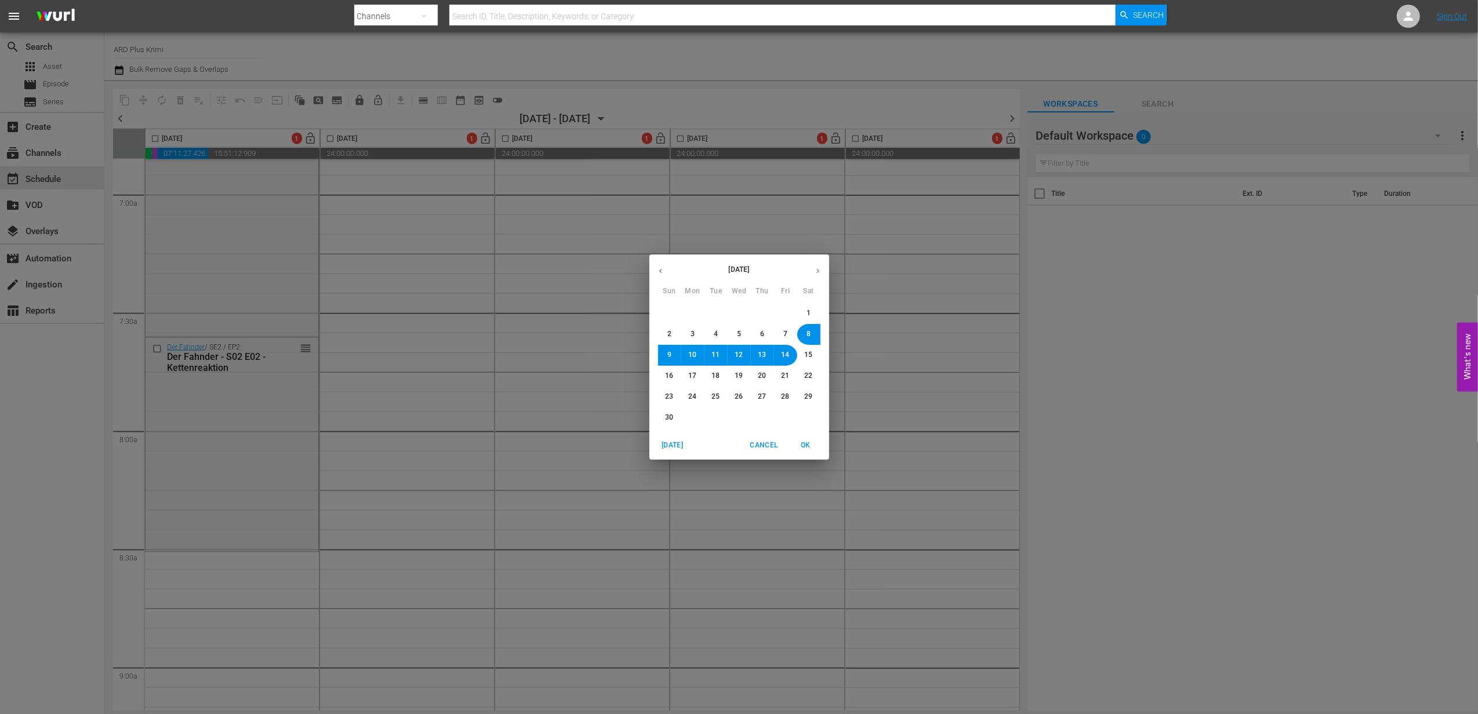
click at [788, 335] on span "7" at bounding box center [785, 334] width 7 height 10
click at [807, 451] on span "OK" at bounding box center [806, 446] width 28 height 12
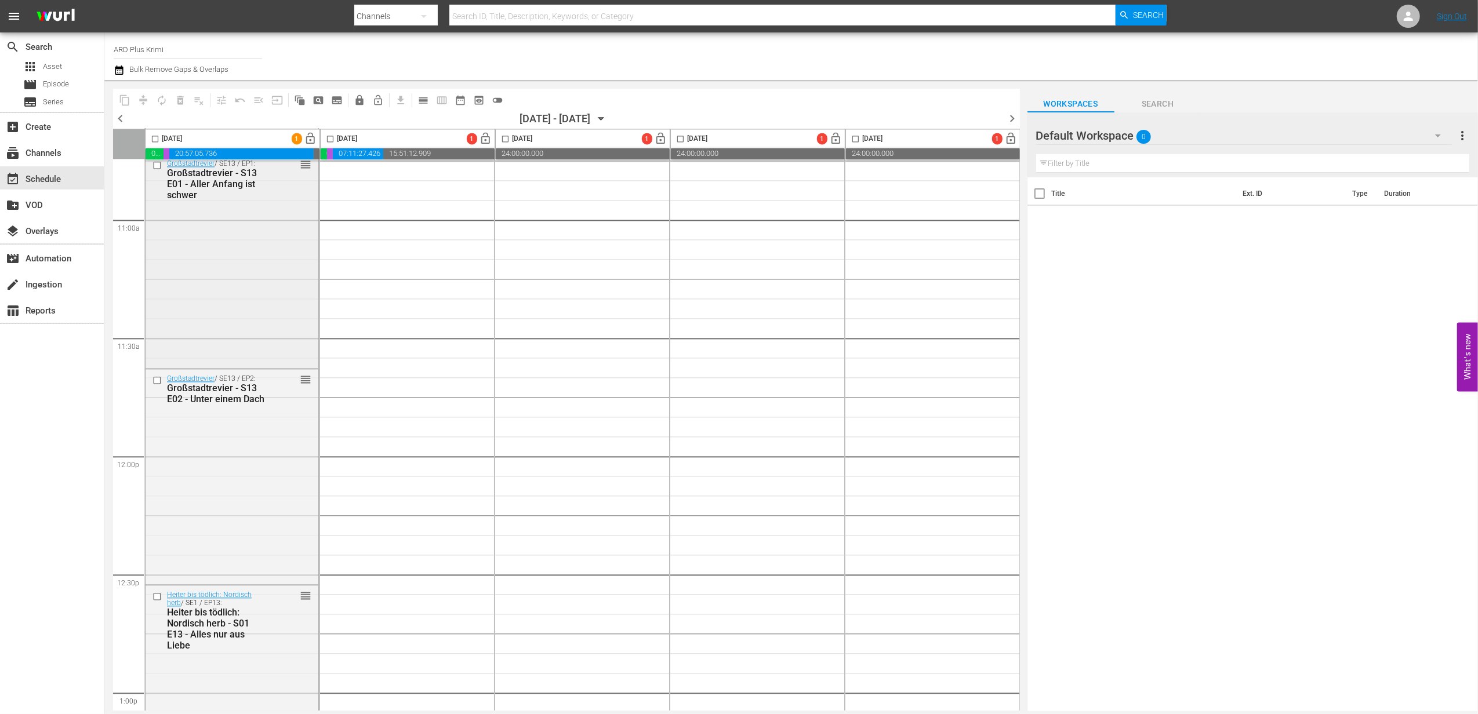
scroll to position [2552, 0]
click at [1446, 133] on button "button" at bounding box center [1438, 136] width 28 height 28
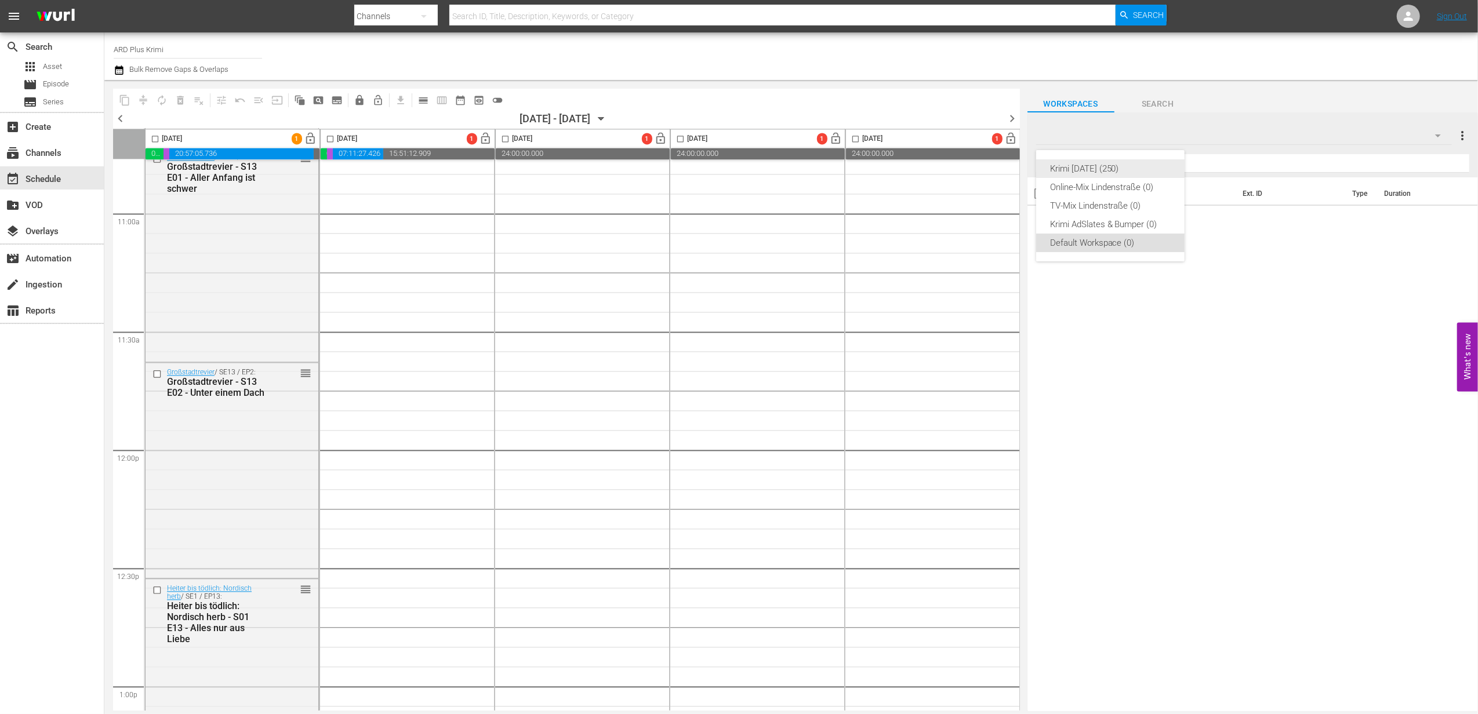
click at [1117, 174] on div "Krimi [DATE] (250)" at bounding box center [1110, 168] width 121 height 19
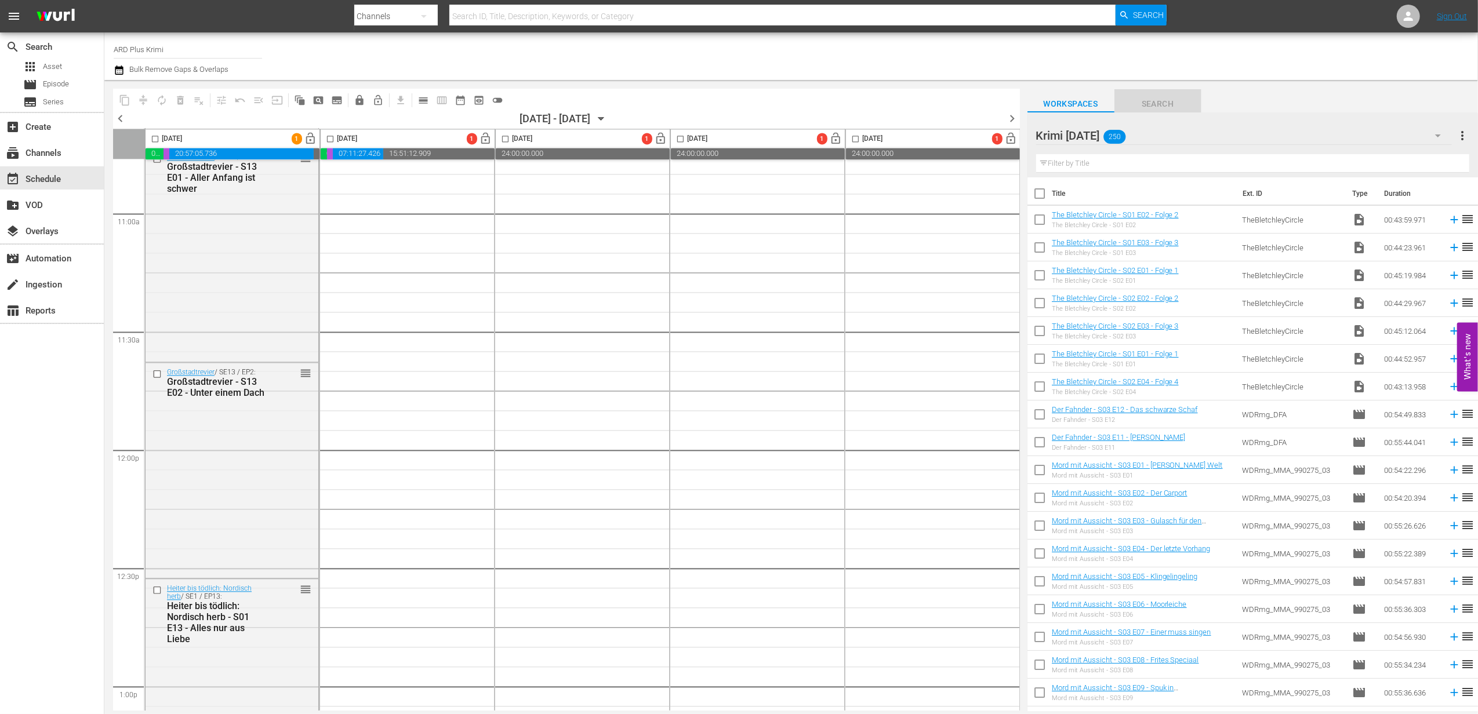
click at [1163, 102] on span "Search" at bounding box center [1158, 104] width 87 height 14
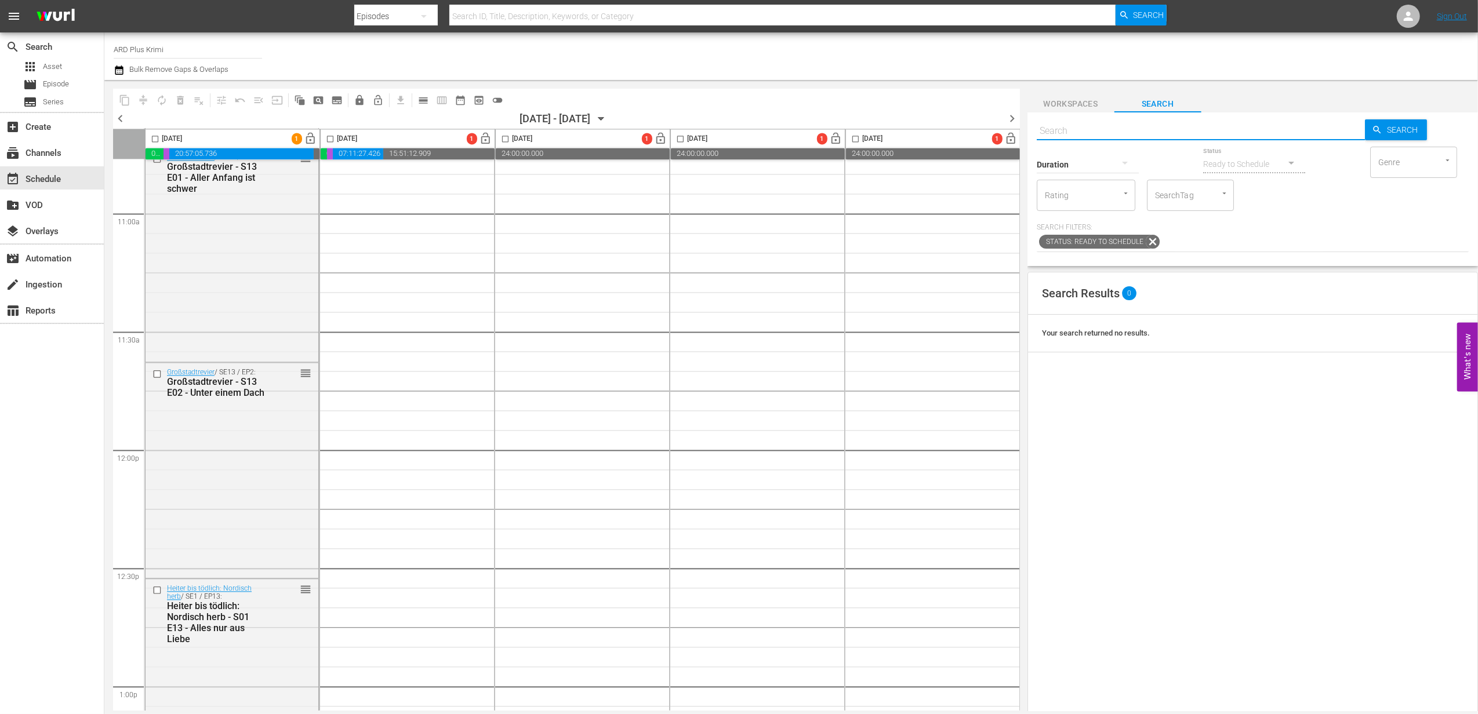
click at [1112, 133] on input "text" at bounding box center [1201, 131] width 329 height 28
type input "großstadt"
type input "großstadt s13"
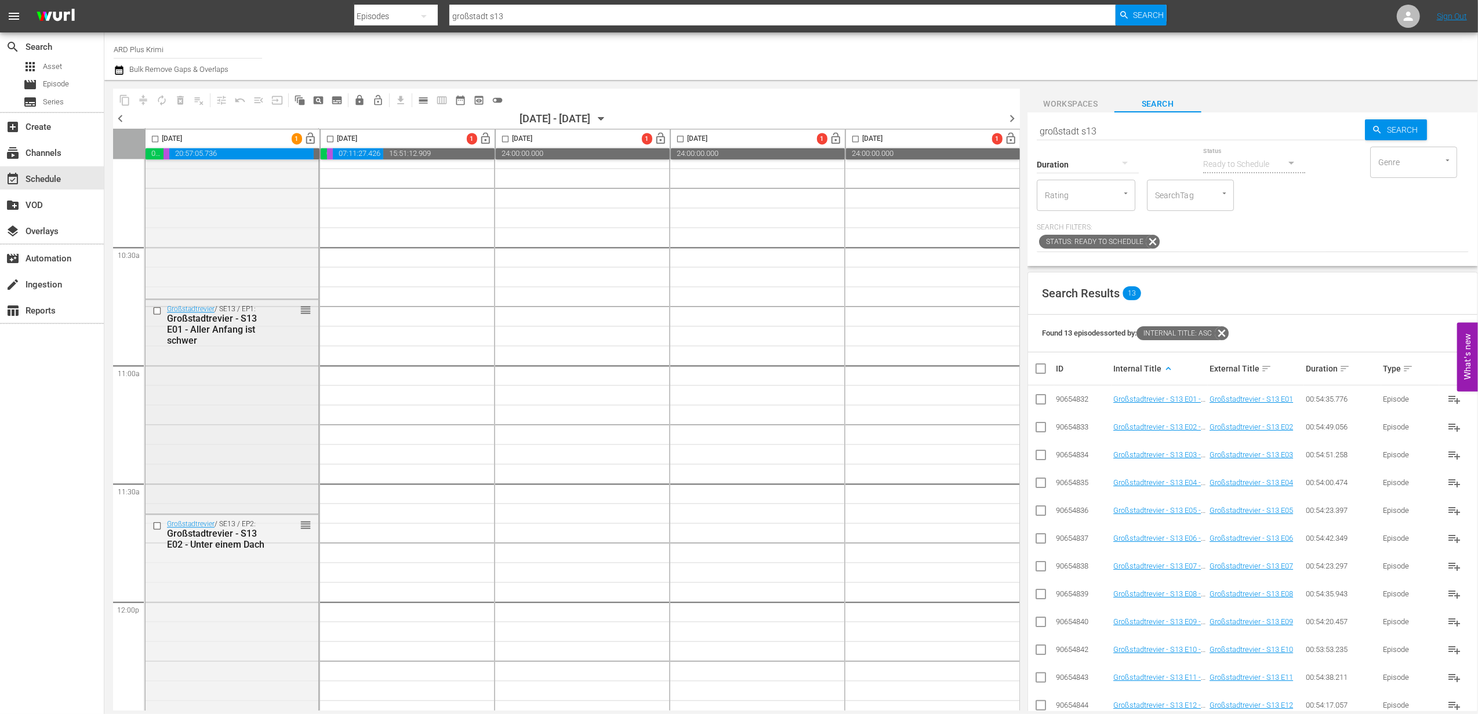
scroll to position [2397, 0]
click at [1044, 457] on input "checkbox" at bounding box center [1041, 458] width 14 height 14
checkbox input "true"
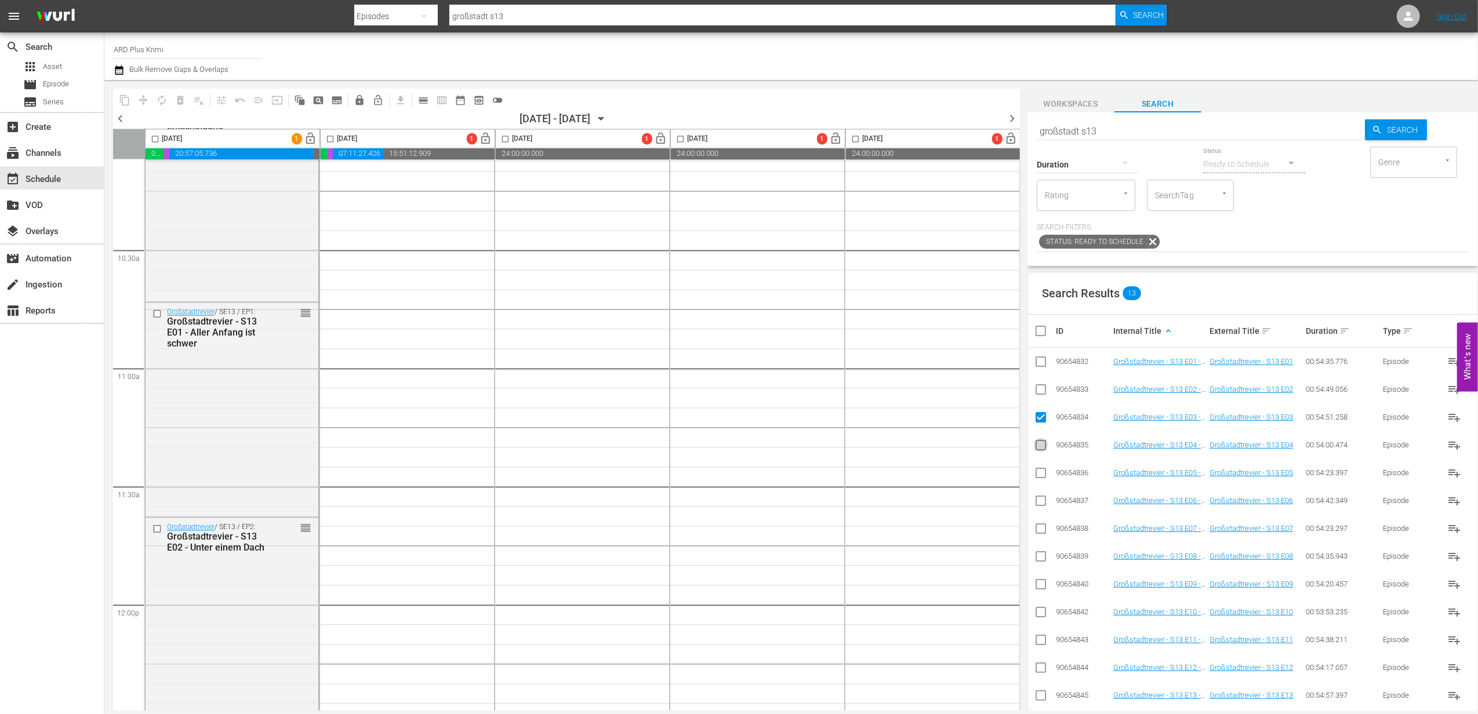
click at [1040, 449] on input "checkbox" at bounding box center [1041, 448] width 14 height 14
checkbox input "true"
click at [1043, 474] on input "checkbox" at bounding box center [1041, 476] width 14 height 14
checkbox input "true"
click at [1039, 505] on input "checkbox" at bounding box center [1041, 503] width 14 height 14
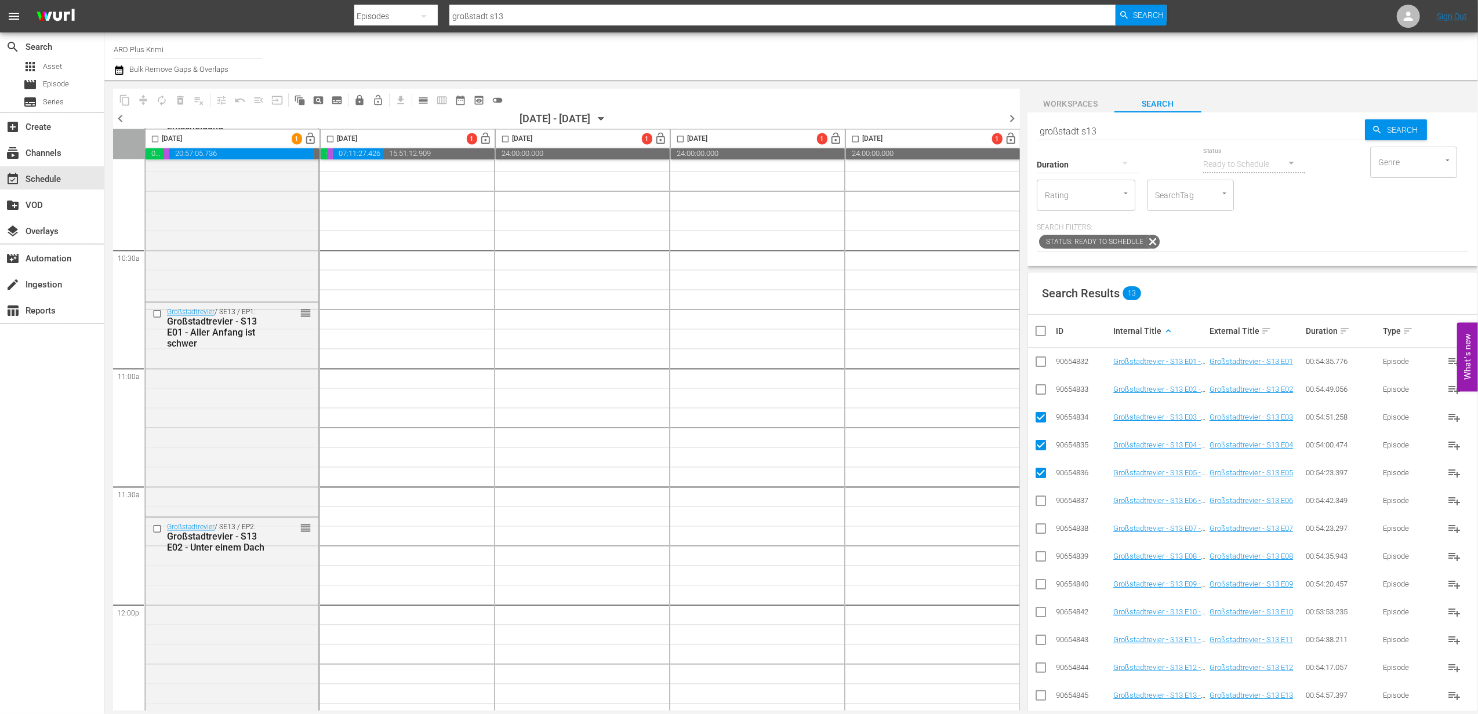
checkbox input "true"
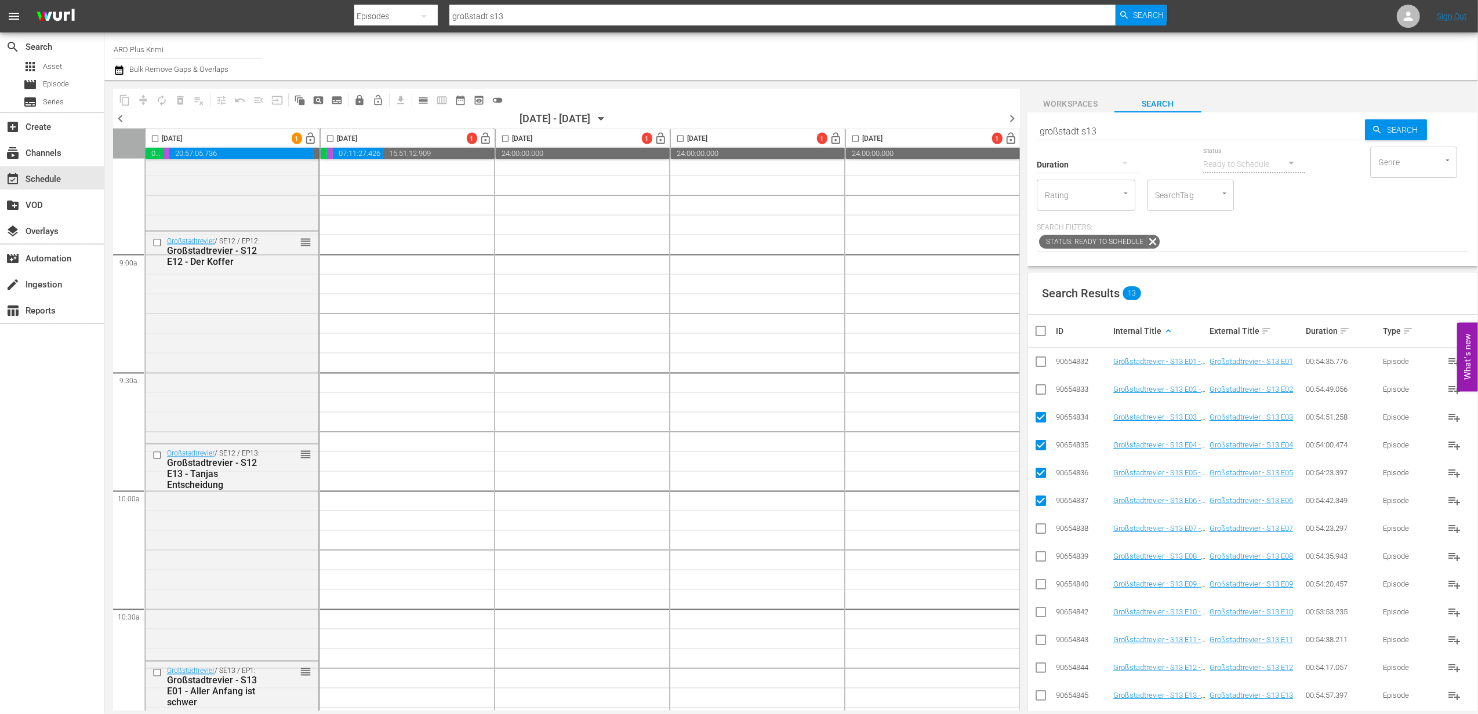
scroll to position [2010, 0]
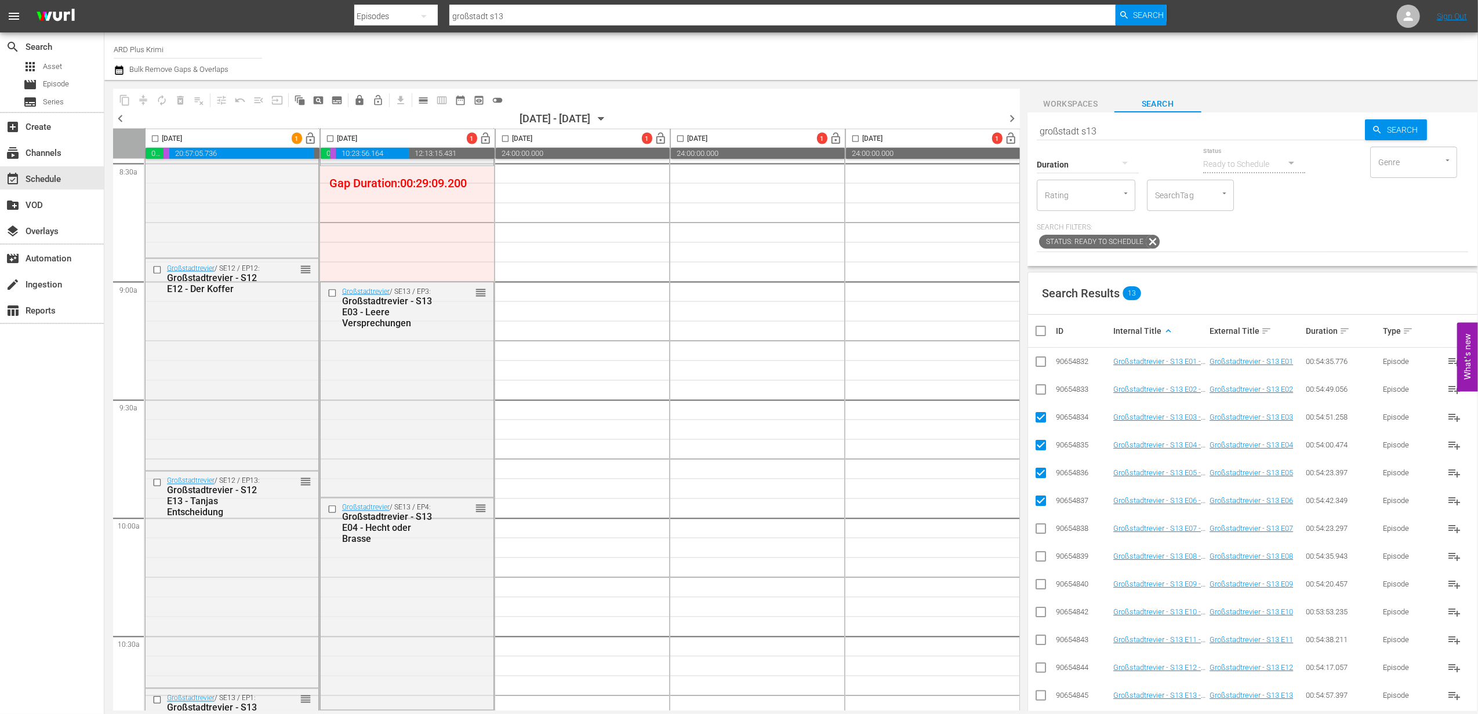
click at [1042, 423] on input "checkbox" at bounding box center [1041, 420] width 14 height 14
checkbox input "false"
click at [1042, 444] on input "checkbox" at bounding box center [1041, 448] width 14 height 14
checkbox input "false"
click at [1040, 474] on input "checkbox" at bounding box center [1041, 476] width 14 height 14
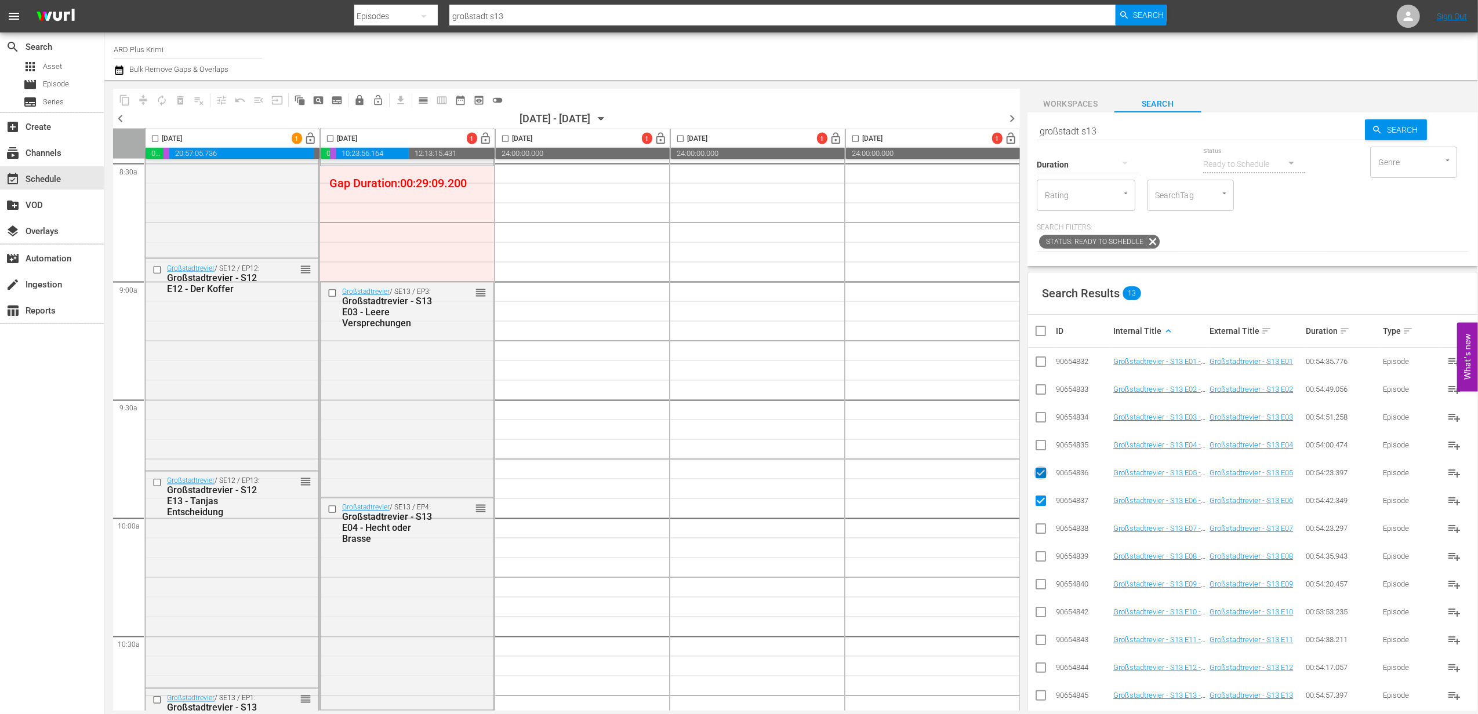
checkbox input "false"
click at [1043, 506] on input "checkbox" at bounding box center [1041, 503] width 14 height 14
checkbox input "false"
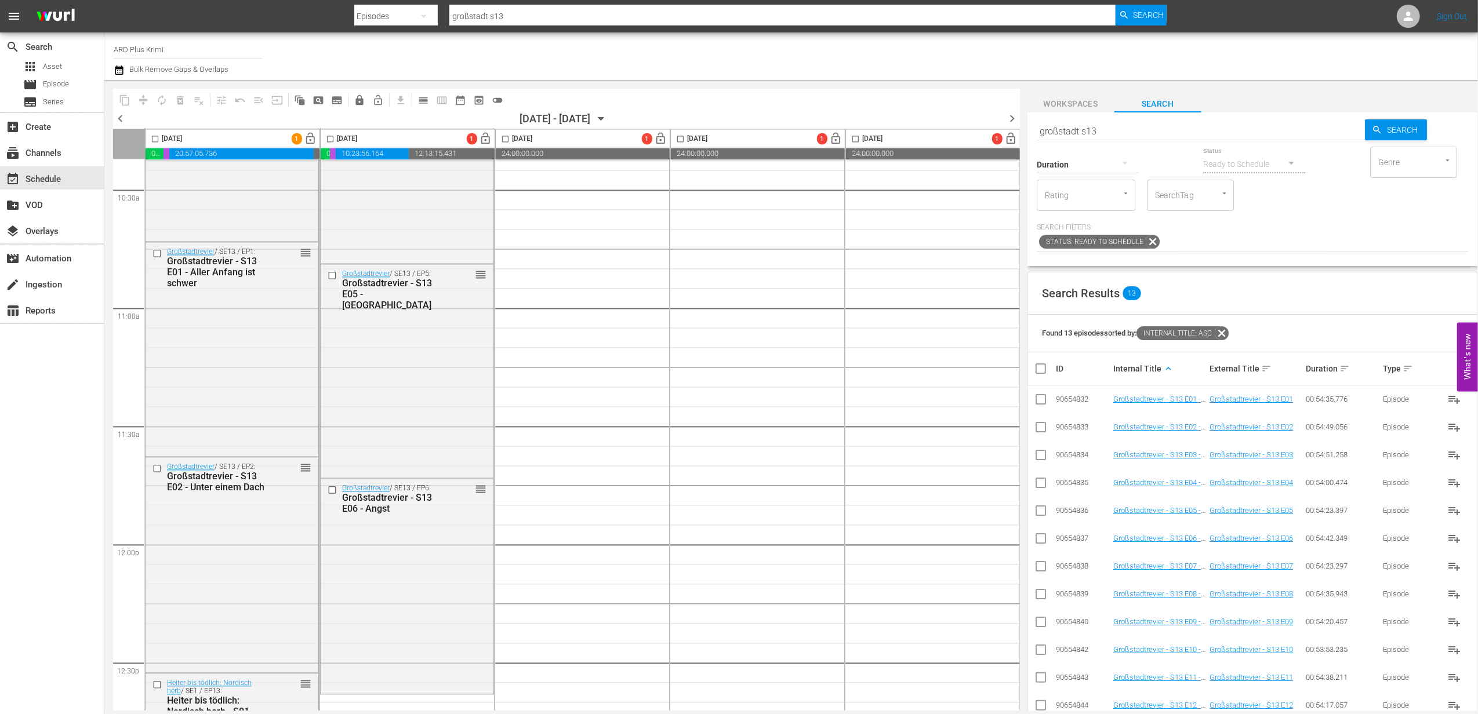
scroll to position [2474, 0]
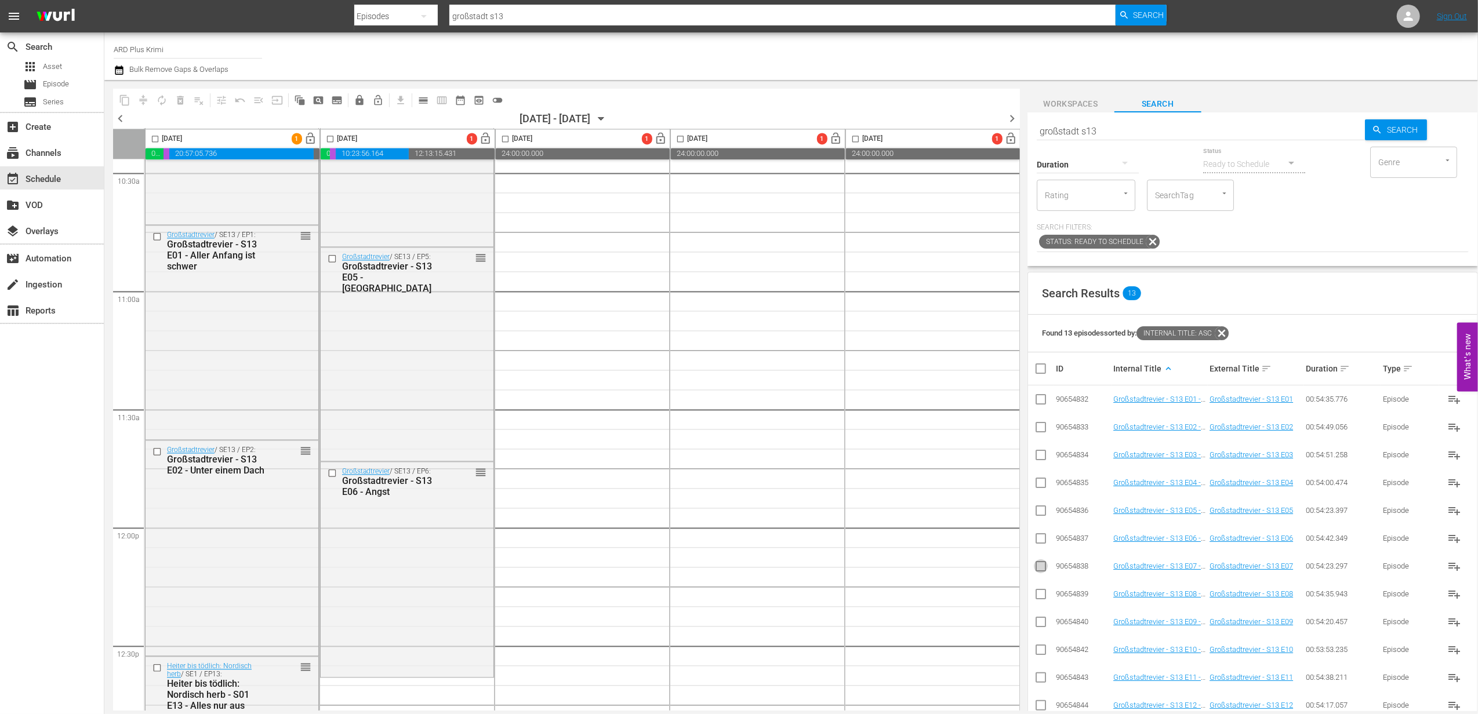
click at [1040, 571] on input "checkbox" at bounding box center [1041, 569] width 14 height 14
checkbox input "true"
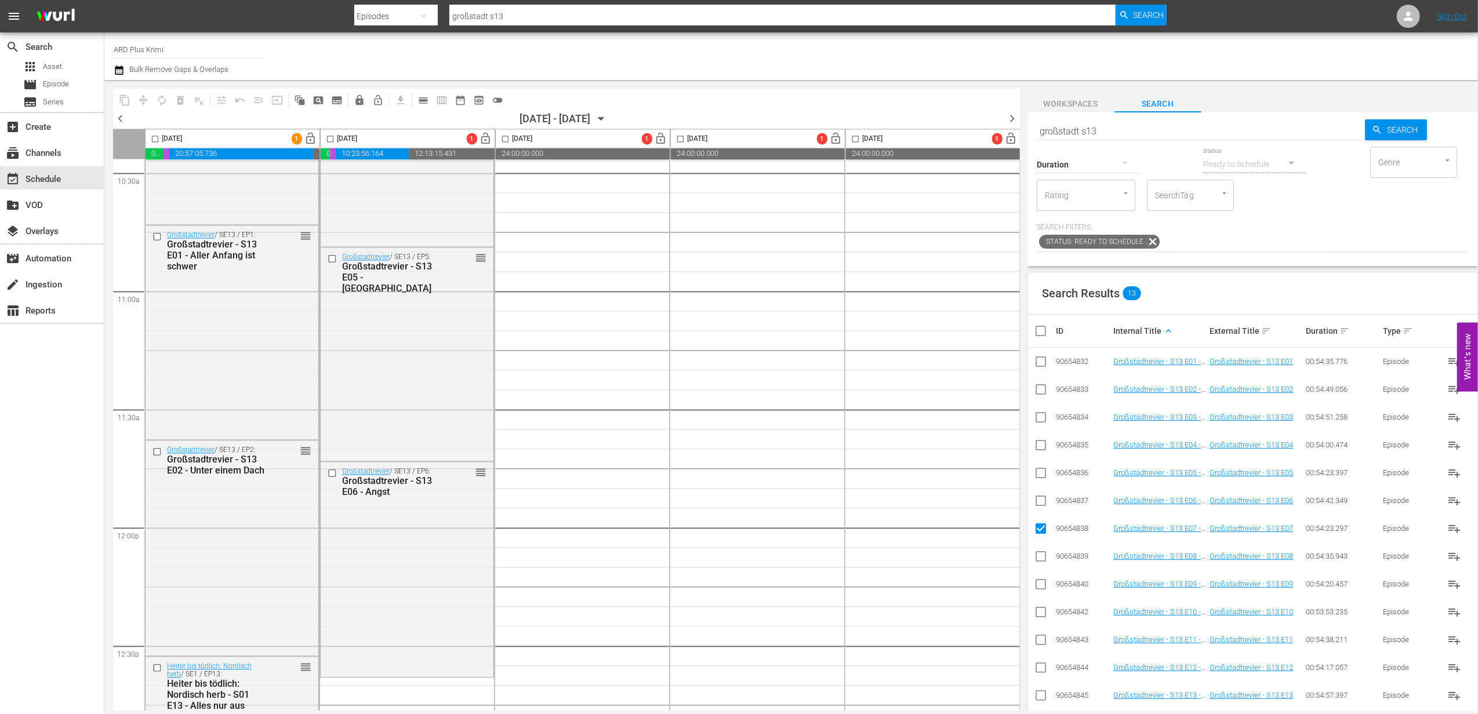
click at [1039, 562] on input "checkbox" at bounding box center [1041, 559] width 14 height 14
checkbox input "true"
click at [1042, 583] on input "checkbox" at bounding box center [1041, 587] width 14 height 14
checkbox input "true"
drag, startPoint x: 1043, startPoint y: 611, endPoint x: 754, endPoint y: 592, distance: 288.9
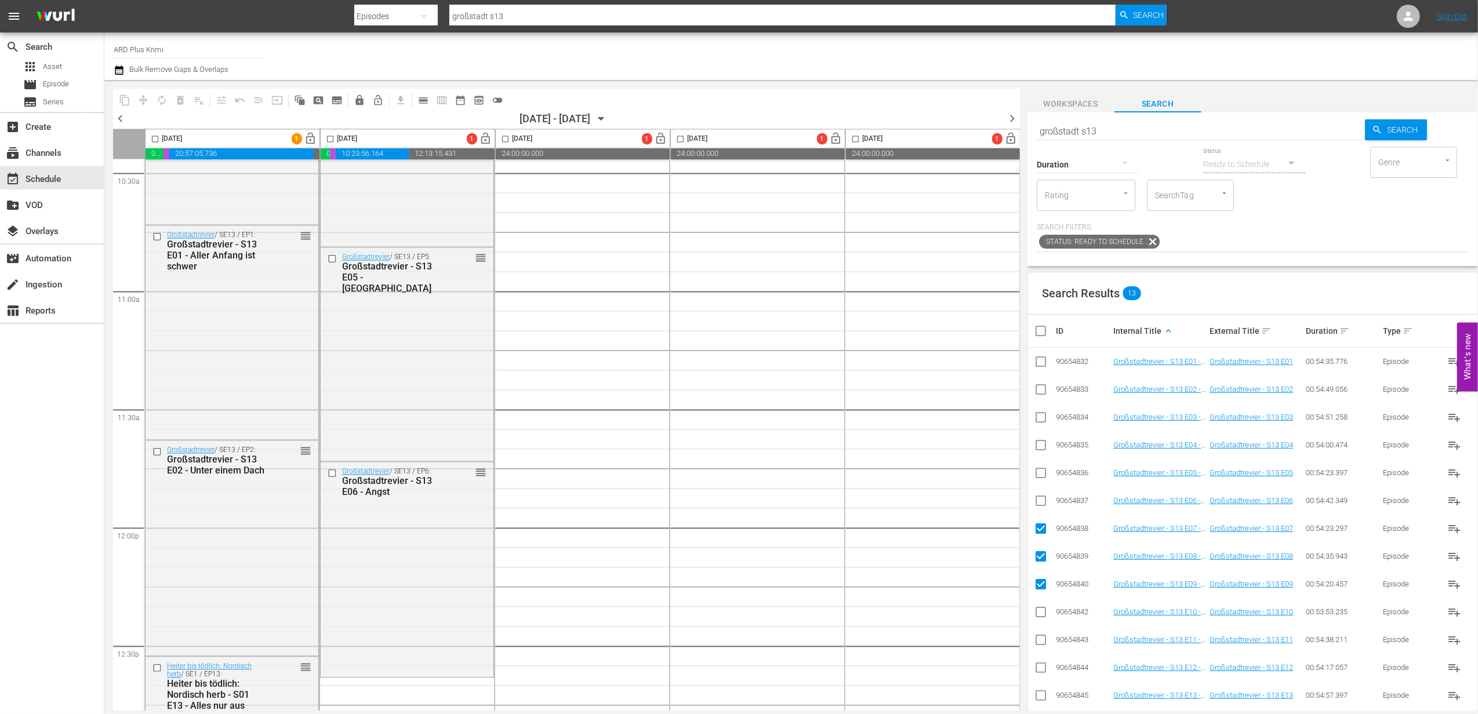
click at [1042, 611] on input "checkbox" at bounding box center [1041, 615] width 14 height 14
checkbox input "true"
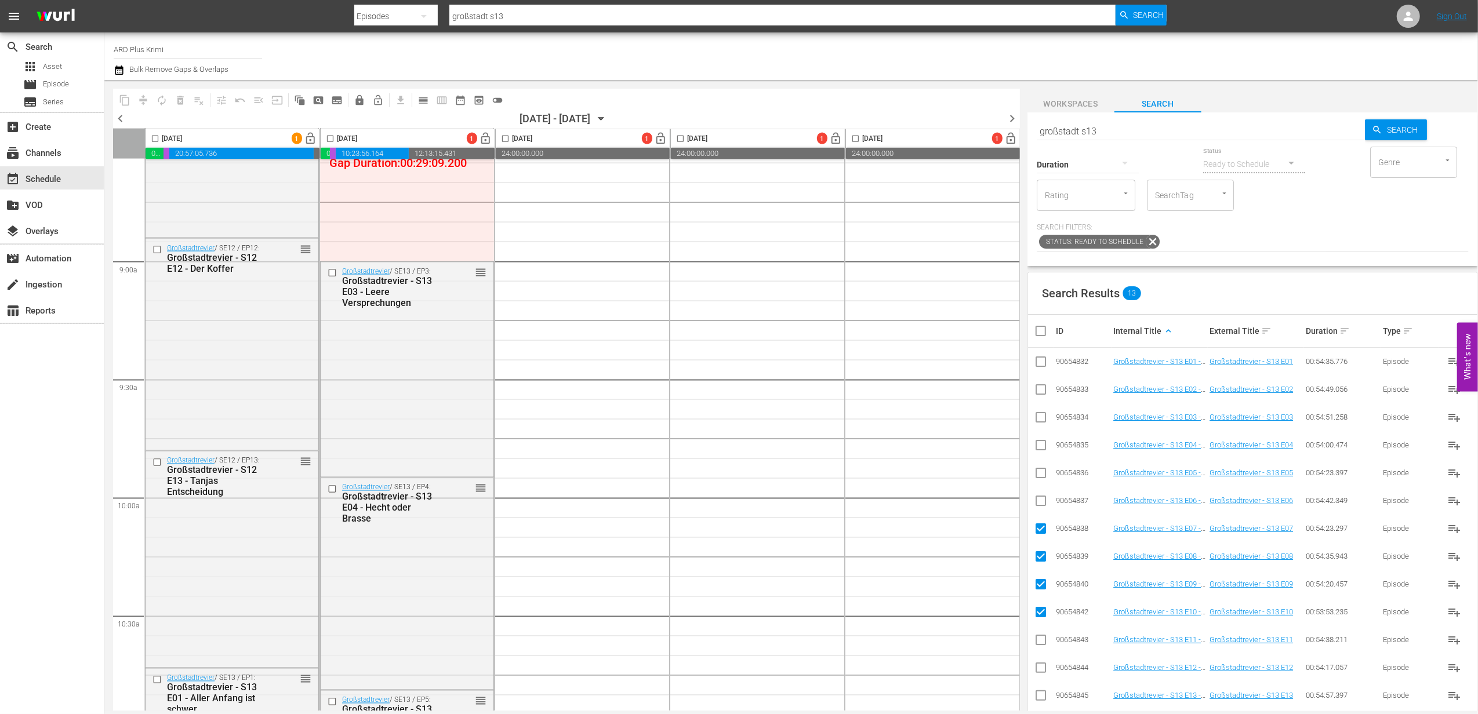
scroll to position [1933, 0]
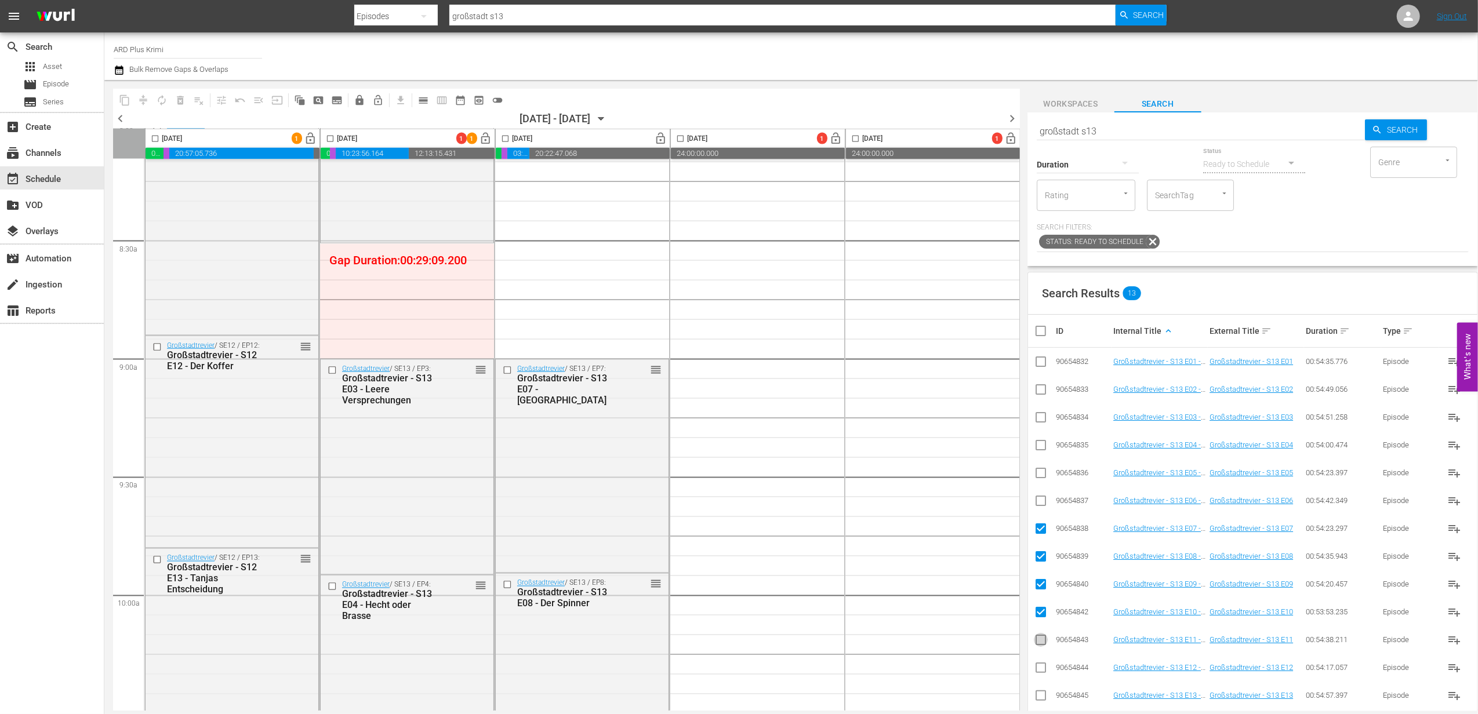
click at [1044, 641] on input "checkbox" at bounding box center [1041, 643] width 14 height 14
checkbox input "true"
click at [1042, 532] on input "checkbox" at bounding box center [1041, 531] width 14 height 14
checkbox input "false"
click at [1040, 554] on input "checkbox" at bounding box center [1041, 559] width 14 height 14
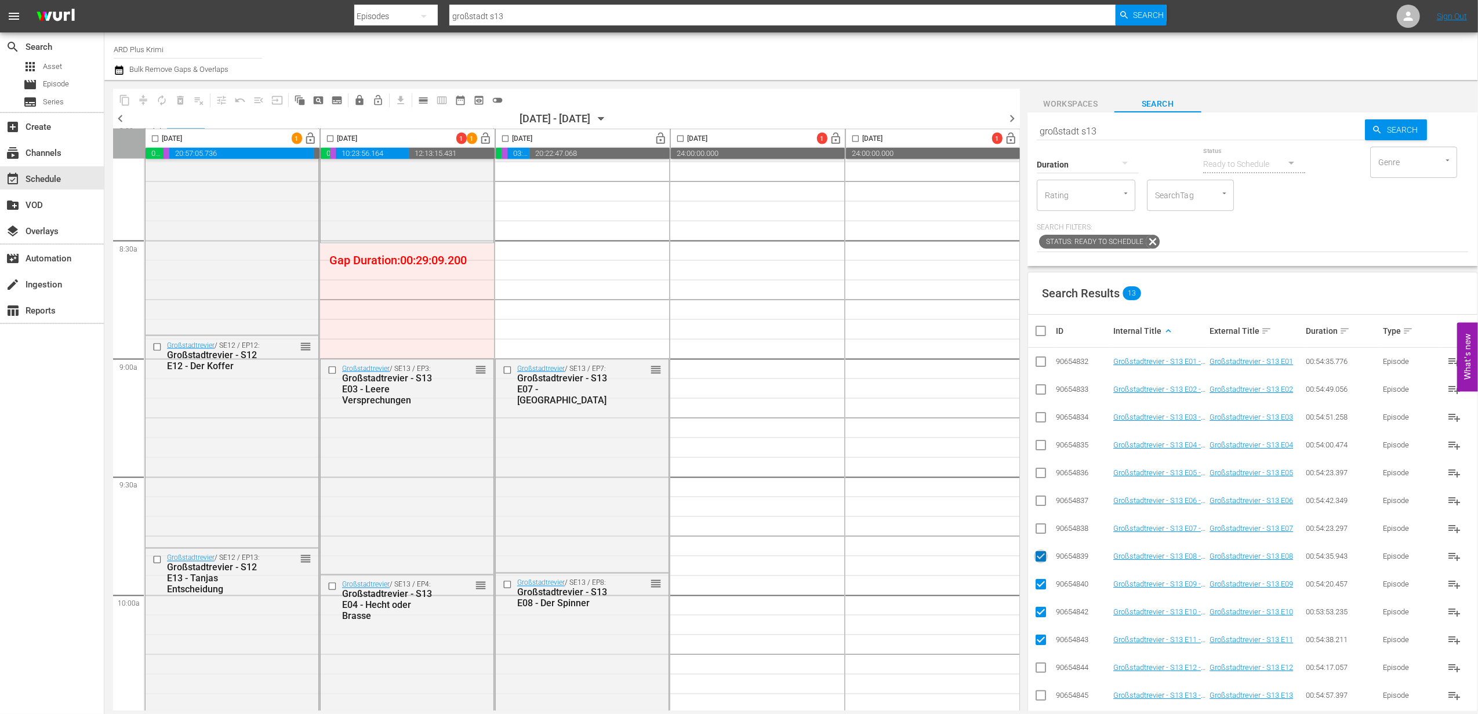
checkbox input "false"
click at [1042, 581] on input "checkbox" at bounding box center [1041, 587] width 14 height 14
checkbox input "false"
click at [1039, 615] on input "checkbox" at bounding box center [1041, 615] width 14 height 14
checkbox input "false"
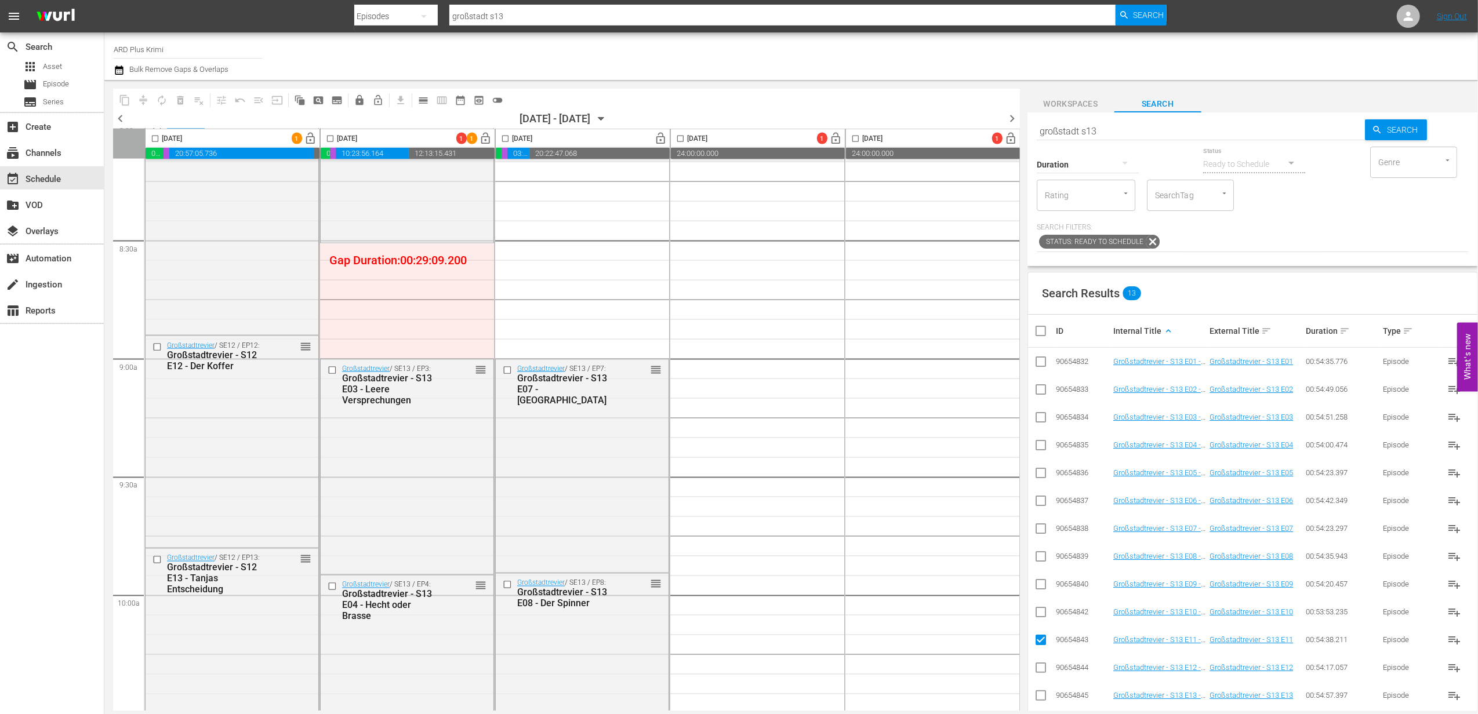
scroll to position [77, 0]
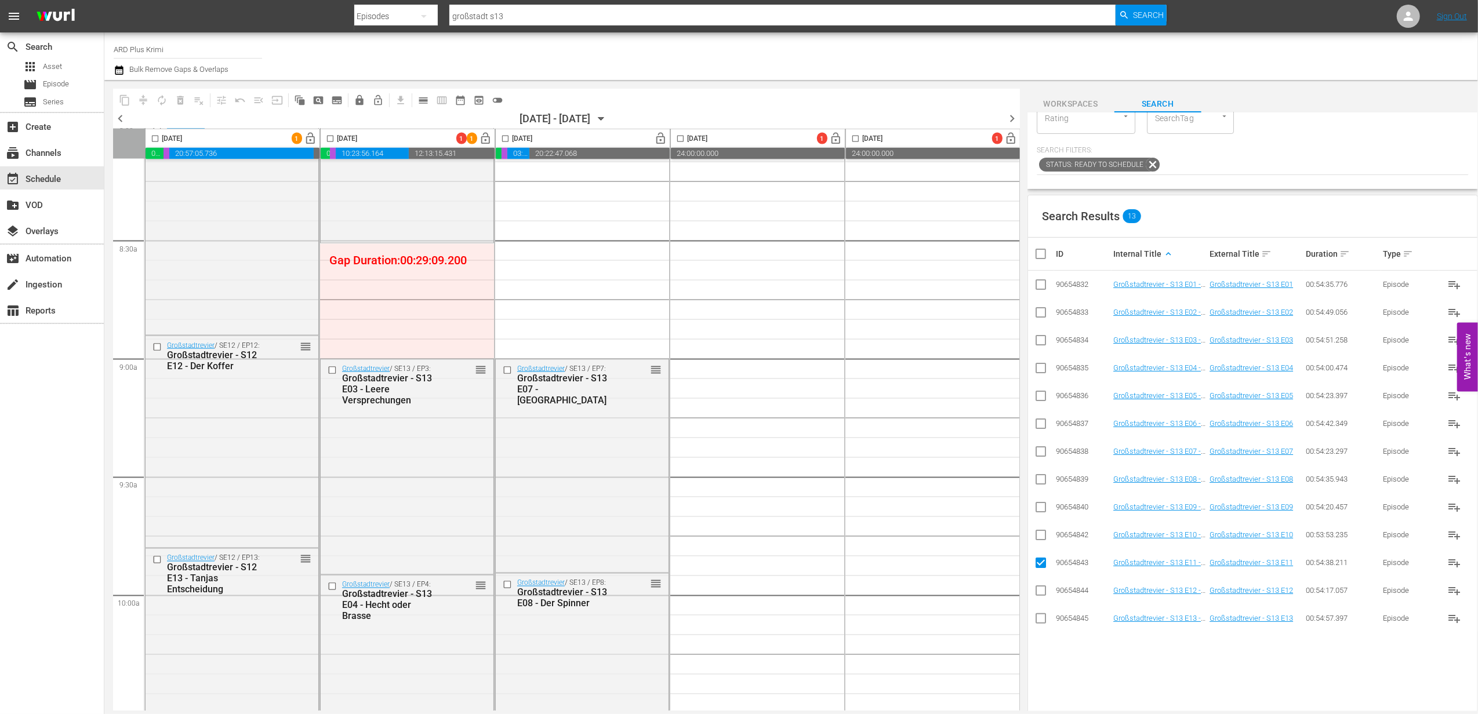
click at [1042, 592] on input "checkbox" at bounding box center [1041, 593] width 14 height 14
checkbox input "true"
click at [1042, 619] on input "checkbox" at bounding box center [1041, 621] width 14 height 14
checkbox input "true"
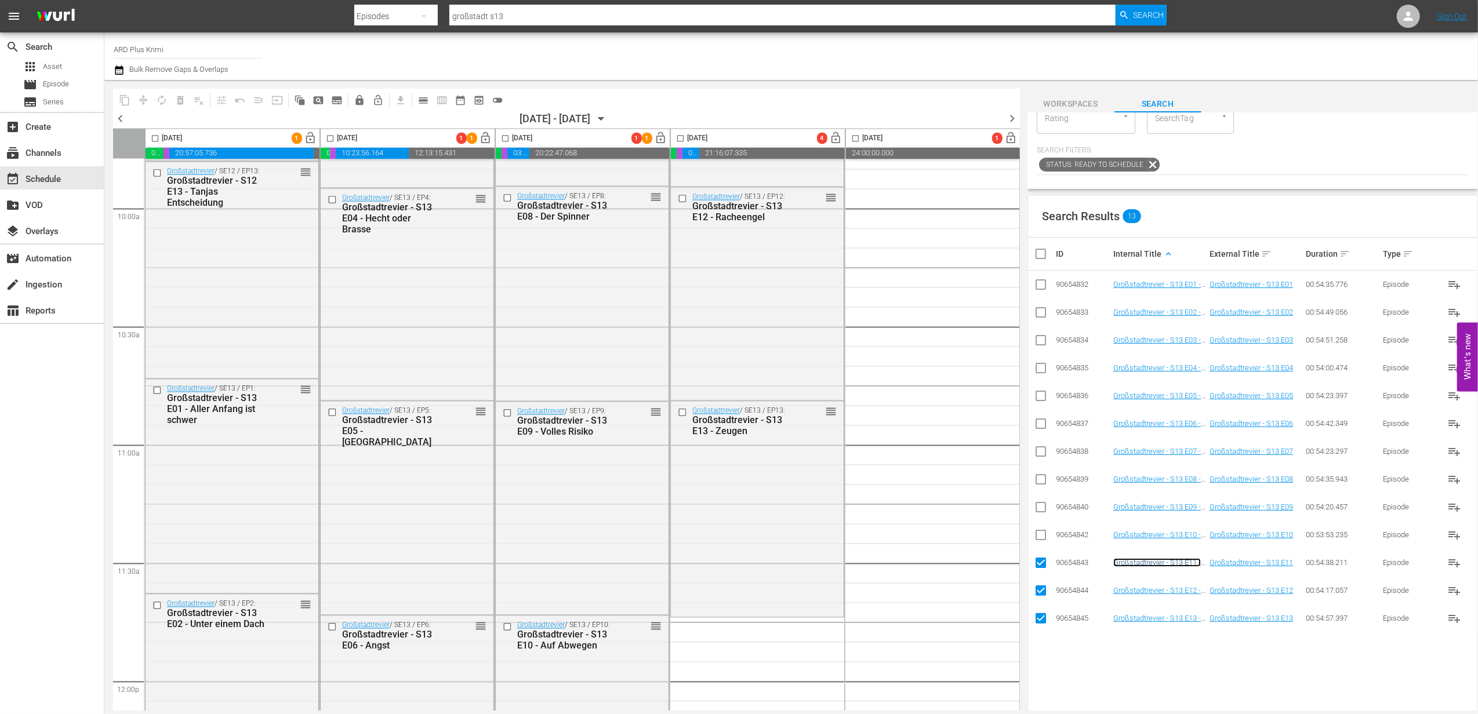
scroll to position [2397, 0]
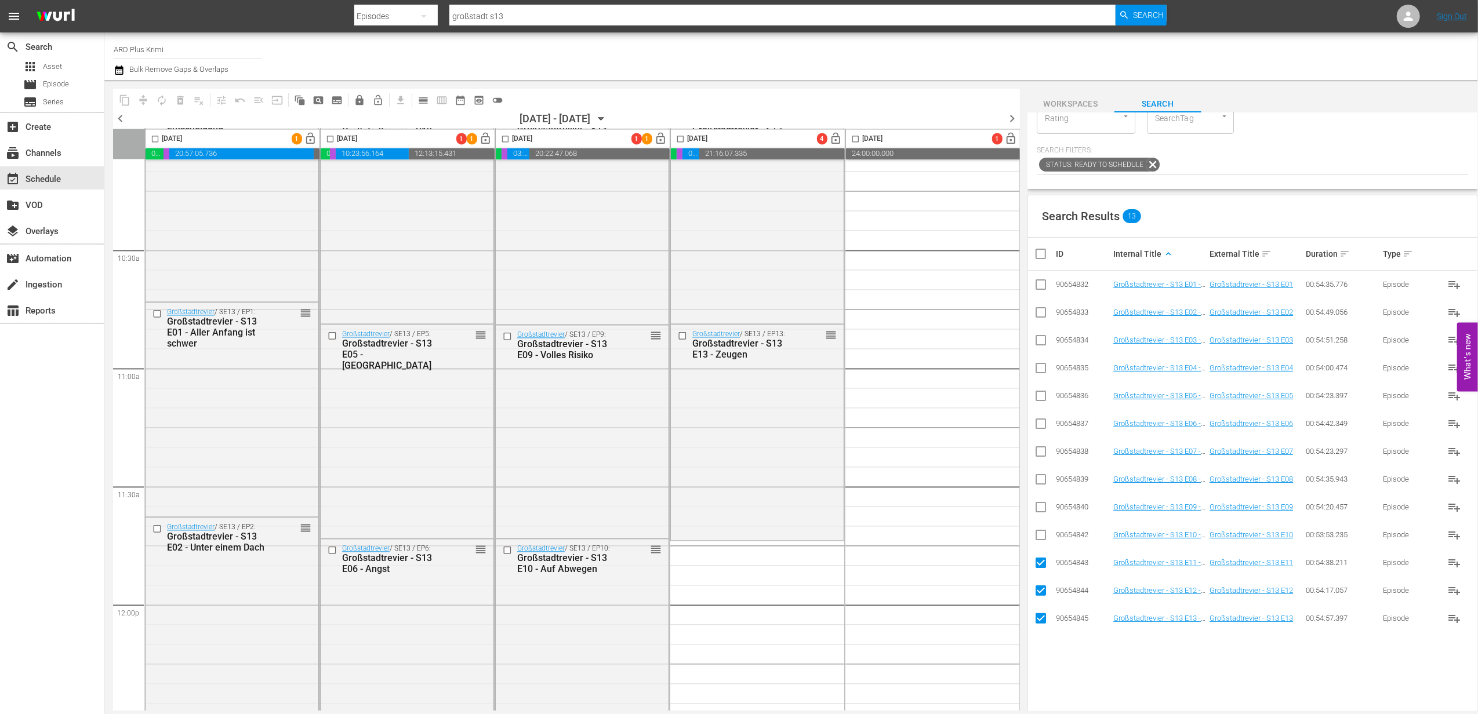
click at [1045, 564] on input "checkbox" at bounding box center [1041, 565] width 14 height 14
checkbox input "false"
click at [1042, 589] on input "checkbox" at bounding box center [1041, 593] width 14 height 14
checkbox input "false"
click at [1039, 615] on input "checkbox" at bounding box center [1041, 621] width 14 height 14
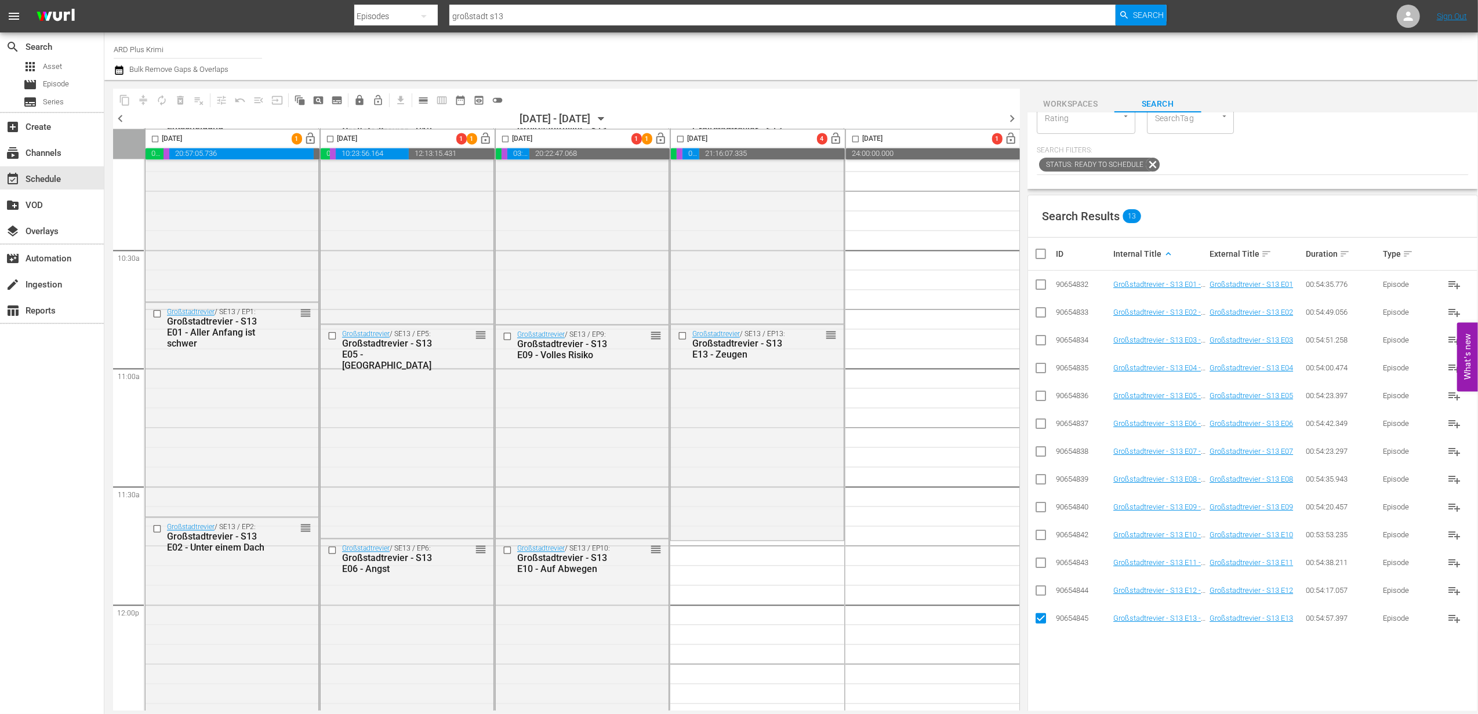
checkbox input "false"
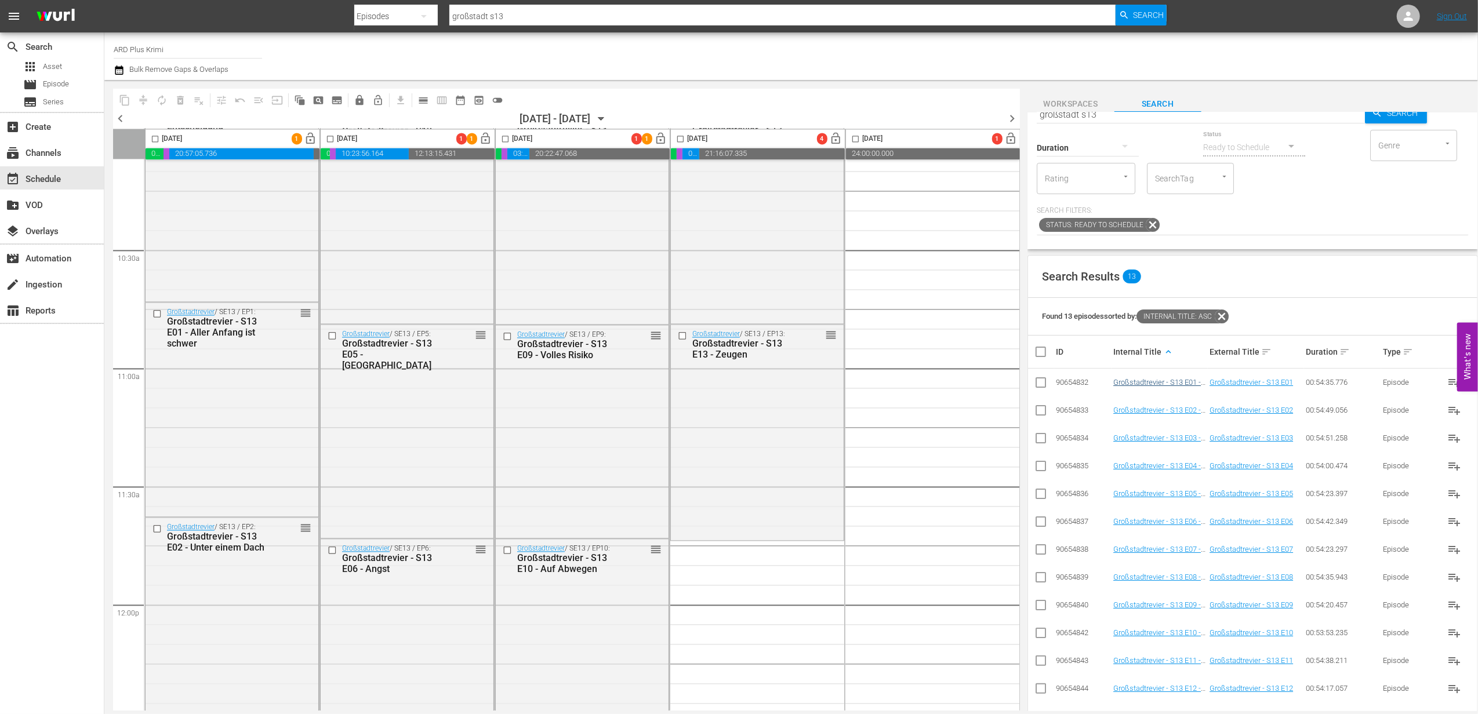
scroll to position [0, 0]
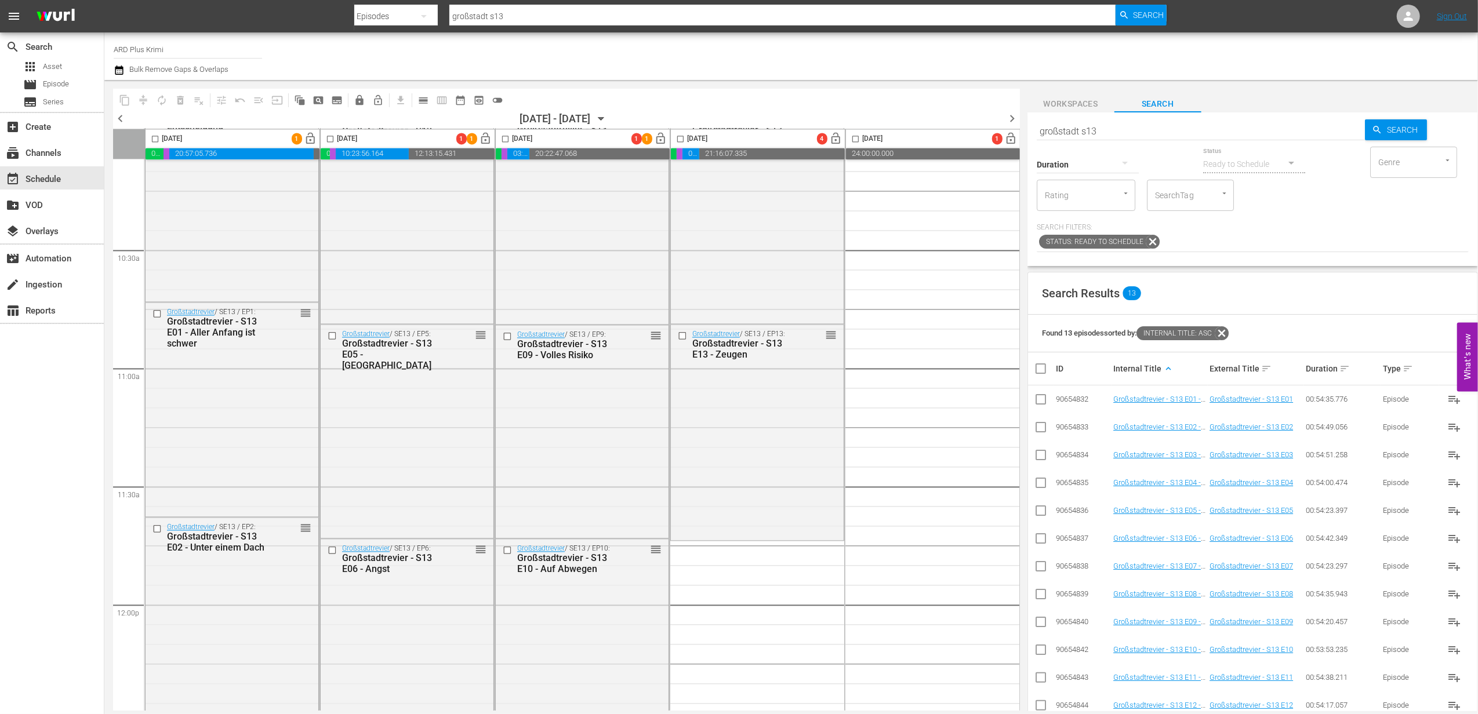
click at [1105, 128] on input "großstadt s13" at bounding box center [1201, 131] width 329 height 28
type input "großstadt s14"
click at [1038, 404] on input "checkbox" at bounding box center [1041, 402] width 14 height 14
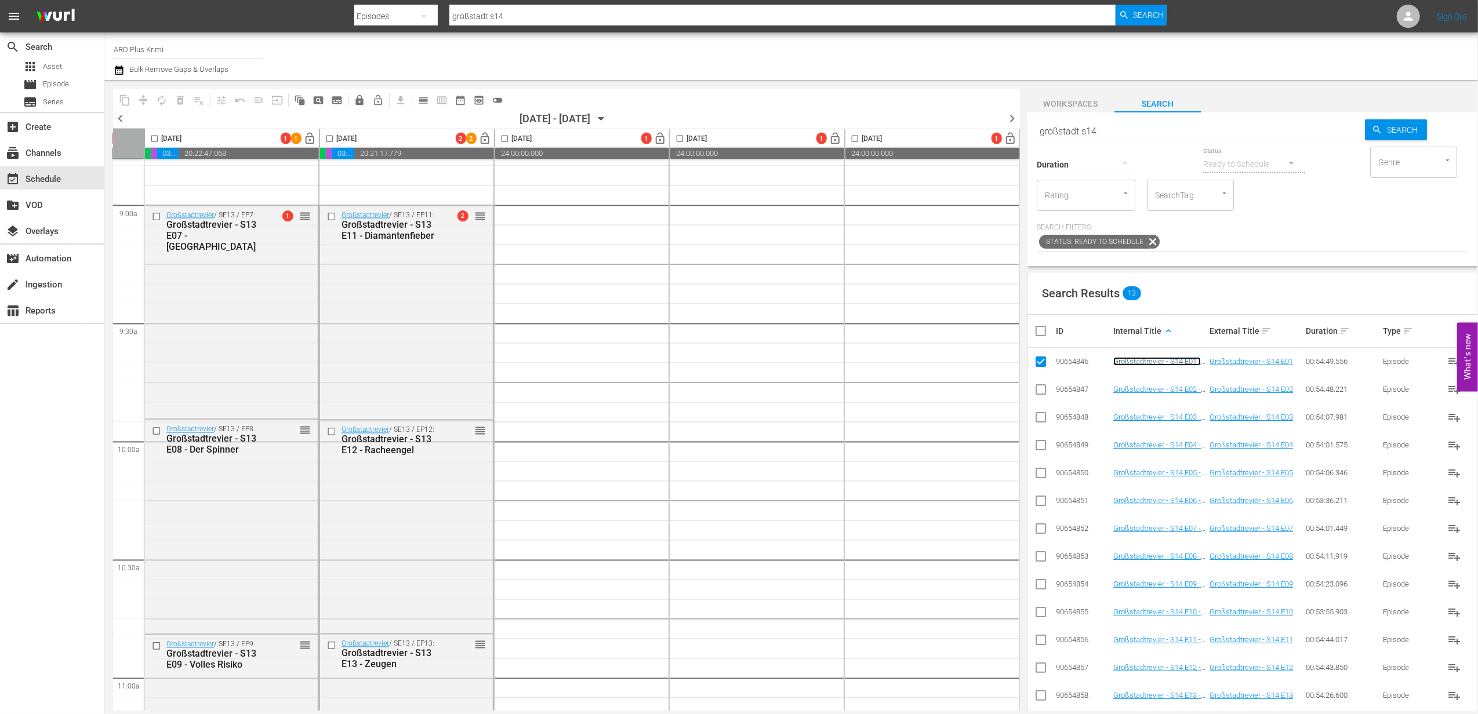
scroll to position [2010, 358]
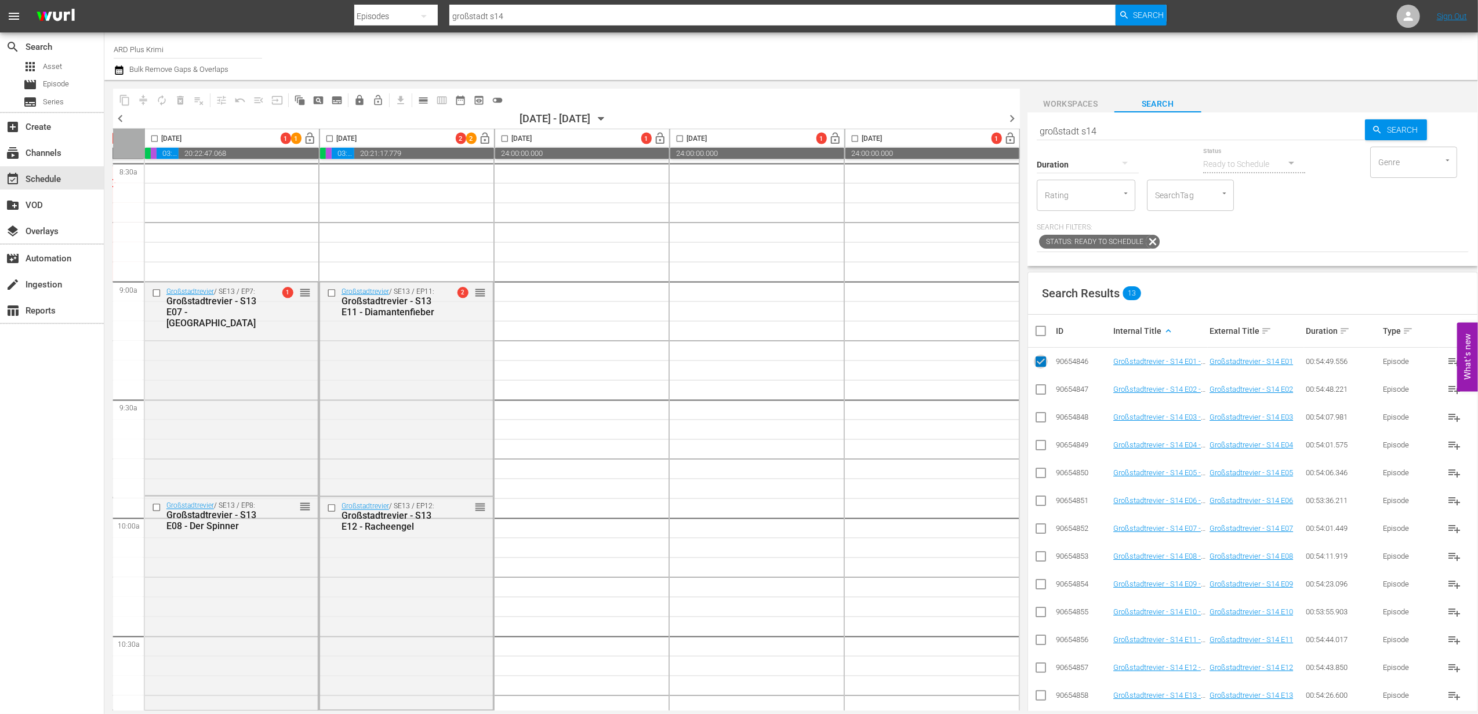
click at [1040, 361] on input "checkbox" at bounding box center [1041, 364] width 14 height 14
checkbox input "false"
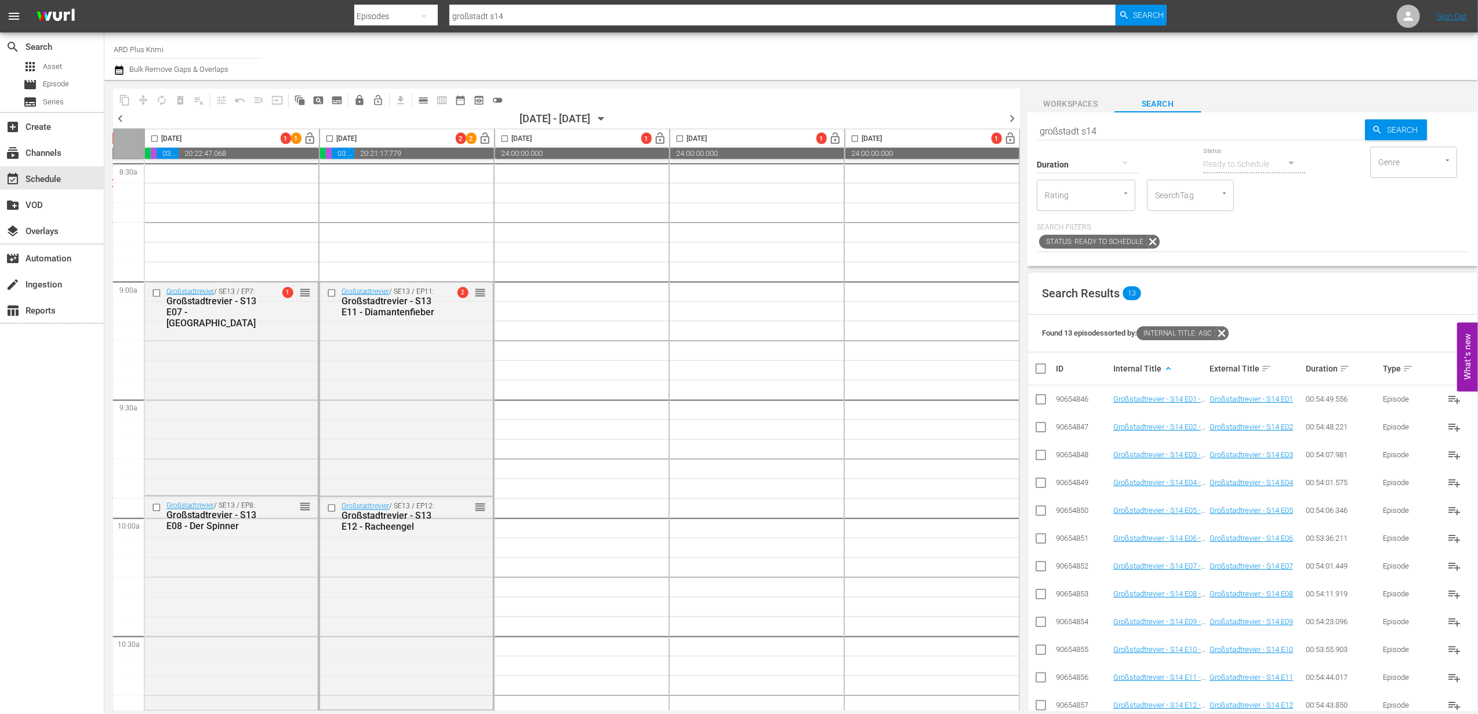
click at [1038, 428] on input "checkbox" at bounding box center [1041, 430] width 14 height 14
checkbox input "true"
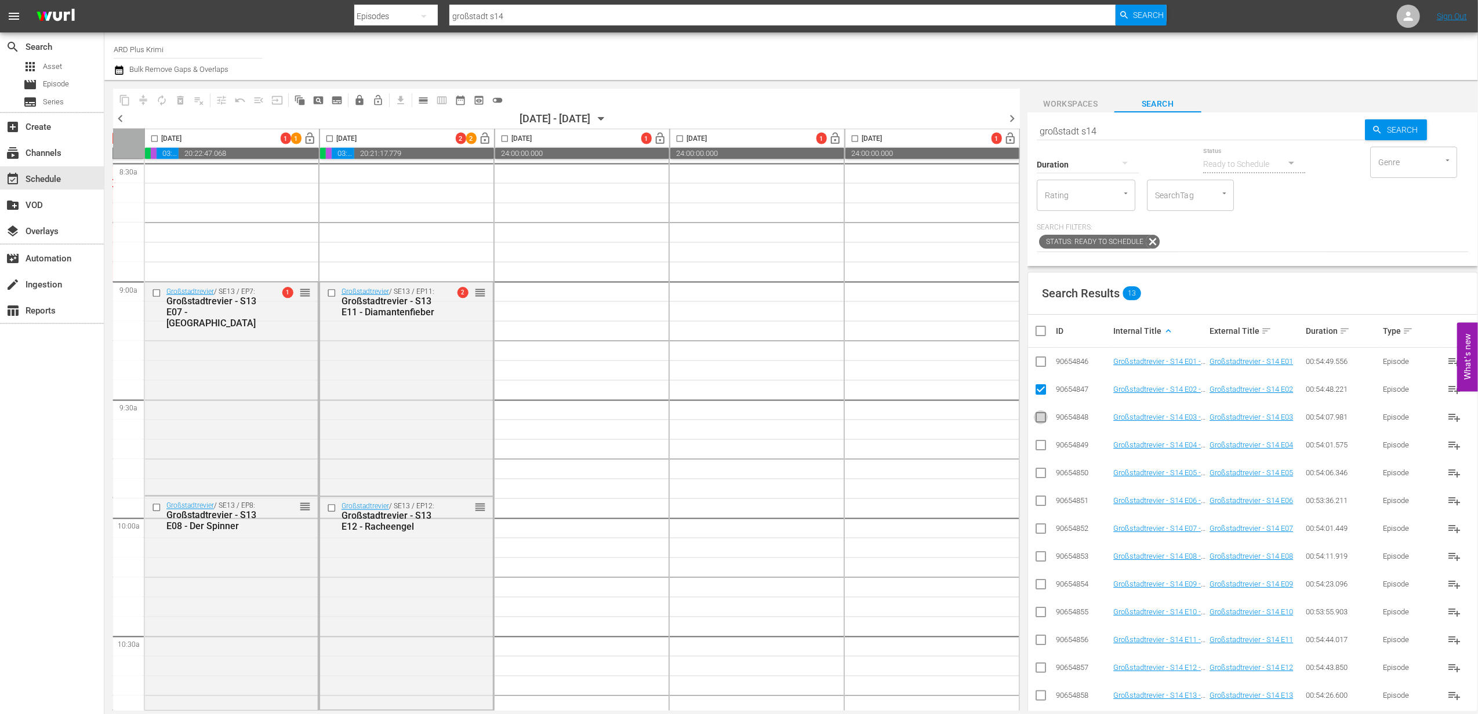
click at [1040, 421] on input "checkbox" at bounding box center [1041, 420] width 14 height 14
checkbox input "true"
click at [1039, 446] on input "checkbox" at bounding box center [1041, 448] width 14 height 14
checkbox input "true"
click at [1044, 472] on input "checkbox" at bounding box center [1041, 476] width 14 height 14
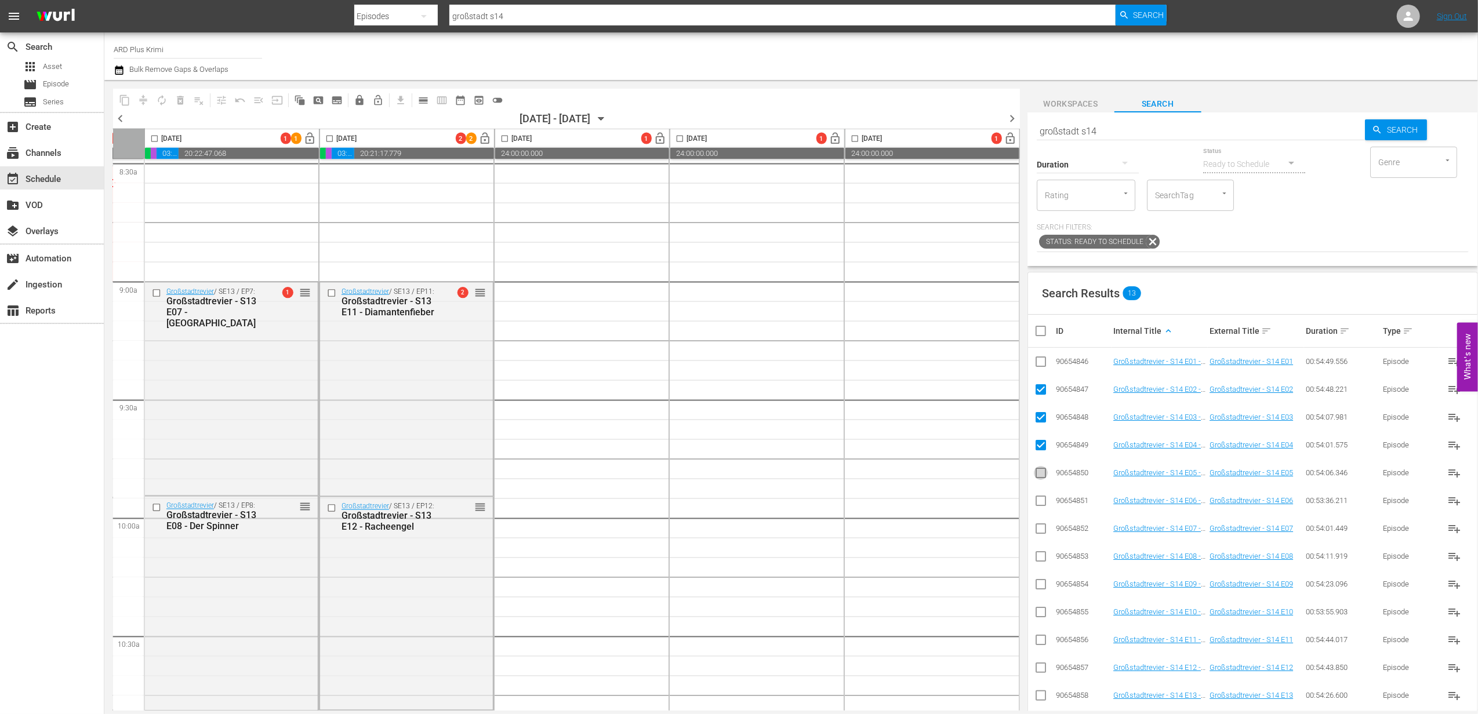
checkbox input "true"
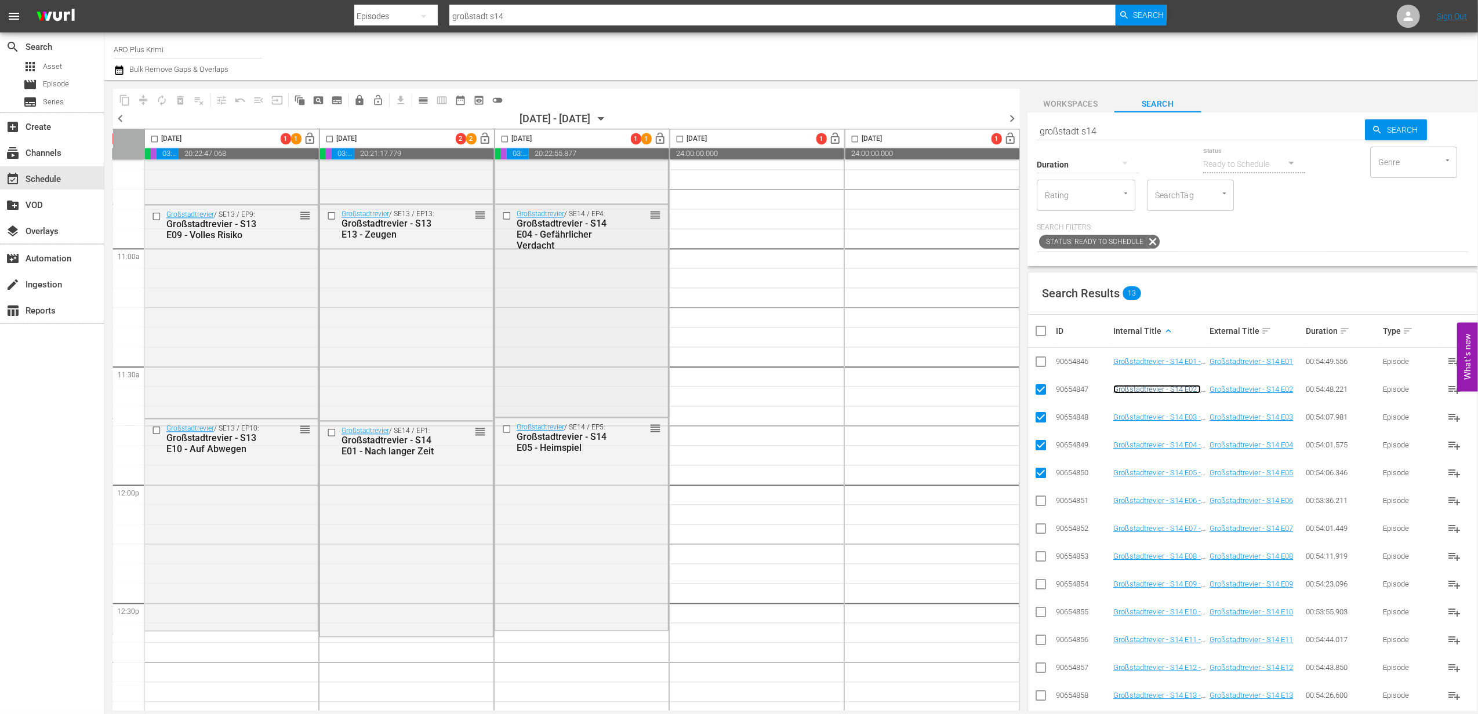
scroll to position [2320, 358]
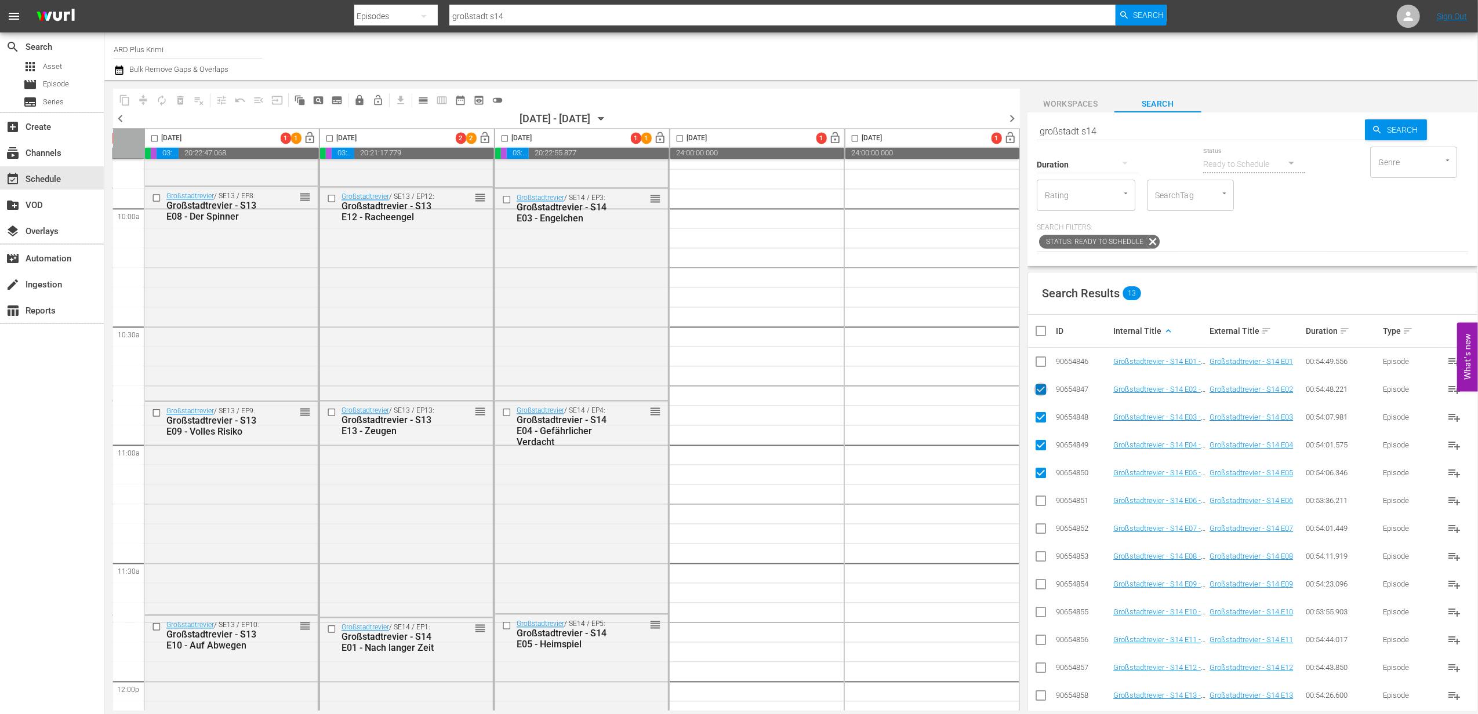
click at [1044, 392] on input "checkbox" at bounding box center [1041, 392] width 14 height 14
checkbox input "false"
click at [1042, 416] on input "checkbox" at bounding box center [1041, 420] width 14 height 14
checkbox input "false"
click at [1040, 448] on input "checkbox" at bounding box center [1041, 448] width 14 height 14
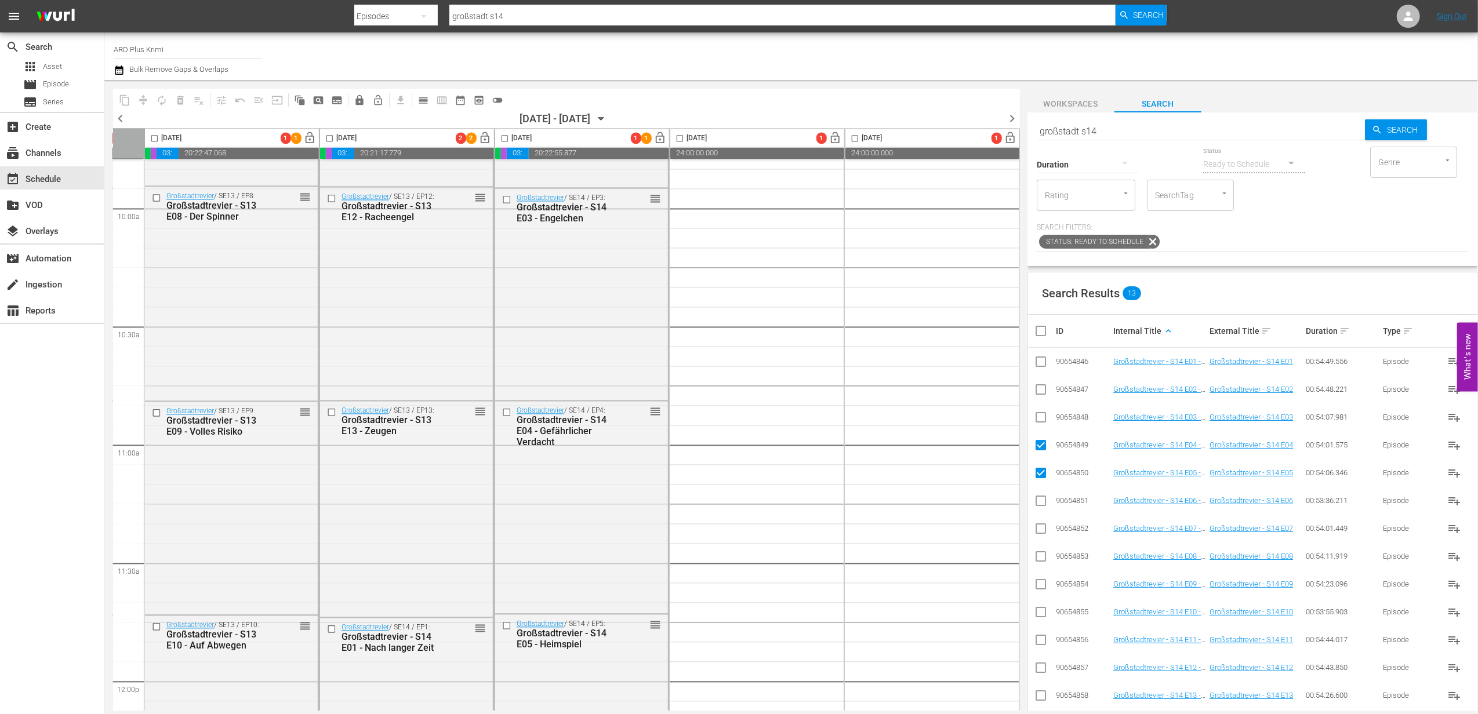
checkbox input "false"
click at [1042, 502] on input "checkbox" at bounding box center [1041, 503] width 14 height 14
checkbox input "true"
click at [1040, 529] on input "checkbox" at bounding box center [1041, 531] width 14 height 14
checkbox input "true"
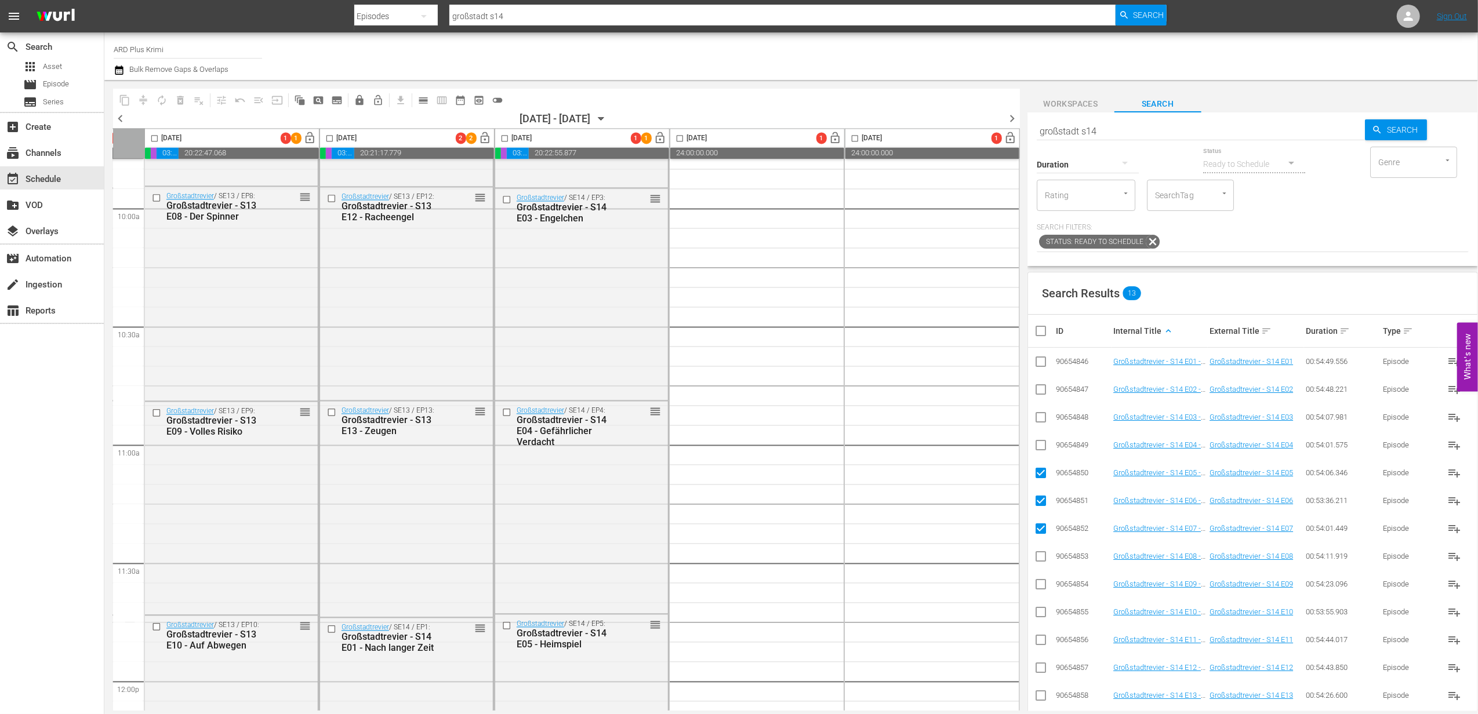
click at [1044, 558] on input "checkbox" at bounding box center [1041, 559] width 14 height 14
checkbox input "true"
click at [1042, 585] on input "checkbox" at bounding box center [1041, 587] width 14 height 14
checkbox input "true"
click at [1044, 476] on input "checkbox" at bounding box center [1041, 476] width 14 height 14
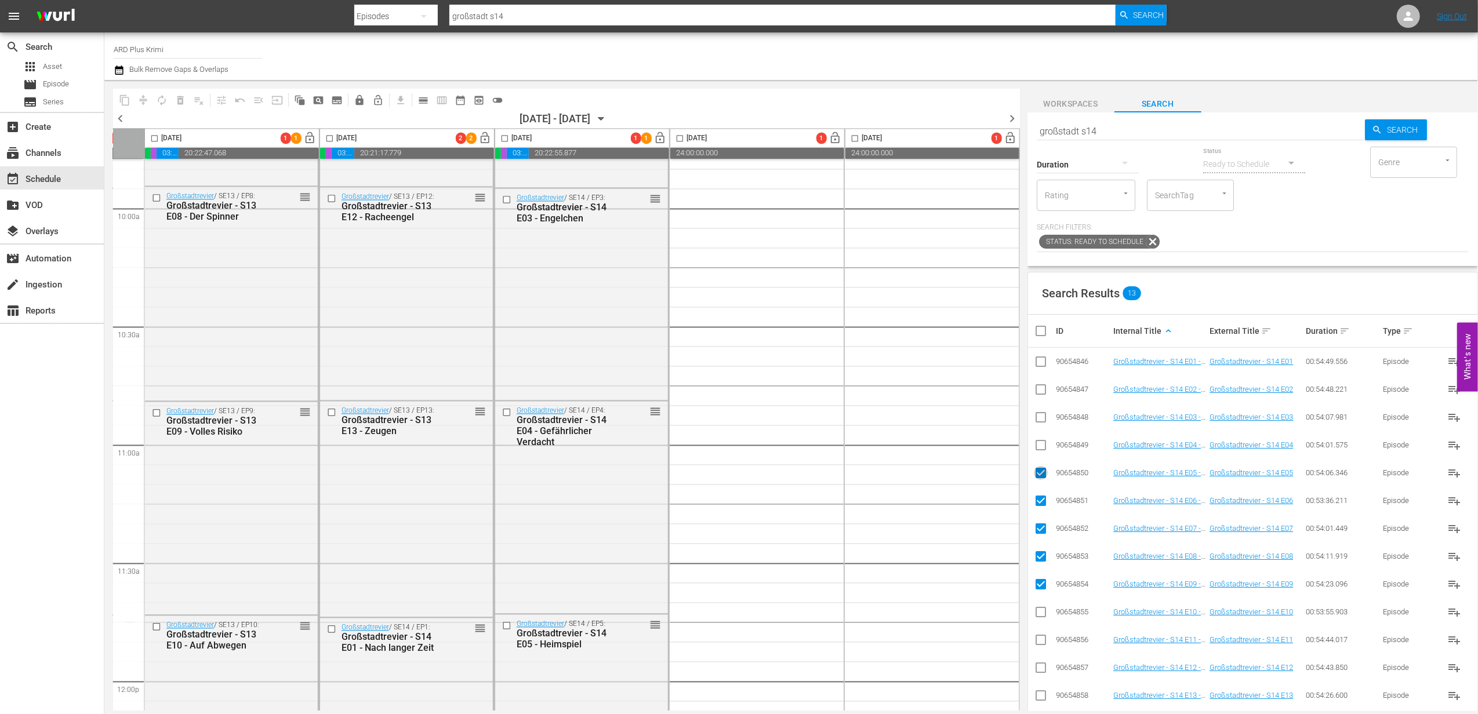
checkbox input "false"
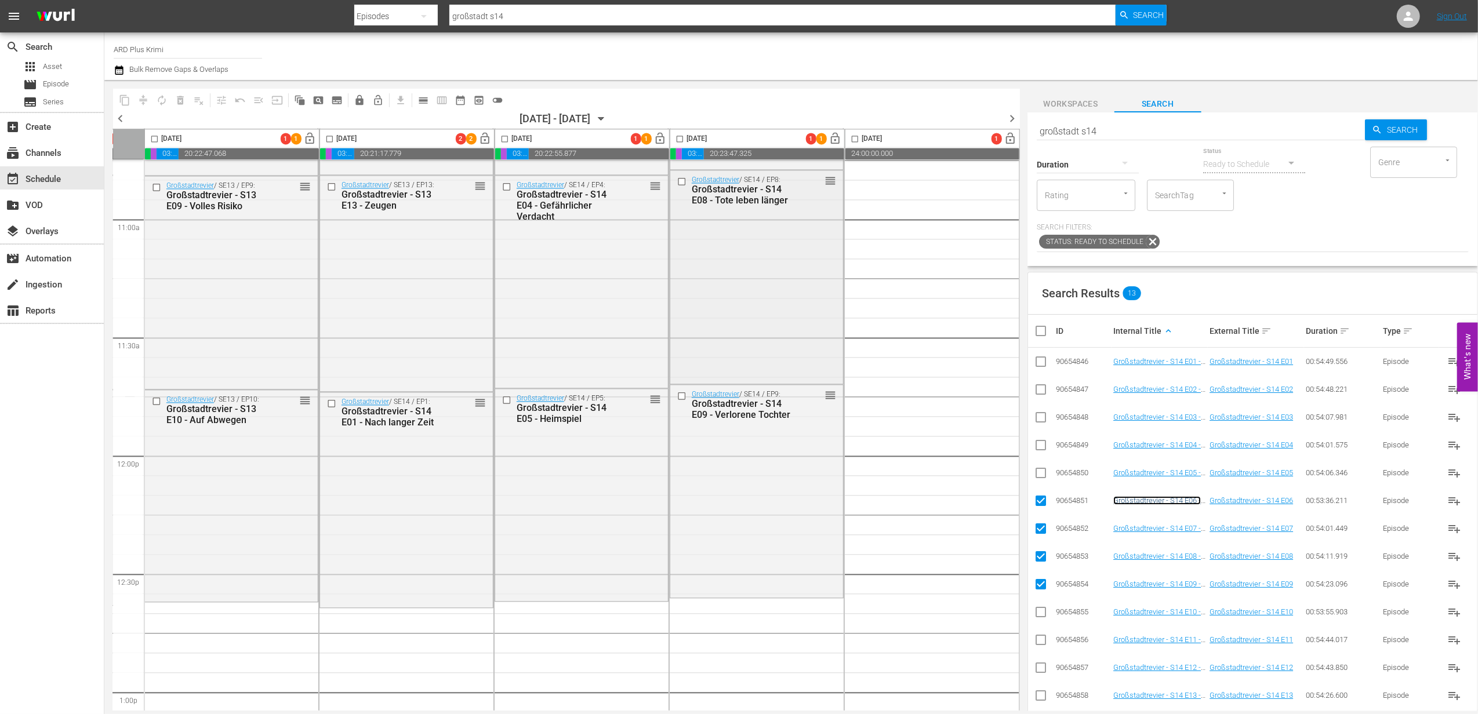
scroll to position [2629, 358]
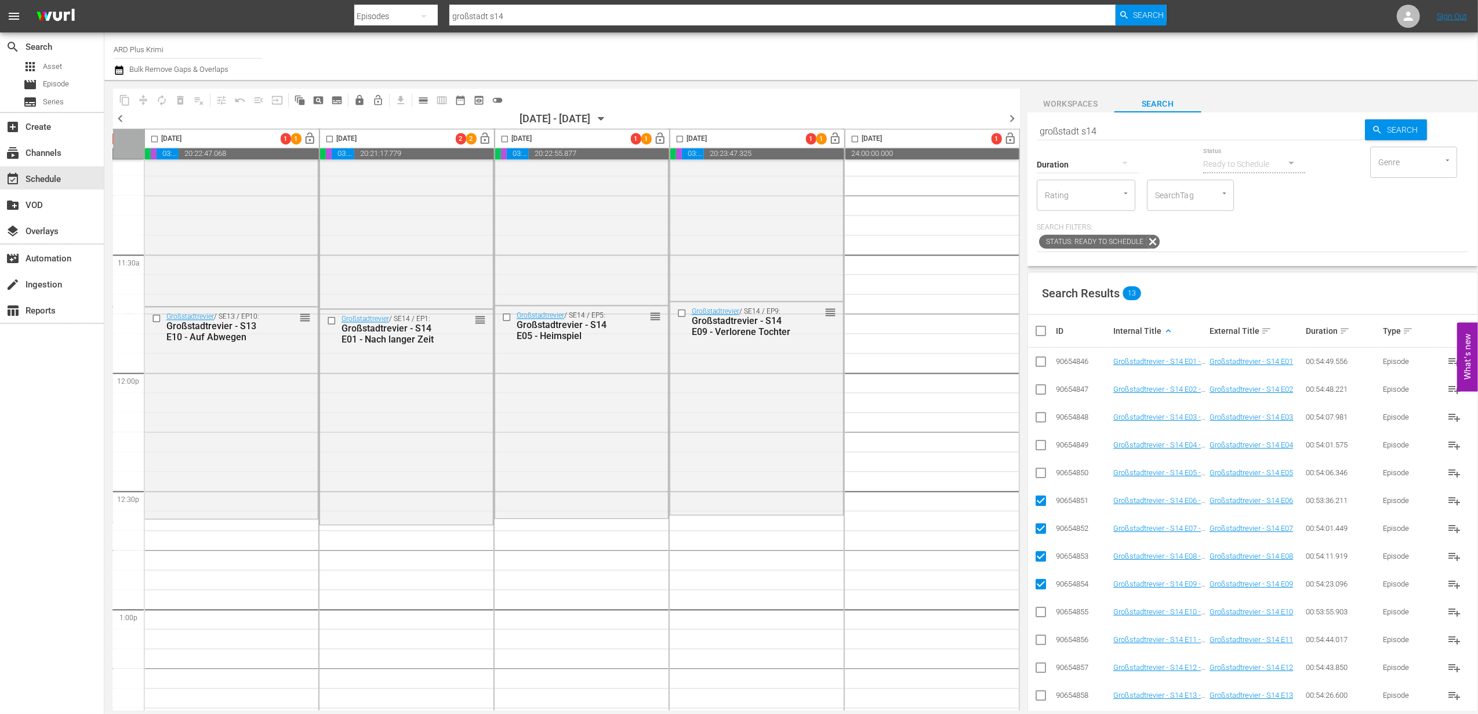
click at [1043, 500] on input "checkbox" at bounding box center [1041, 503] width 14 height 14
checkbox input "false"
click at [1040, 529] on input "checkbox" at bounding box center [1041, 531] width 14 height 14
checkbox input "false"
drag, startPoint x: 1038, startPoint y: 557, endPoint x: 1038, endPoint y: 604, distance: 46.4
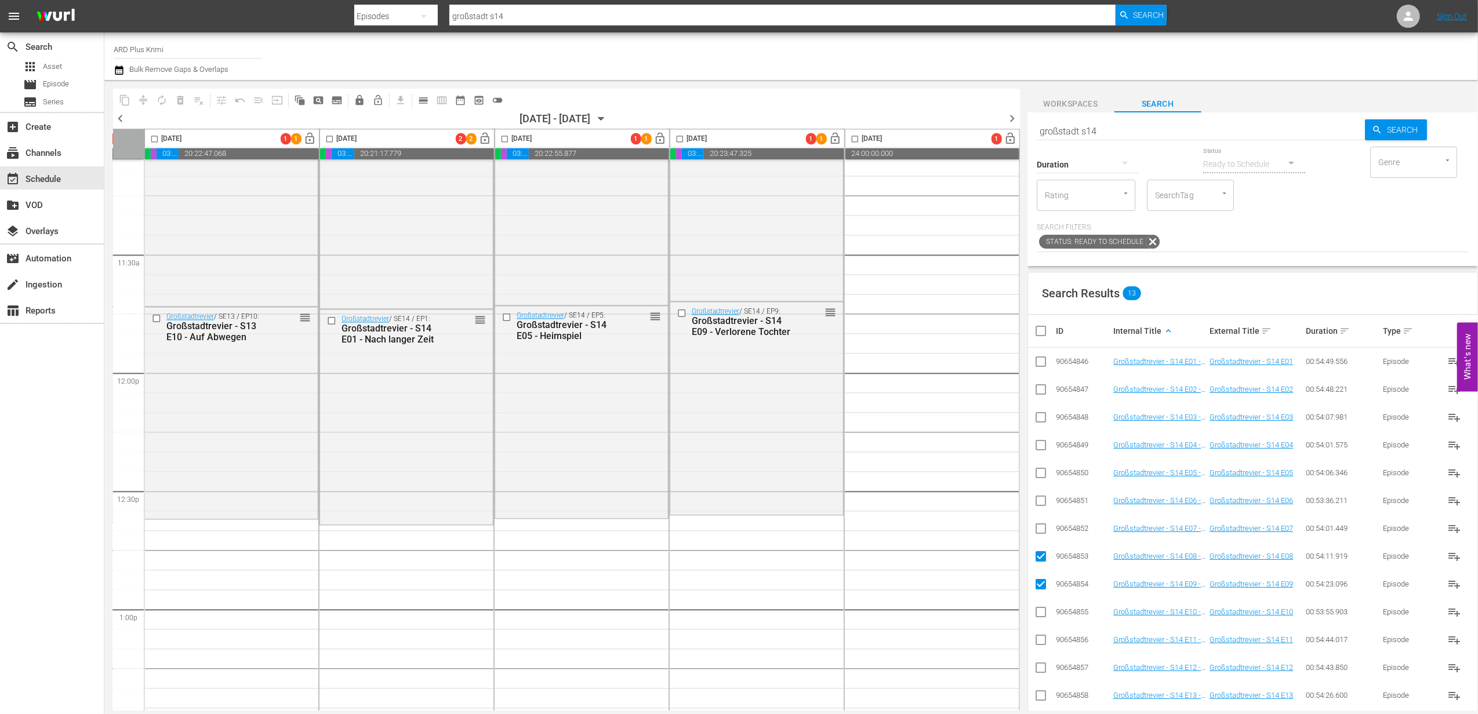
click at [1038, 558] on input "checkbox" at bounding box center [1041, 559] width 14 height 14
checkbox input "false"
click at [1042, 615] on input "checkbox" at bounding box center [1041, 615] width 14 height 14
checkbox input "true"
click at [1038, 585] on input "checkbox" at bounding box center [1041, 587] width 14 height 14
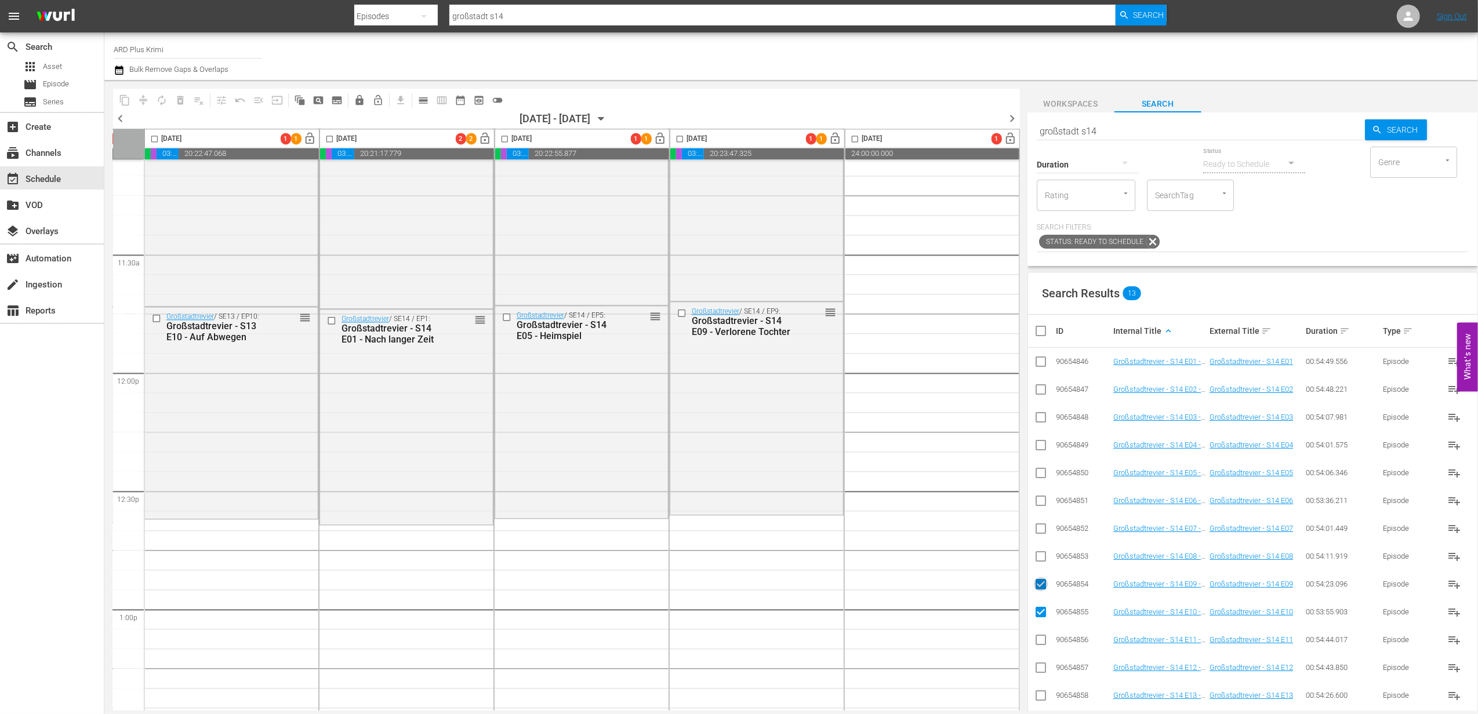
checkbox input "false"
click at [1042, 640] on input "checkbox" at bounding box center [1041, 643] width 14 height 14
checkbox input "true"
click at [1044, 666] on input "checkbox" at bounding box center [1041, 670] width 14 height 14
checkbox input "true"
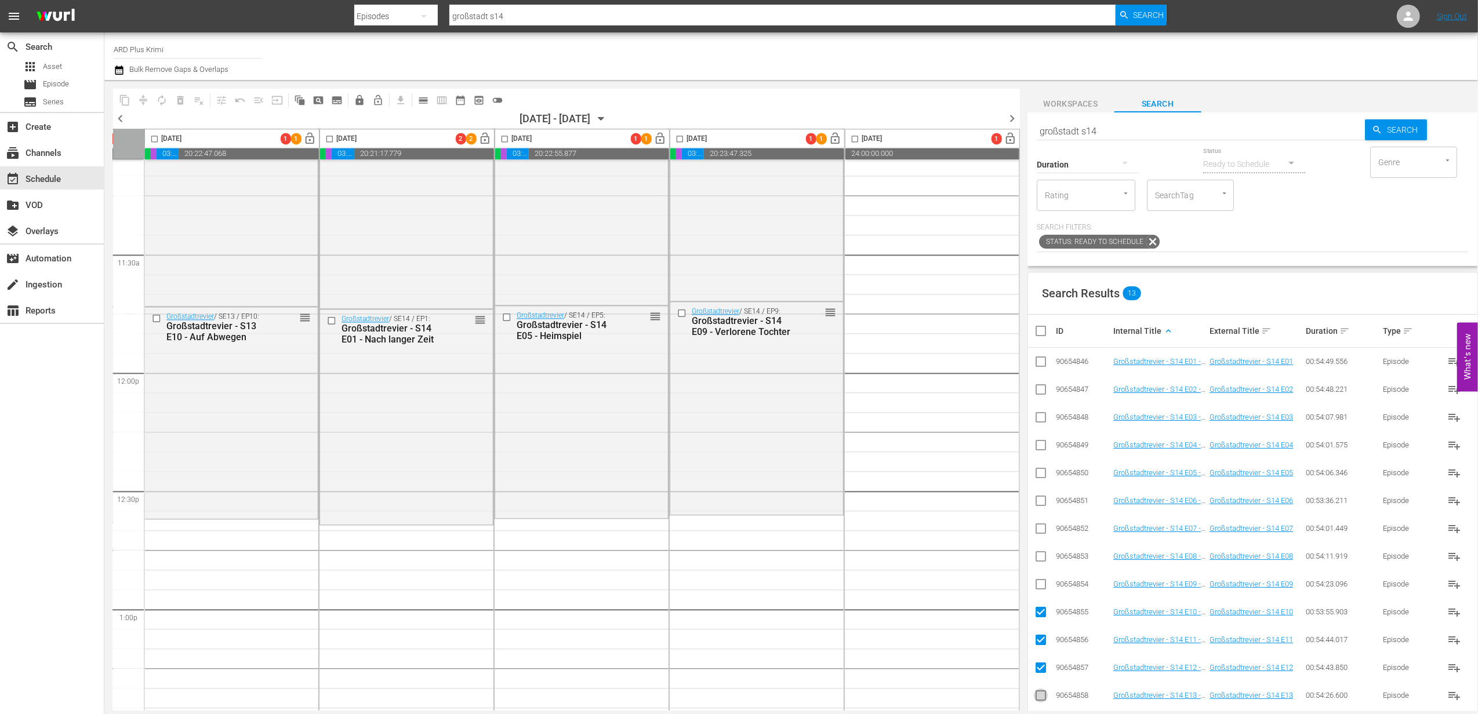
click at [1042, 692] on input "checkbox" at bounding box center [1041, 698] width 14 height 14
checkbox input "true"
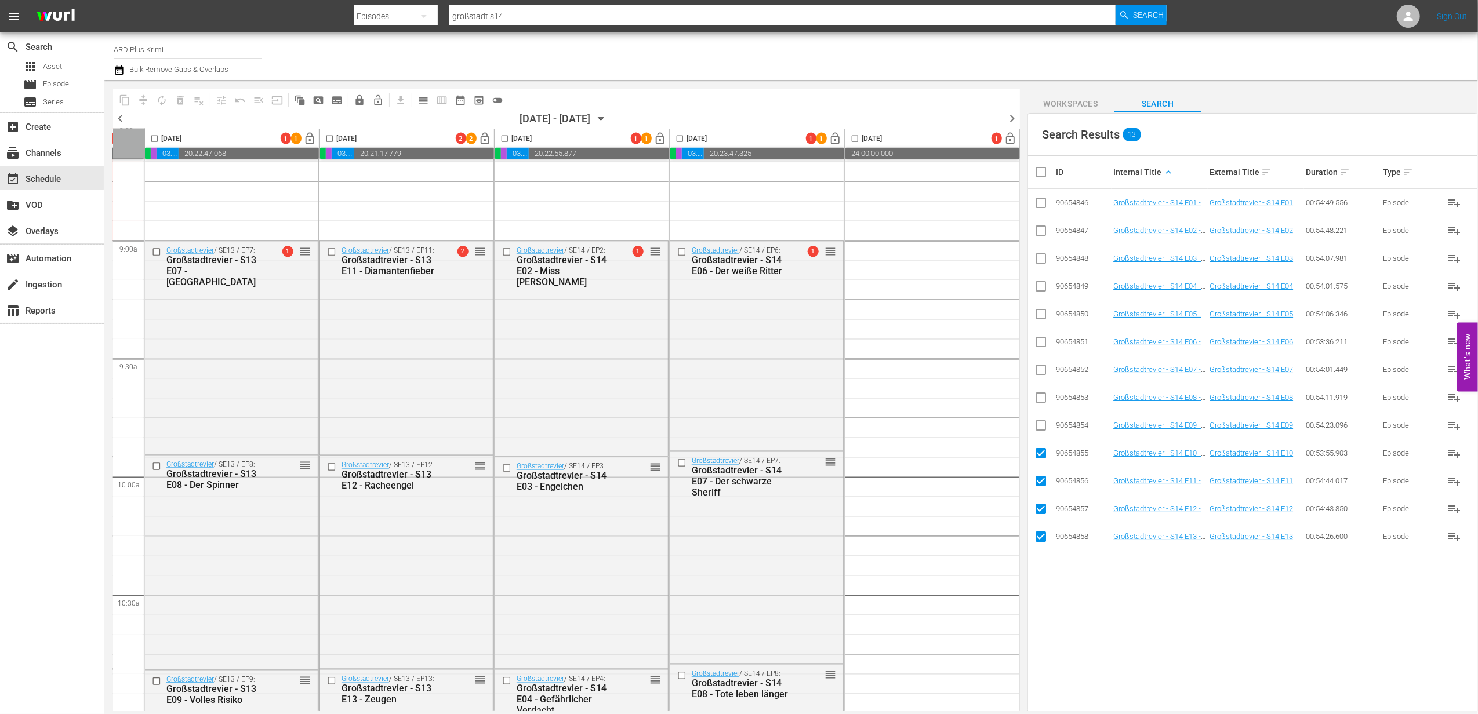
scroll to position [2010, 358]
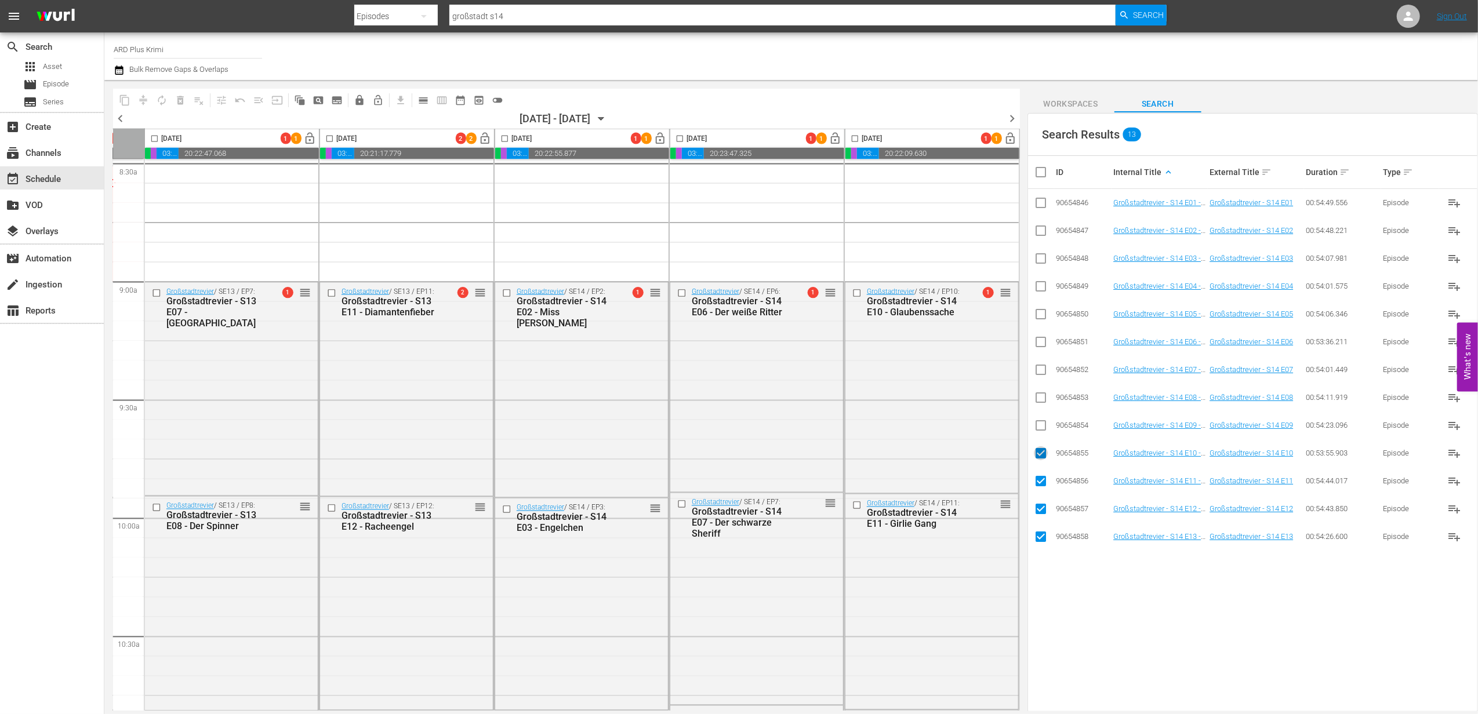
click at [1039, 455] on input "checkbox" at bounding box center [1041, 456] width 14 height 14
checkbox input "false"
click at [1044, 484] on input "checkbox" at bounding box center [1041, 484] width 14 height 14
checkbox input "false"
click at [1044, 509] on input "checkbox" at bounding box center [1041, 512] width 14 height 14
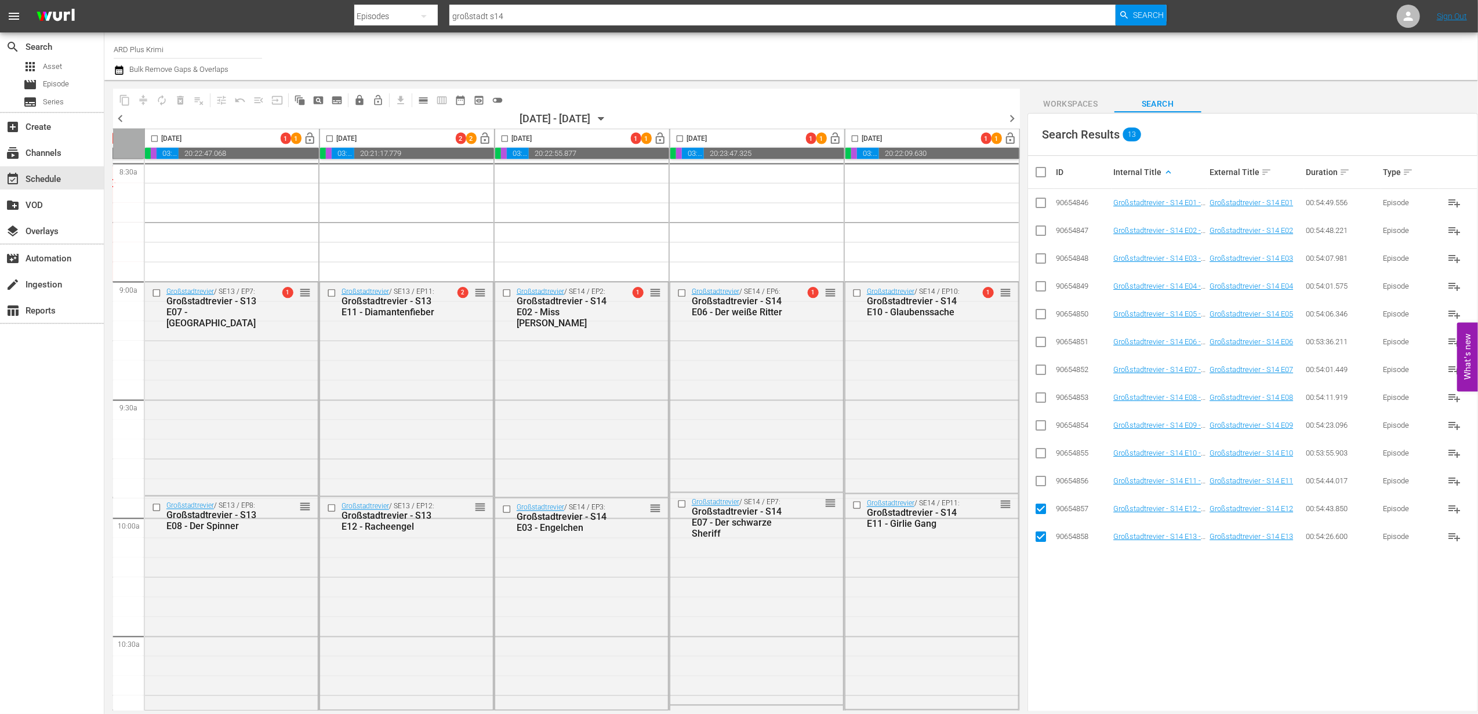
checkbox input "false"
click at [1039, 540] on input "checkbox" at bounding box center [1041, 539] width 14 height 14
checkbox input "false"
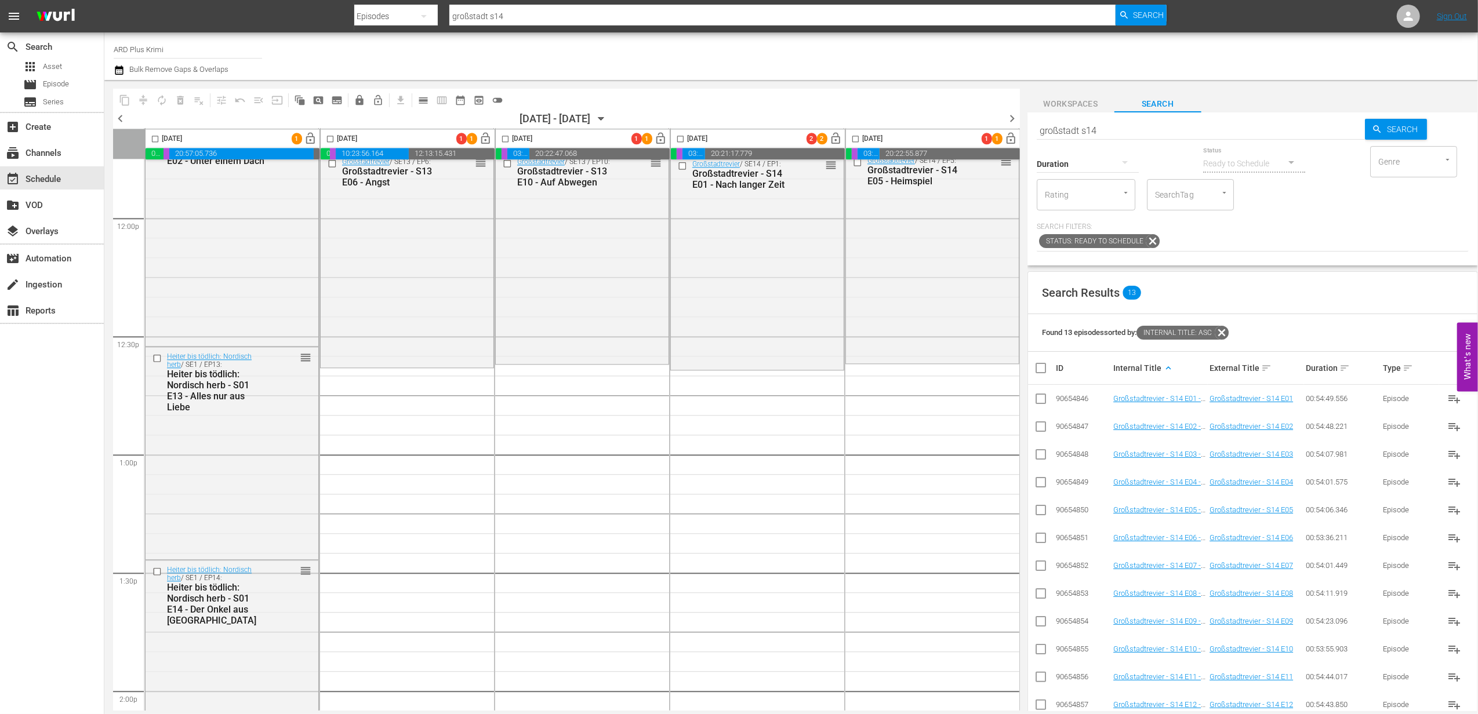
scroll to position [0, 0]
click at [1226, 333] on icon at bounding box center [1222, 334] width 14 height 14
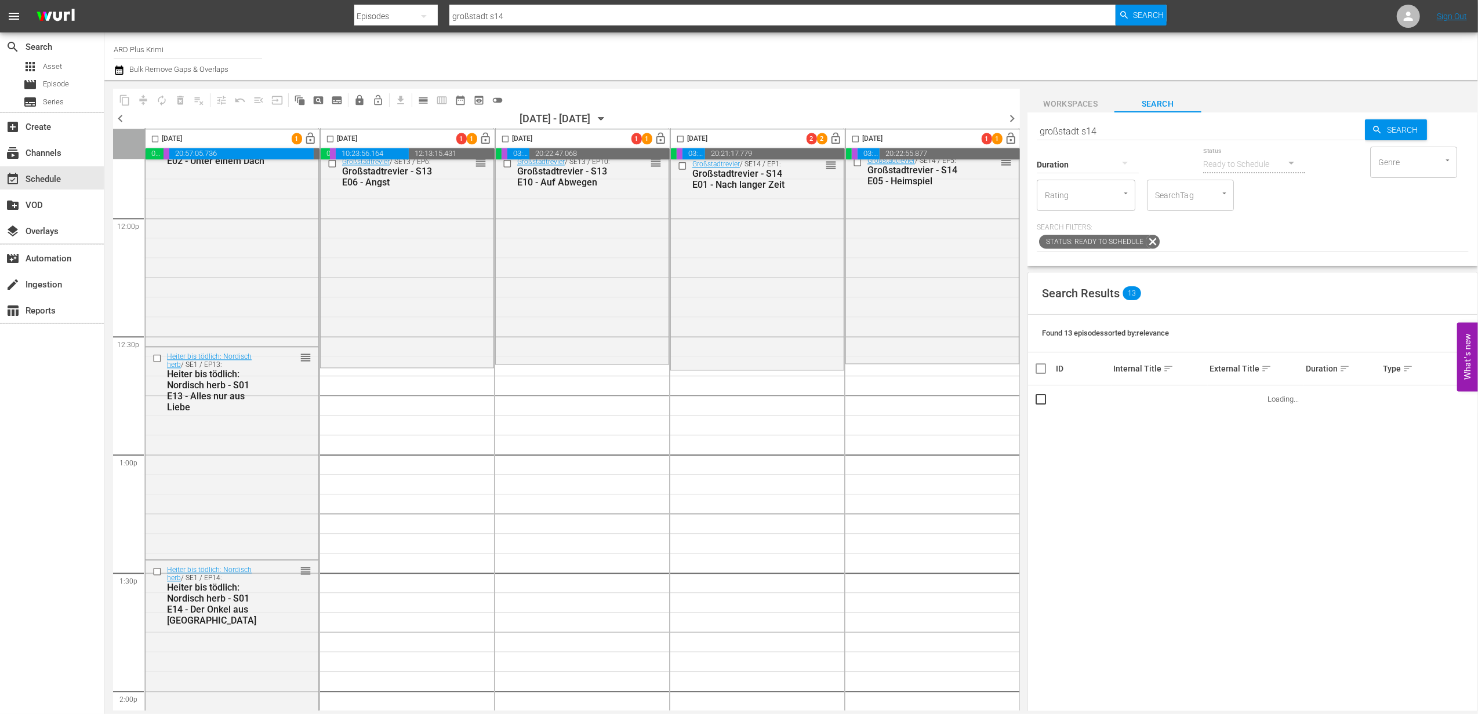
drag, startPoint x: 1118, startPoint y: 130, endPoint x: 984, endPoint y: 128, distance: 134.6
click at [1045, 128] on input "großstadt s14" at bounding box center [1201, 131] width 329 height 28
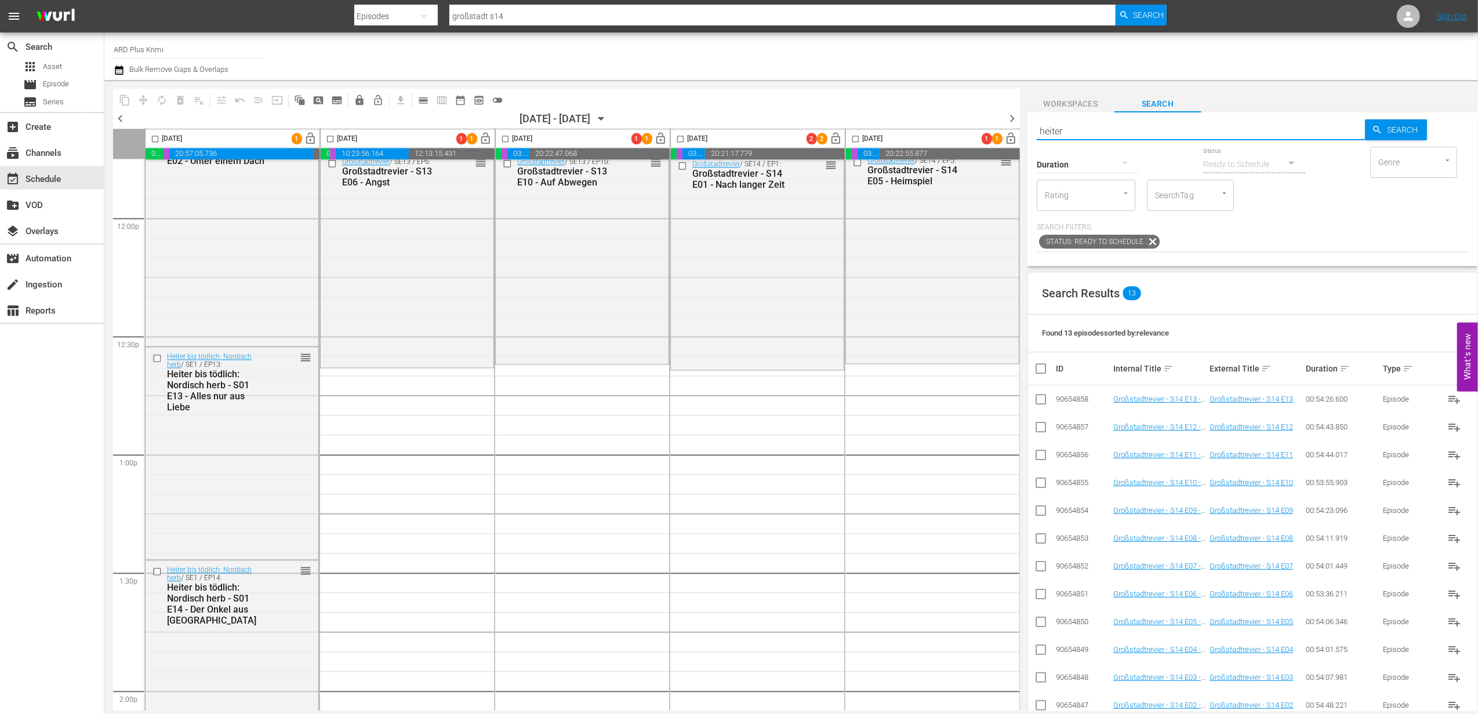
type input "heiter"
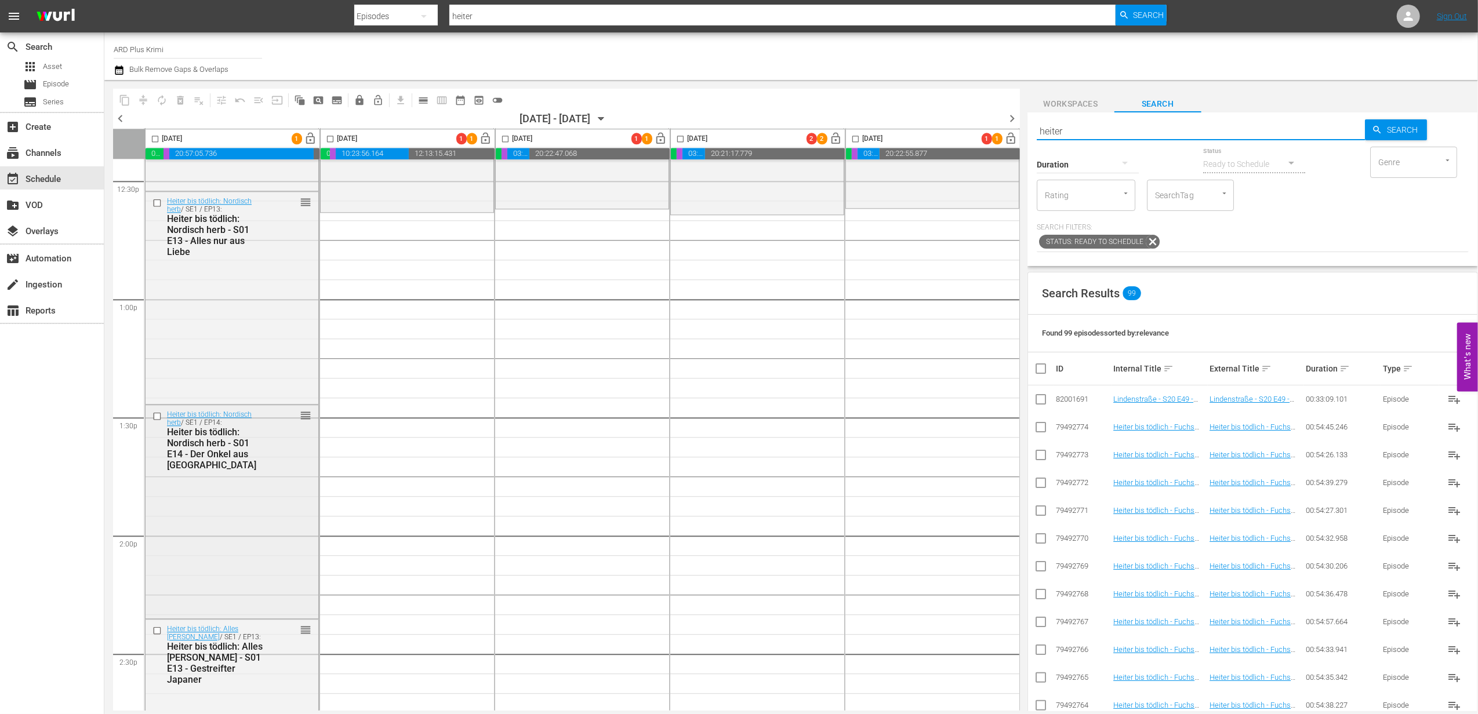
scroll to position [2938, 0]
drag, startPoint x: 1108, startPoint y: 126, endPoint x: 929, endPoint y: 98, distance: 180.8
click at [929, 98] on div "content_copy compress autorenew_outlined delete_forever_outlined playlist_remov…" at bounding box center [791, 396] width 1374 height 632
type input "herb"
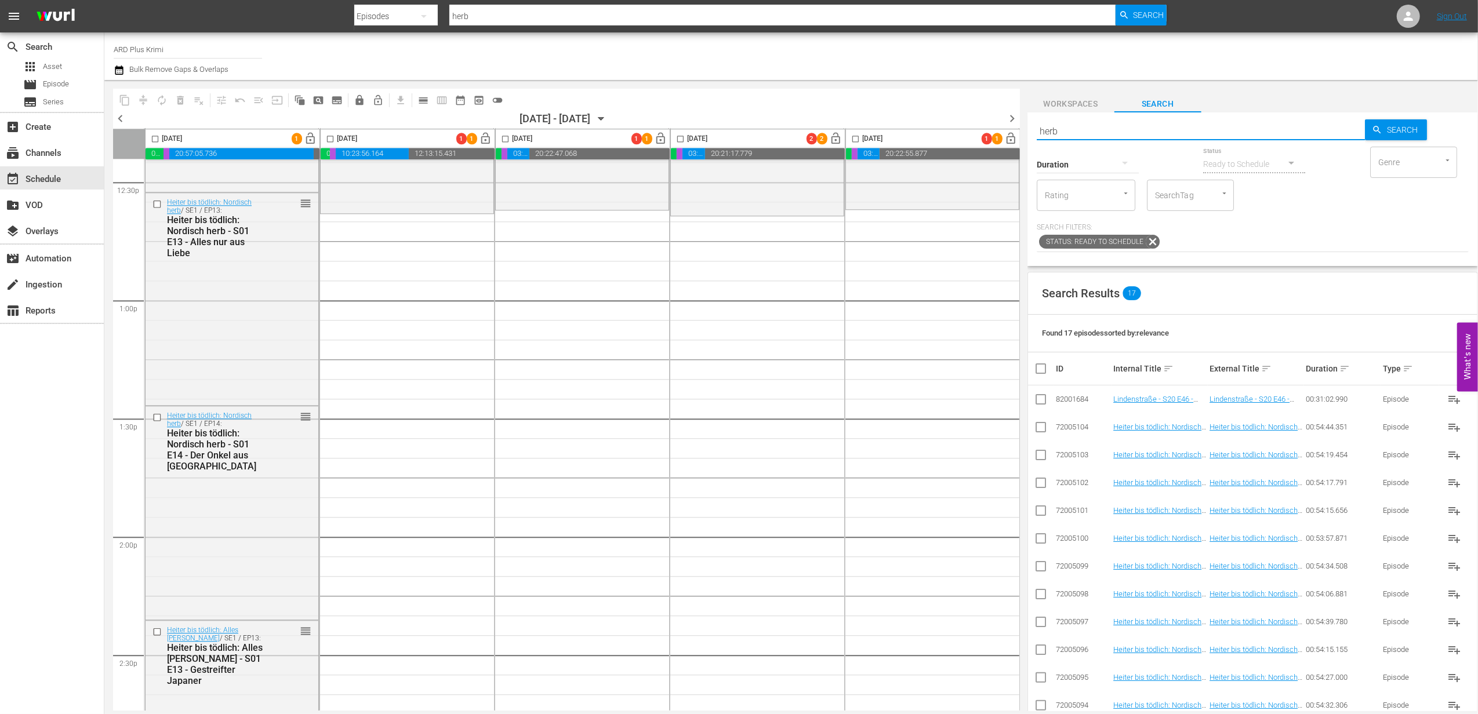
click at [1037, 129] on input "herb" at bounding box center [1201, 131] width 329 height 28
type input "nordisch herb"
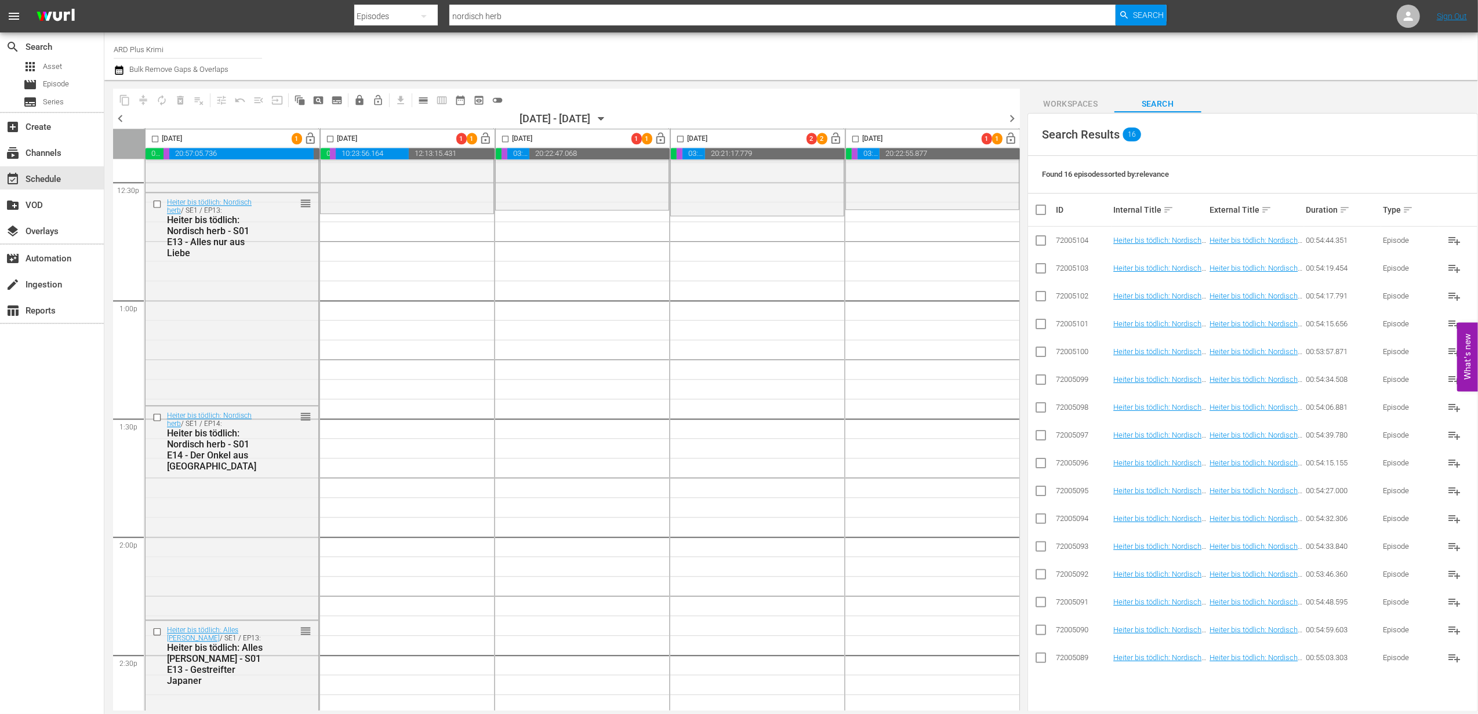
type input "nordisch herb"
click at [1044, 626] on input "checkbox" at bounding box center [1041, 633] width 14 height 14
checkbox input "true"
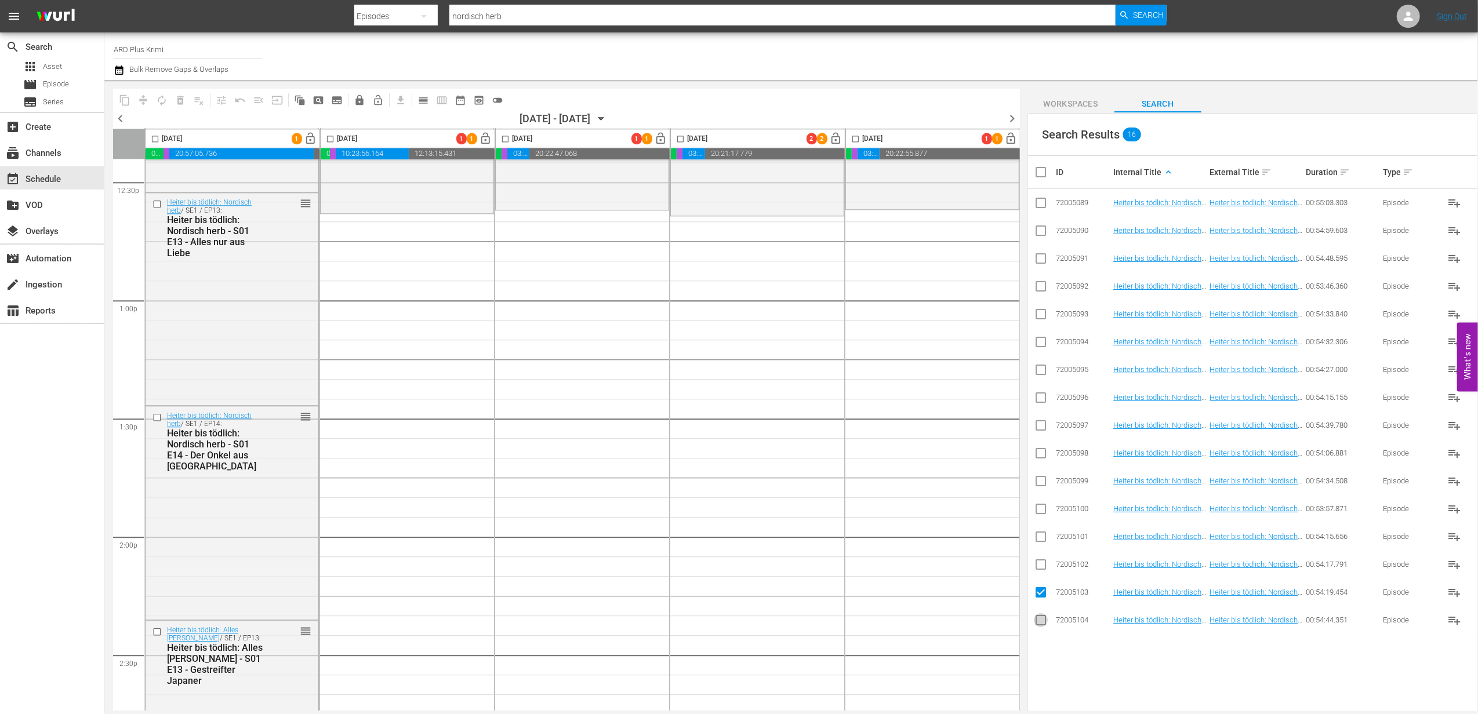
click at [1043, 620] on input "checkbox" at bounding box center [1041, 623] width 14 height 14
checkbox input "true"
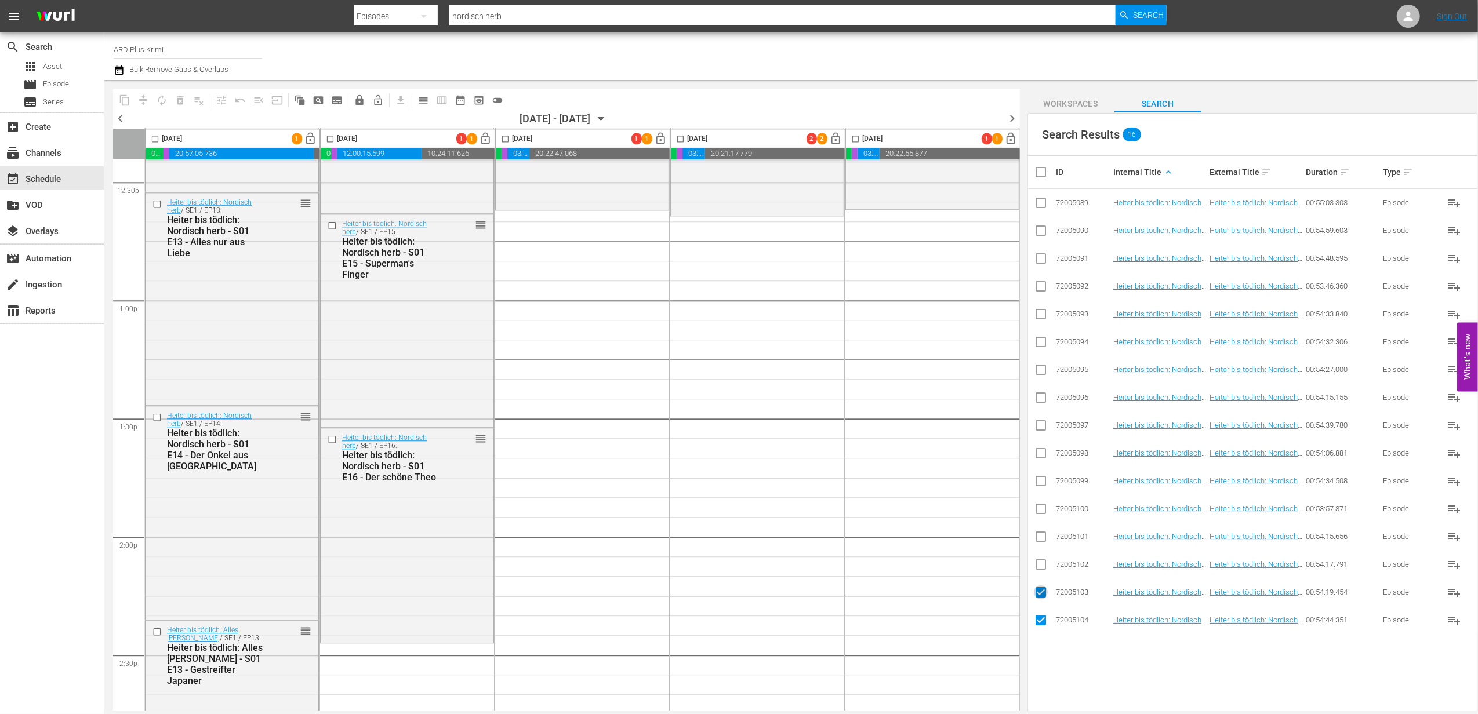
click at [1040, 590] on input "checkbox" at bounding box center [1041, 595] width 14 height 14
checkbox input "false"
click at [1042, 622] on input "checkbox" at bounding box center [1041, 623] width 14 height 14
checkbox input "false"
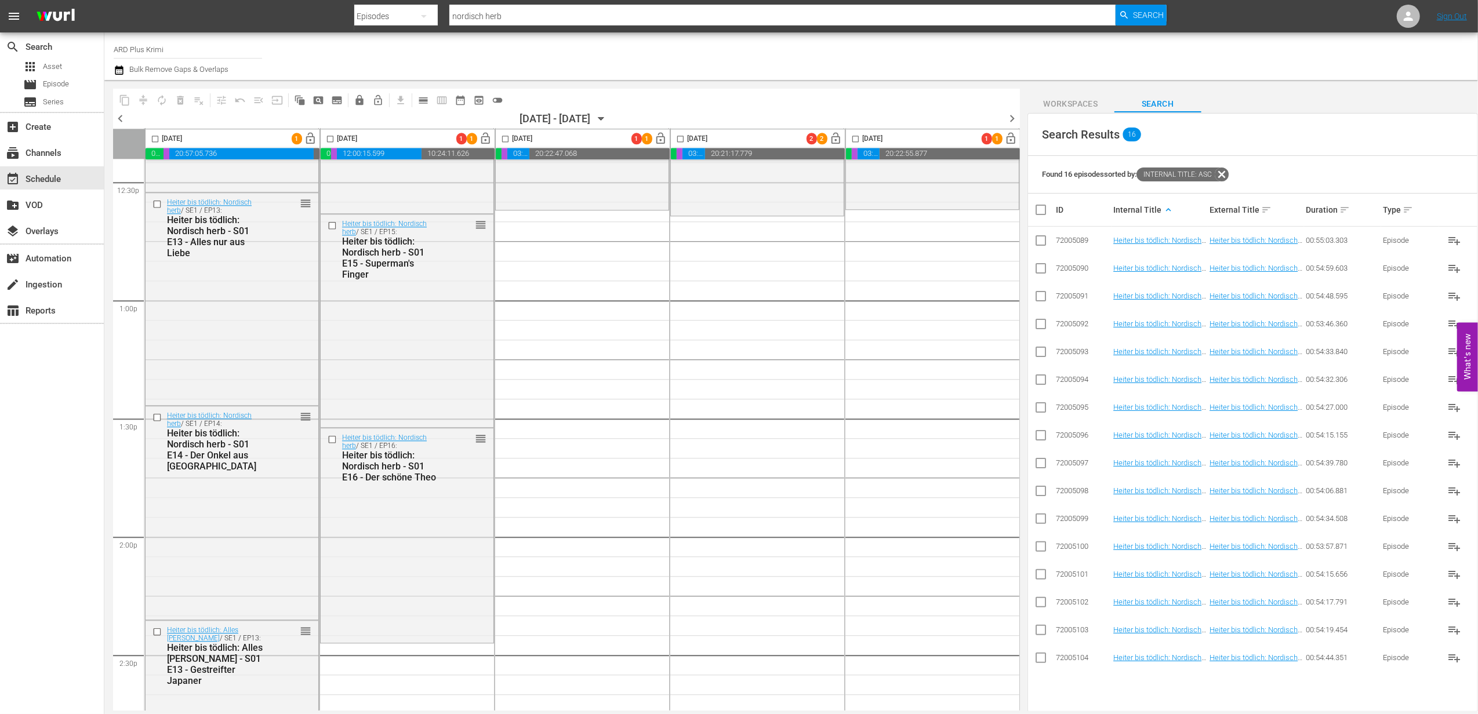
drag, startPoint x: 1036, startPoint y: 246, endPoint x: 1042, endPoint y: 277, distance: 31.3
click at [1036, 246] on input "checkbox" at bounding box center [1041, 243] width 14 height 14
checkbox input "true"
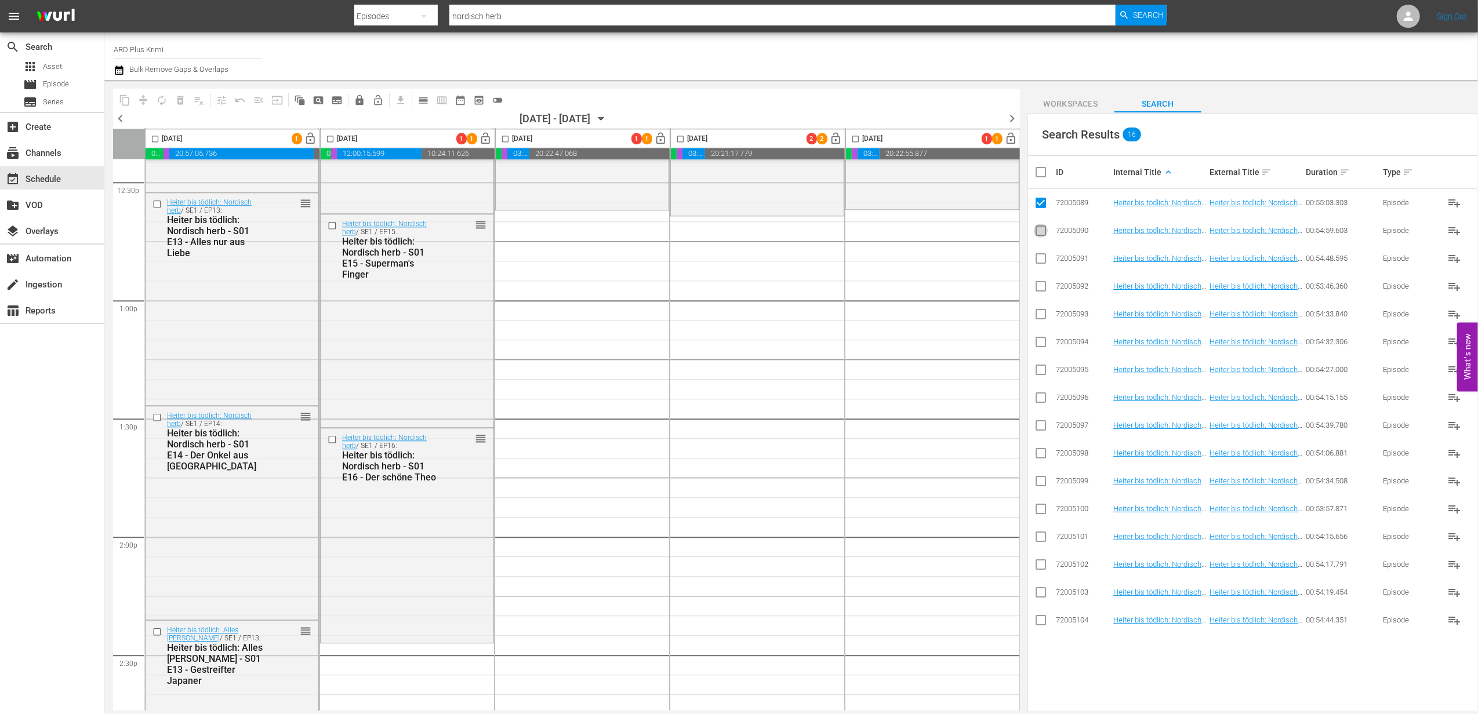
click at [1044, 230] on input "checkbox" at bounding box center [1041, 233] width 14 height 14
checkbox input "true"
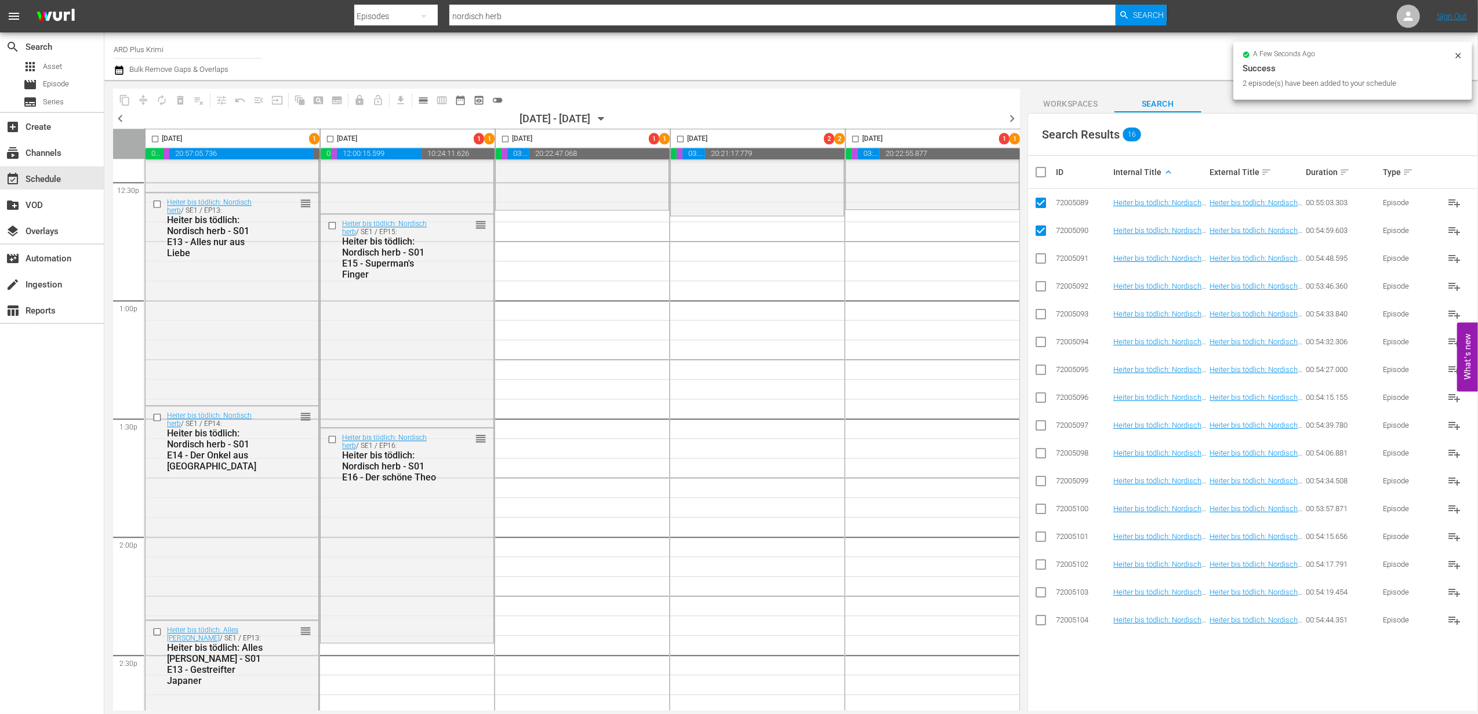
click at [1042, 260] on input "checkbox" at bounding box center [1041, 261] width 14 height 14
checkbox input "true"
click at [1042, 286] on input "checkbox" at bounding box center [1041, 289] width 14 height 14
checkbox input "true"
click at [1038, 197] on icon at bounding box center [1041, 203] width 14 height 14
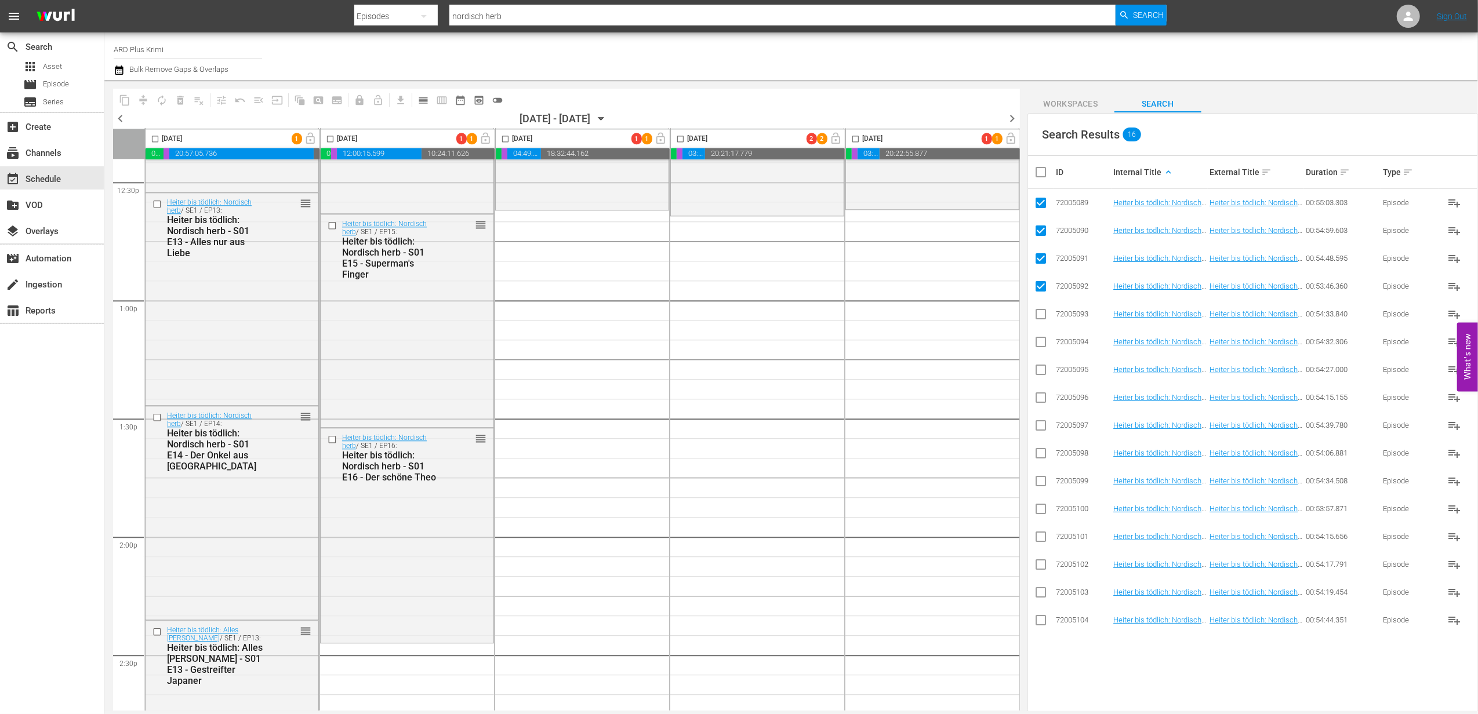
click at [1043, 232] on input "checkbox" at bounding box center [1041, 233] width 14 height 14
checkbox input "false"
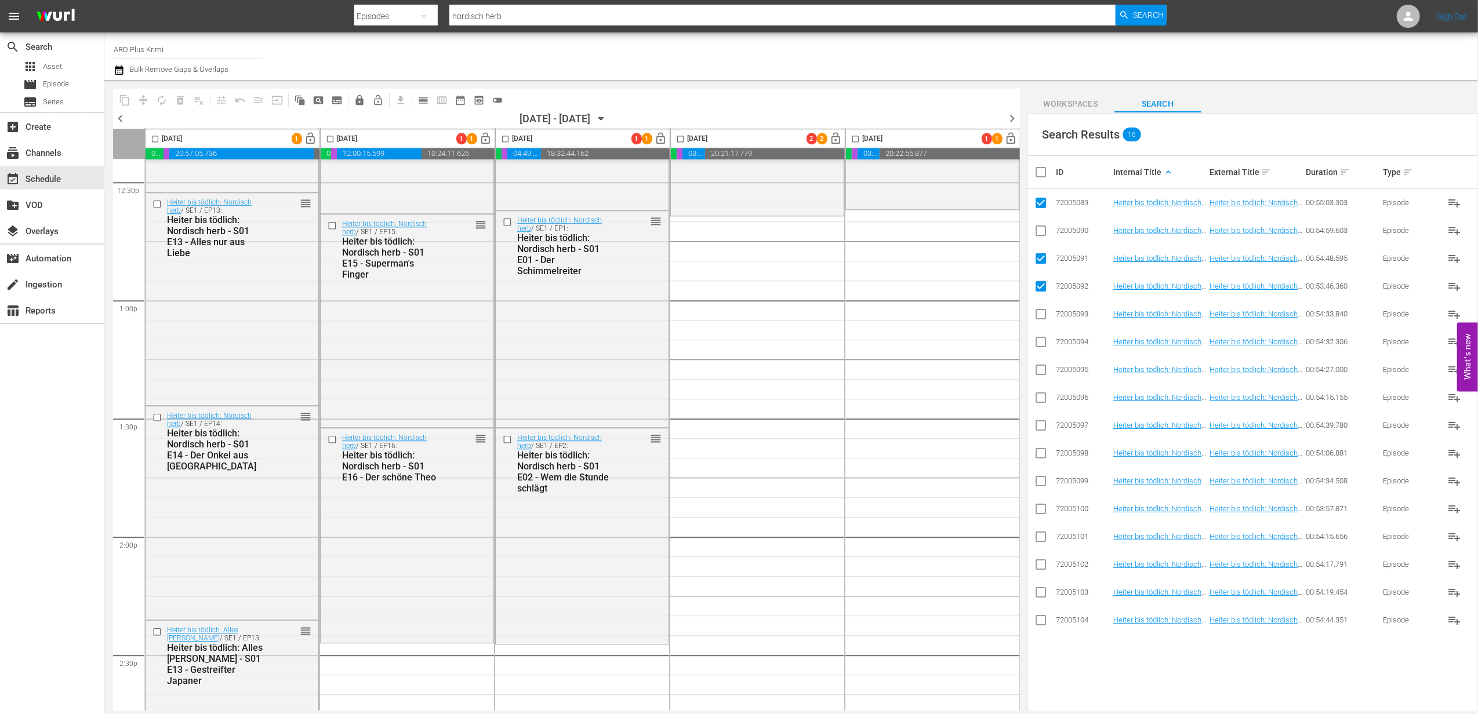
click at [1038, 205] on input "checkbox" at bounding box center [1041, 205] width 14 height 14
checkbox input "false"
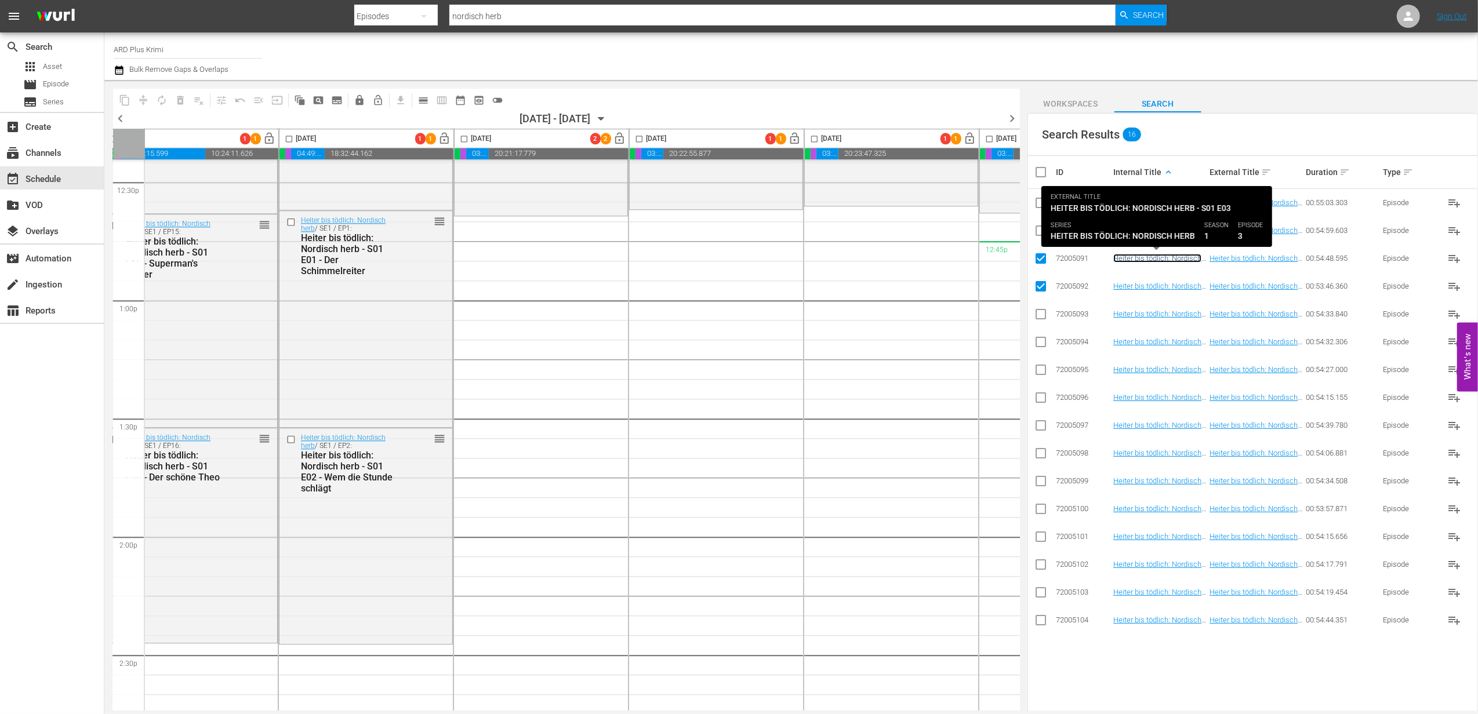
scroll to position [2938, 358]
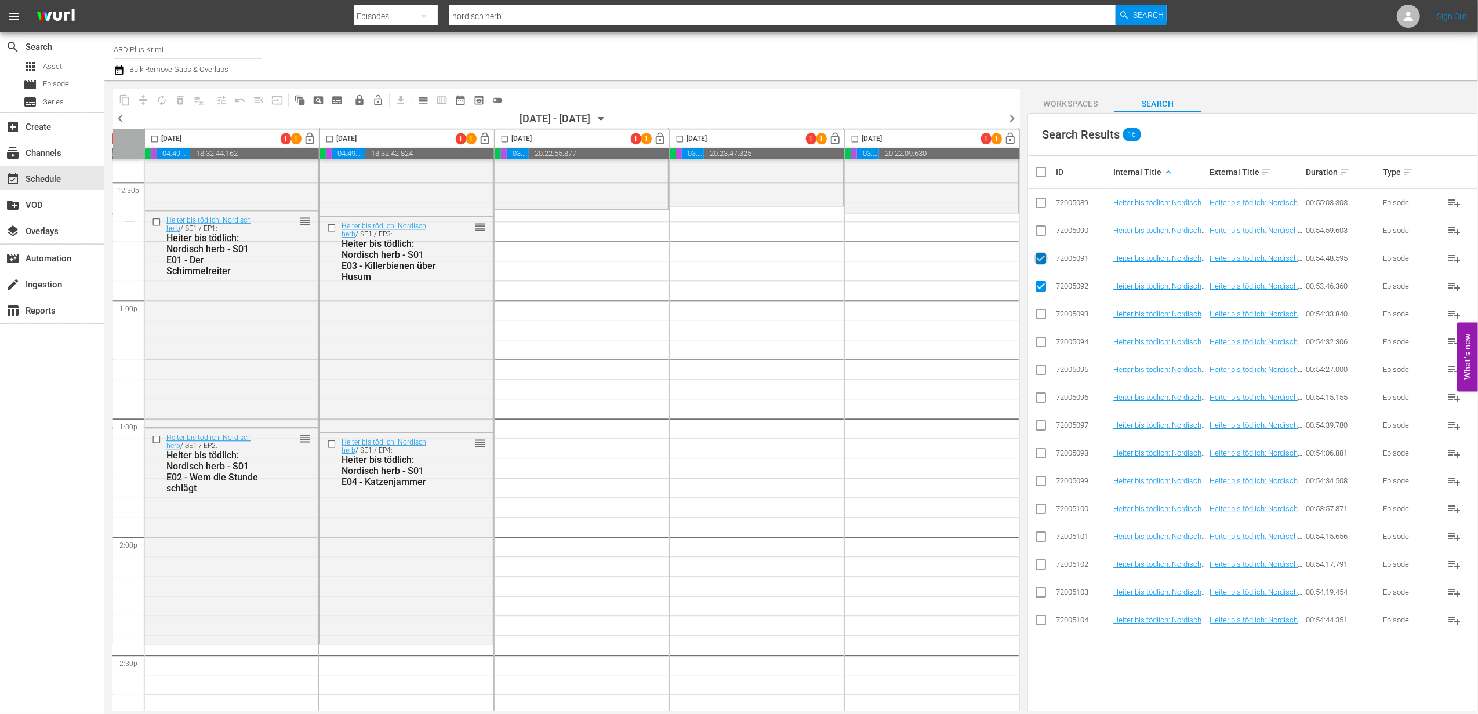
click at [1043, 260] on input "checkbox" at bounding box center [1041, 261] width 14 height 14
checkbox input "false"
click at [1044, 318] on input "checkbox" at bounding box center [1041, 317] width 14 height 14
checkbox input "true"
click at [1040, 339] on input "checkbox" at bounding box center [1041, 345] width 14 height 14
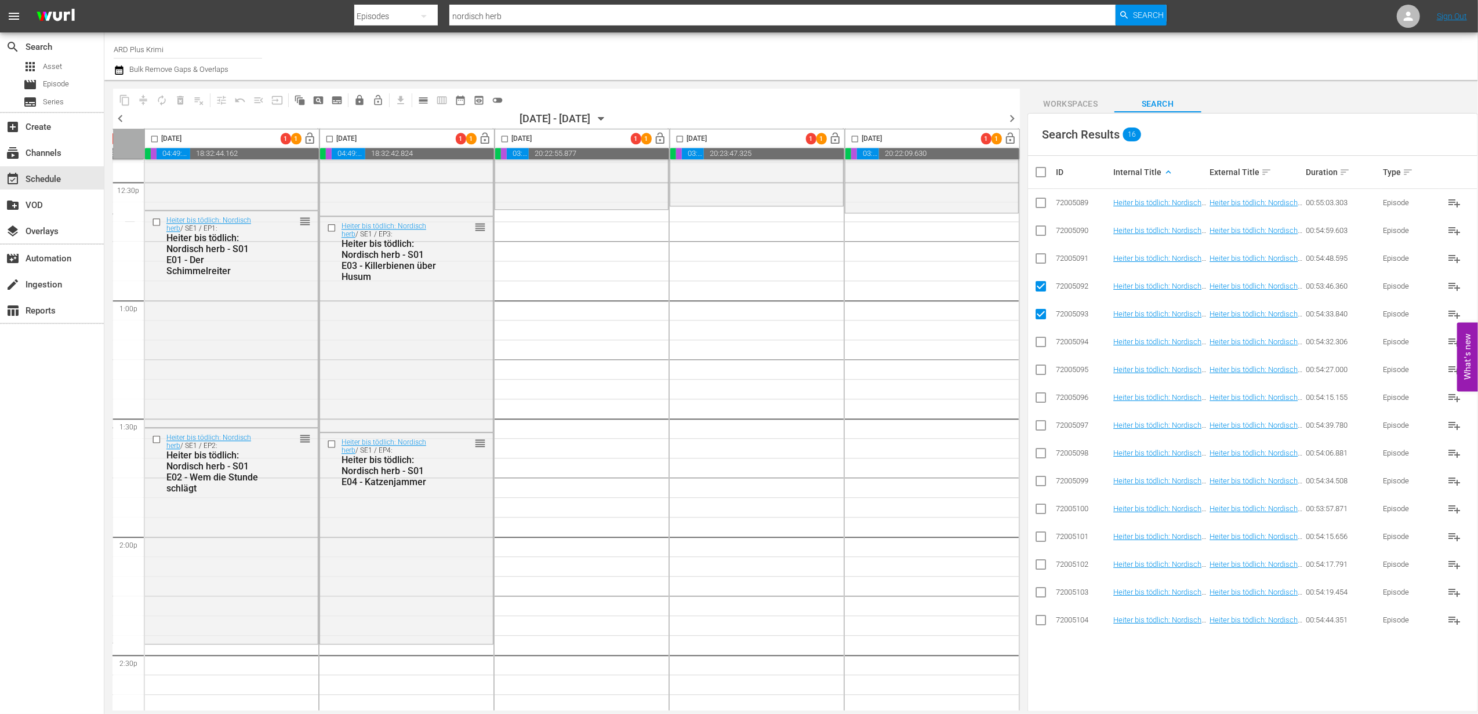
checkbox input "true"
click at [1043, 286] on input "checkbox" at bounding box center [1041, 289] width 14 height 14
checkbox input "false"
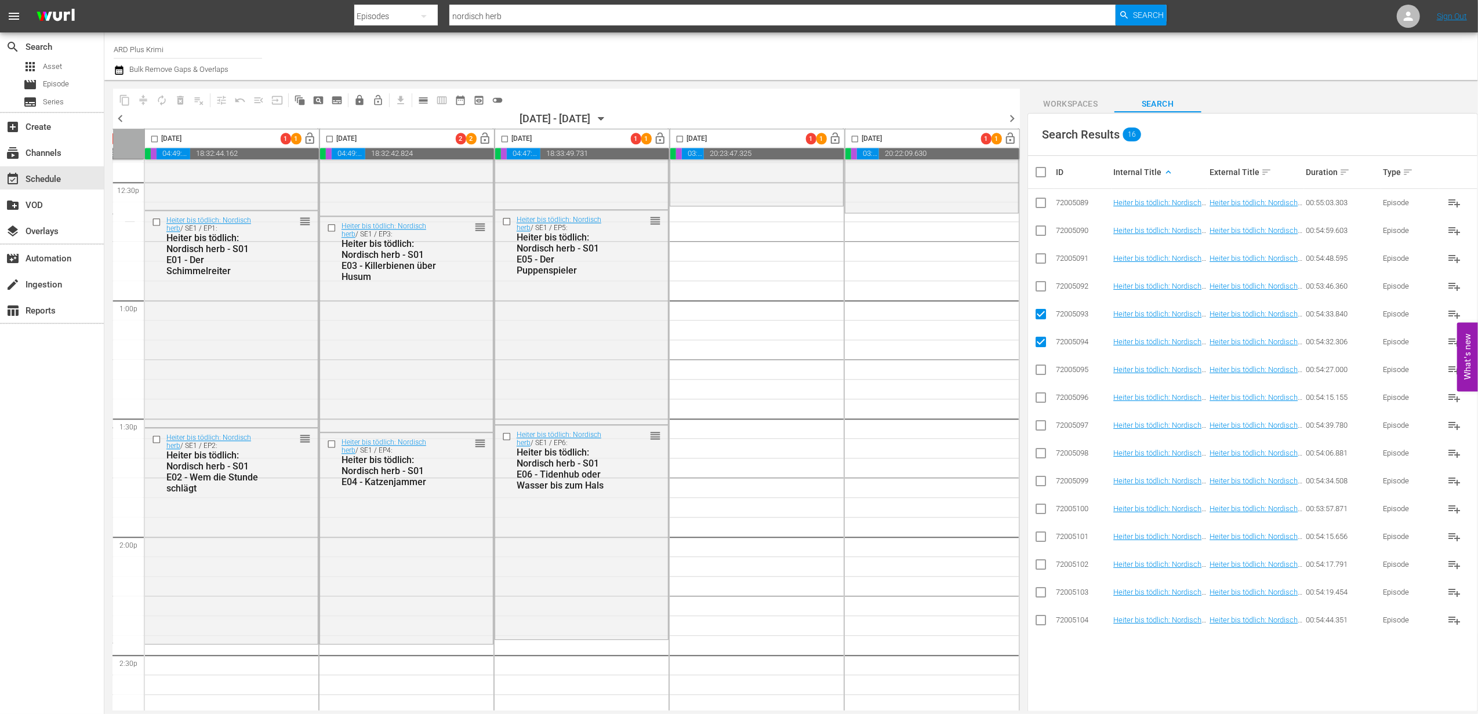
click at [1044, 311] on input "checkbox" at bounding box center [1041, 317] width 14 height 14
checkbox input "false"
click at [1037, 368] on input "checkbox" at bounding box center [1041, 372] width 14 height 14
checkbox input "true"
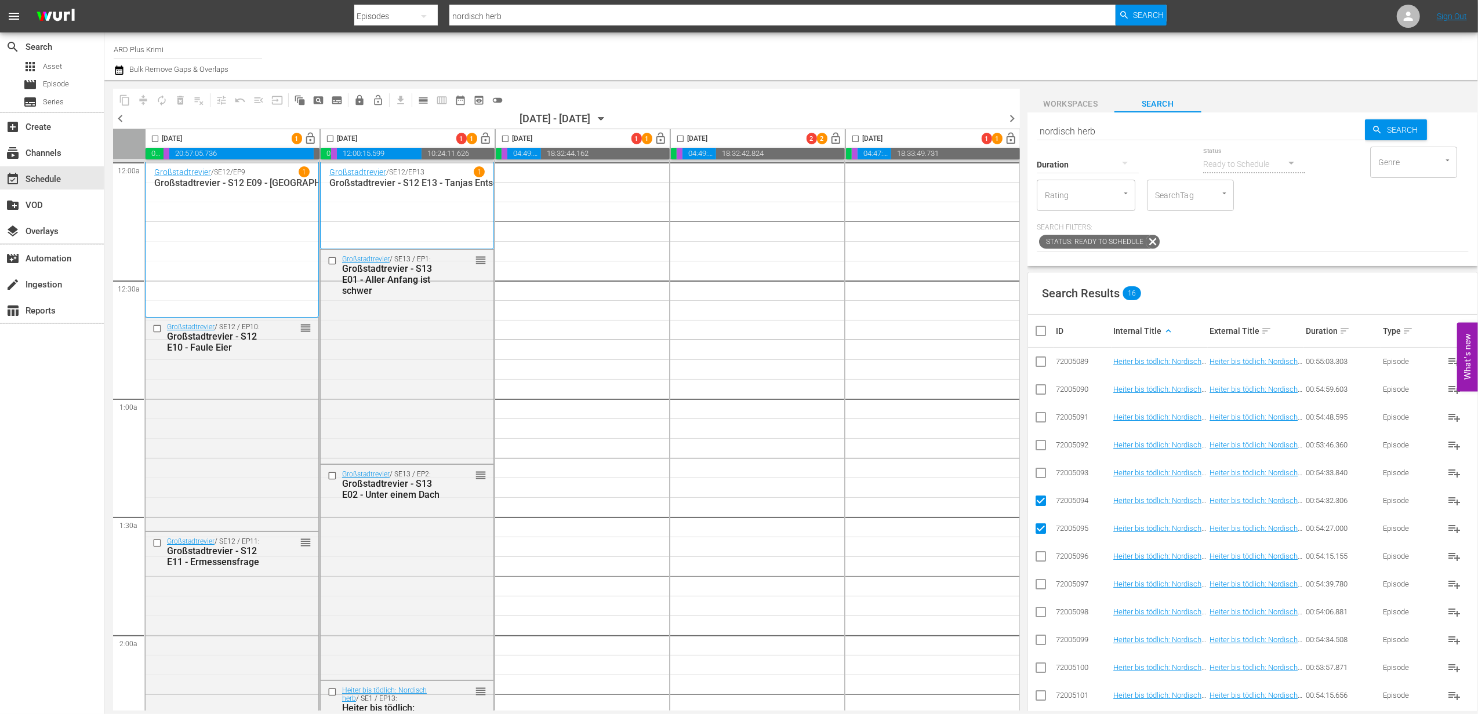
click at [1042, 552] on input "checkbox" at bounding box center [1041, 559] width 14 height 14
checkbox input "true"
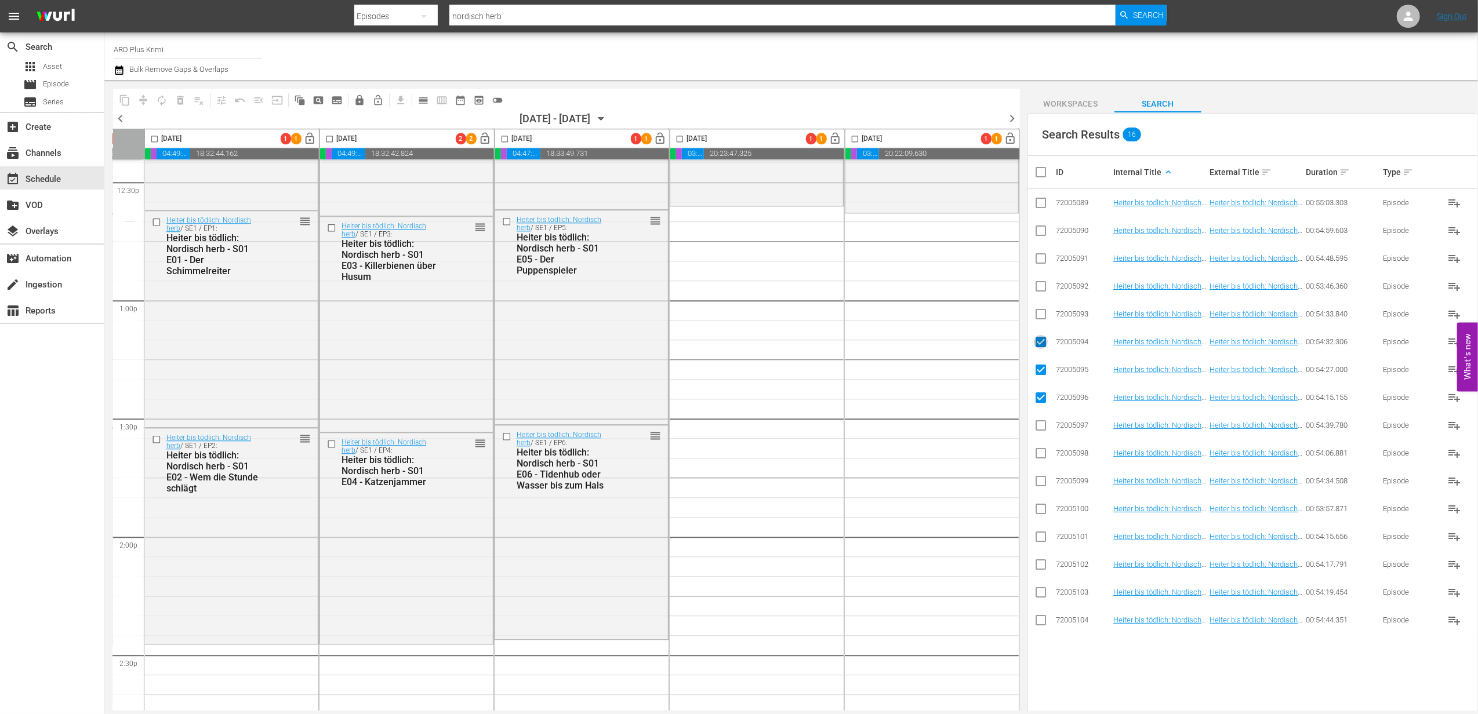
click at [1042, 342] on input "checkbox" at bounding box center [1041, 345] width 14 height 14
checkbox input "false"
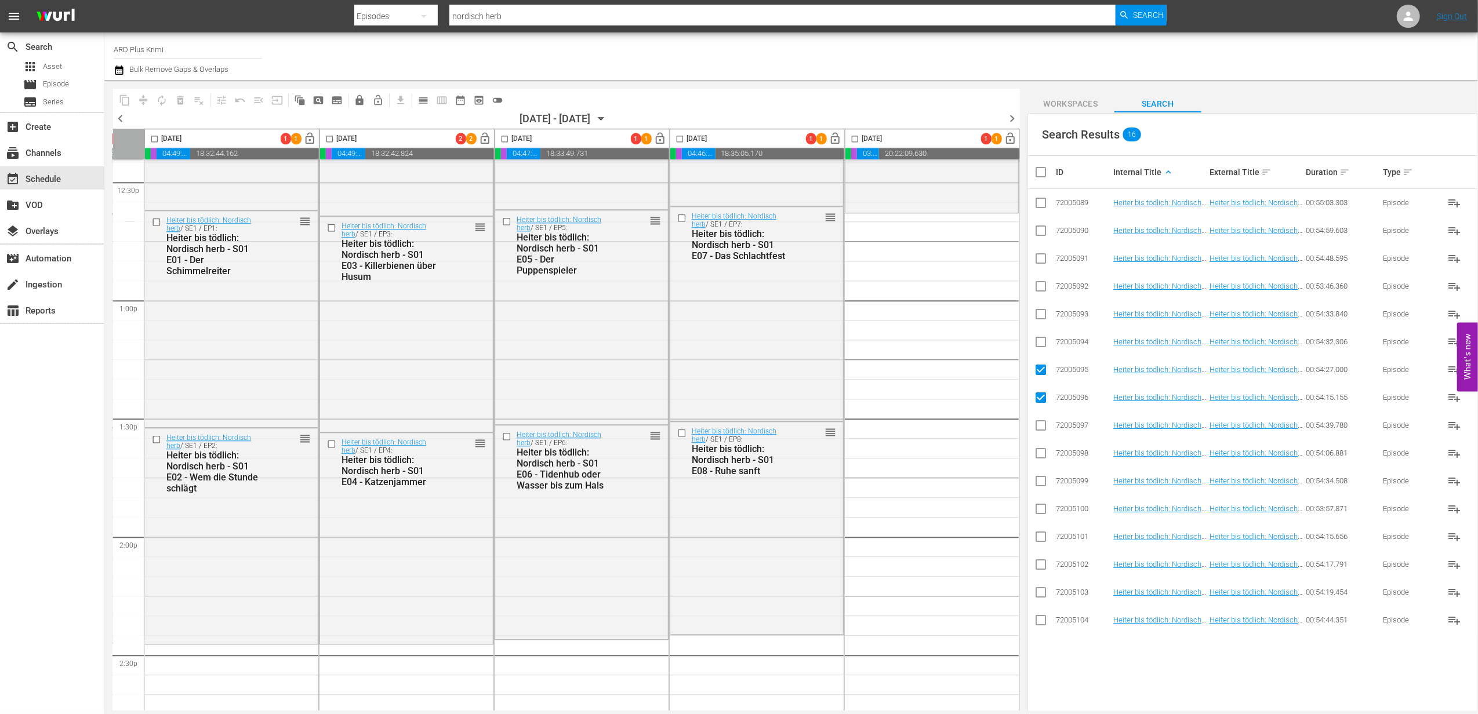
click at [1040, 369] on input "checkbox" at bounding box center [1041, 372] width 14 height 14
checkbox input "false"
click at [1038, 429] on input "checkbox" at bounding box center [1041, 428] width 14 height 14
checkbox input "true"
click at [1040, 450] on input "checkbox" at bounding box center [1041, 456] width 14 height 14
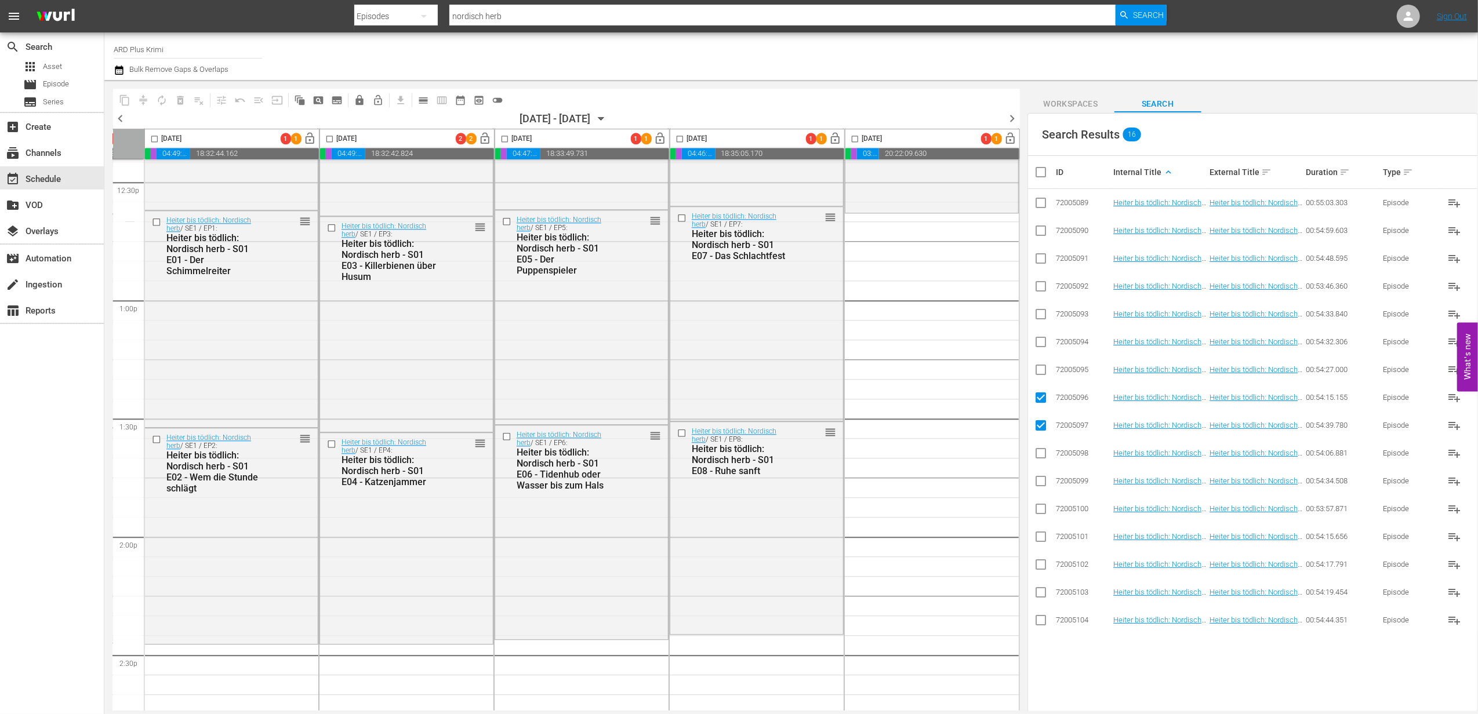
checkbox input "true"
click at [1044, 395] on input "checkbox" at bounding box center [1041, 400] width 14 height 14
checkbox input "false"
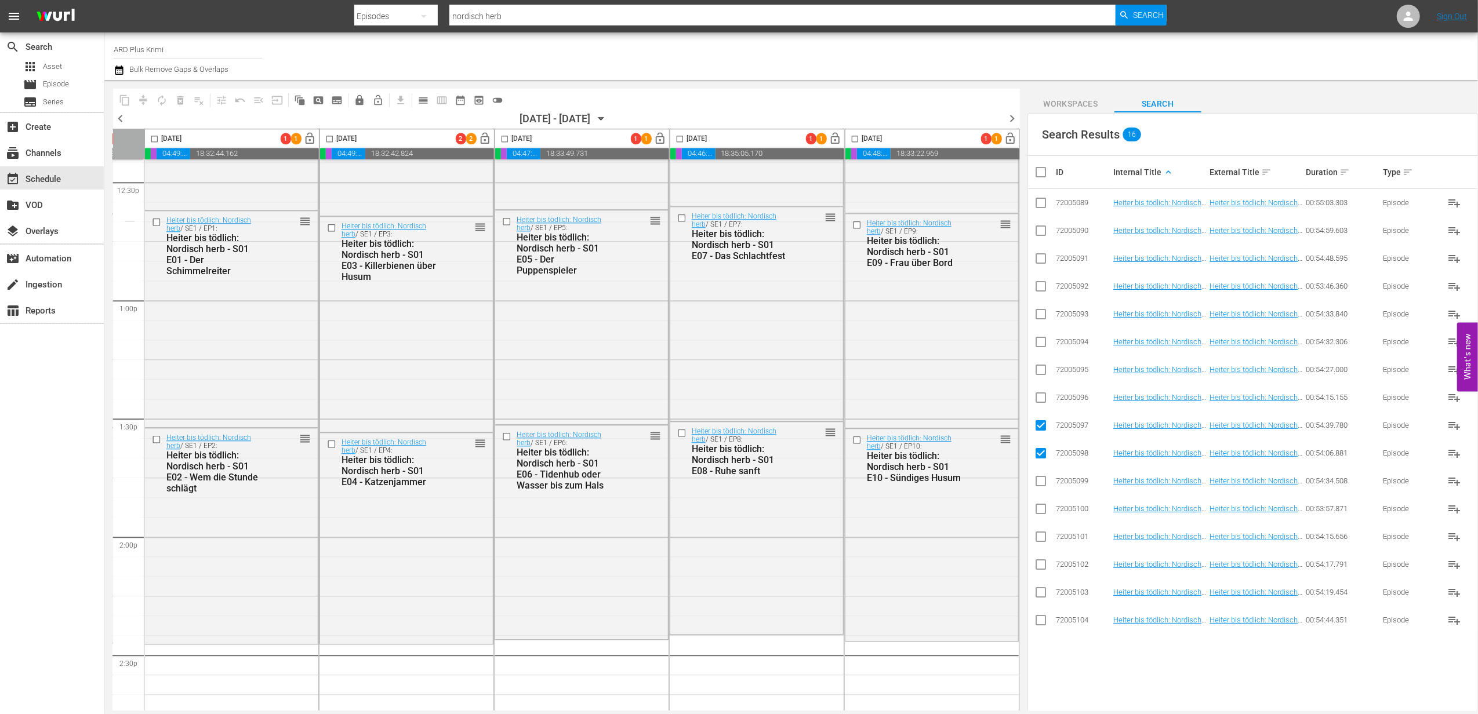
click at [1043, 425] on input "checkbox" at bounding box center [1041, 428] width 14 height 14
checkbox input "false"
click at [1042, 451] on input "checkbox" at bounding box center [1041, 456] width 14 height 14
checkbox input "false"
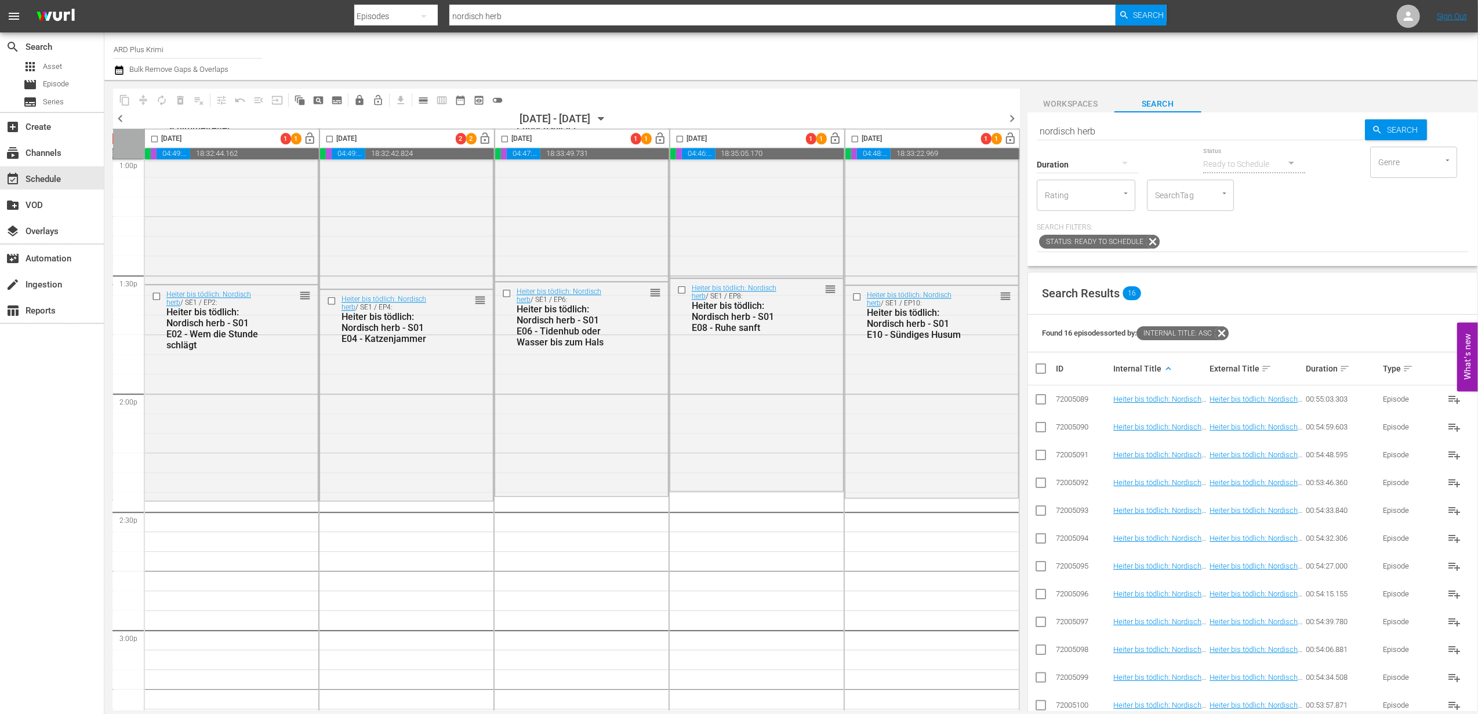
scroll to position [3170, 358]
